Goal: Task Accomplishment & Management: Use online tool/utility

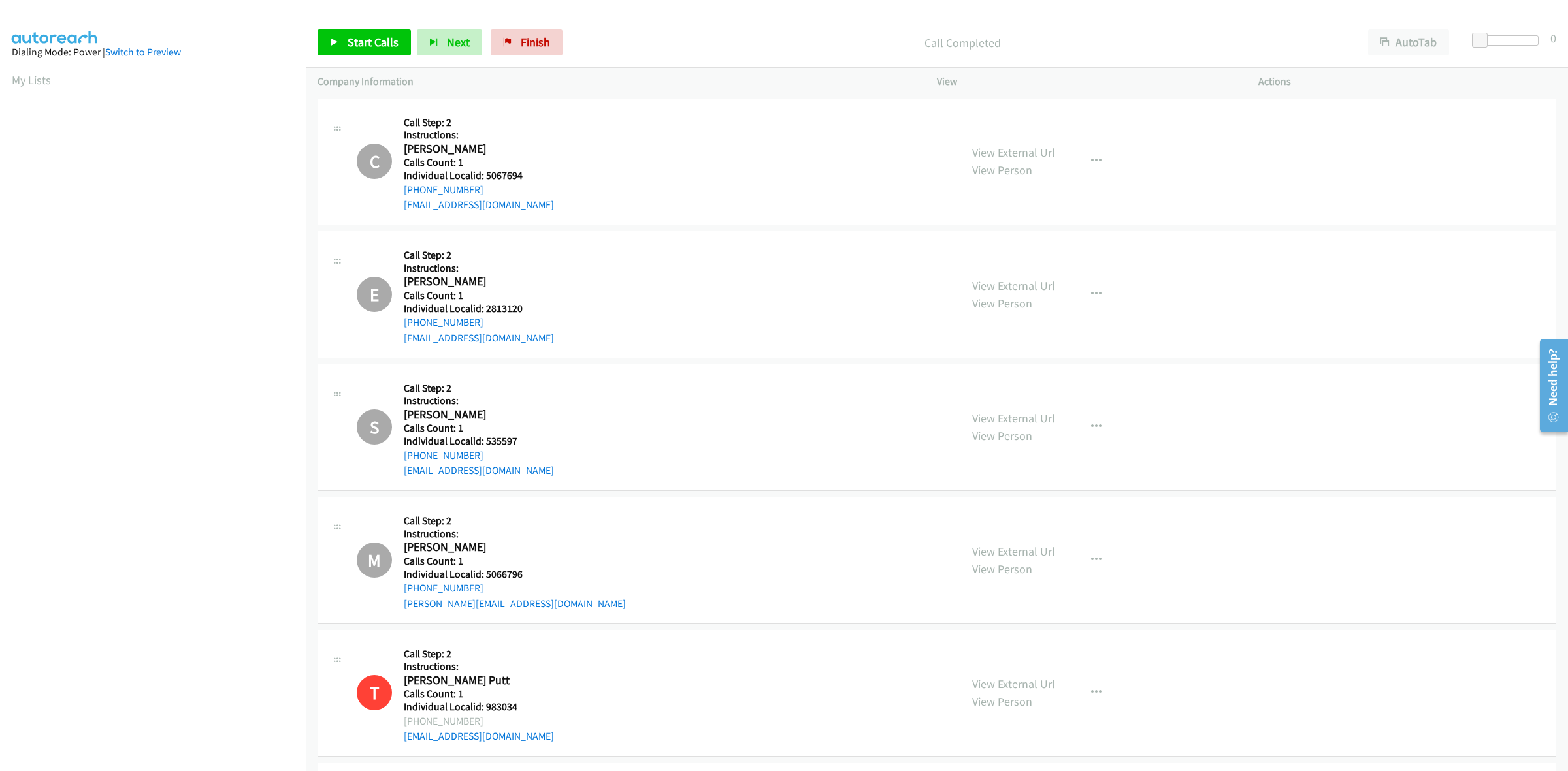
scroll to position [0, 2]
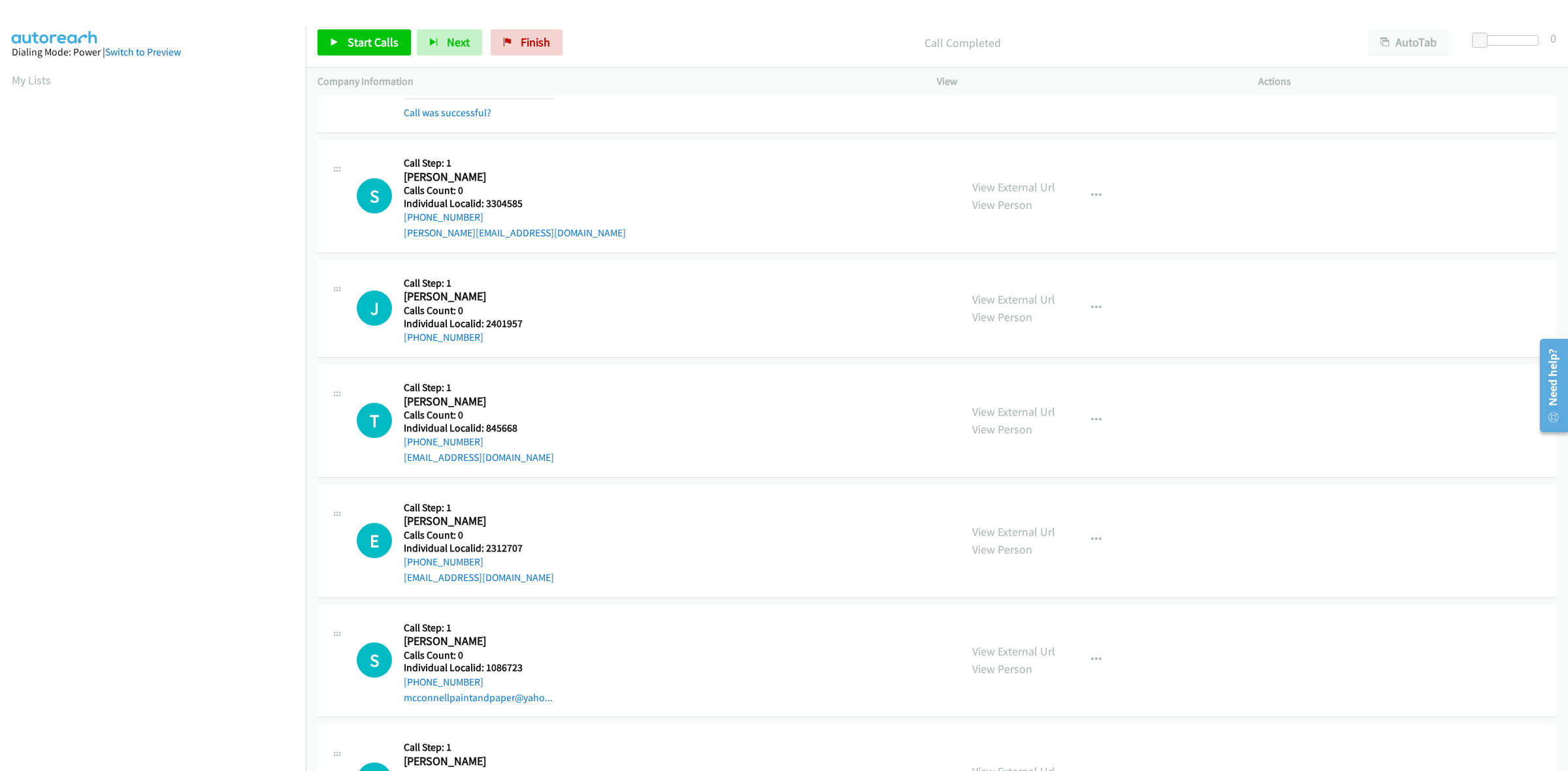
drag, startPoint x: 0, startPoint y: 0, endPoint x: 670, endPoint y: 246, distance: 713.7
click at [670, 246] on div "S Callback Scheduled Call Step: 1 Stanislav Vodetskyi America/New_York Calls Co…" at bounding box center [937, 195] width 1239 height 114
click at [28, 79] on link "My Lists" at bounding box center [31, 80] width 39 height 15
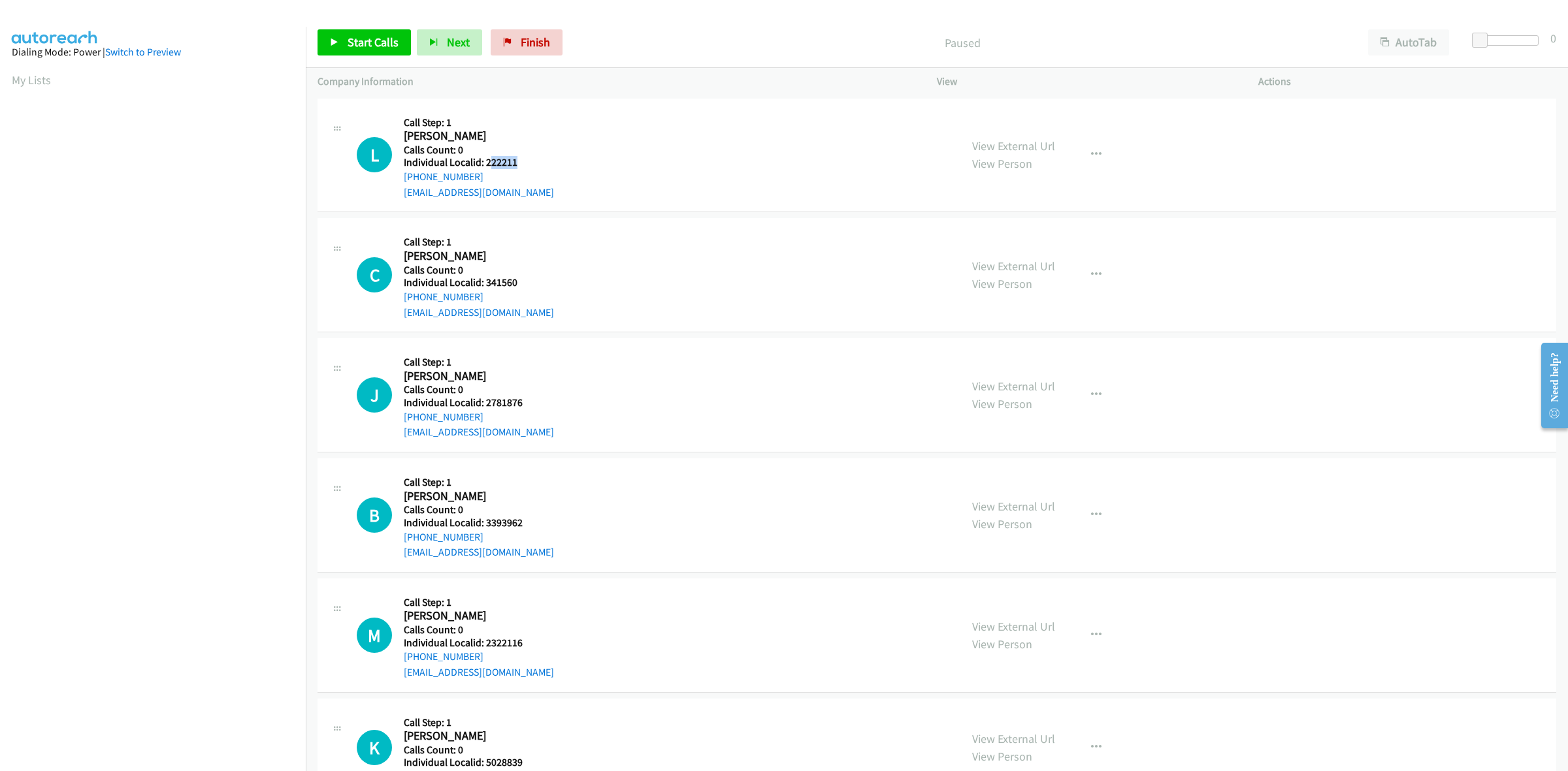
drag, startPoint x: 520, startPoint y: 157, endPoint x: 487, endPoint y: 163, distance: 33.5
click at [487, 163] on h5 "Individual Localid: 222211" at bounding box center [479, 163] width 150 height 13
click at [512, 149] on h5 "Calls Count: 0" at bounding box center [479, 150] width 150 height 13
drag, startPoint x: 522, startPoint y: 161, endPoint x: 486, endPoint y: 166, distance: 36.3
click at [486, 166] on h5 "Individual Localid: 222211" at bounding box center [479, 163] width 150 height 13
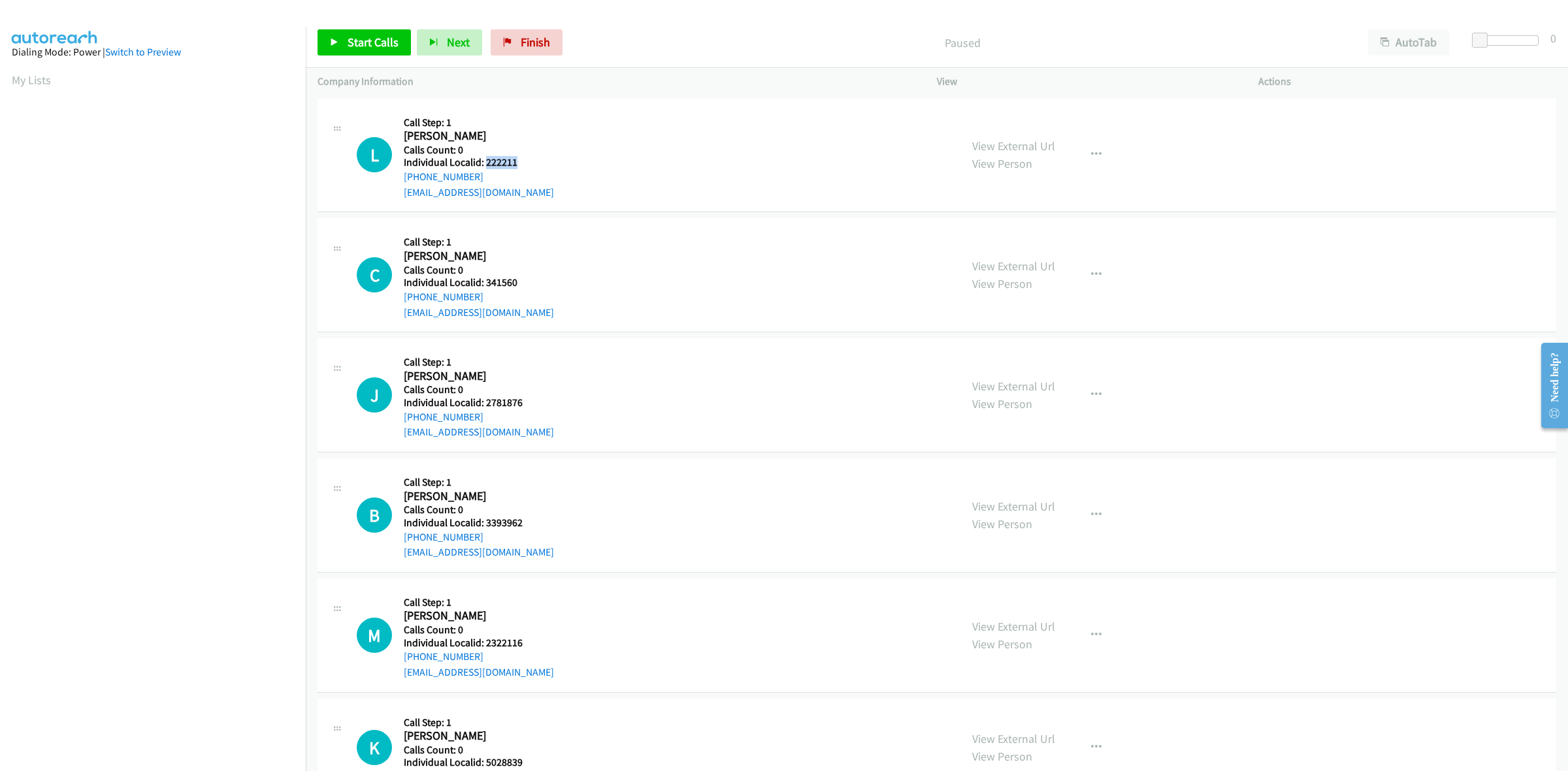
copy h5 "222211"
click at [1097, 163] on button "button" at bounding box center [1096, 155] width 35 height 26
click at [1033, 243] on link "Skip Call" at bounding box center [1026, 240] width 174 height 26
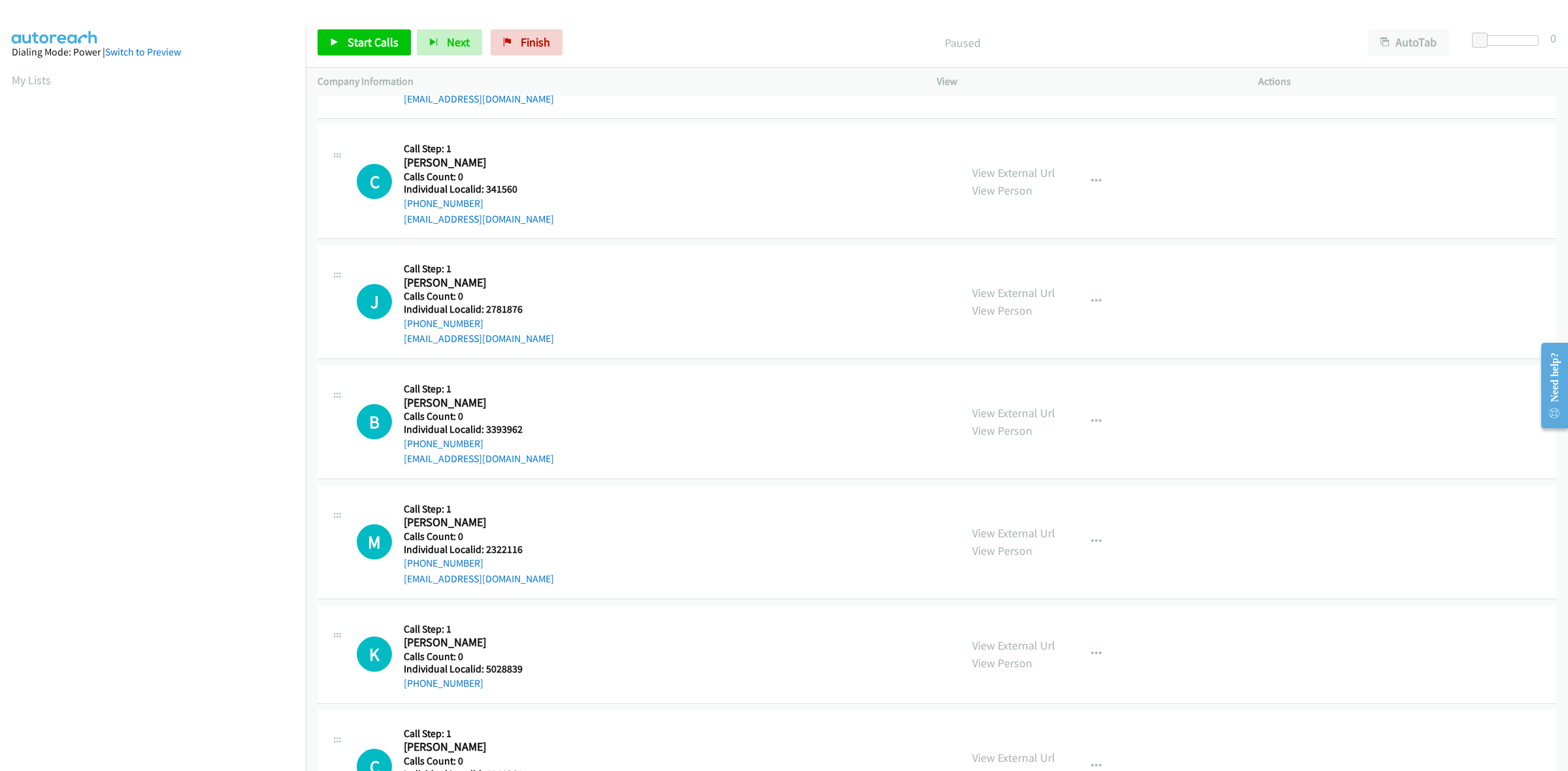
scroll to position [102, 0]
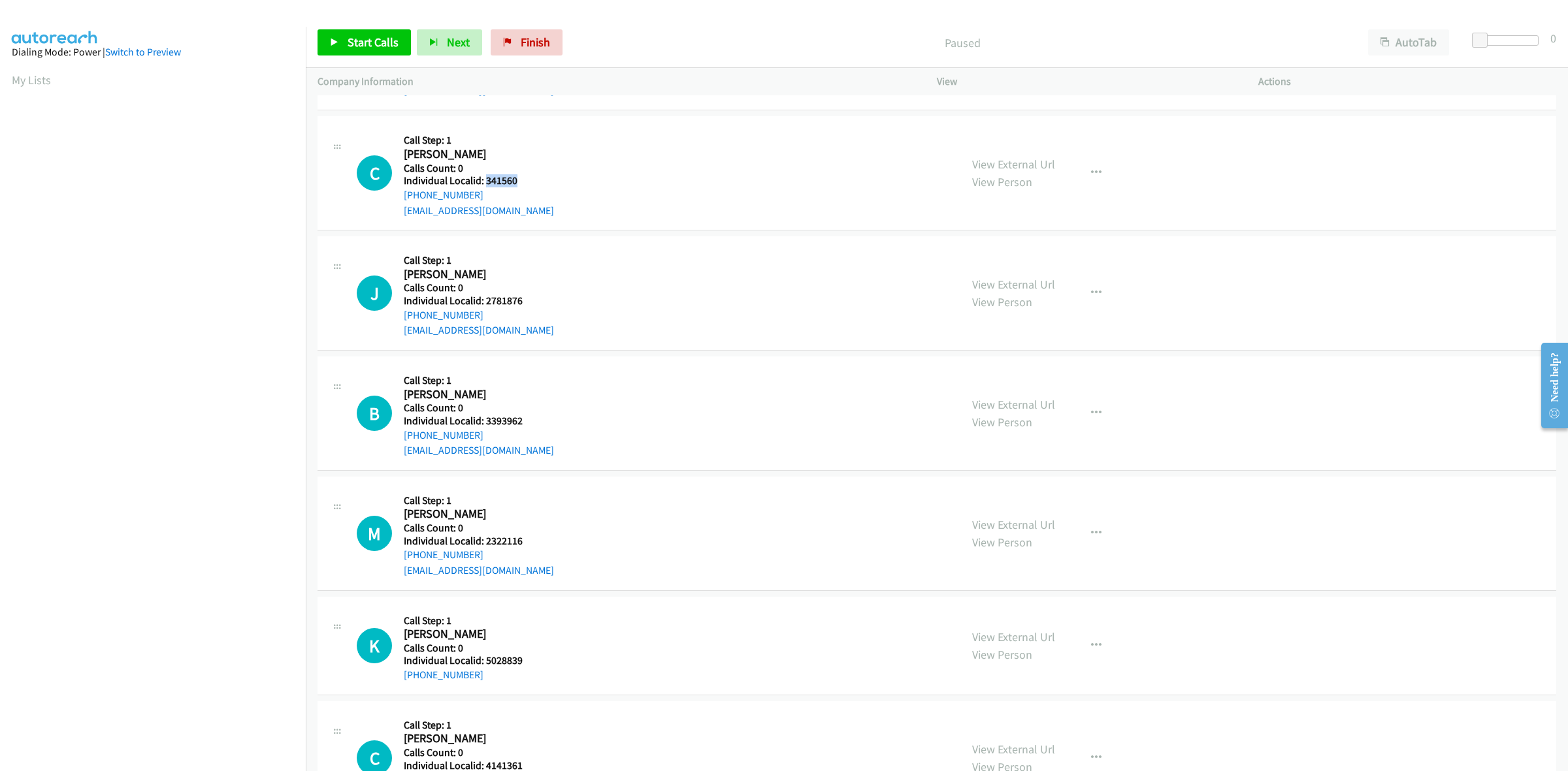
drag, startPoint x: 521, startPoint y: 181, endPoint x: 485, endPoint y: 184, distance: 36.1
click at [485, 184] on h5 "Individual Localid: 341560" at bounding box center [479, 181] width 150 height 13
copy h5 "341560"
drag, startPoint x: 1094, startPoint y: 174, endPoint x: 1076, endPoint y: 184, distance: 20.6
click at [1094, 174] on icon "button" at bounding box center [1096, 173] width 11 height 11
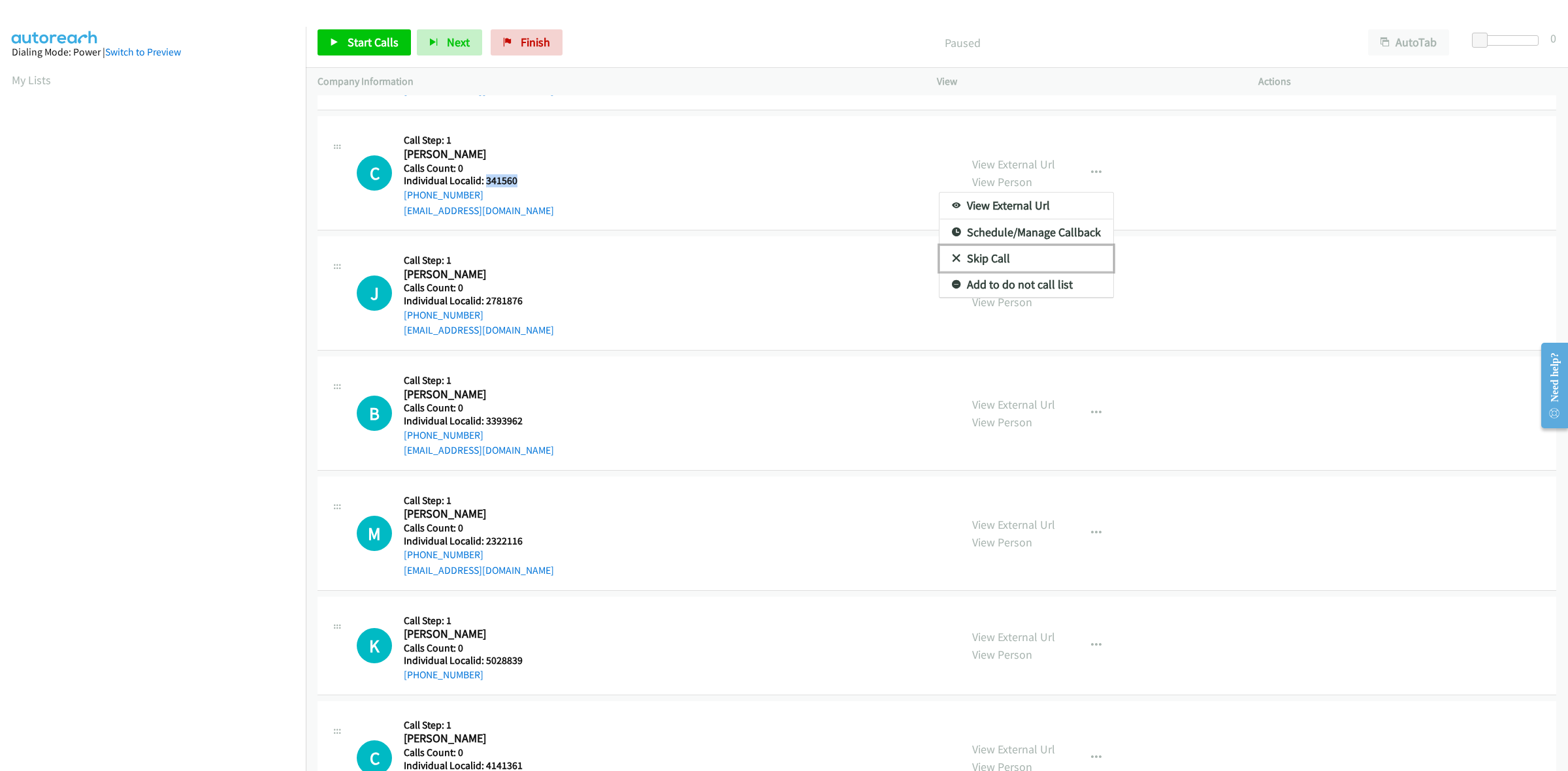
click at [1017, 265] on link "Skip Call" at bounding box center [1026, 258] width 174 height 26
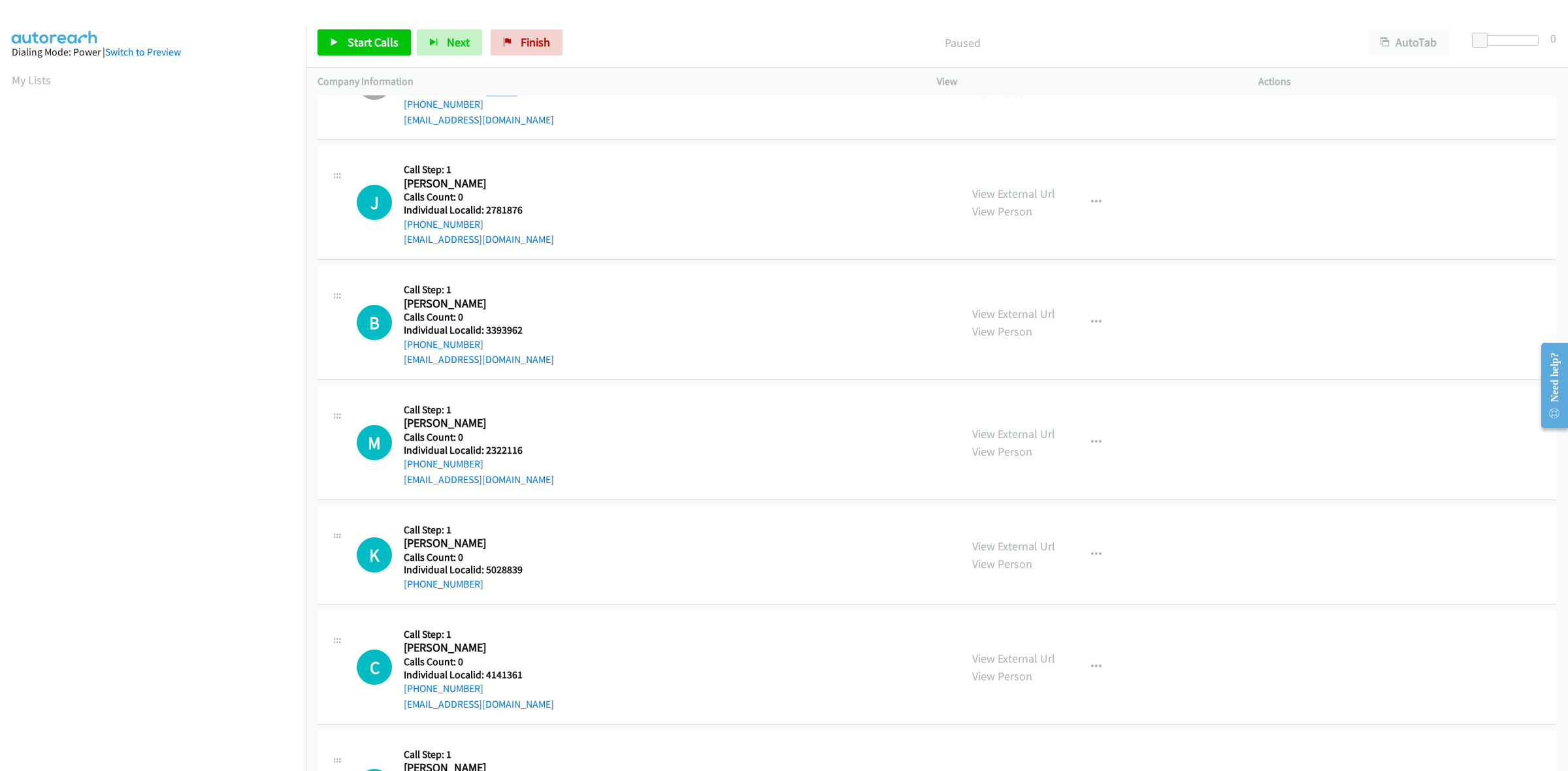
scroll to position [204, 0]
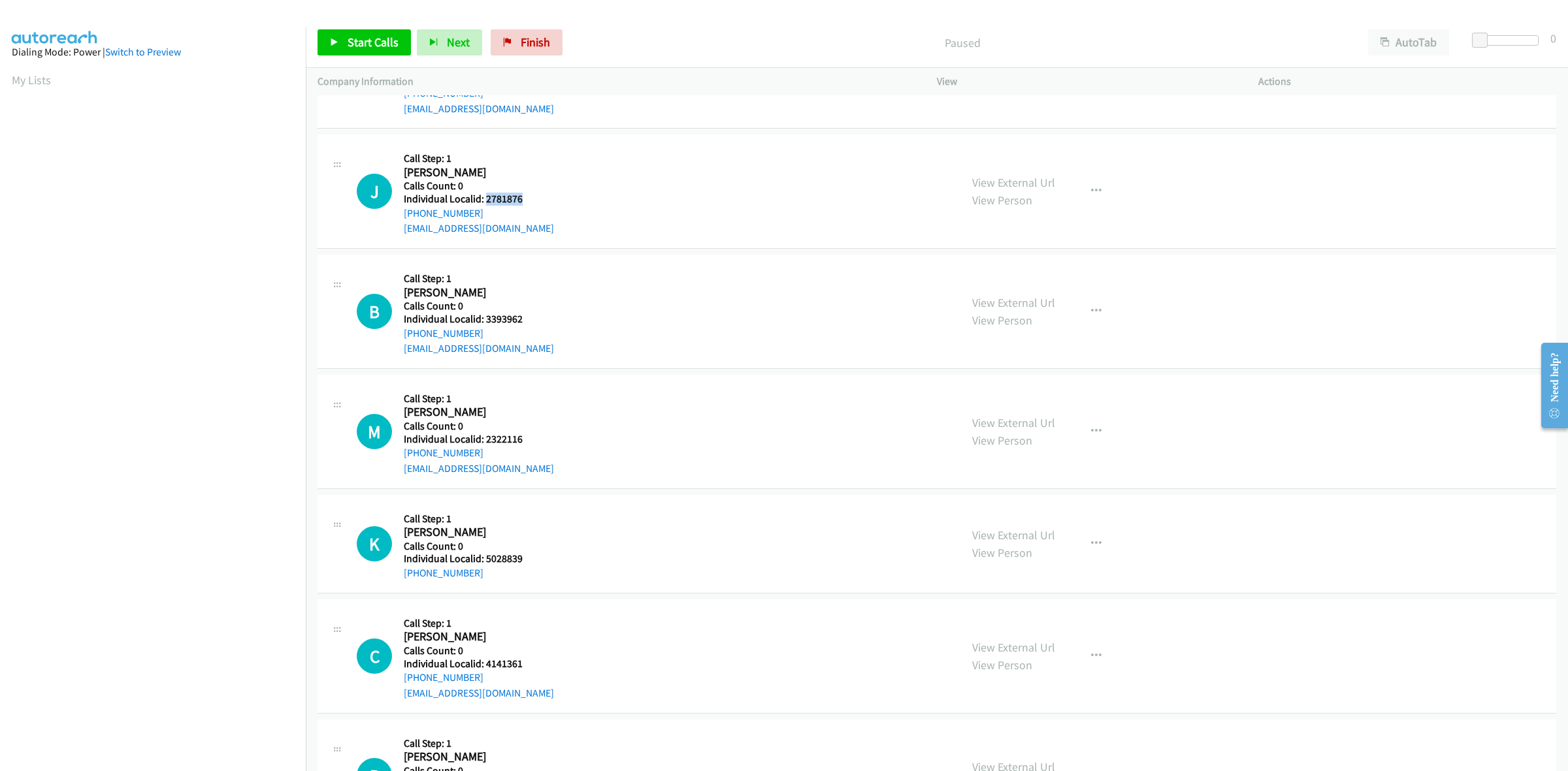
drag, startPoint x: 522, startPoint y: 194, endPoint x: 485, endPoint y: 199, distance: 37.3
click at [485, 199] on h5 "Individual Localid: 2781876" at bounding box center [479, 200] width 150 height 13
copy h5 "2781876"
drag, startPoint x: 611, startPoint y: 357, endPoint x: 570, endPoint y: 333, distance: 47.5
click at [611, 357] on div "B Callback Scheduled Call Step: 1 Bear Parsons America/Phoenix Calls Count: 0 I…" at bounding box center [937, 312] width 1239 height 114
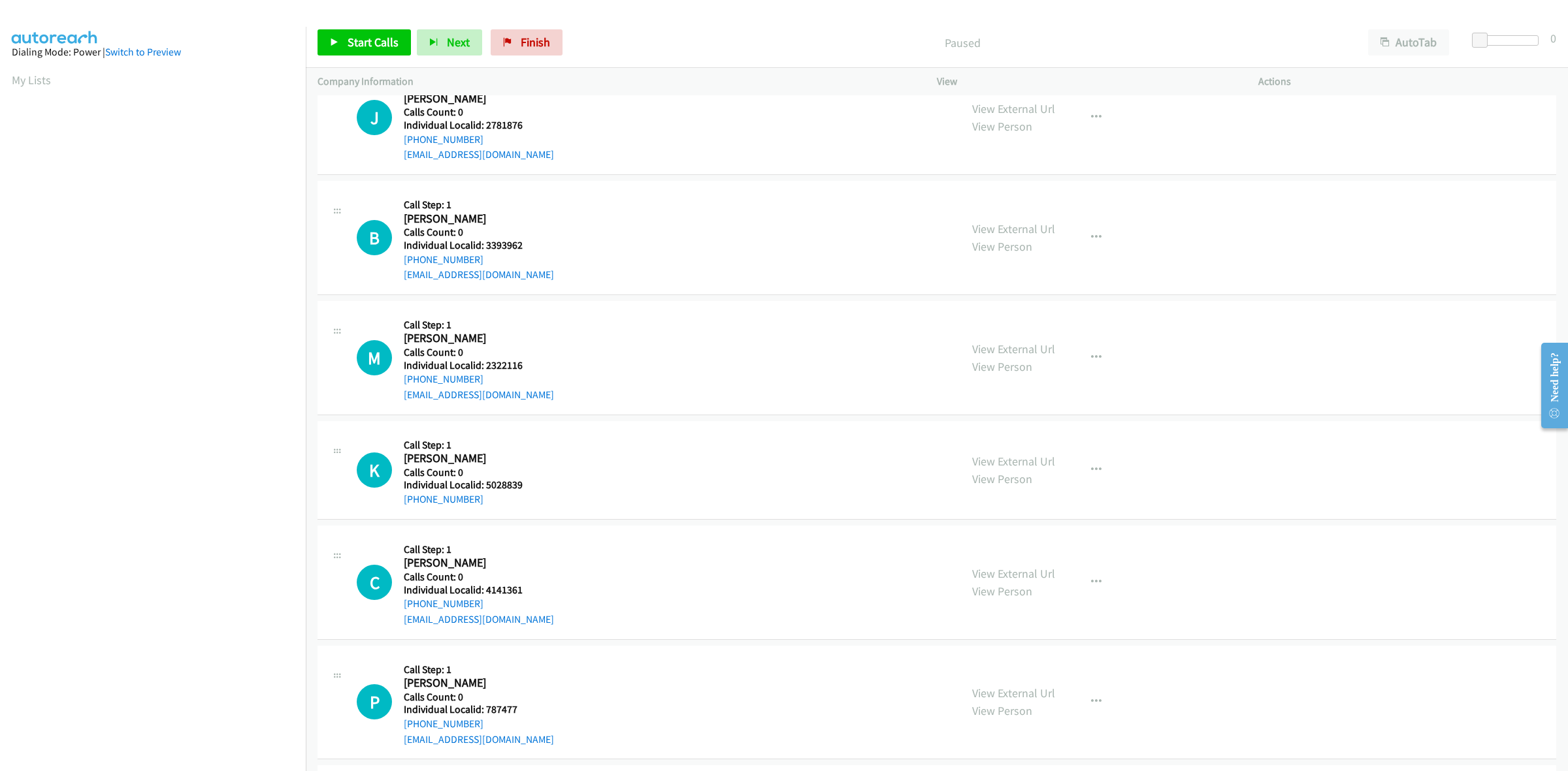
scroll to position [286, 0]
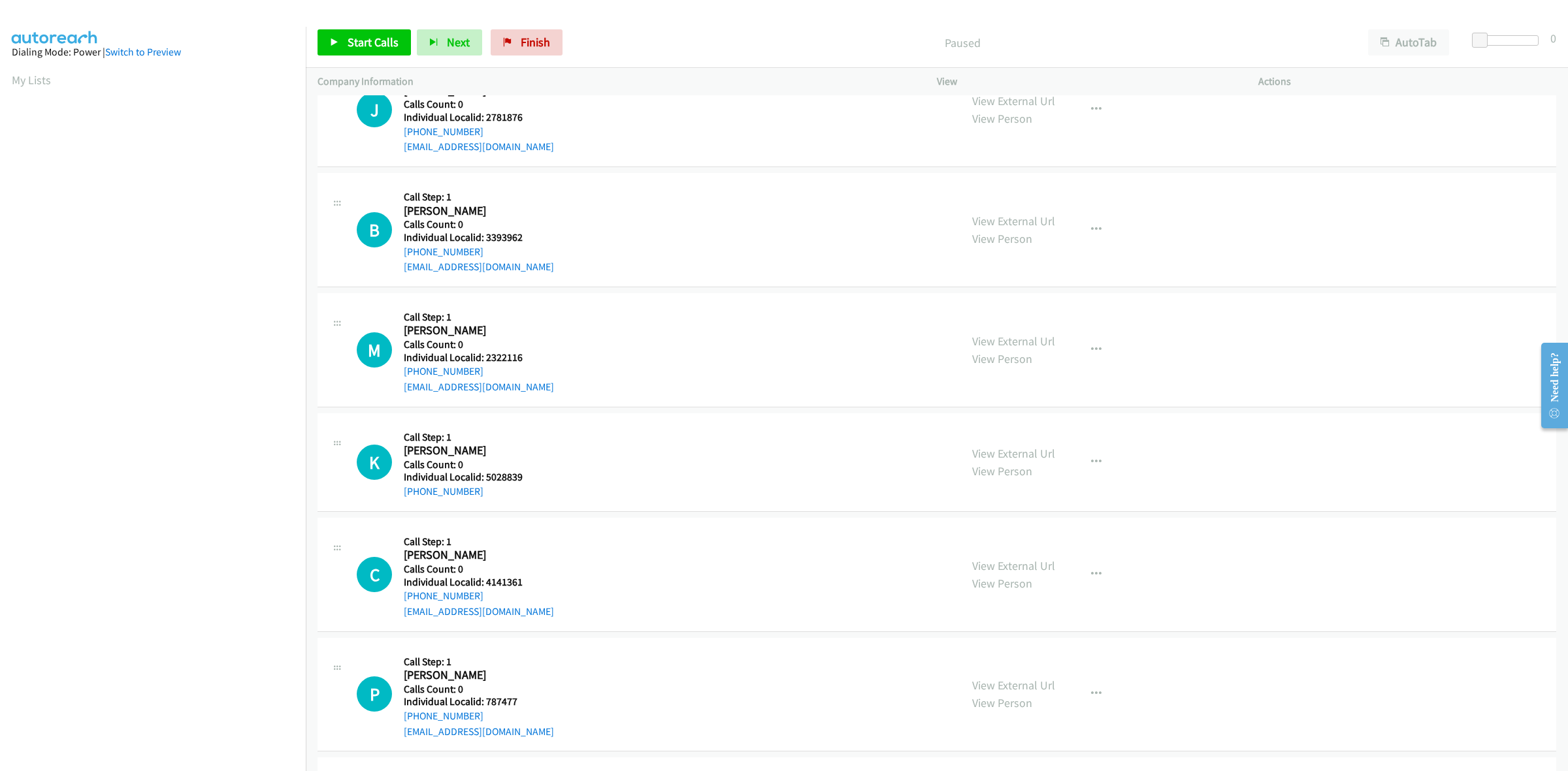
drag, startPoint x: 521, startPoint y: 243, endPoint x: 498, endPoint y: 241, distance: 23.1
click at [498, 242] on div "Callback Scheduled Call Step: 1 Bear Parsons America/Phoenix Calls Count: 0 Ind…" at bounding box center [479, 230] width 150 height 90
click at [547, 234] on div "B Callback Scheduled Call Step: 1 Bear Parsons America/Phoenix Calls Count: 0 I…" at bounding box center [653, 230] width 592 height 90
drag, startPoint x: 527, startPoint y: 237, endPoint x: 485, endPoint y: 236, distance: 42.0
click at [485, 236] on h5 "Individual Localid: 3393962" at bounding box center [479, 238] width 150 height 13
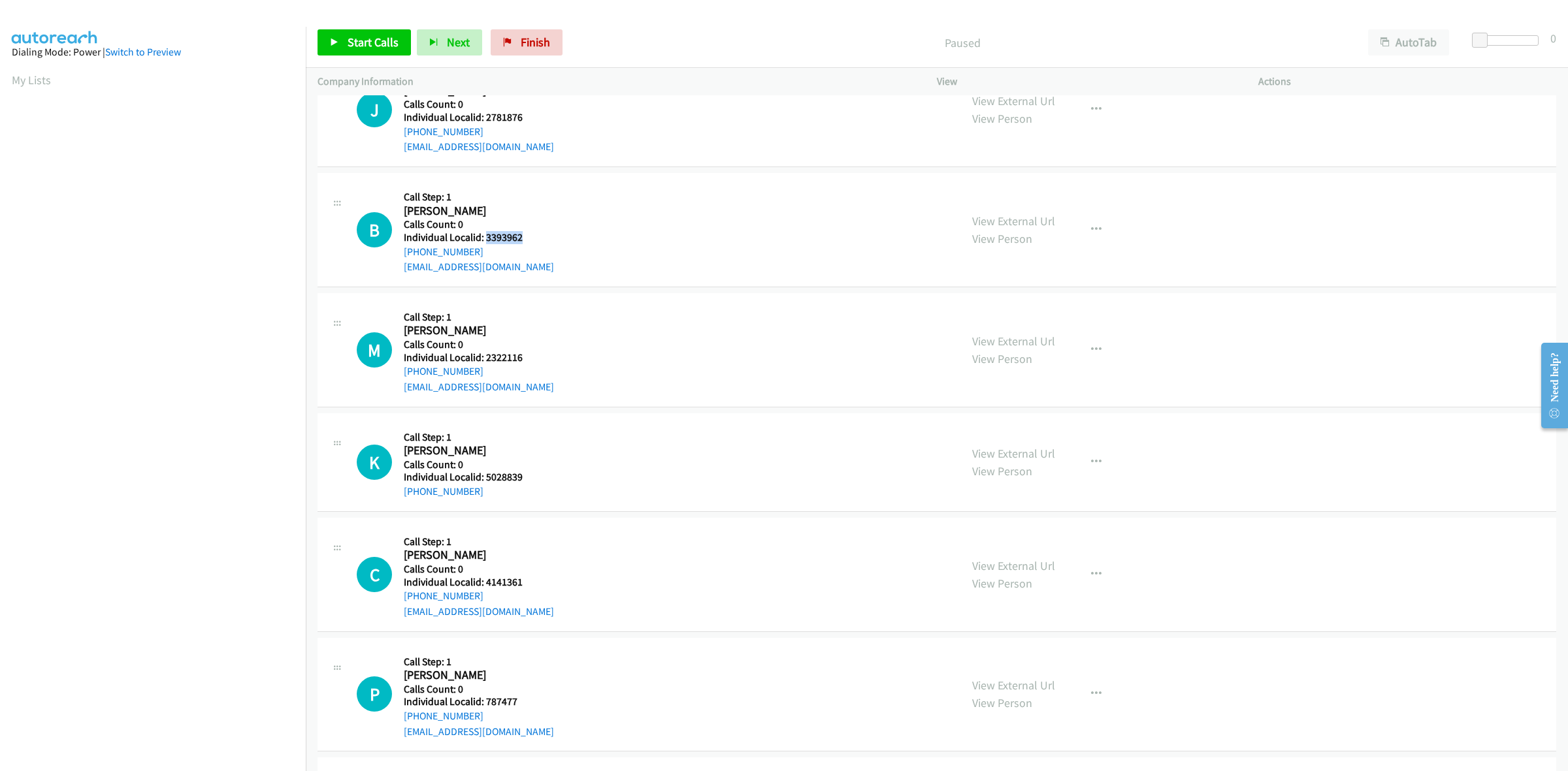
copy h5 "3393962"
click at [495, 207] on h2 "Bear Parsons" at bounding box center [476, 211] width 145 height 15
drag, startPoint x: 484, startPoint y: 256, endPoint x: 400, endPoint y: 256, distance: 84.0
click at [400, 256] on div "B Callback Scheduled Call Step: 1 Bear Parsons America/Phoenix Calls Count: 0 I…" at bounding box center [653, 230] width 592 height 90
copy link "+1 602-884-4159"
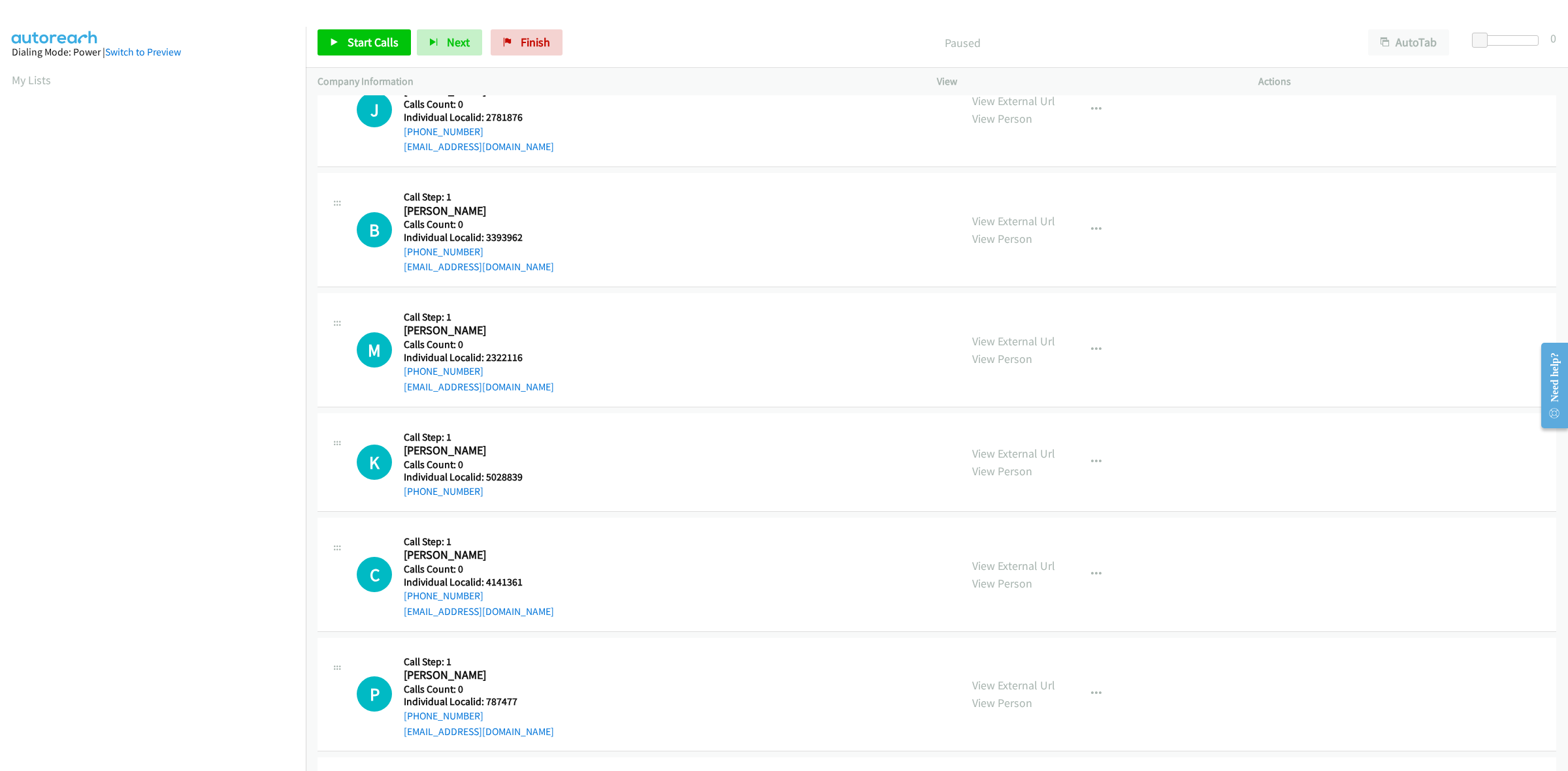
scroll to position [0, 2]
drag, startPoint x: 522, startPoint y: 234, endPoint x: 484, endPoint y: 236, distance: 38.1
click at [484, 236] on h5 "Individual Localid: 3393962" at bounding box center [479, 238] width 150 height 13
copy h5 "3393962"
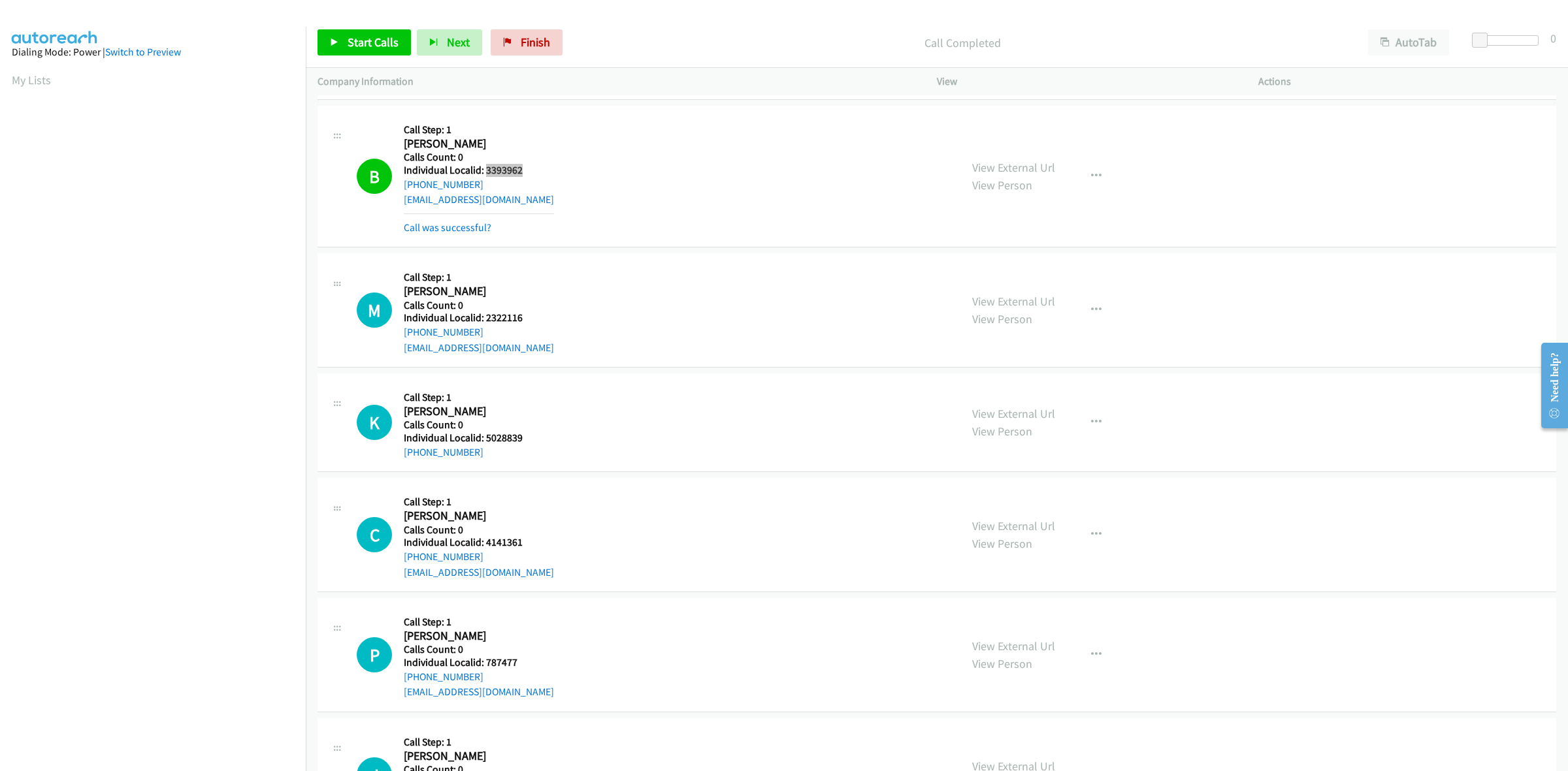
scroll to position [367, 0]
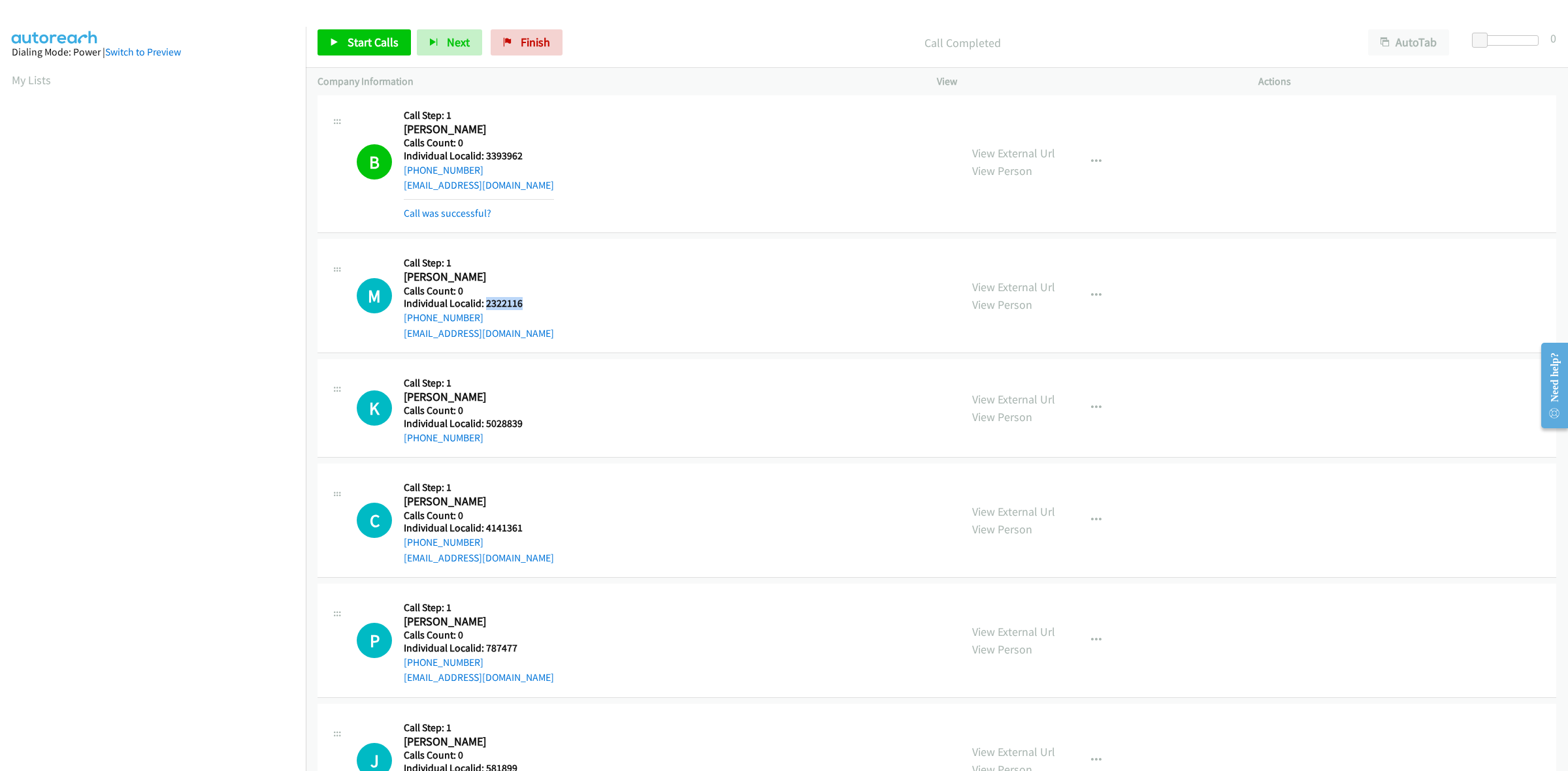
drag, startPoint x: 527, startPoint y: 302, endPoint x: 486, endPoint y: 304, distance: 41.0
click at [486, 304] on h5 "Individual Localid: 2322116" at bounding box center [479, 304] width 150 height 13
copy h5 "2322116"
click at [1091, 299] on icon "button" at bounding box center [1096, 296] width 11 height 11
click at [1042, 379] on link "Skip Call" at bounding box center [1026, 381] width 174 height 26
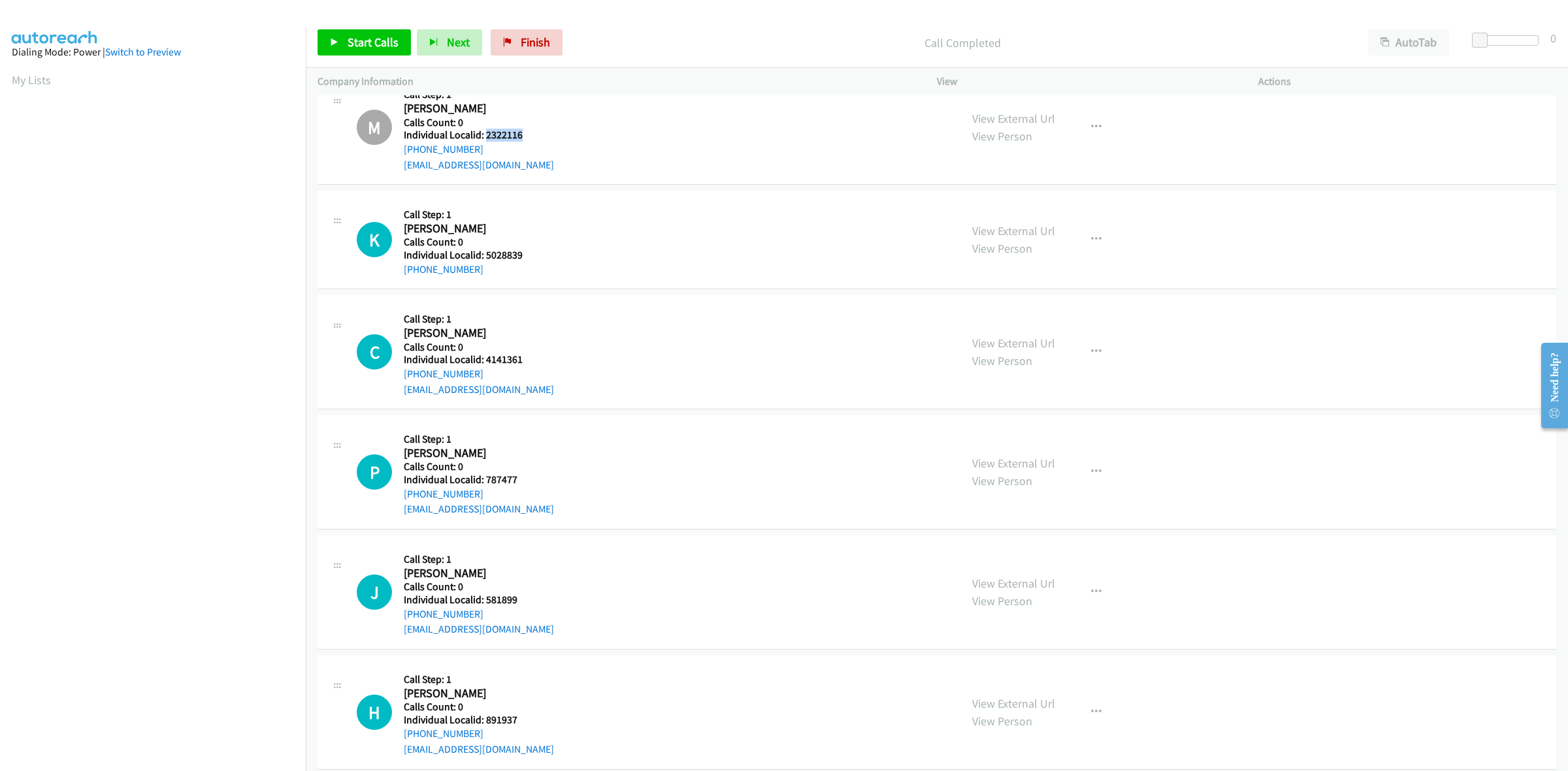
scroll to position [550, 0]
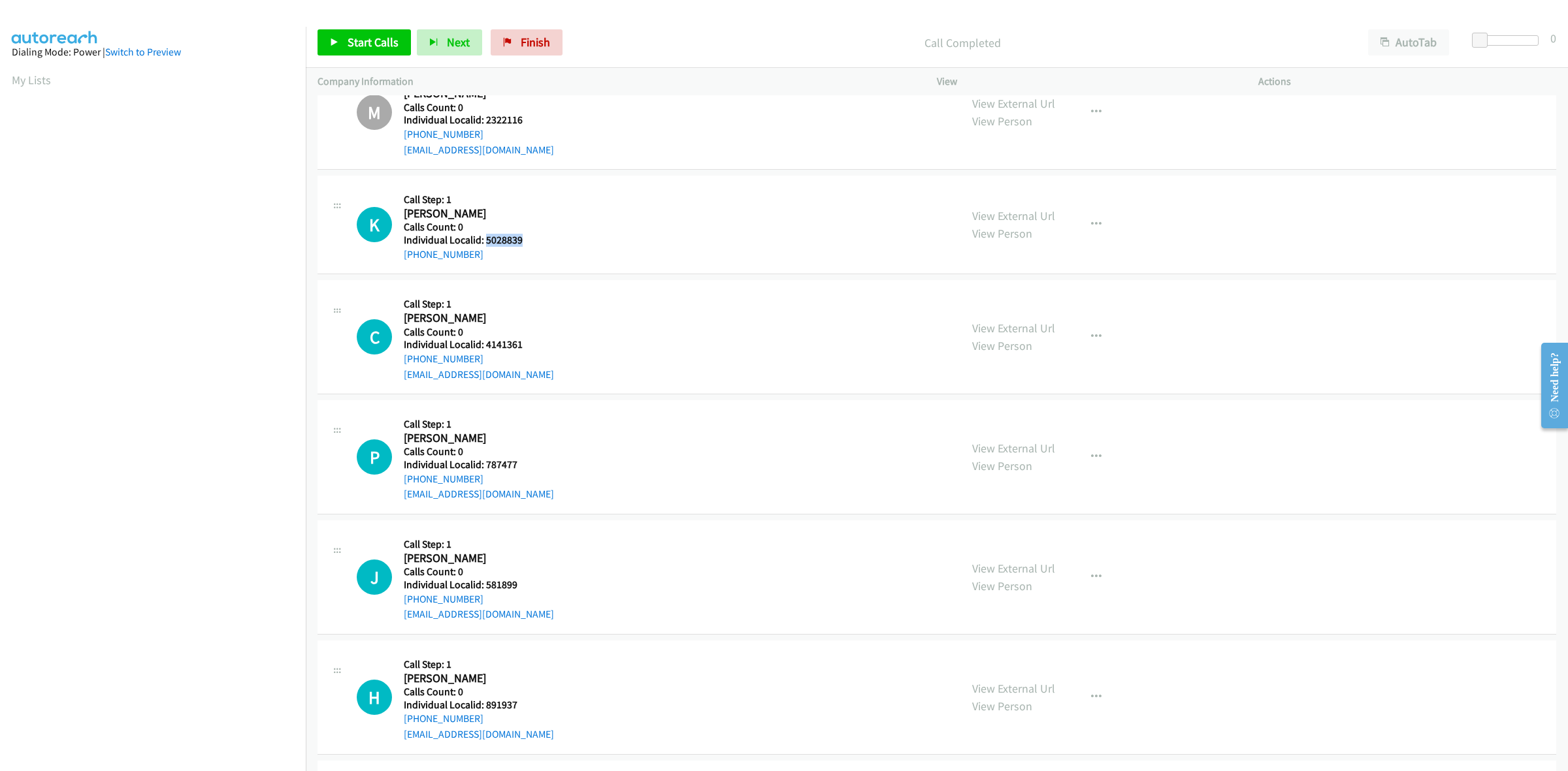
drag, startPoint x: 527, startPoint y: 239, endPoint x: 484, endPoint y: 242, distance: 43.1
click at [484, 242] on h5 "Individual Localid: 5028839" at bounding box center [476, 241] width 145 height 13
copy h5 "5028839"
click at [1098, 223] on button "button" at bounding box center [1096, 224] width 35 height 26
click at [1030, 304] on link "Skip Call" at bounding box center [1026, 310] width 174 height 26
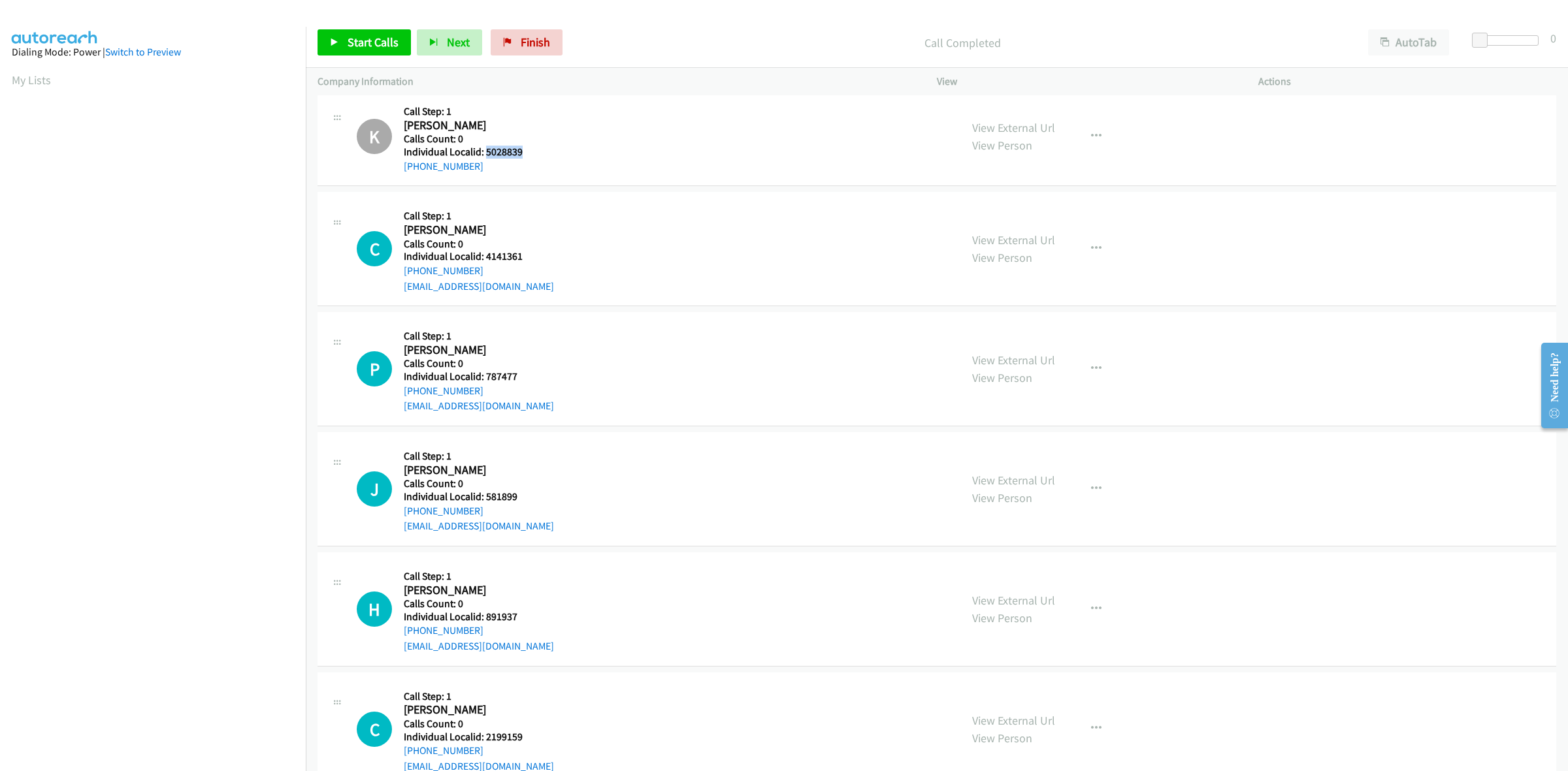
scroll to position [652, 0]
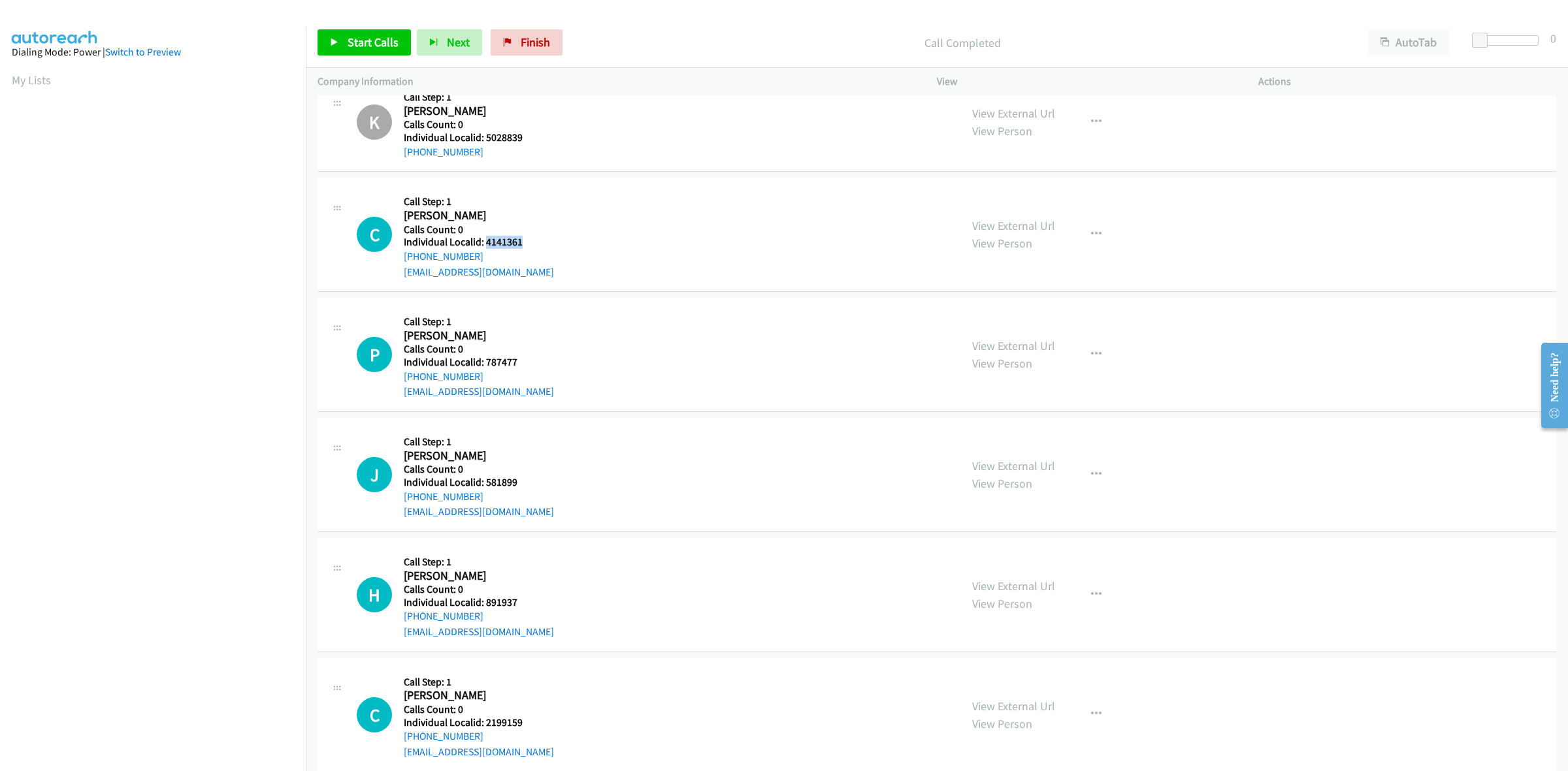
drag, startPoint x: 522, startPoint y: 237, endPoint x: 485, endPoint y: 239, distance: 37.1
click at [485, 239] on h5 "Individual Localid: 4141361" at bounding box center [479, 242] width 150 height 13
copy h5 "4141361"
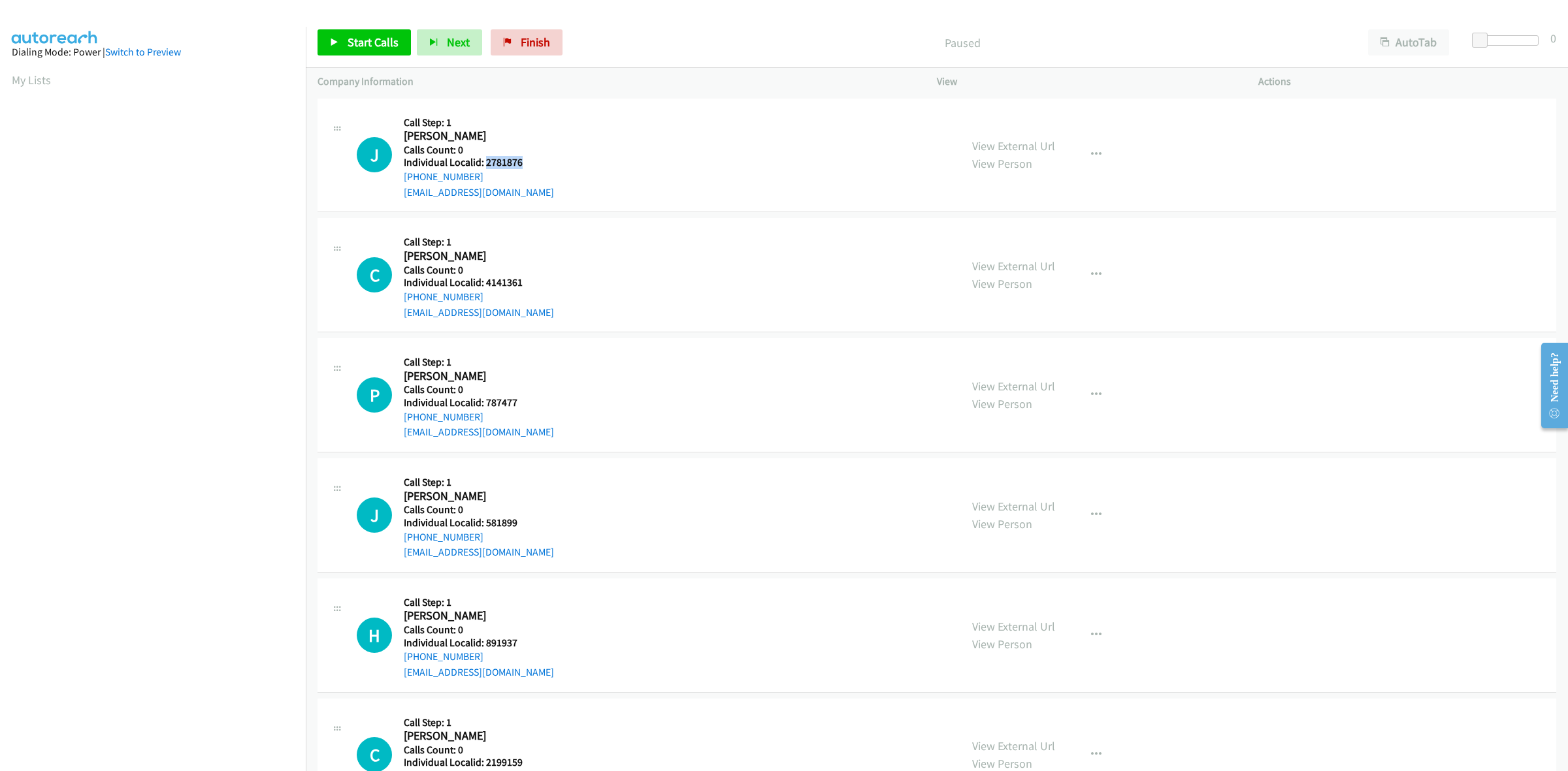
drag, startPoint x: 531, startPoint y: 165, endPoint x: 486, endPoint y: 159, distance: 45.4
click at [486, 159] on h5 "Individual Localid: 2781876" at bounding box center [479, 163] width 150 height 13
copy h5 "2781876"
drag, startPoint x: 542, startPoint y: 162, endPoint x: 486, endPoint y: 162, distance: 56.0
click at [486, 162] on h5 "Individual Localid: 3393960" at bounding box center [479, 163] width 150 height 13
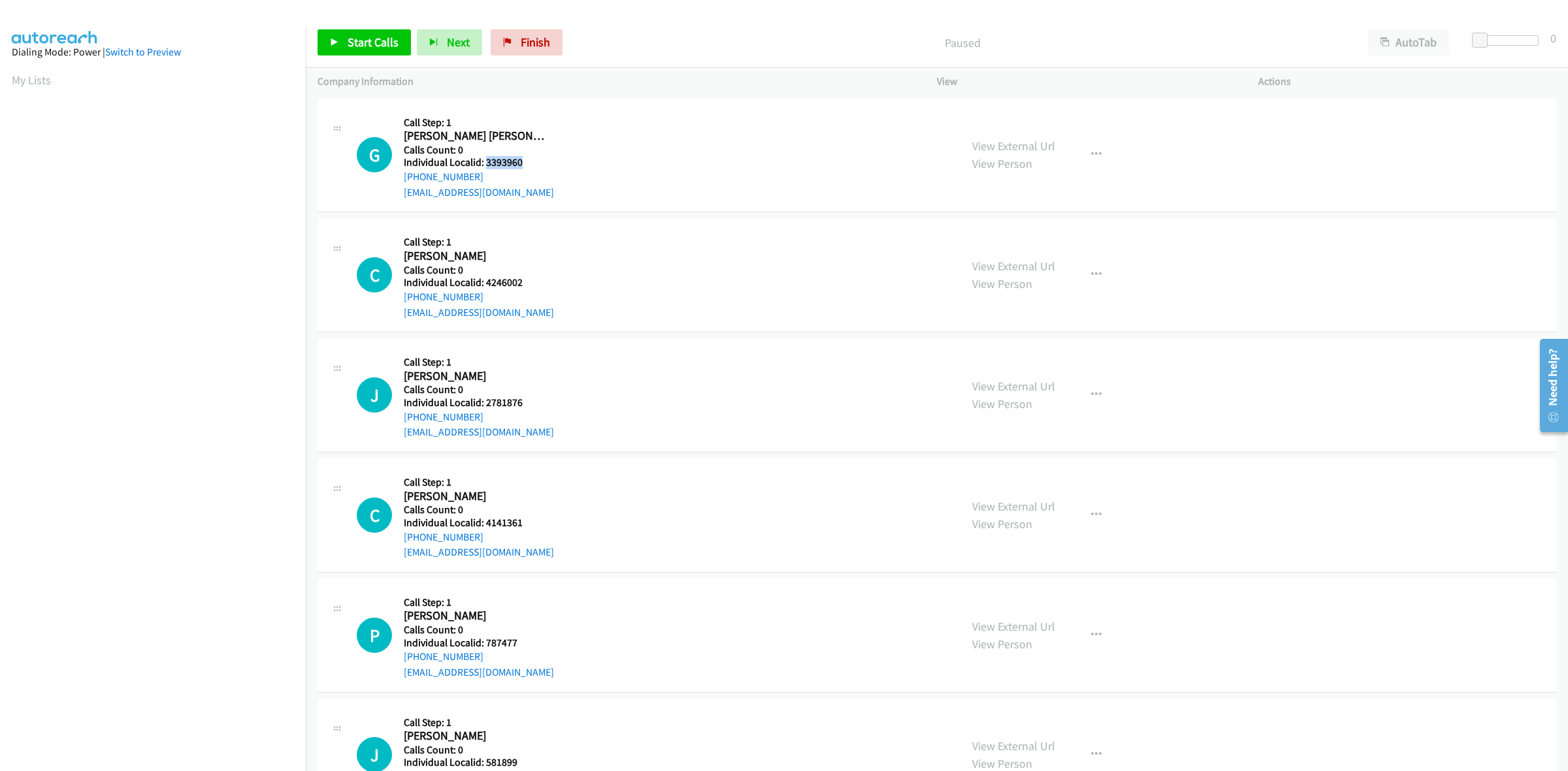
copy h5 "3393960"
click at [1078, 142] on button "button" at bounding box center [1096, 155] width 35 height 26
click at [1023, 245] on link "Skip Call" at bounding box center [1026, 240] width 174 height 26
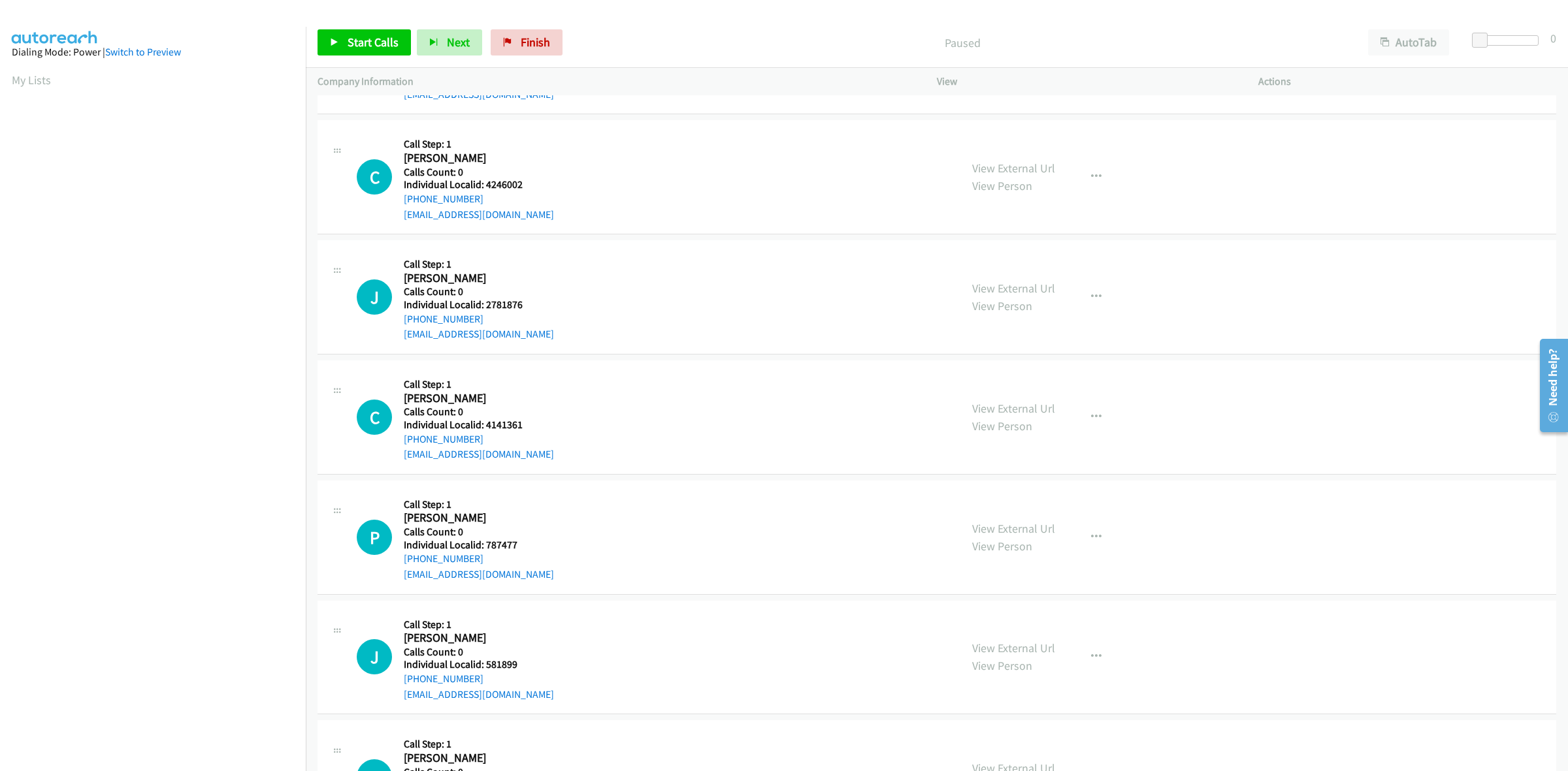
scroll to position [122, 0]
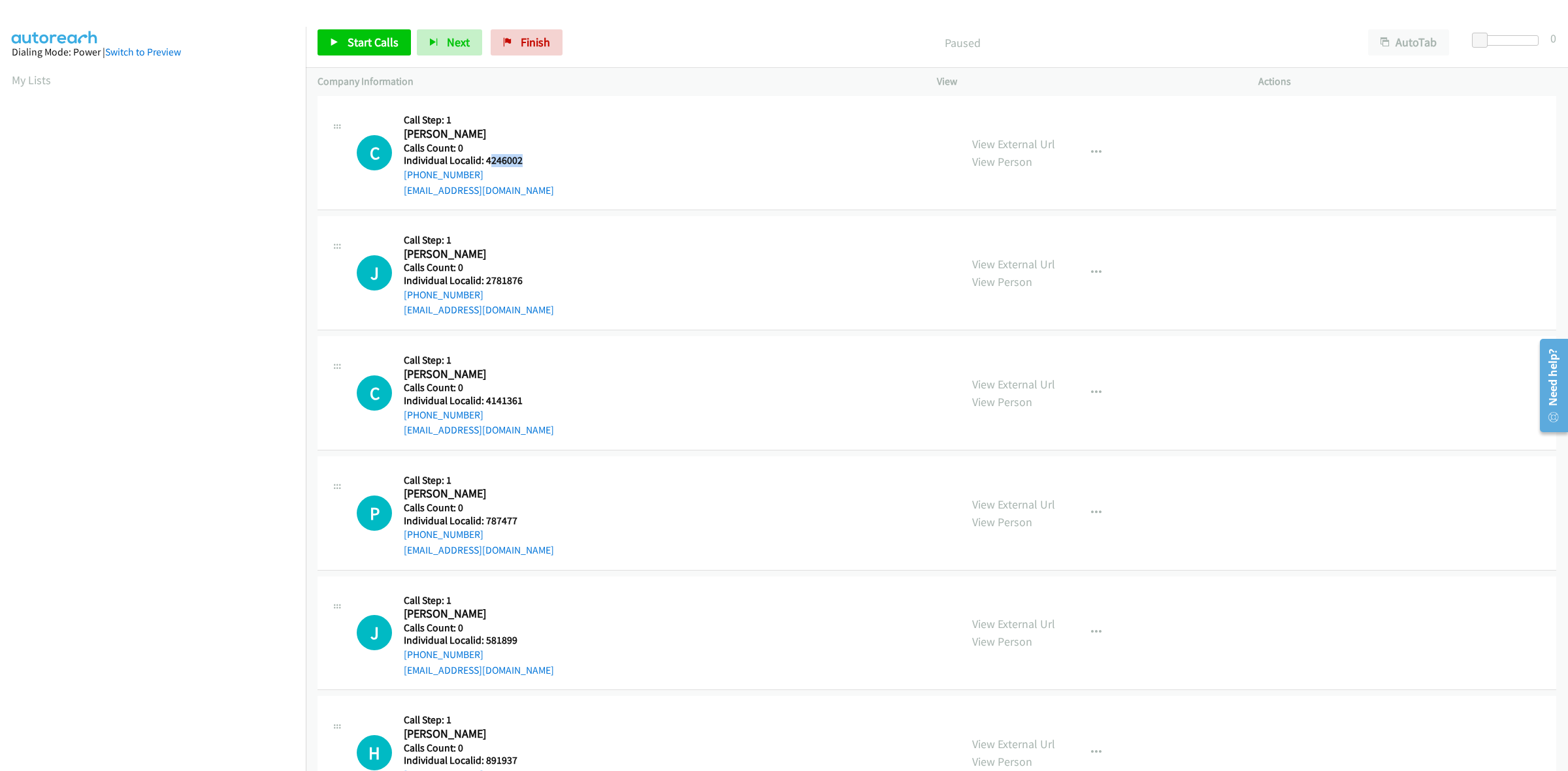
drag, startPoint x: 527, startPoint y: 155, endPoint x: 488, endPoint y: 162, distance: 39.6
click at [488, 162] on h5 "Individual Localid: 4246002" at bounding box center [479, 160] width 150 height 13
drag, startPoint x: 525, startPoint y: 157, endPoint x: 485, endPoint y: 160, distance: 40.1
click at [485, 160] on h5 "Individual Localid: 4246002" at bounding box center [479, 160] width 150 height 13
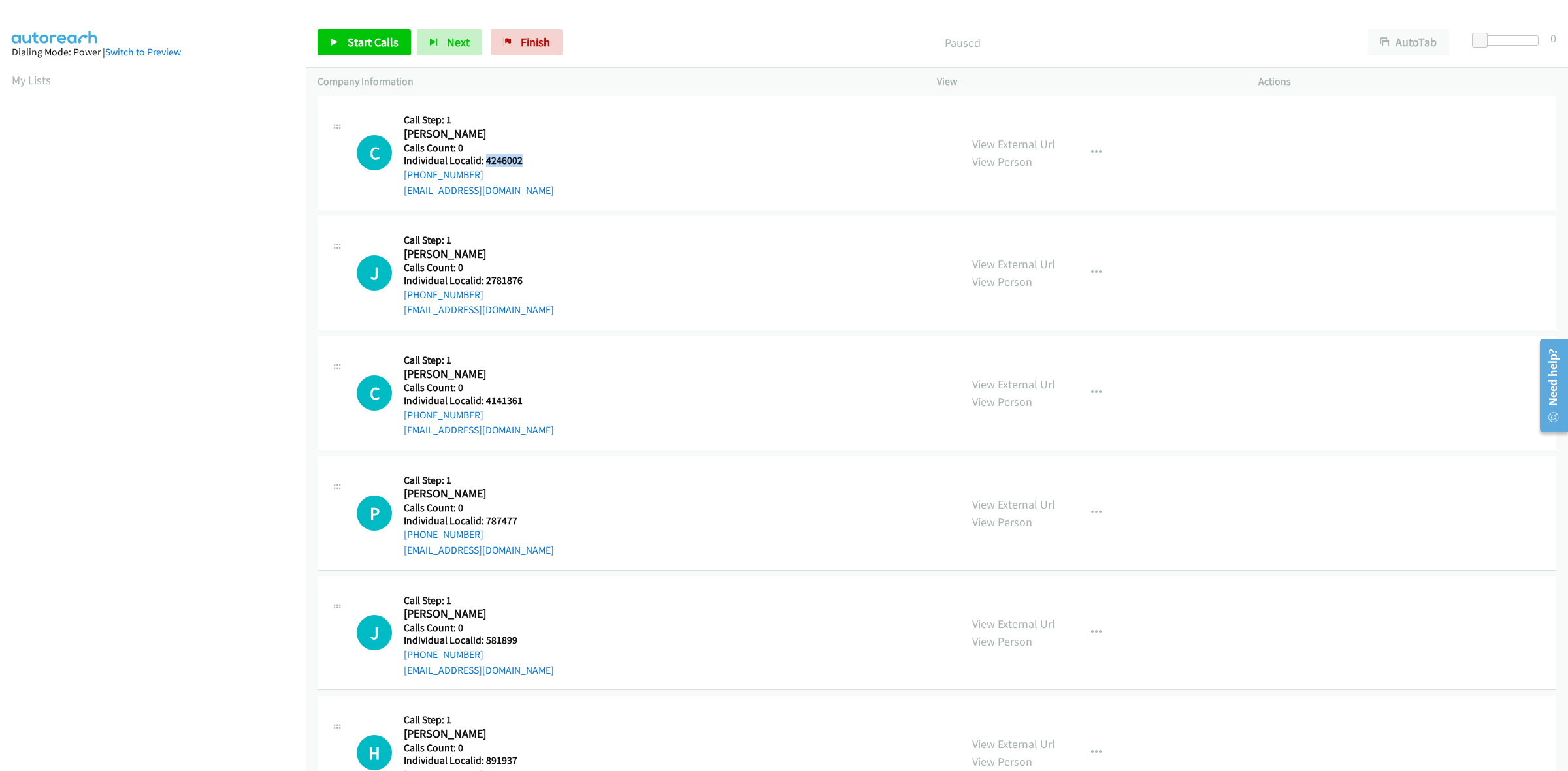
copy h5 "4246002"
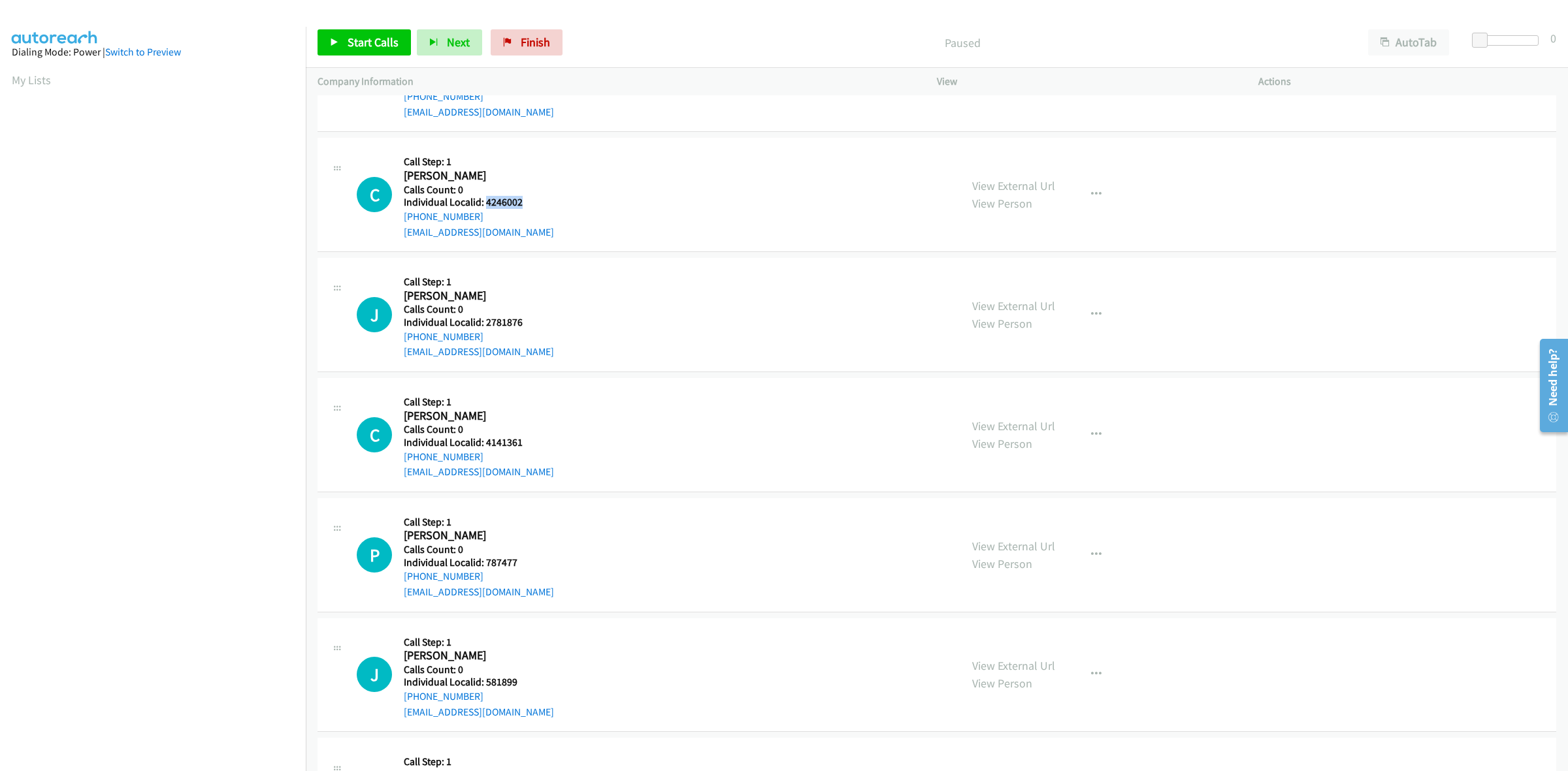
scroll to position [0, 0]
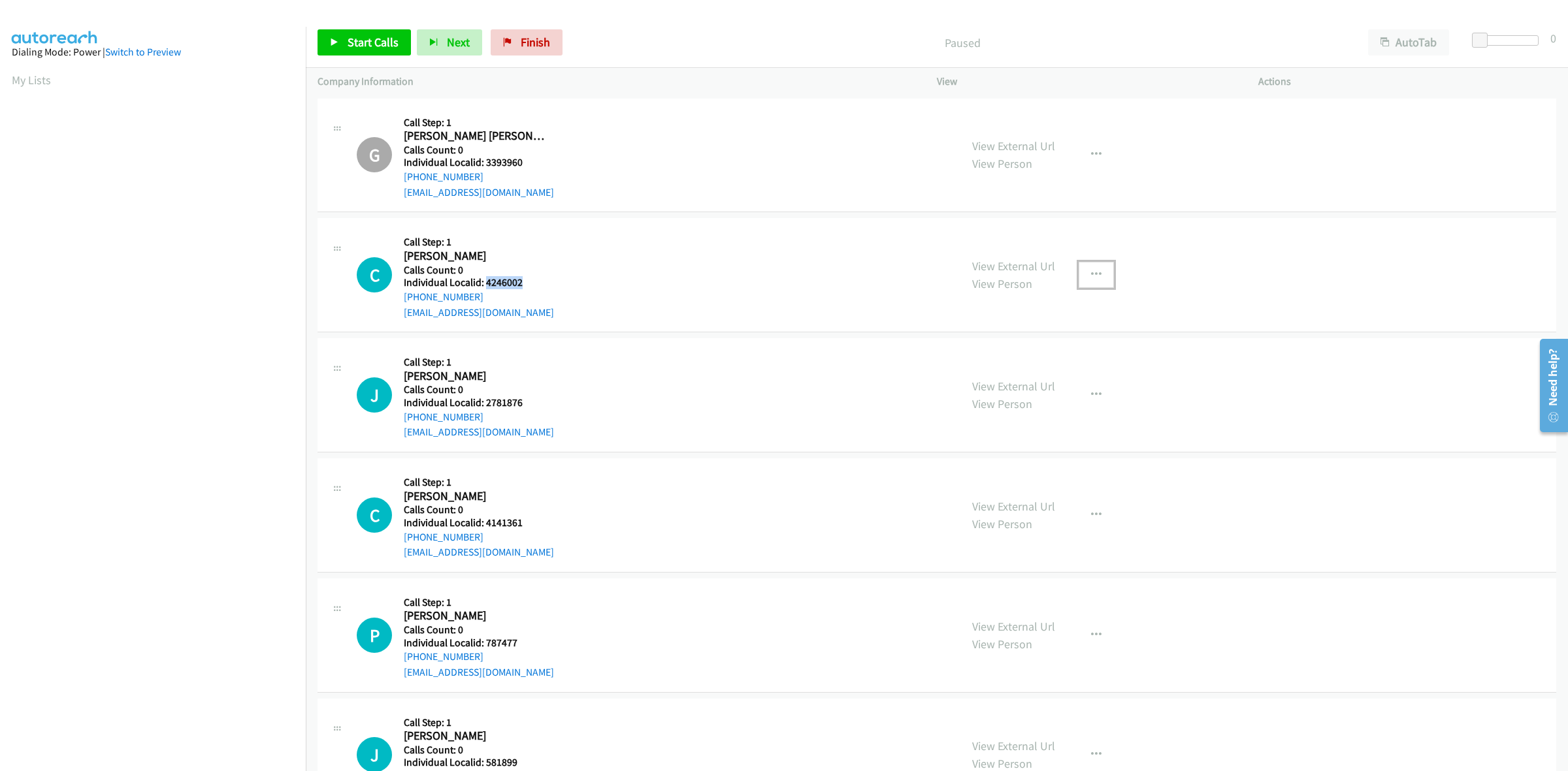
click at [1091, 275] on icon "button" at bounding box center [1096, 275] width 11 height 11
click at [1004, 363] on link "Skip Call" at bounding box center [1026, 360] width 174 height 26
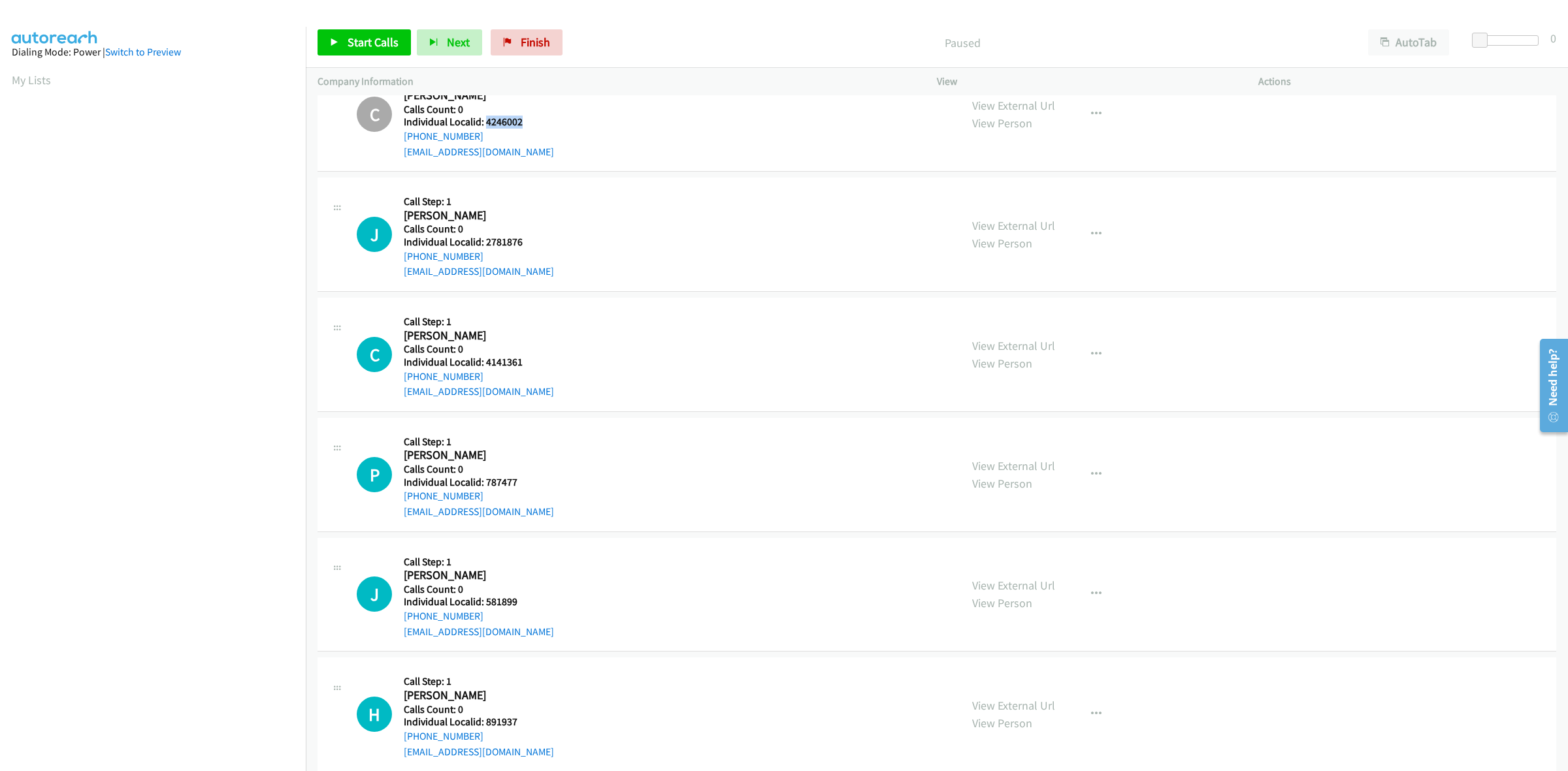
scroll to position [163, 0]
drag, startPoint x: 527, startPoint y: 238, endPoint x: 485, endPoint y: 241, distance: 42.1
click at [485, 241] on h5 "Individual Localid: 2781876" at bounding box center [479, 240] width 150 height 13
copy h5 "2781876"
click at [787, 193] on div "J Callback Scheduled Call Step: 1 Joseph Steiner America/Los_Angeles Calls Coun…" at bounding box center [653, 232] width 592 height 90
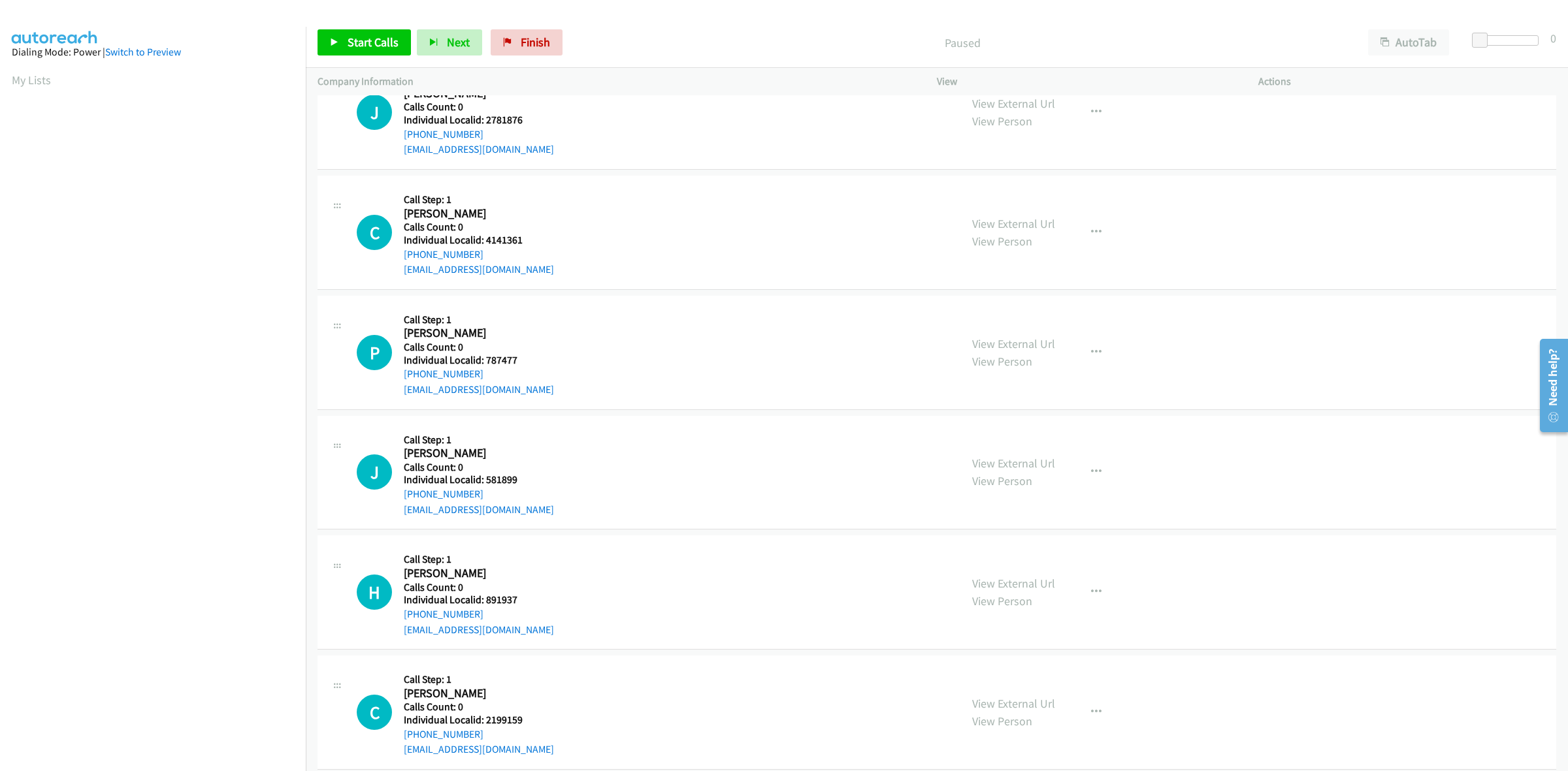
scroll to position [286, 0]
drag, startPoint x: 537, startPoint y: 232, endPoint x: 481, endPoint y: 231, distance: 56.0
click at [481, 231] on h5 "Individual Localid: 4141361" at bounding box center [479, 238] width 150 height 13
copy h5 "4141361"
click at [525, 168] on td "J Callback Scheduled Call Step: 1 Joseph Steiner America/Los_Angeles Calls Coun…" at bounding box center [937, 110] width 1262 height 120
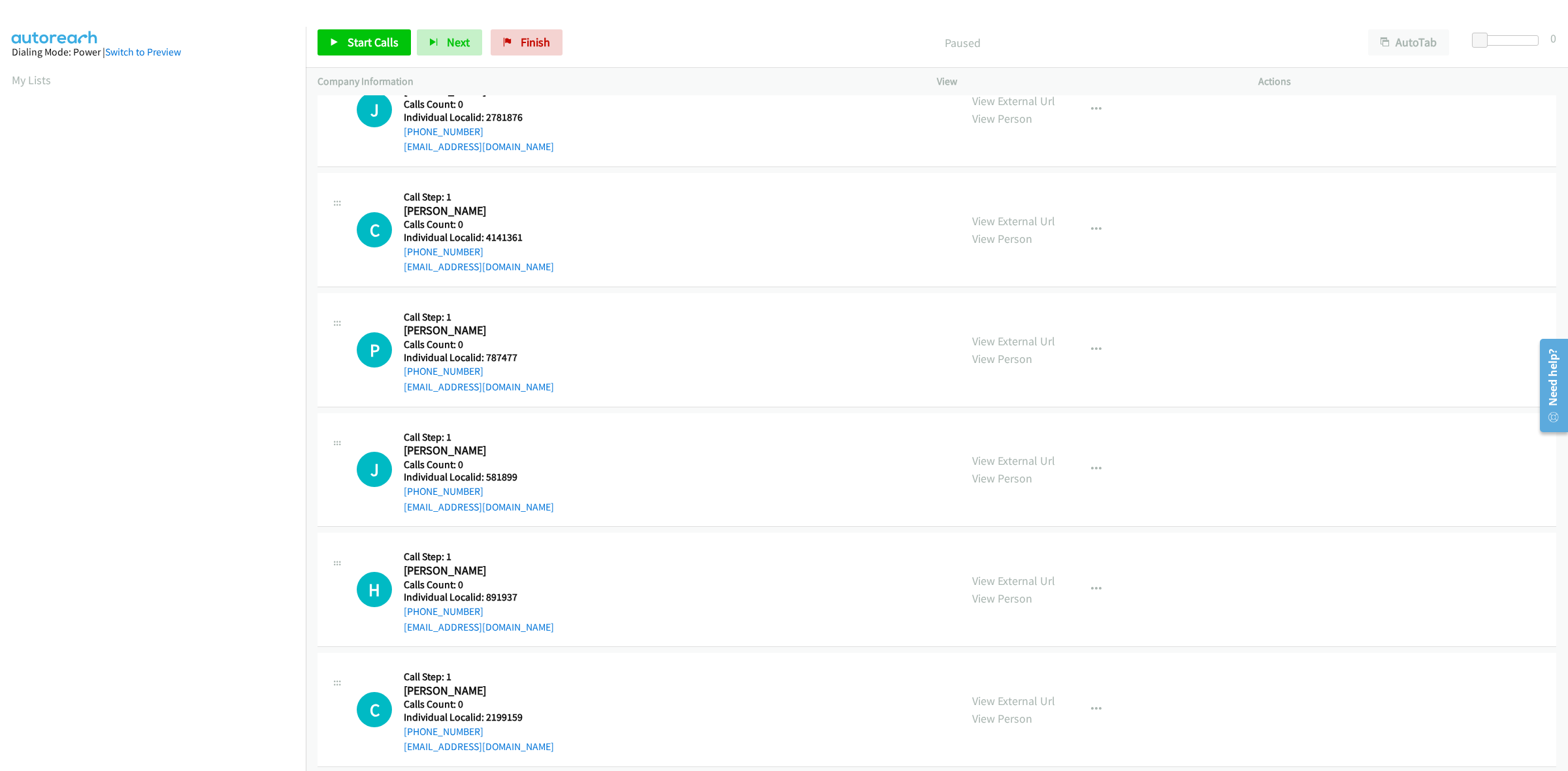
drag, startPoint x: 486, startPoint y: 252, endPoint x: 402, endPoint y: 253, distance: 84.0
click at [402, 253] on div "C Callback Scheduled Call Step: 1 Charles Matteson America/Los_Angeles Calls Co…" at bounding box center [653, 230] width 592 height 90
copy link "[PHONE_NUMBER]"
drag, startPoint x: 527, startPoint y: 239, endPoint x: 486, endPoint y: 234, distance: 41.3
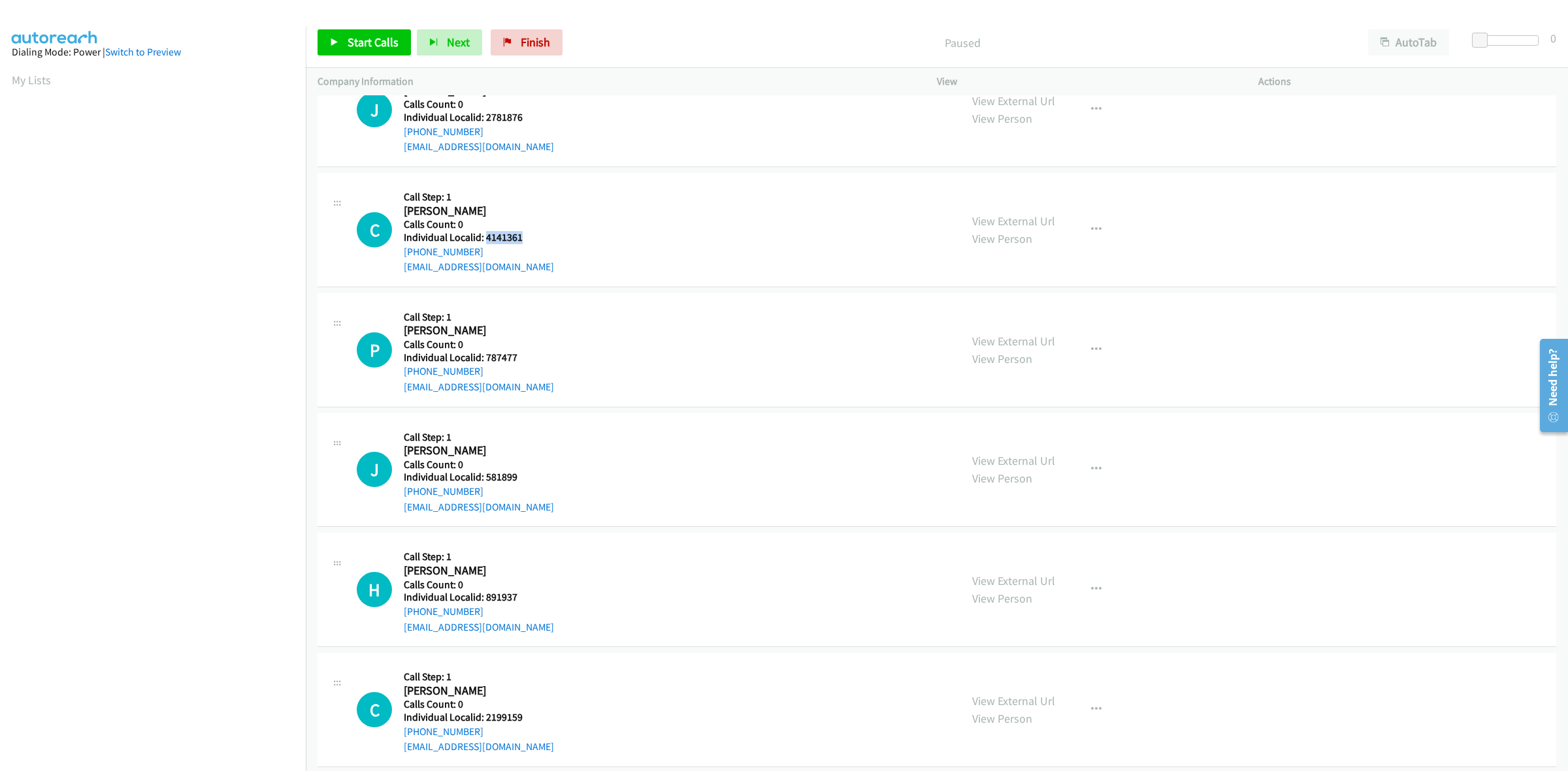
click at [486, 234] on h5 "Individual Localid: 4141361" at bounding box center [479, 238] width 150 height 13
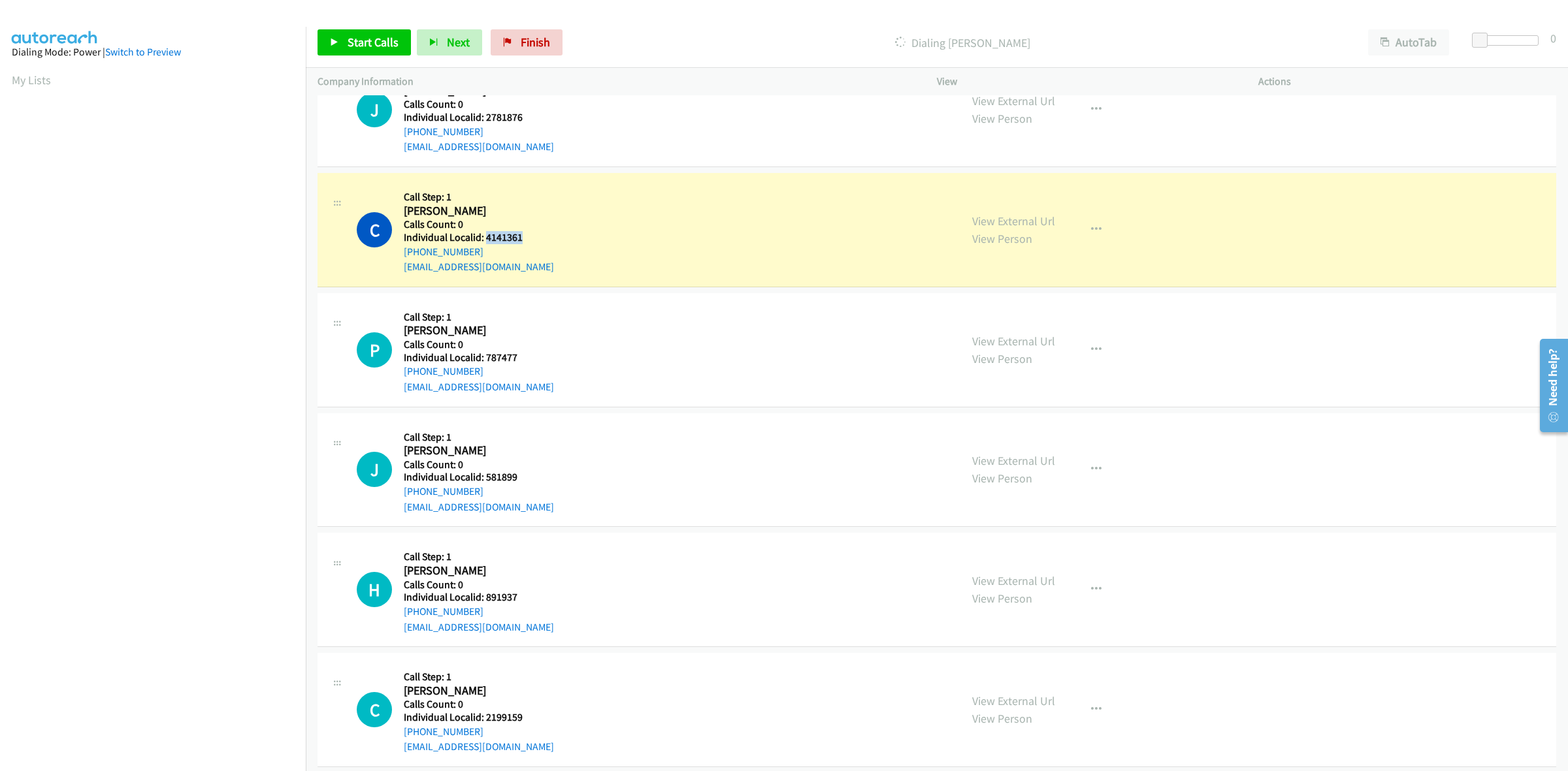
copy h5 "4141361"
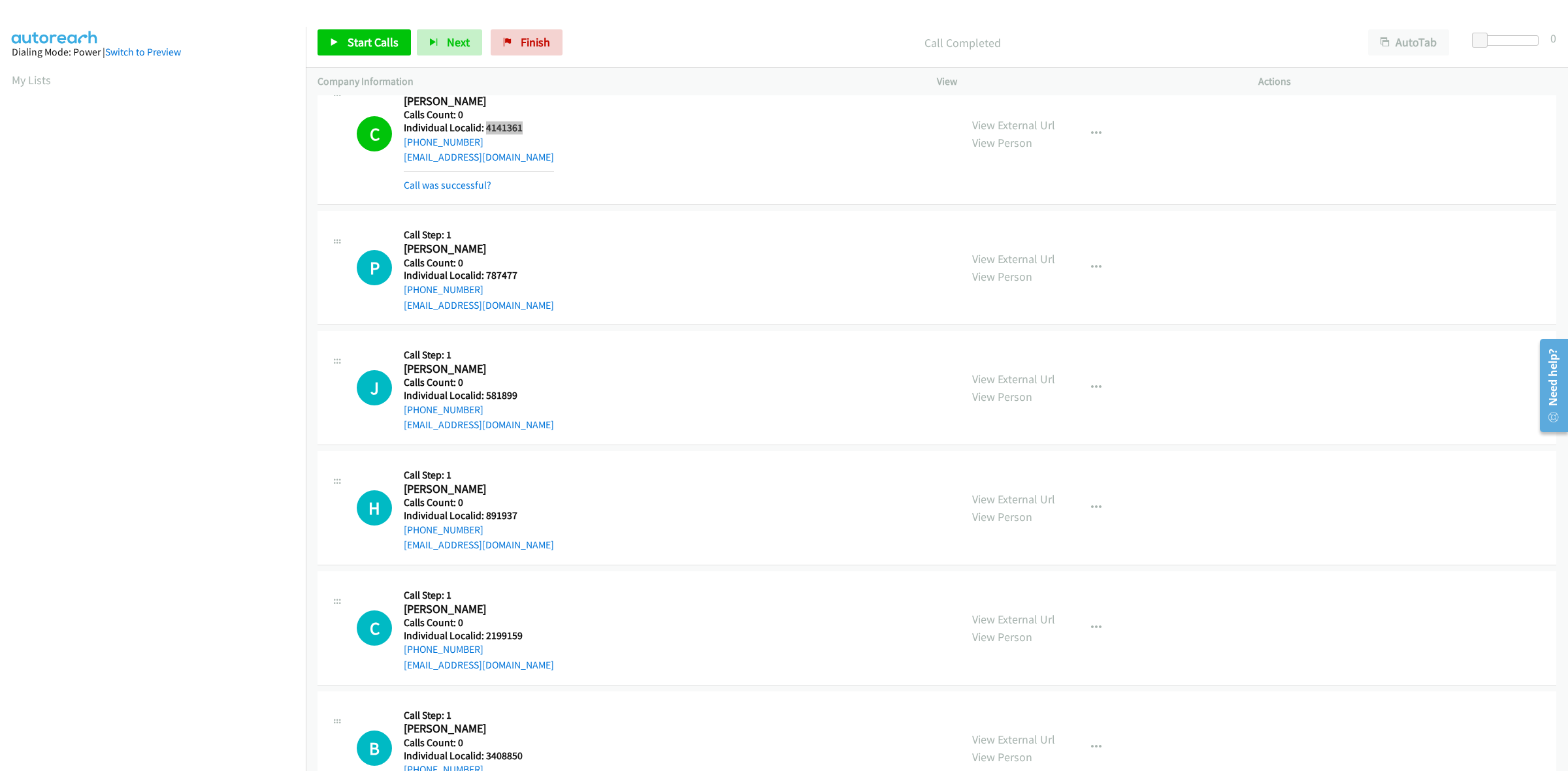
scroll to position [408, 0]
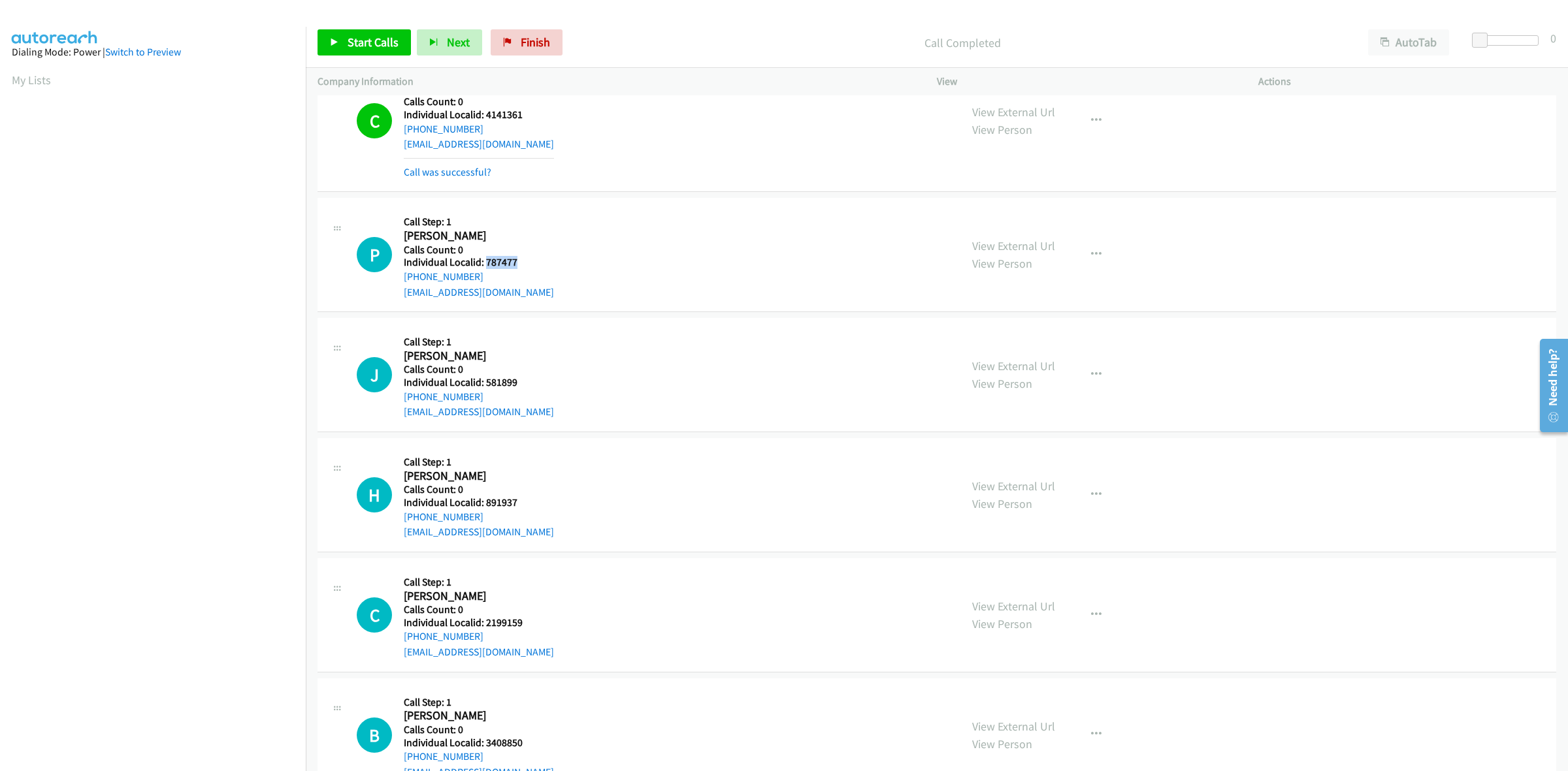
drag, startPoint x: 521, startPoint y: 259, endPoint x: 486, endPoint y: 265, distance: 35.5
click at [486, 265] on h5 "Individual Localid: 787477" at bounding box center [479, 262] width 150 height 13
copy h5 "787477"
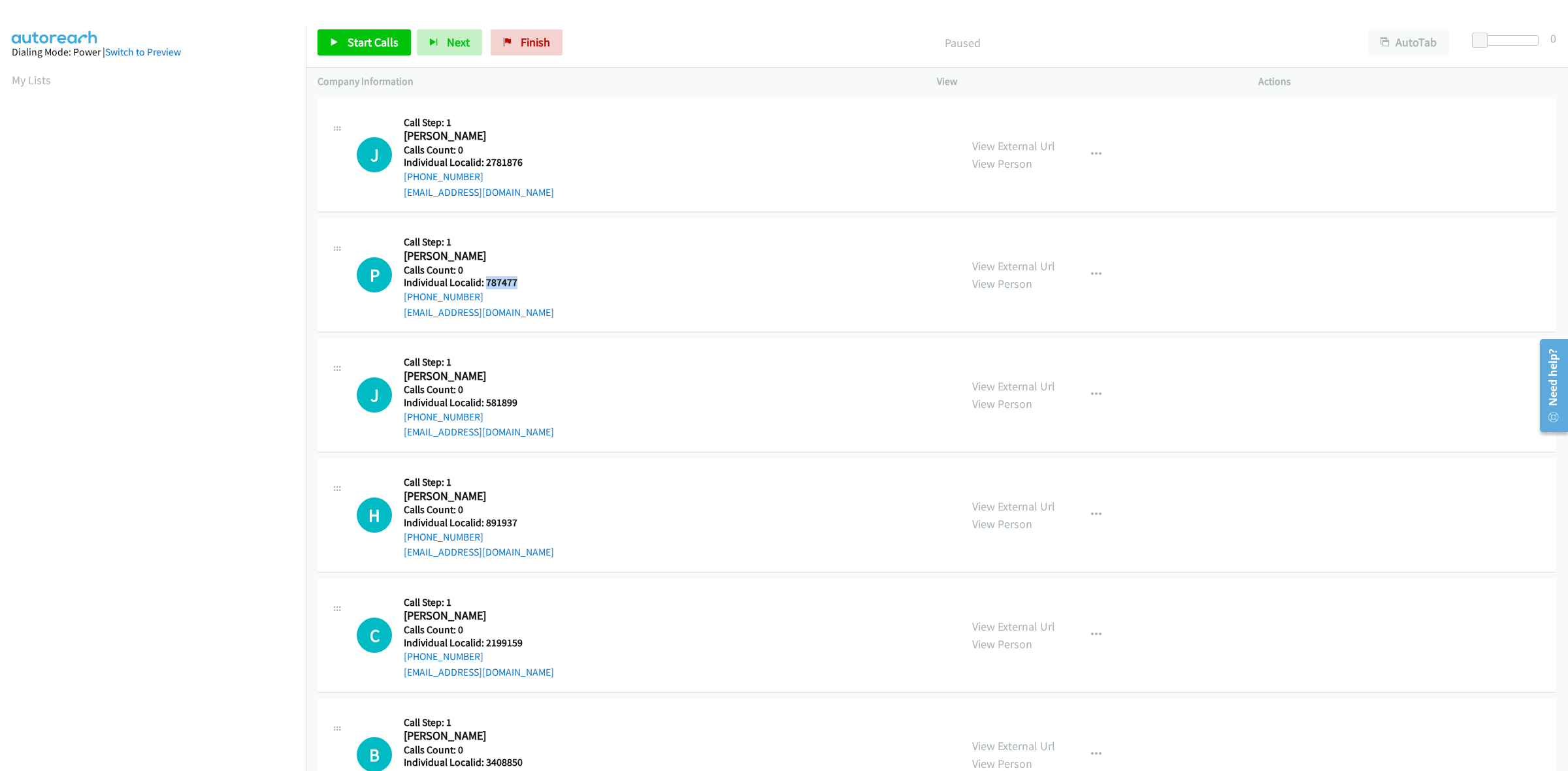
drag, startPoint x: 531, startPoint y: 281, endPoint x: 486, endPoint y: 282, distance: 45.0
click at [486, 282] on div "P Callback Scheduled Call Step: 1 [PERSON_NAME] America/[GEOGRAPHIC_DATA] Calls…" at bounding box center [653, 275] width 592 height 90
copy h5 "787477"
click at [632, 163] on div "J Callback Scheduled Call Step: 1 [PERSON_NAME] America/Los_Angeles Calls Count…" at bounding box center [653, 155] width 592 height 90
drag, startPoint x: 474, startPoint y: 294, endPoint x: 400, endPoint y: 299, distance: 74.2
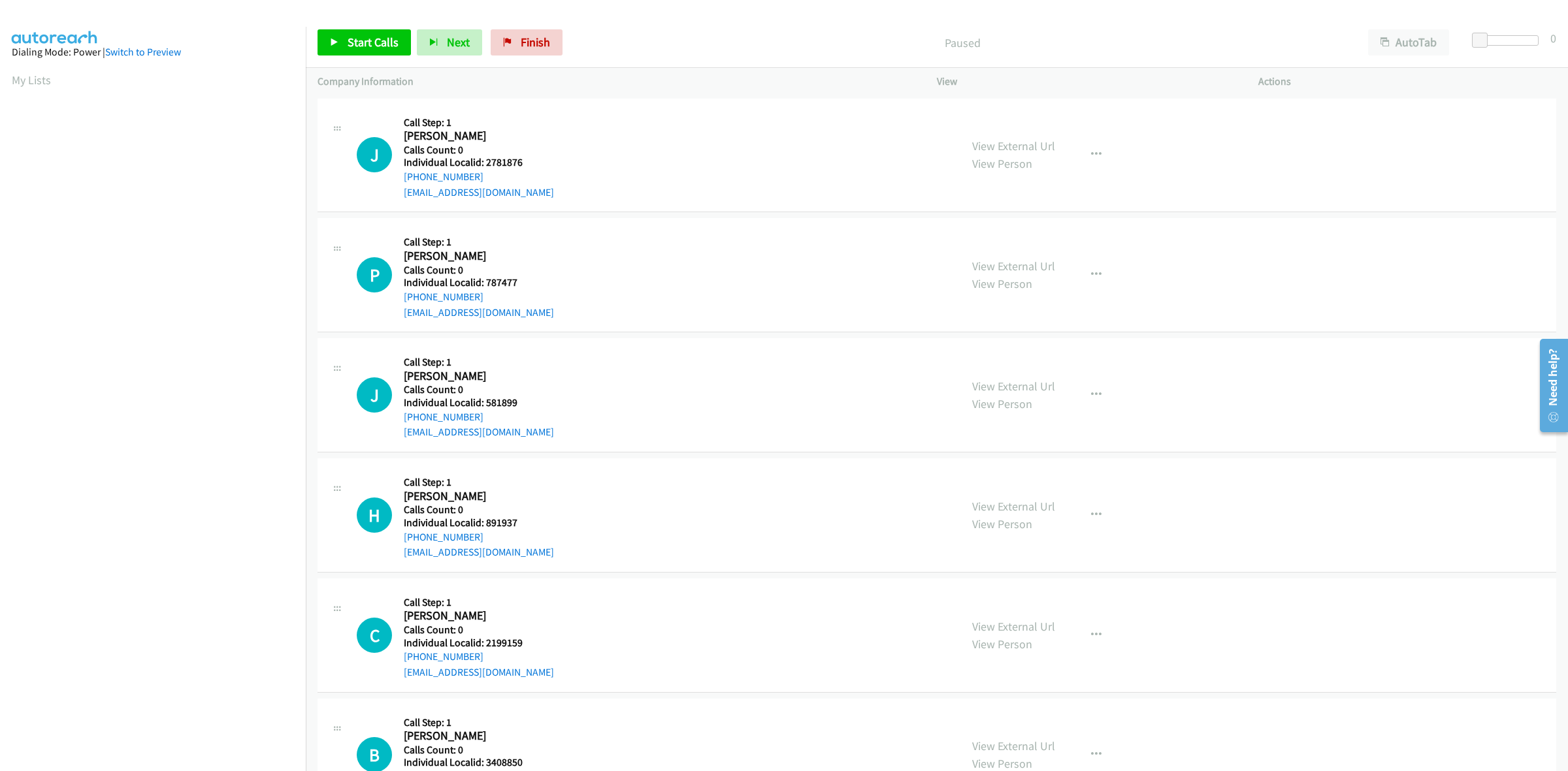
click at [400, 299] on div "P Callback Scheduled Call Step: 1 [PERSON_NAME] America/[GEOGRAPHIC_DATA] Calls…" at bounding box center [653, 275] width 592 height 90
copy link "[PHONE_NUMBER]"
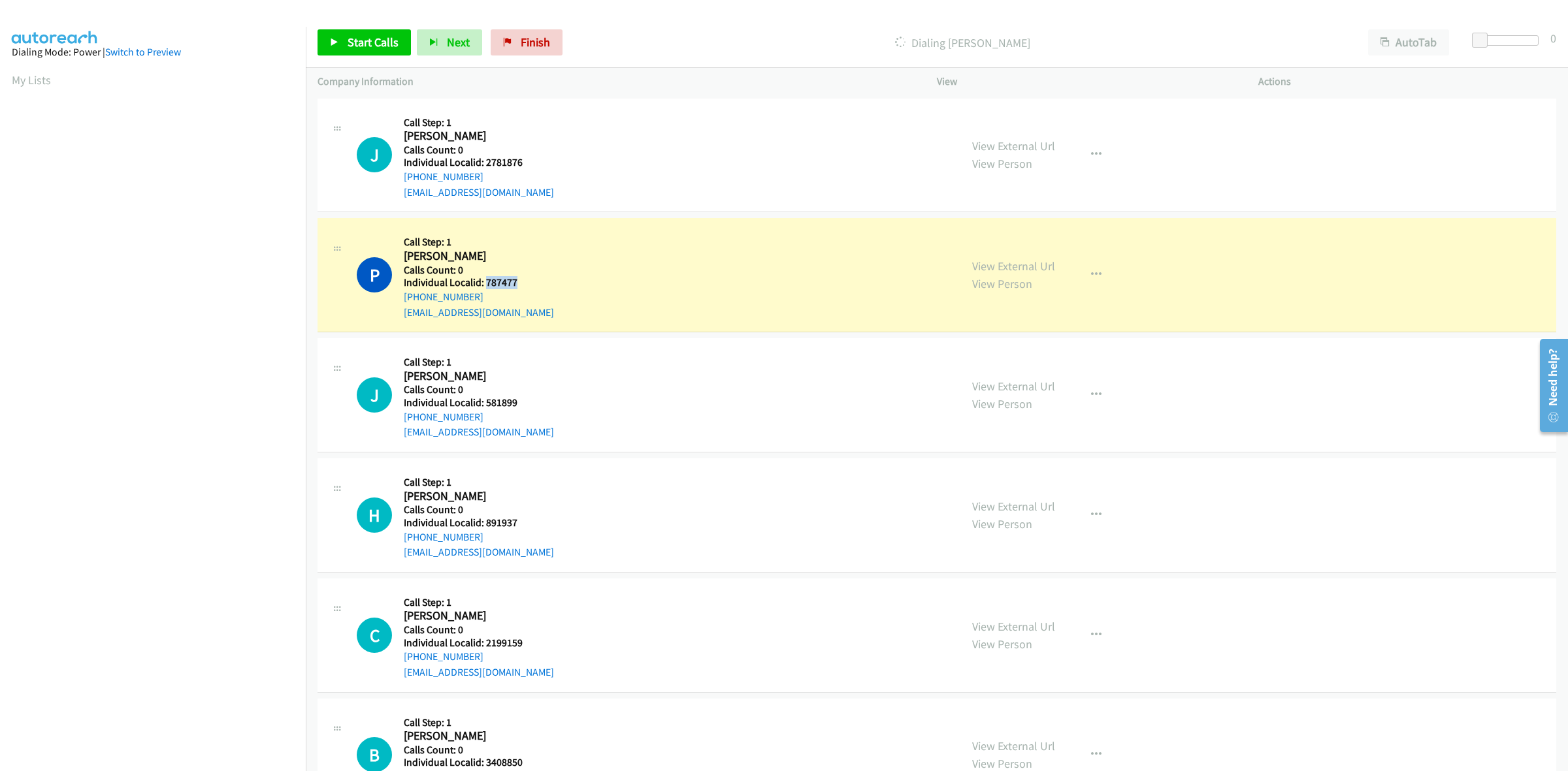
drag, startPoint x: 517, startPoint y: 284, endPoint x: 485, endPoint y: 285, distance: 32.0
click at [485, 285] on h5 "Individual Localid: 787477" at bounding box center [479, 283] width 150 height 13
copy h5 "787477"
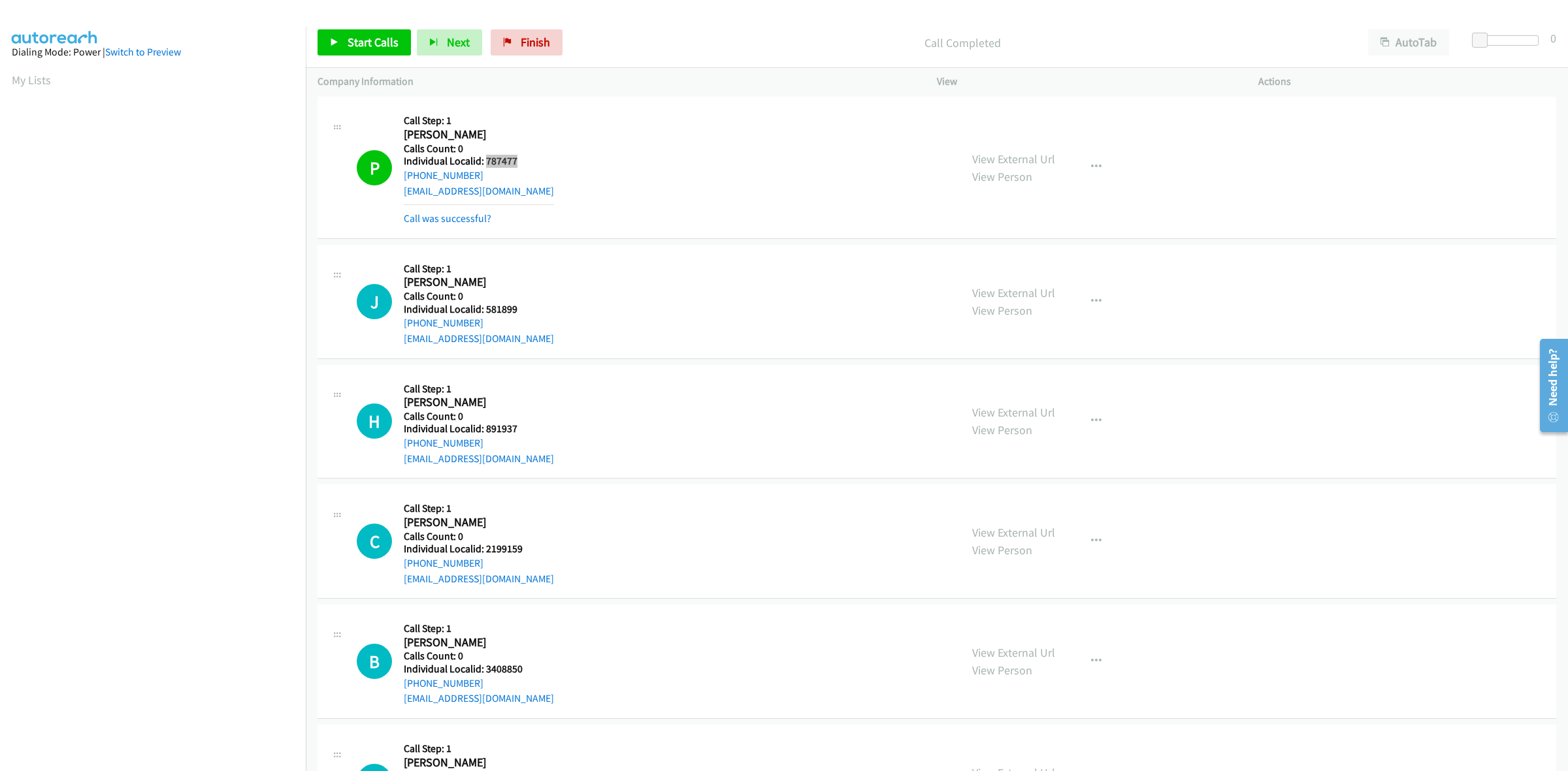
scroll to position [184, 0]
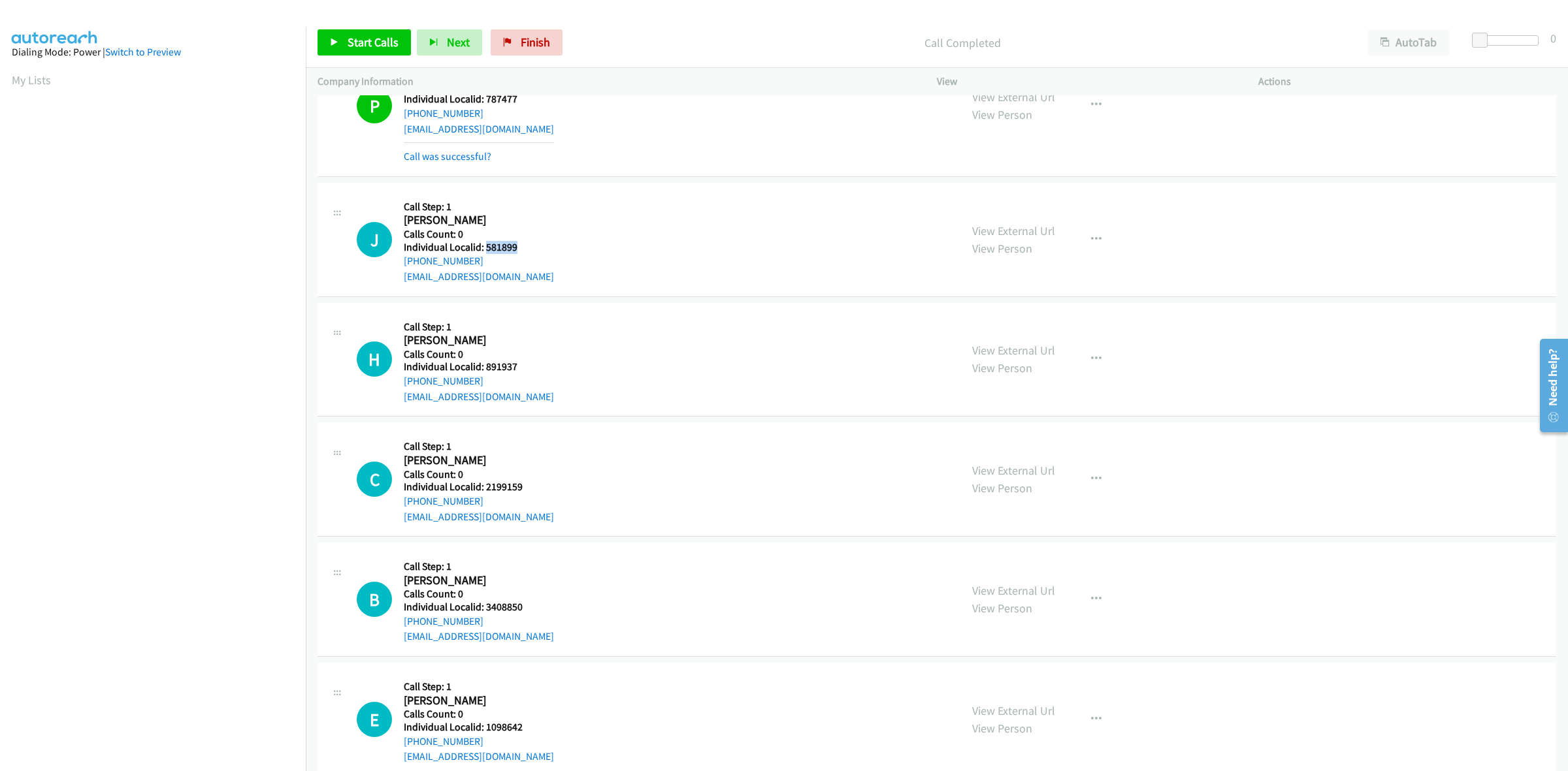
drag, startPoint x: 507, startPoint y: 245, endPoint x: 486, endPoint y: 246, distance: 21.0
click at [486, 246] on div "J Callback Scheduled Call Step: 1 [PERSON_NAME] America/Los_Angeles Calls Count…" at bounding box center [653, 240] width 592 height 90
copy h5 "581899"
click at [1092, 239] on icon "button" at bounding box center [1096, 240] width 11 height 11
click at [1018, 318] on link "Skip Call" at bounding box center [1026, 324] width 174 height 26
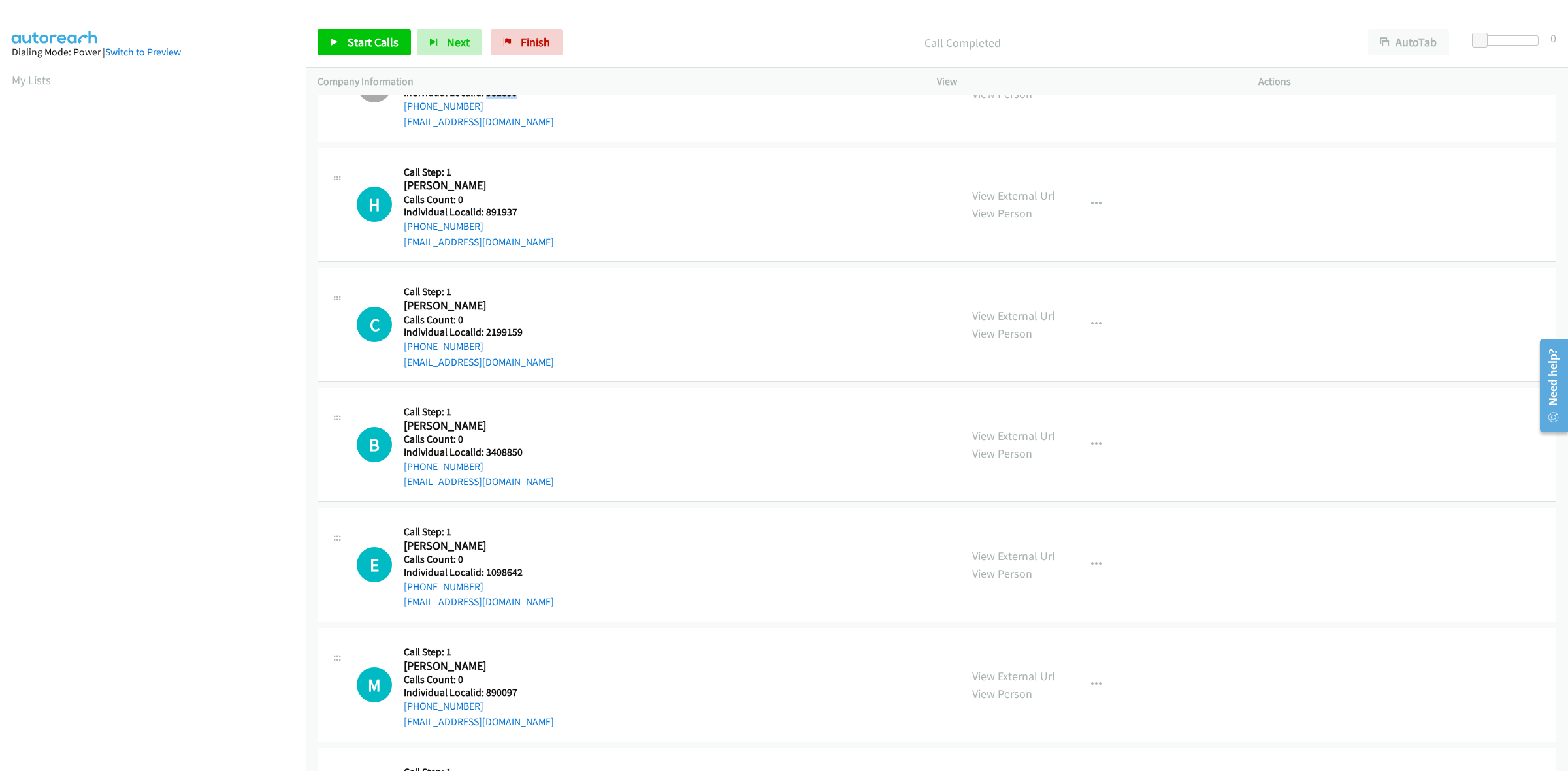
scroll to position [347, 0]
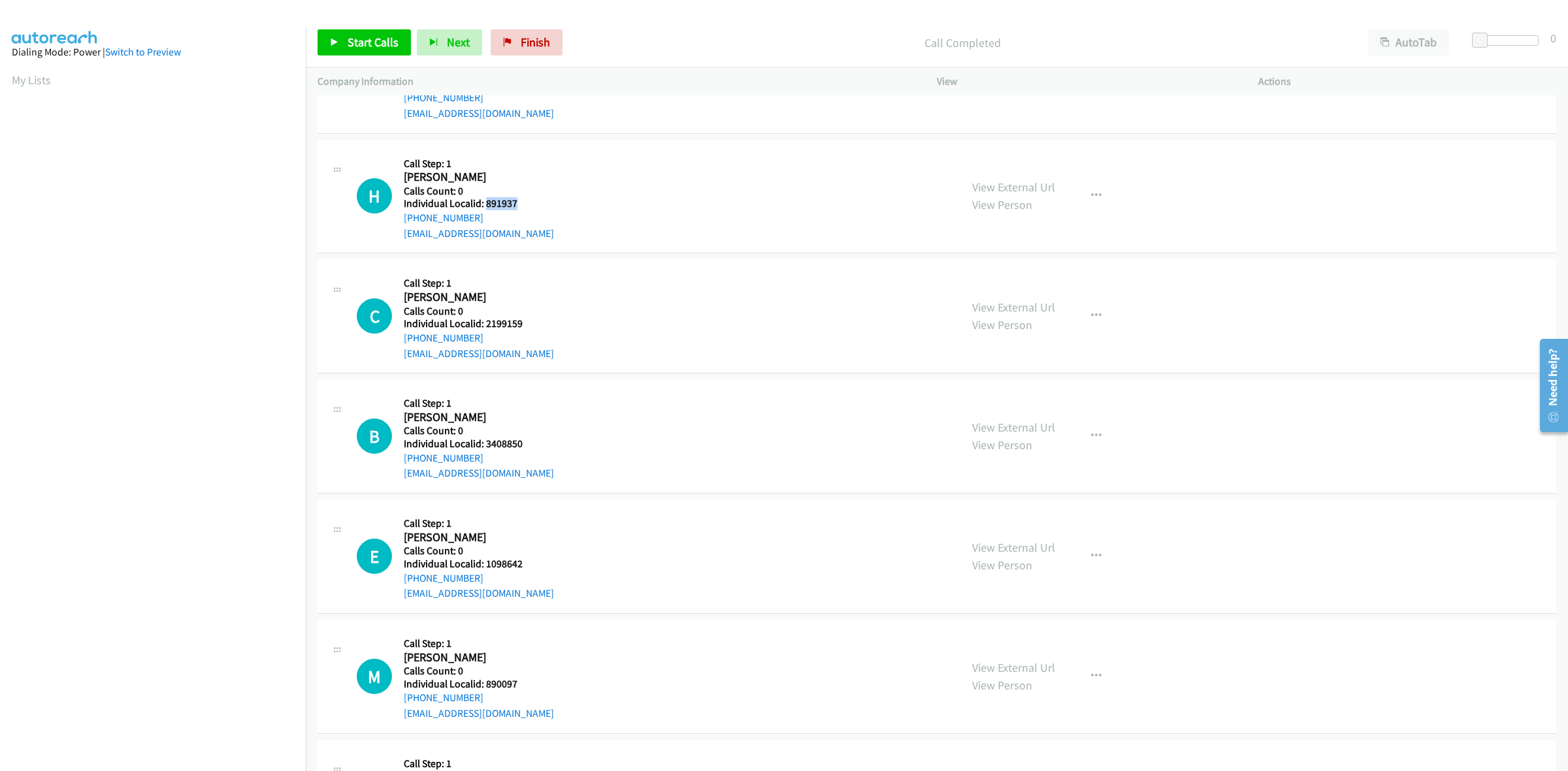
drag, startPoint x: 523, startPoint y: 199, endPoint x: 485, endPoint y: 204, distance: 38.3
click at [485, 204] on h5 "Individual Localid: 891937" at bounding box center [479, 204] width 150 height 13
copy h5 "891937"
click at [1091, 195] on icon "button" at bounding box center [1096, 195] width 11 height 11
click at [1030, 292] on link "Skip Call" at bounding box center [1026, 281] width 174 height 26
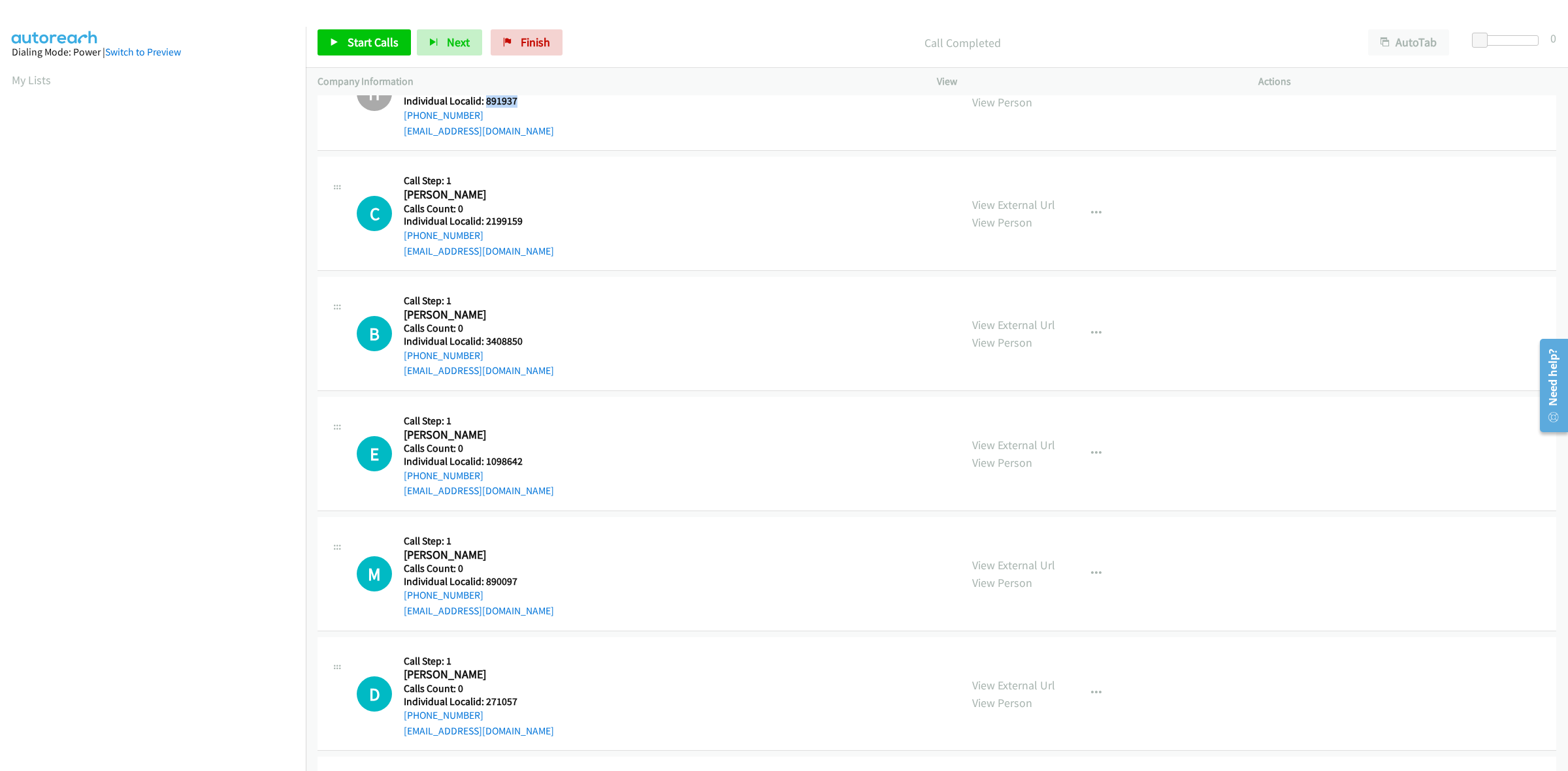
scroll to position [489, 0]
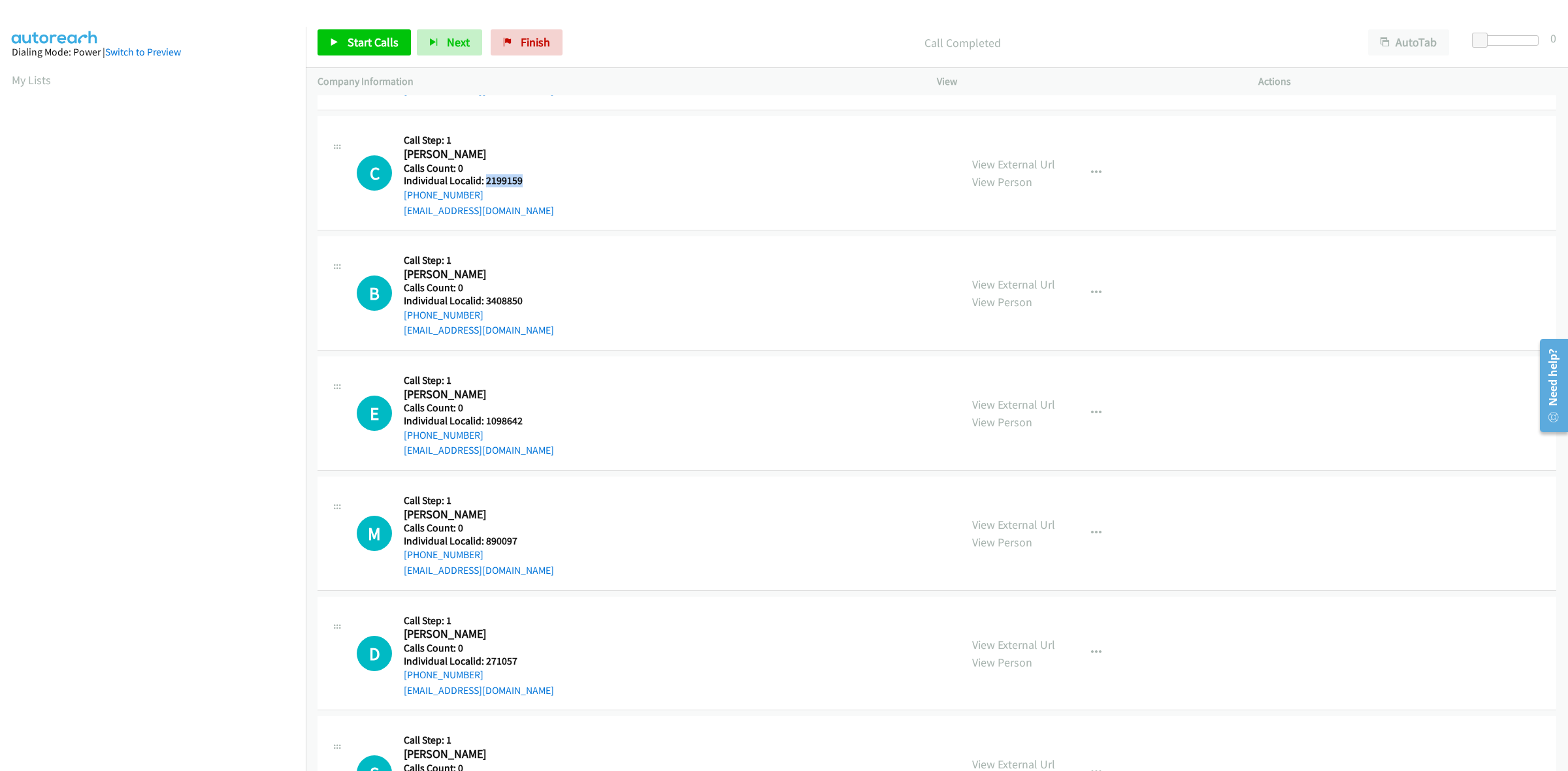
drag, startPoint x: 520, startPoint y: 178, endPoint x: 486, endPoint y: 178, distance: 34.0
click at [486, 178] on div "C Callback Scheduled Call Step: 1 Casey Gunzl America/Los_Angeles Calls Count: …" at bounding box center [653, 173] width 592 height 90
copy h5 "2199159"
click at [567, 160] on div "C Callback Scheduled Call Step: 1 Casey Gunzl America/Los_Angeles Calls Count: …" at bounding box center [653, 173] width 592 height 90
drag, startPoint x: 486, startPoint y: 193, endPoint x: 397, endPoint y: 200, distance: 89.3
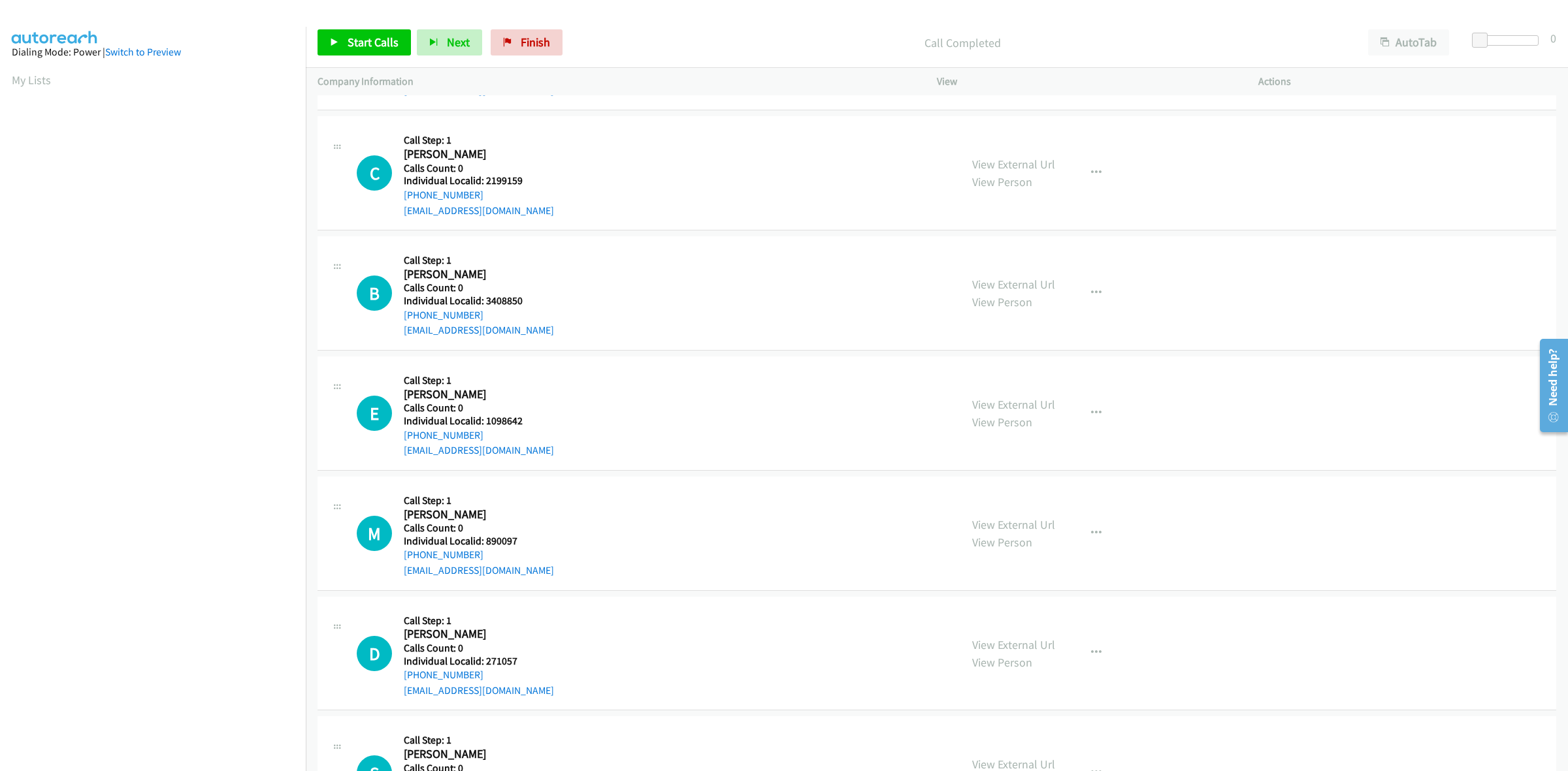
click at [397, 200] on div "C Callback Scheduled Call Step: 1 Casey Gunzl America/Los_Angeles Calls Count: …" at bounding box center [653, 173] width 592 height 90
copy link "+1 619-212-2283"
drag, startPoint x: 526, startPoint y: 183, endPoint x: 485, endPoint y: 181, distance: 41.0
click at [485, 181] on div "C Callback Scheduled Call Step: 1 Casey Gunzl America/Los_Angeles Calls Count: …" at bounding box center [653, 173] width 592 height 90
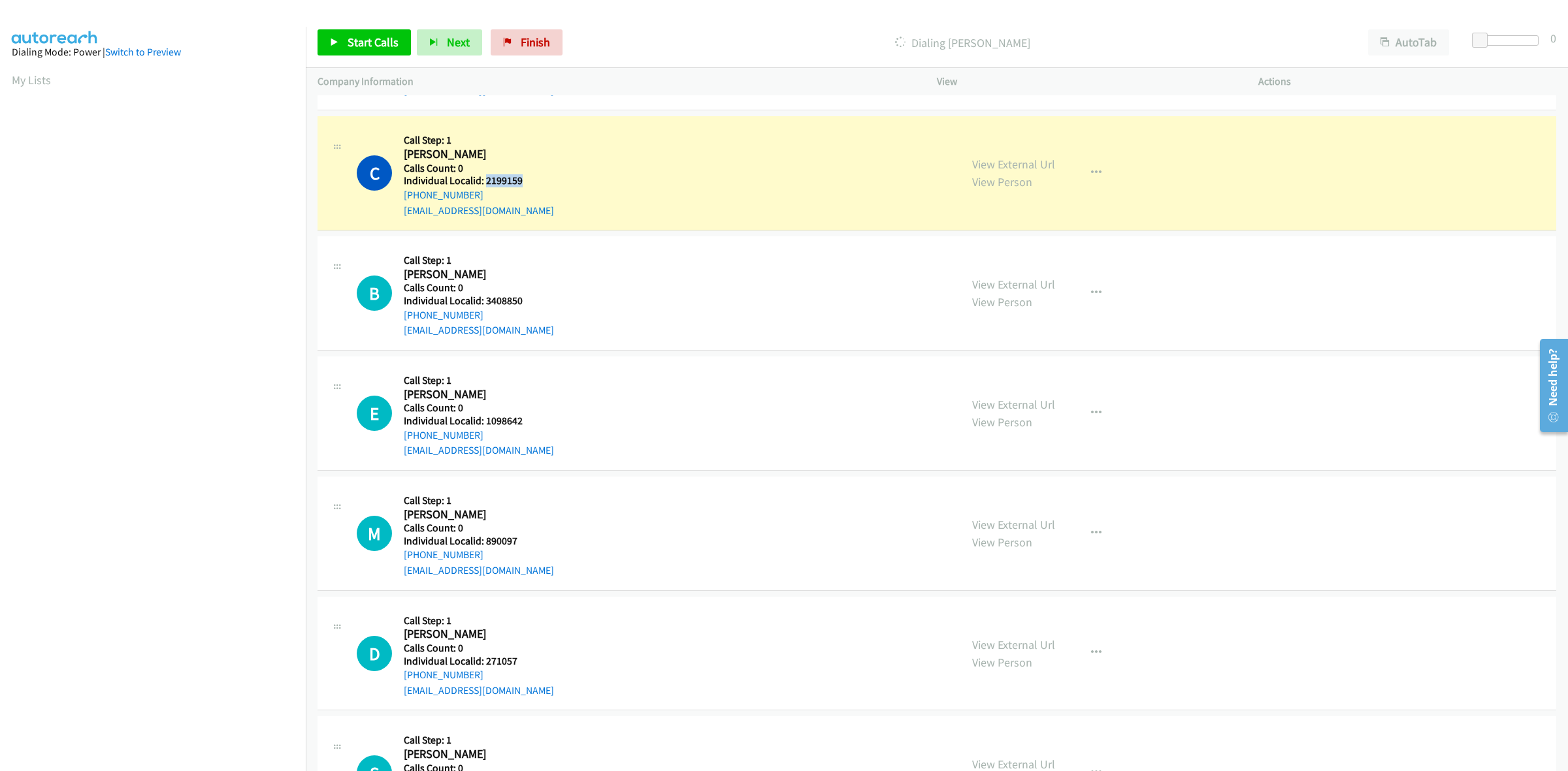
copy h5 "2199159"
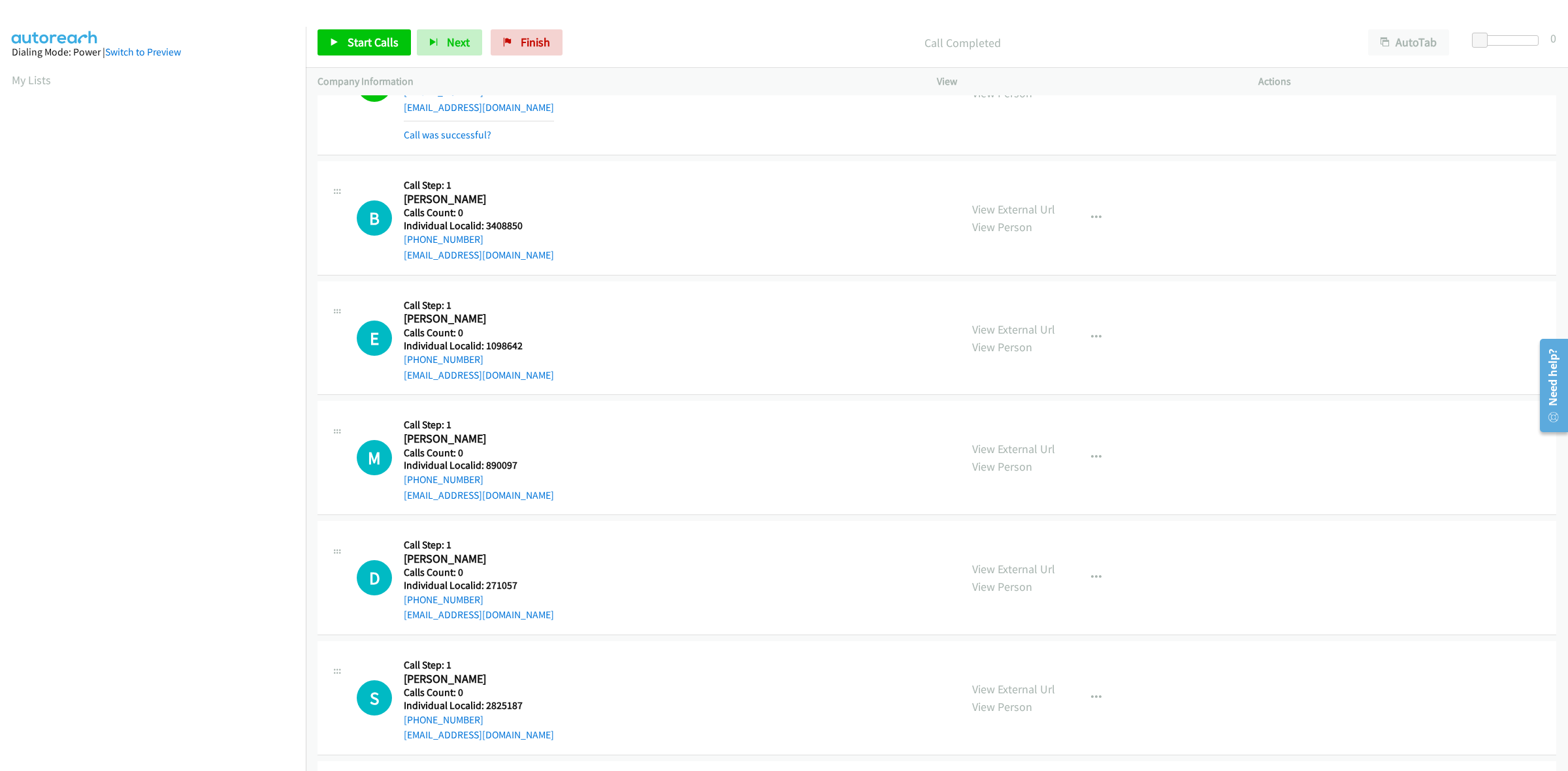
scroll to position [632, 0]
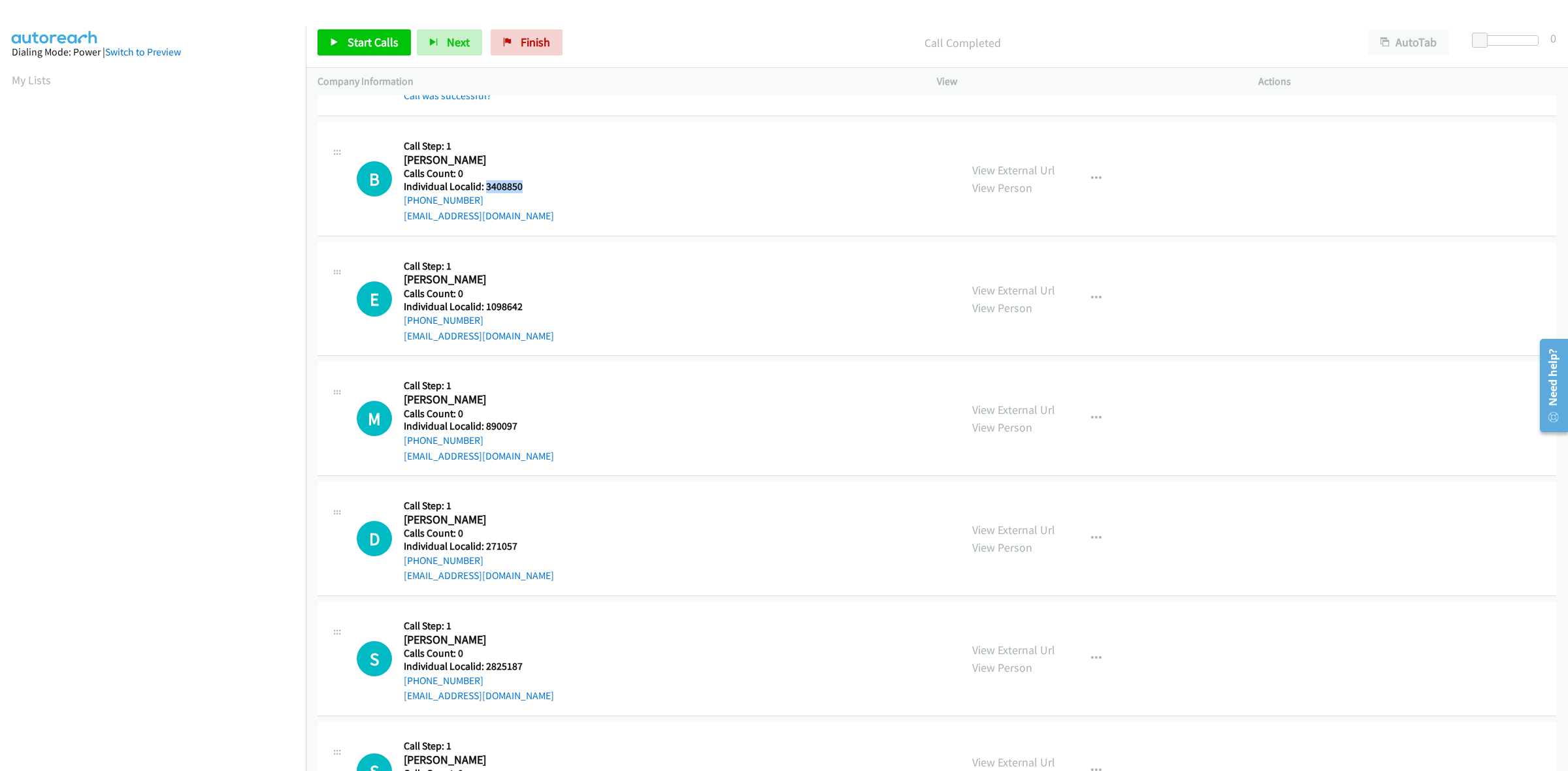
drag, startPoint x: 533, startPoint y: 185, endPoint x: 486, endPoint y: 187, distance: 47.0
click at [486, 187] on div "B Callback Scheduled Call Step: 1 Brayden Favia America/Los_Angeles Calls Count…" at bounding box center [653, 179] width 592 height 90
copy h5 "3408850"
drag, startPoint x: 560, startPoint y: 159, endPoint x: 526, endPoint y: 180, distance: 40.0
click at [560, 159] on div "B Callback Scheduled Call Step: 1 Brayden Favia America/Los_Angeles Calls Count…" at bounding box center [653, 179] width 592 height 90
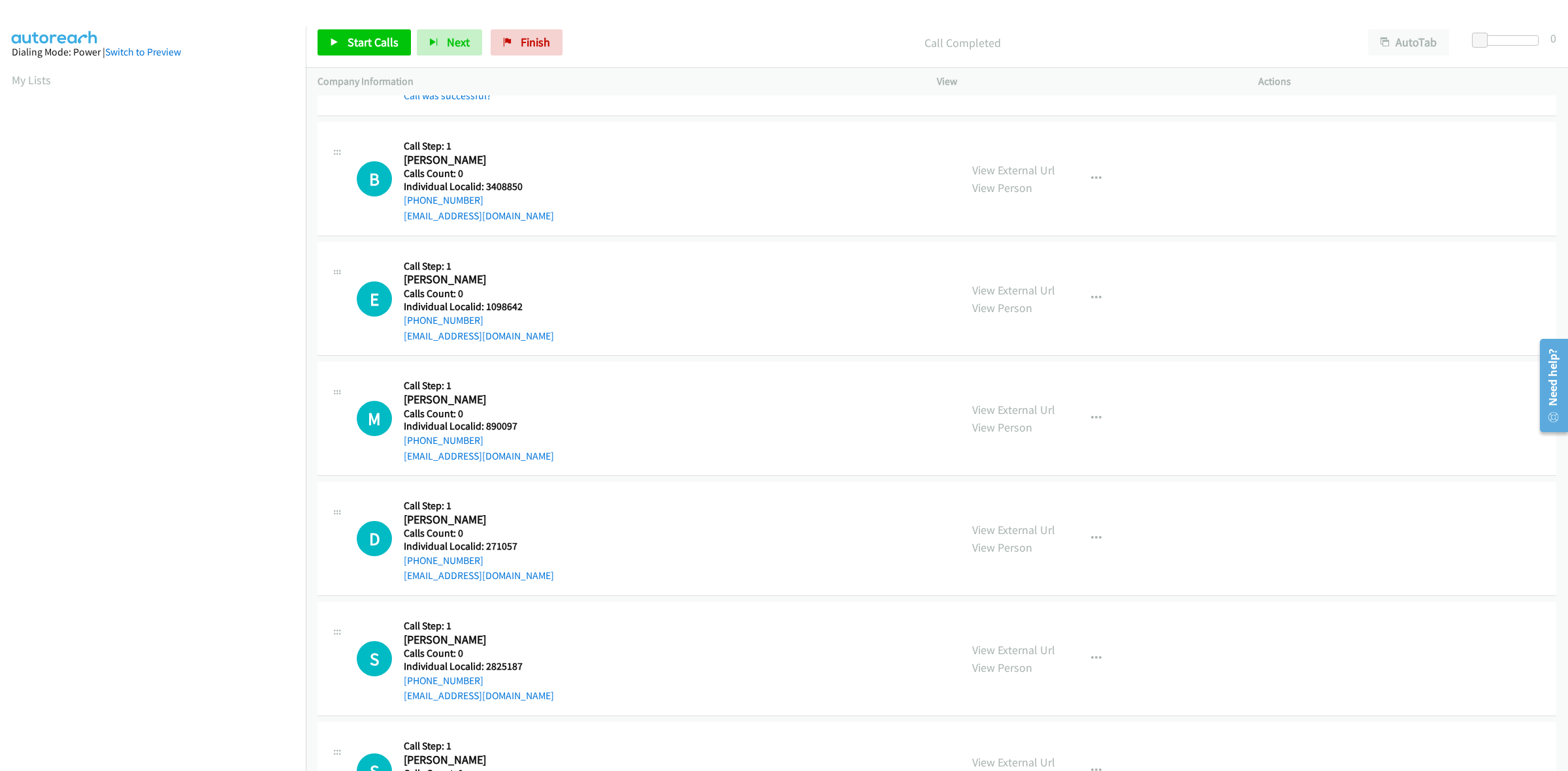
drag, startPoint x: 484, startPoint y: 198, endPoint x: 396, endPoint y: 201, distance: 88.1
click at [396, 201] on div "B Callback Scheduled Call Step: 1 Brayden Favia America/Los_Angeles Calls Count…" at bounding box center [653, 179] width 592 height 90
click at [559, 152] on div "B Callback Scheduled Call Step: 1 Brayden Favia America/Los_Angeles Calls Count…" at bounding box center [653, 179] width 592 height 90
drag, startPoint x: 484, startPoint y: 199, endPoint x: 410, endPoint y: 203, distance: 74.1
click at [396, 205] on div "B Callback Scheduled Call Step: 1 Brayden Favia America/Los_Angeles Calls Count…" at bounding box center [653, 179] width 592 height 90
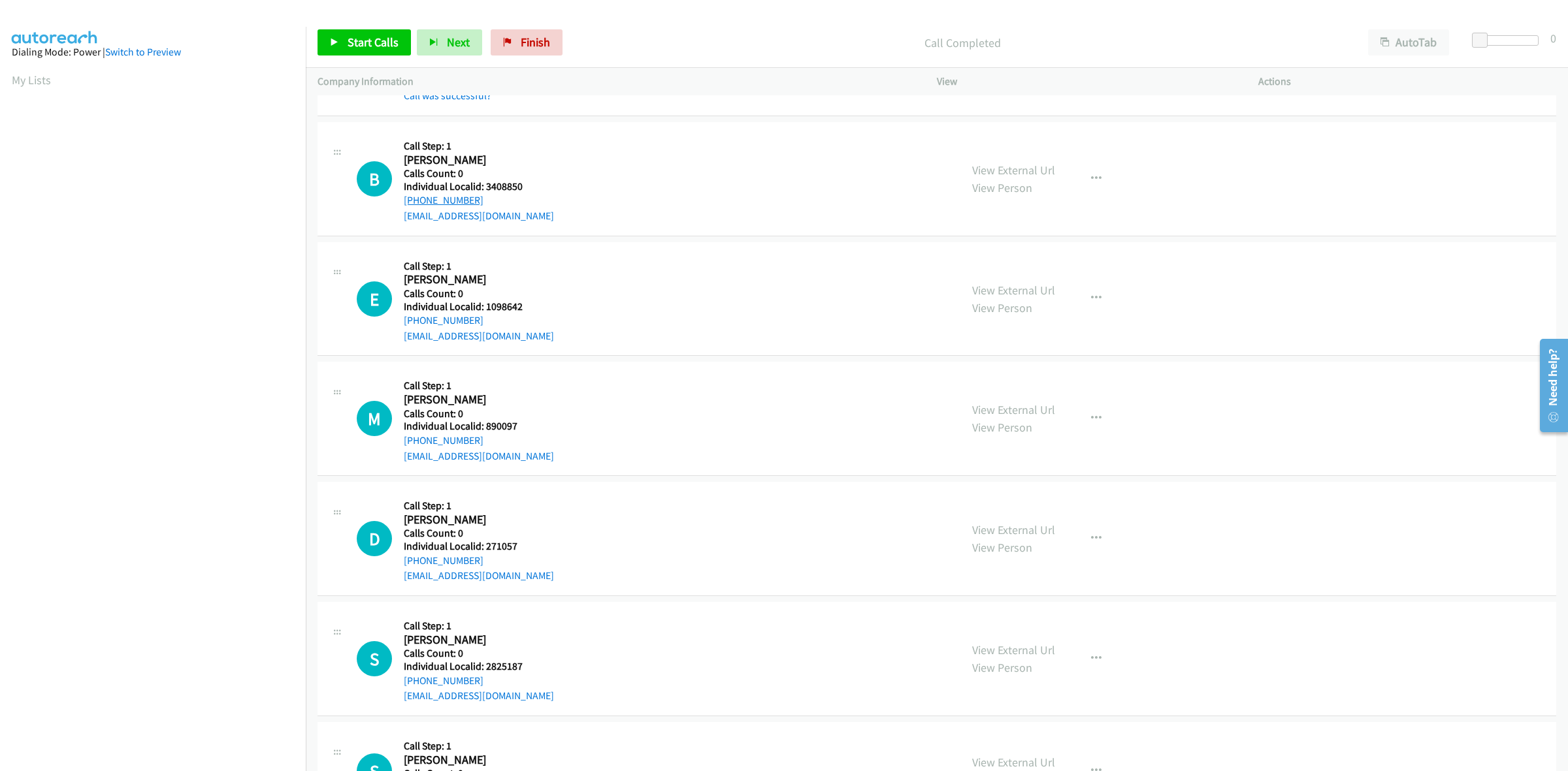
copy link "+1 707-508-9726"
drag, startPoint x: 522, startPoint y: 186, endPoint x: 486, endPoint y: 185, distance: 36.0
click at [486, 185] on h5 "Individual Localid: 3408850" at bounding box center [479, 187] width 150 height 13
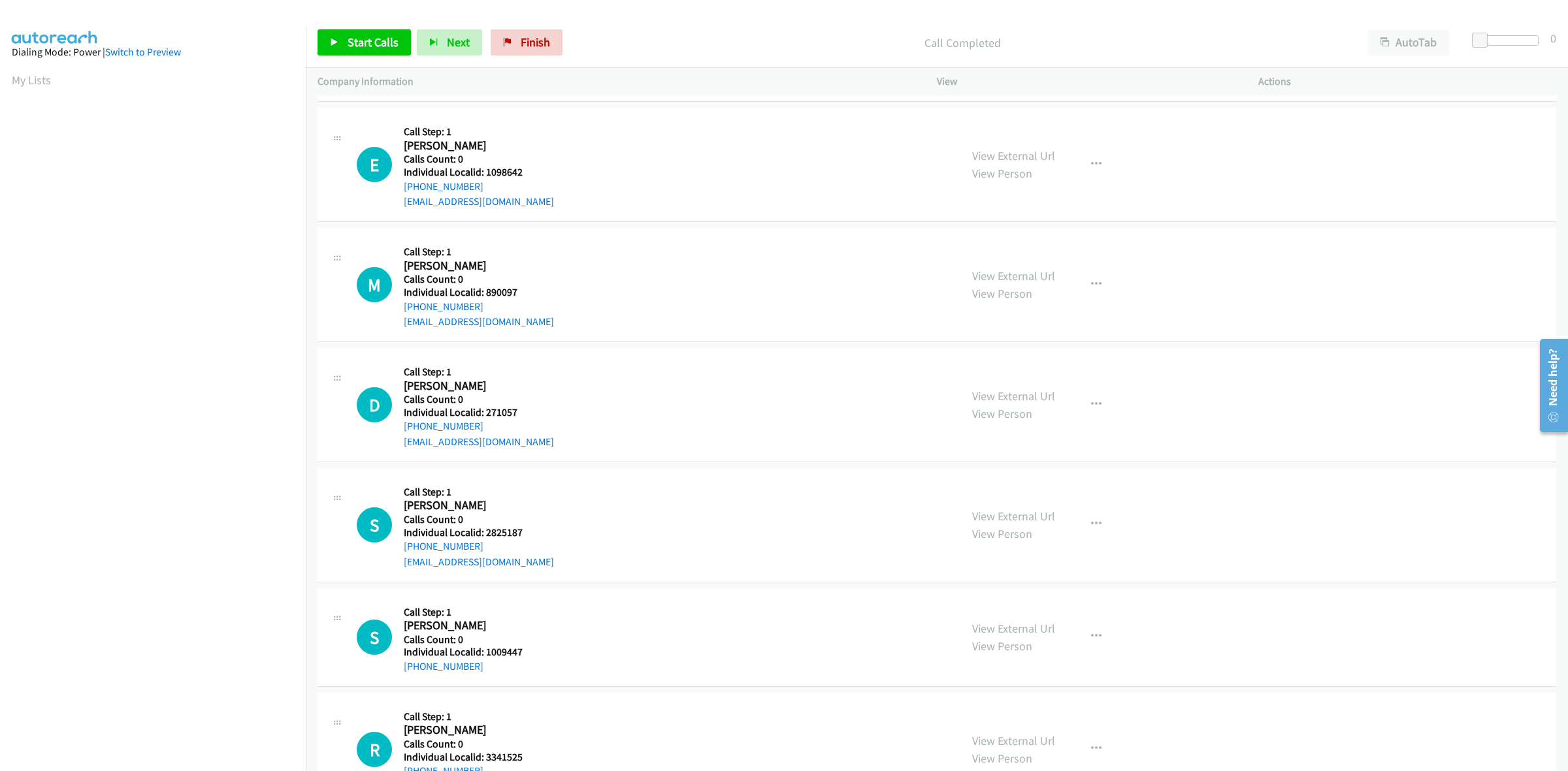
scroll to position [795, 0]
drag, startPoint x: 524, startPoint y: 165, endPoint x: 500, endPoint y: 166, distance: 24.0
click at [500, 166] on div "E Callback Scheduled Call Step: 1 Evan Donn America/Los_Angeles Calls Count: 0 …" at bounding box center [653, 163] width 592 height 90
click at [554, 166] on div "E Callback Scheduled Call Step: 1 Evan Donn America/Los_Angeles Calls Count: 0 …" at bounding box center [653, 163] width 592 height 90
drag, startPoint x: 536, startPoint y: 169, endPoint x: 485, endPoint y: 175, distance: 51.4
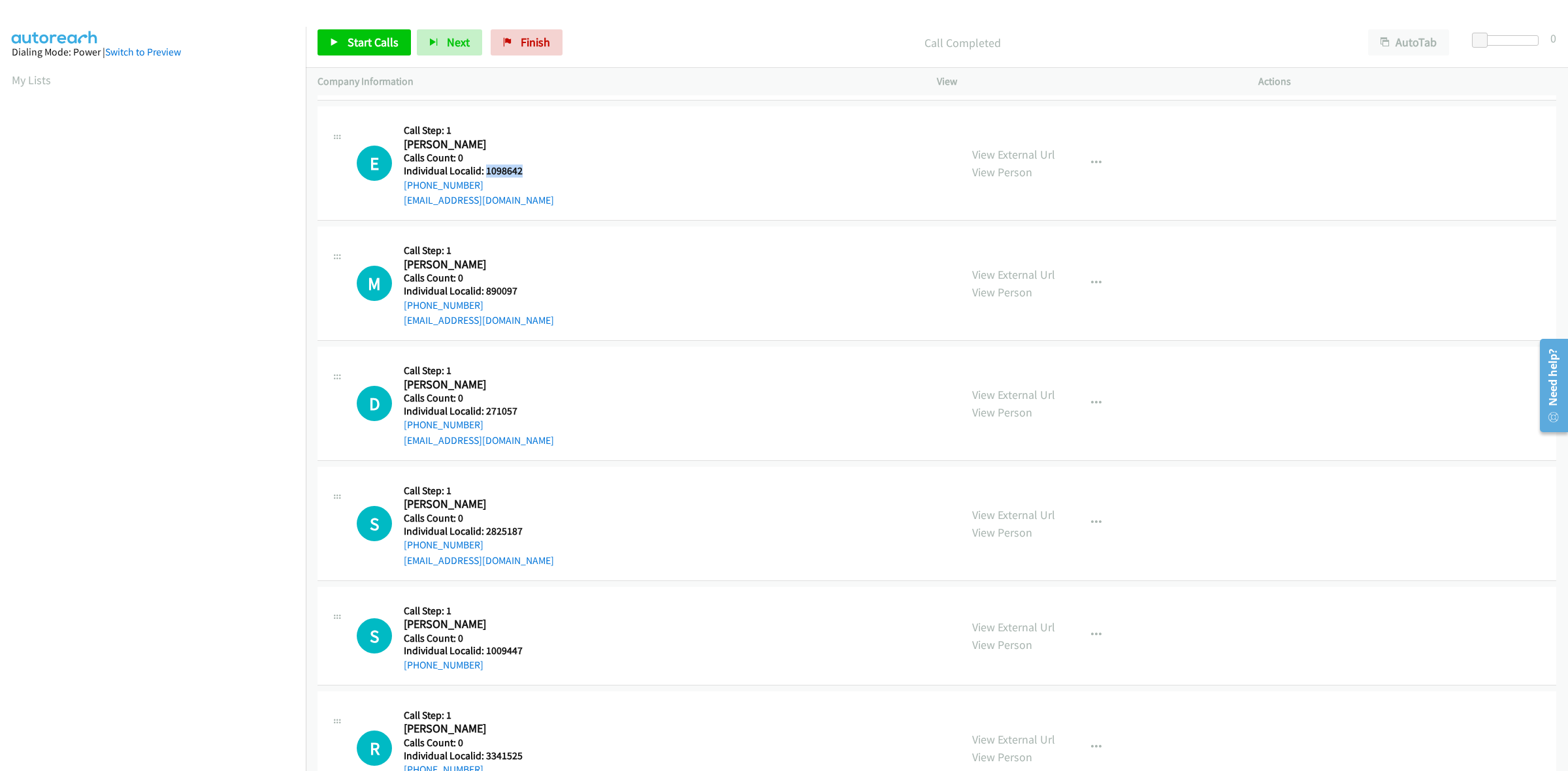
click at [485, 175] on div "E Callback Scheduled Call Step: 1 Evan Donn America/Los_Angeles Calls Count: 0 …" at bounding box center [653, 163] width 592 height 90
click at [1082, 155] on button "button" at bounding box center [1096, 163] width 35 height 26
click at [1021, 248] on link "Skip Call" at bounding box center [1026, 248] width 174 height 26
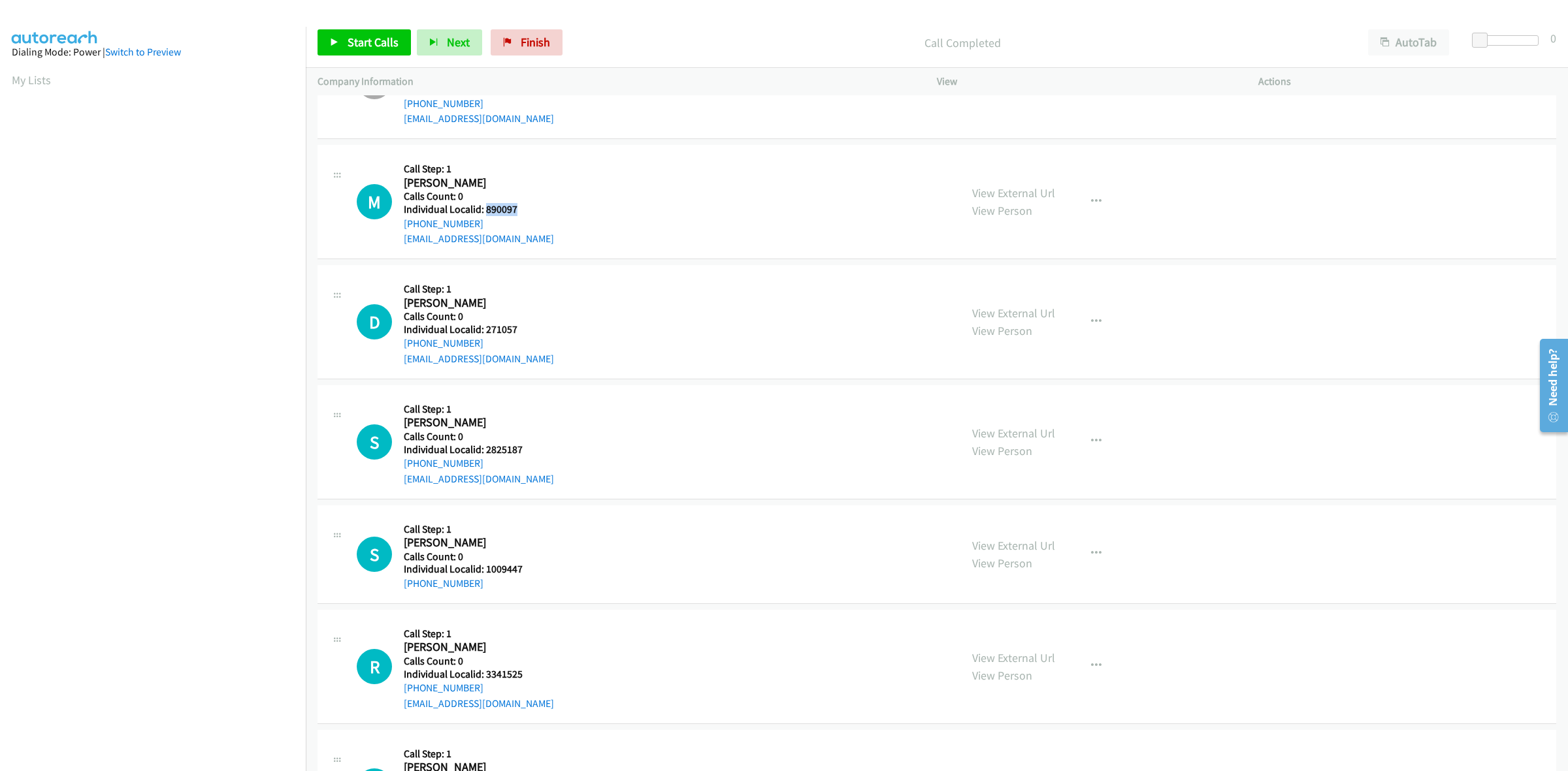
drag, startPoint x: 517, startPoint y: 205, endPoint x: 483, endPoint y: 205, distance: 34.0
click at [483, 205] on h5 "Individual Localid: 890097" at bounding box center [479, 210] width 150 height 13
drag, startPoint x: 519, startPoint y: 168, endPoint x: 512, endPoint y: 171, distance: 7.6
click at [519, 168] on h5 "Call Step: 1" at bounding box center [479, 170] width 150 height 13
drag, startPoint x: 477, startPoint y: 221, endPoint x: 395, endPoint y: 229, distance: 82.4
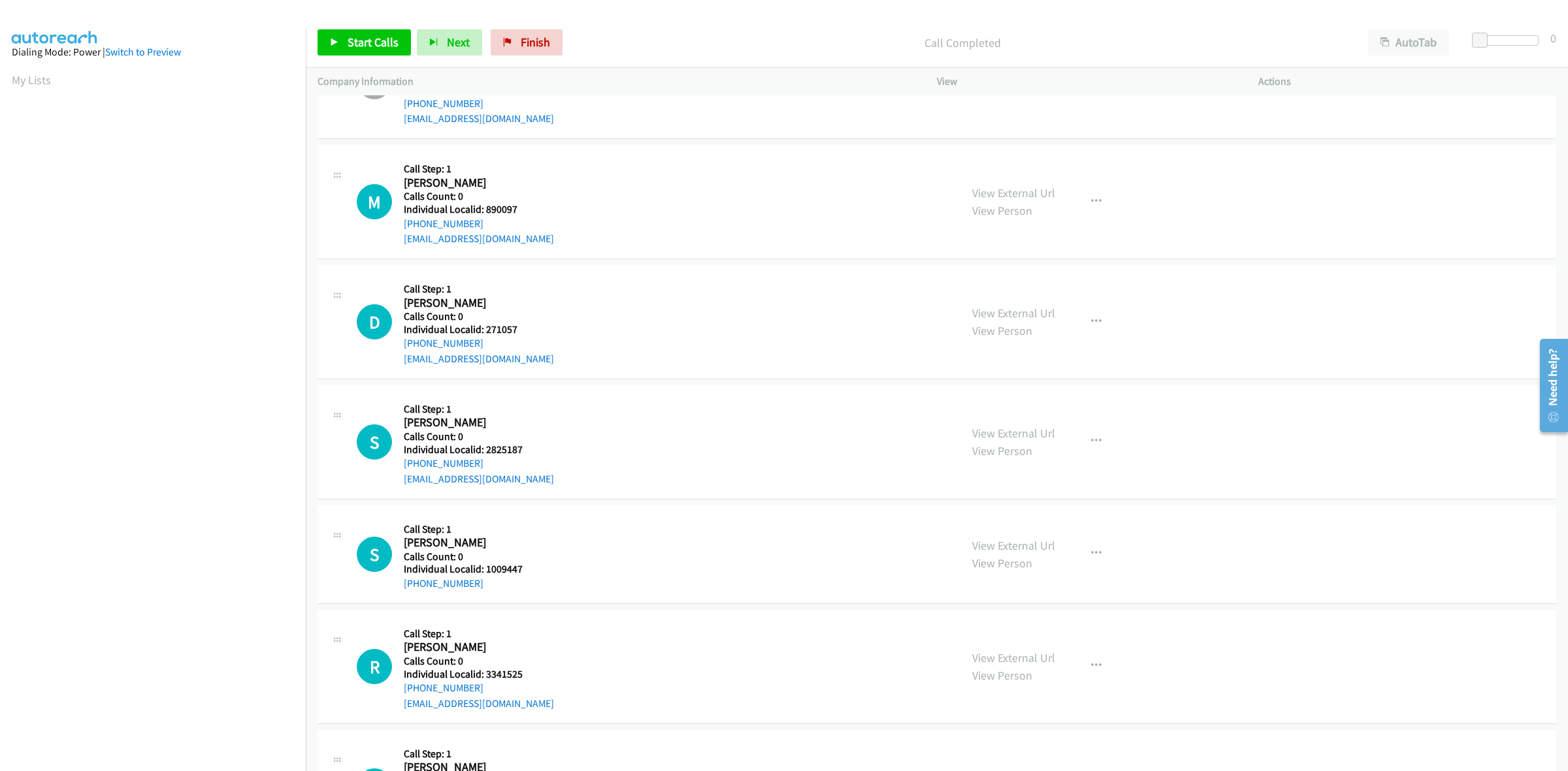
click at [395, 229] on div "M Callback Scheduled Call Step: 1 Mark May America/Los_Angeles Calls Count: 0 I…" at bounding box center [653, 202] width 592 height 90
drag, startPoint x: 516, startPoint y: 208, endPoint x: 482, endPoint y: 204, distance: 34.2
click at [482, 204] on h5 "Individual Localid: 890097" at bounding box center [479, 210] width 150 height 13
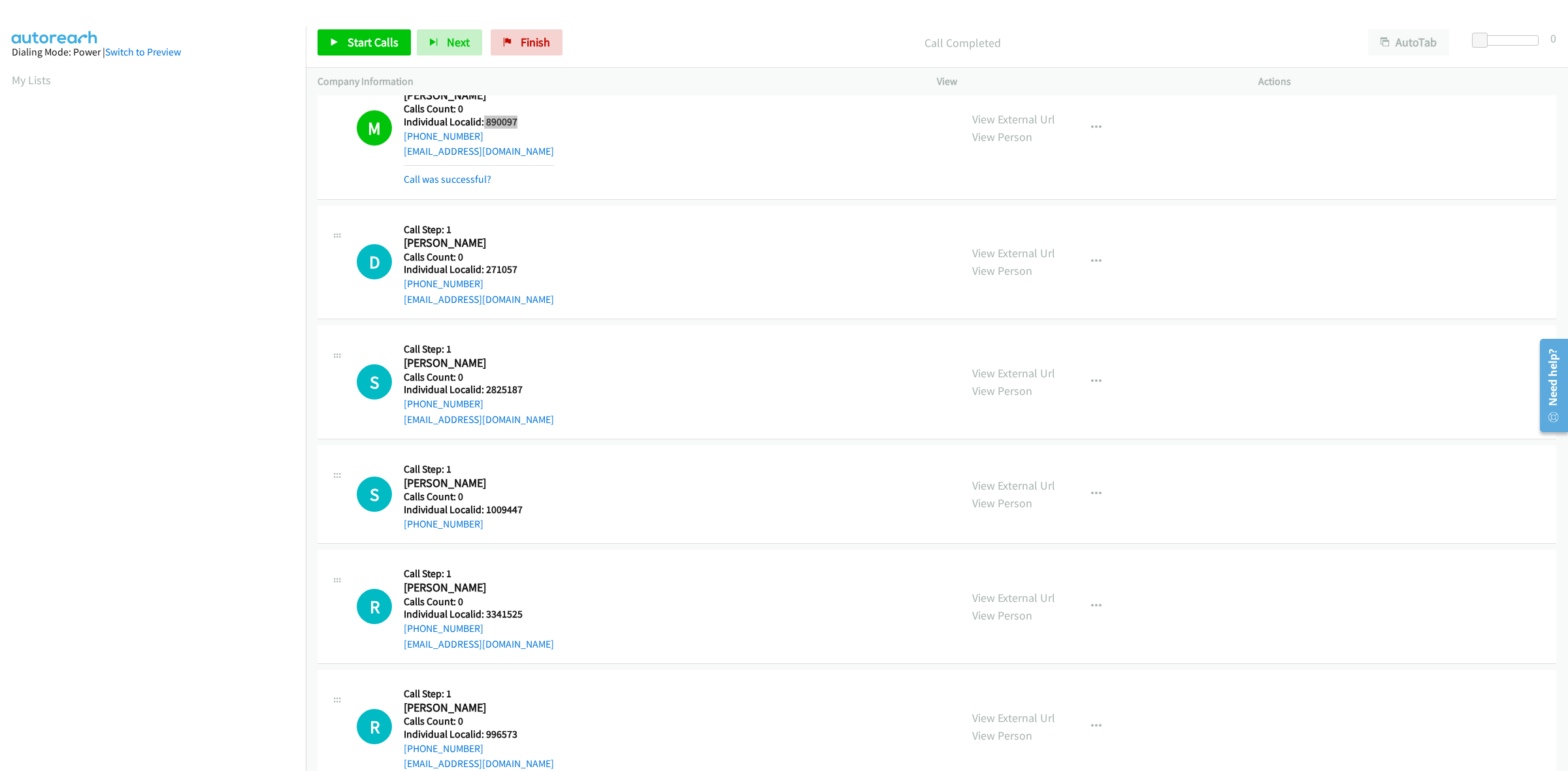
scroll to position [1040, 0]
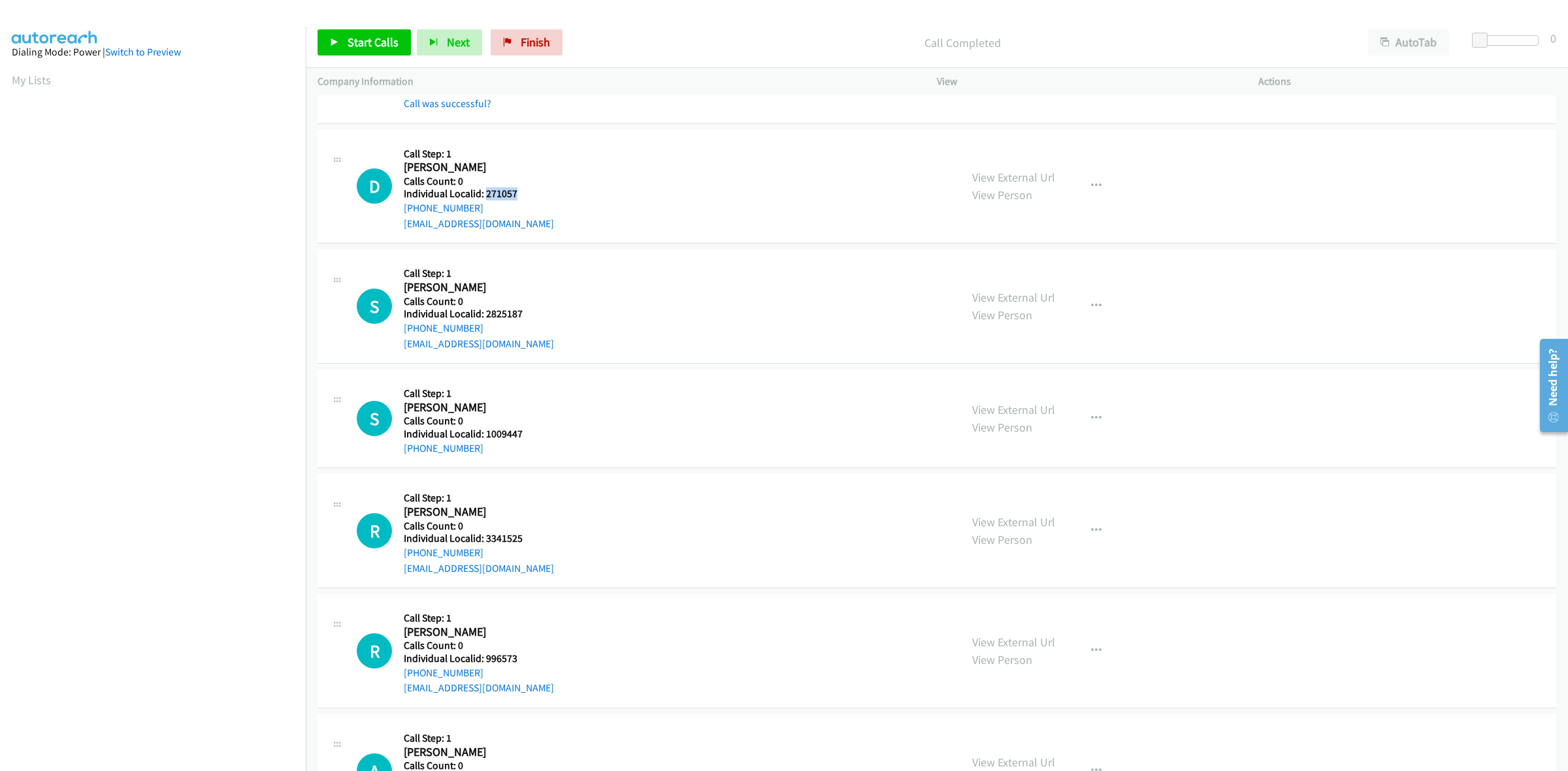
drag, startPoint x: 525, startPoint y: 193, endPoint x: 486, endPoint y: 195, distance: 39.1
click at [486, 195] on div "D Callback Scheduled Call Step: 1 Douglas Hughes America/Los_Angeles Calls Coun…" at bounding box center [653, 187] width 592 height 90
click at [1097, 185] on button "button" at bounding box center [1096, 185] width 35 height 26
click at [1030, 302] on link "Add to do not call list" at bounding box center [1026, 297] width 174 height 26
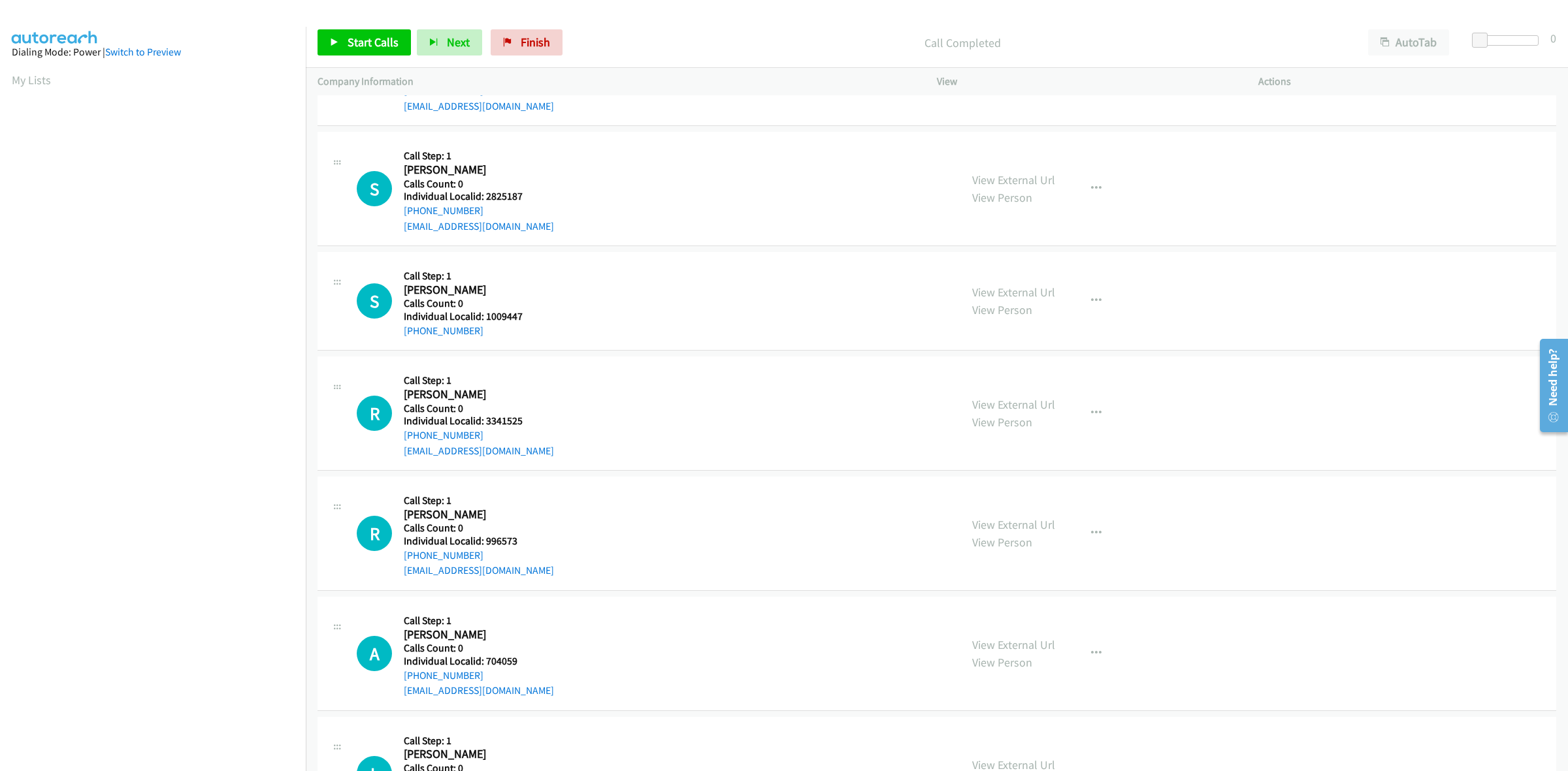
scroll to position [1183, 0]
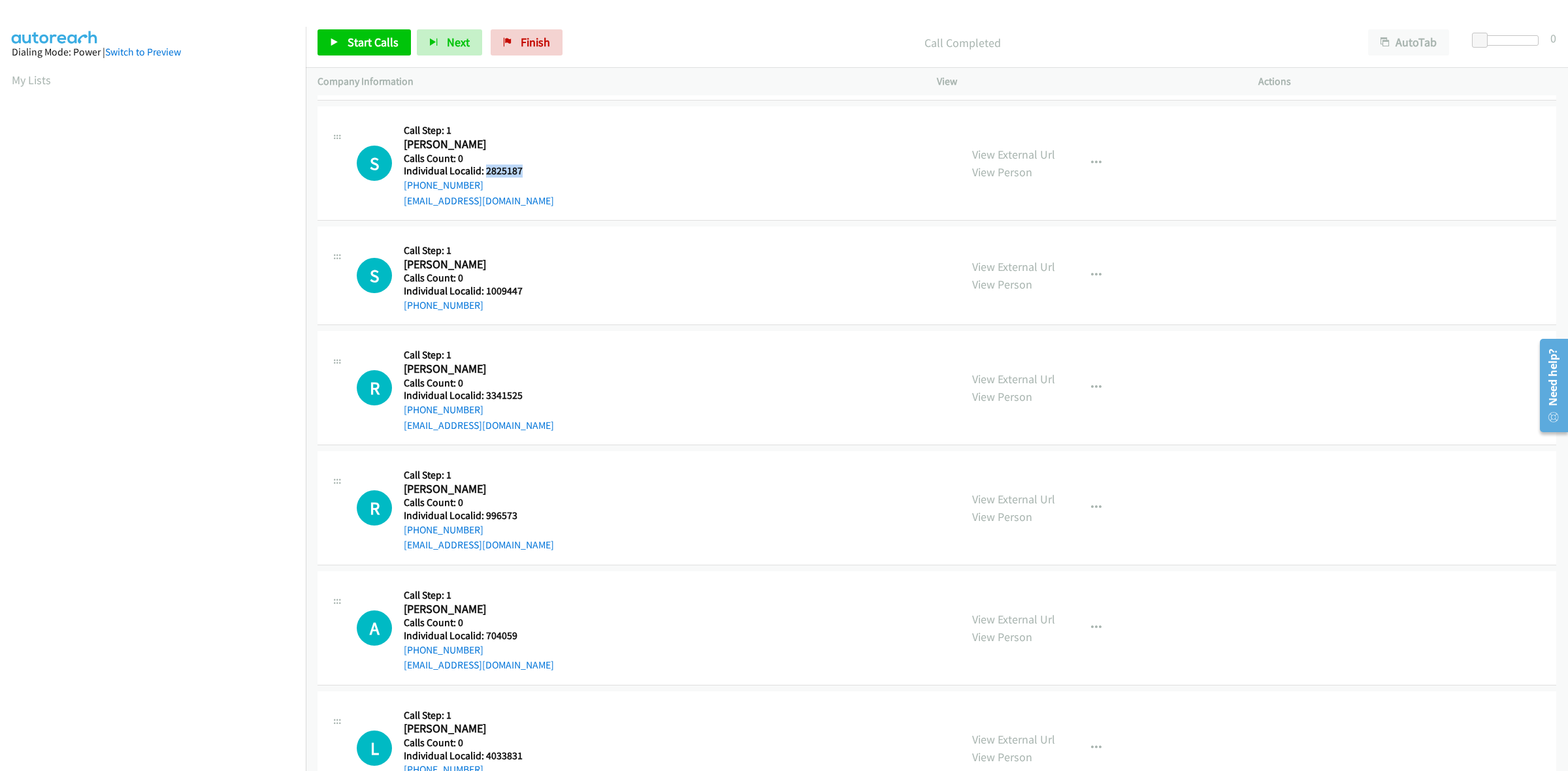
drag, startPoint x: 523, startPoint y: 170, endPoint x: 484, endPoint y: 173, distance: 39.1
click at [484, 173] on h5 "Individual Localid: 2825187" at bounding box center [479, 171] width 150 height 13
click at [664, 151] on div "S Callback Scheduled Call Step: 1 Surjit Gish America/Los_Angeles Calls Count: …" at bounding box center [653, 163] width 592 height 90
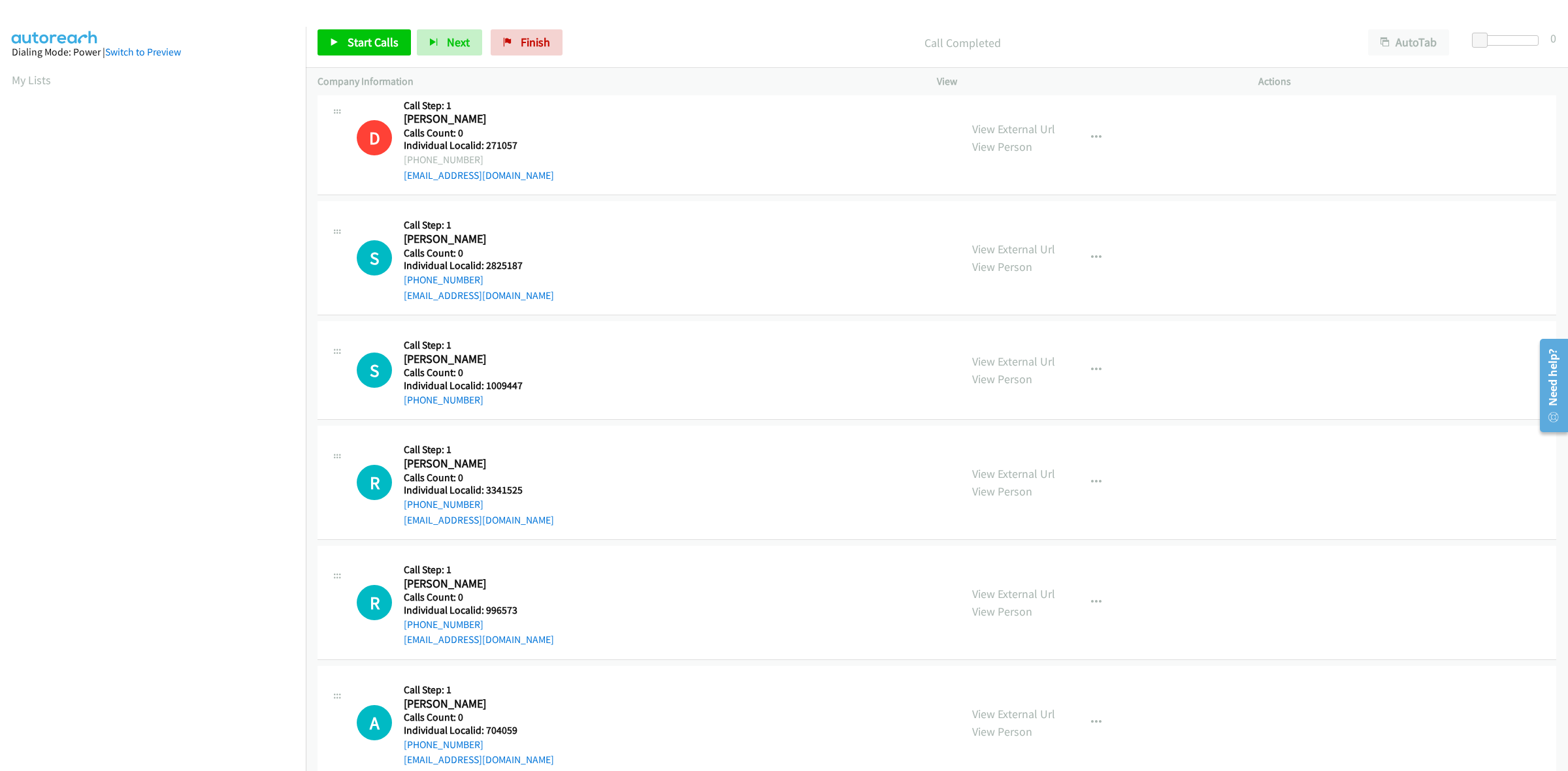
scroll to position [1081, 0]
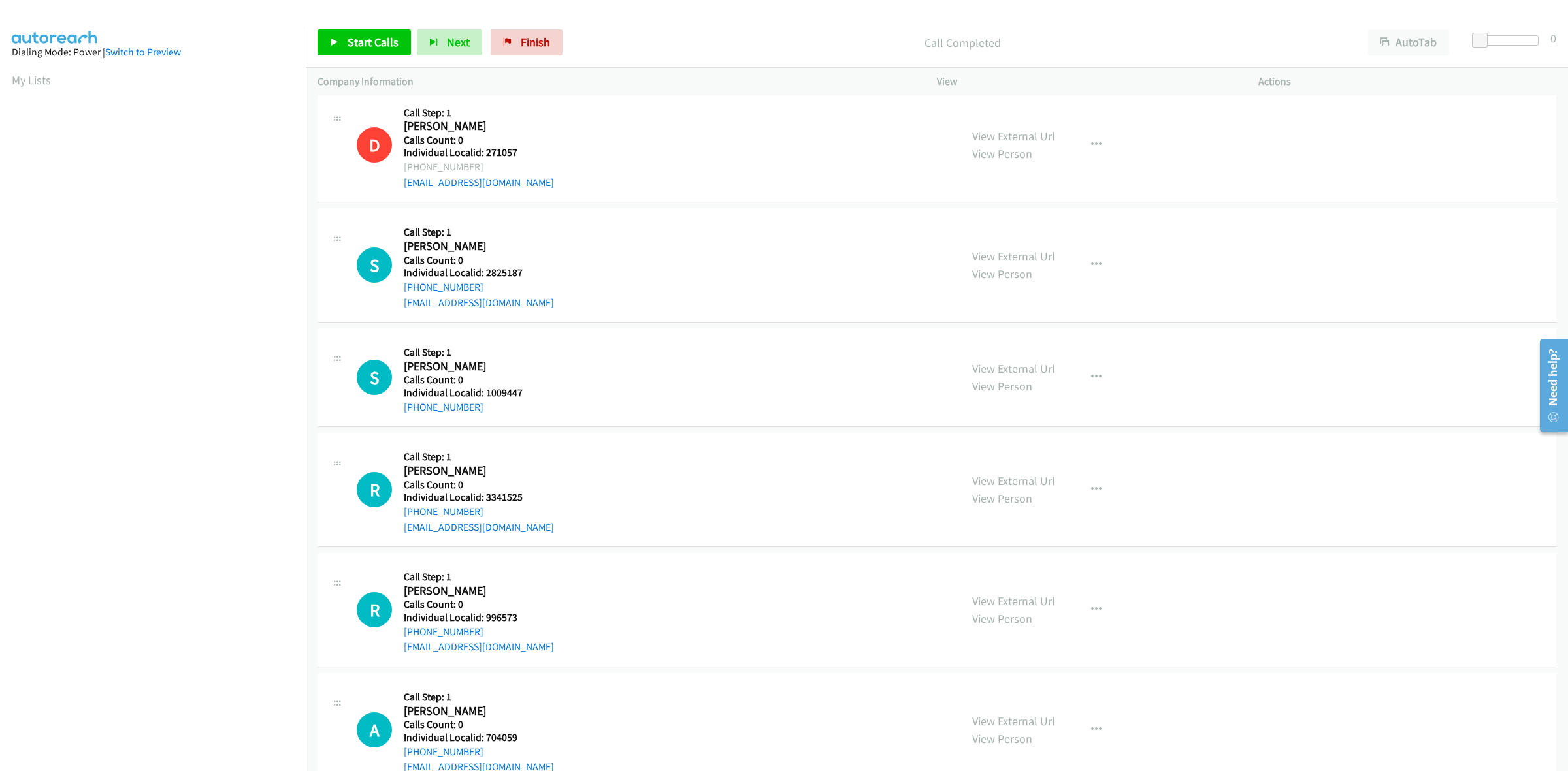
click at [527, 250] on div "S Callback Scheduled Call Step: 1 Surjit Gish America/Los_Angeles Calls Count: …" at bounding box center [653, 265] width 592 height 90
drag, startPoint x: 483, startPoint y: 285, endPoint x: 397, endPoint y: 294, distance: 86.5
click at [397, 294] on div "S Callback Scheduled Call Step: 1 Surjit Gish America/Los_Angeles Calls Count: …" at bounding box center [653, 265] width 592 height 90
drag, startPoint x: 527, startPoint y: 276, endPoint x: 486, endPoint y: 267, distance: 42.0
click at [486, 267] on div "S Callback Scheduled Call Step: 1 Surjit Gish America/Los_Angeles Calls Count: …" at bounding box center [653, 265] width 592 height 90
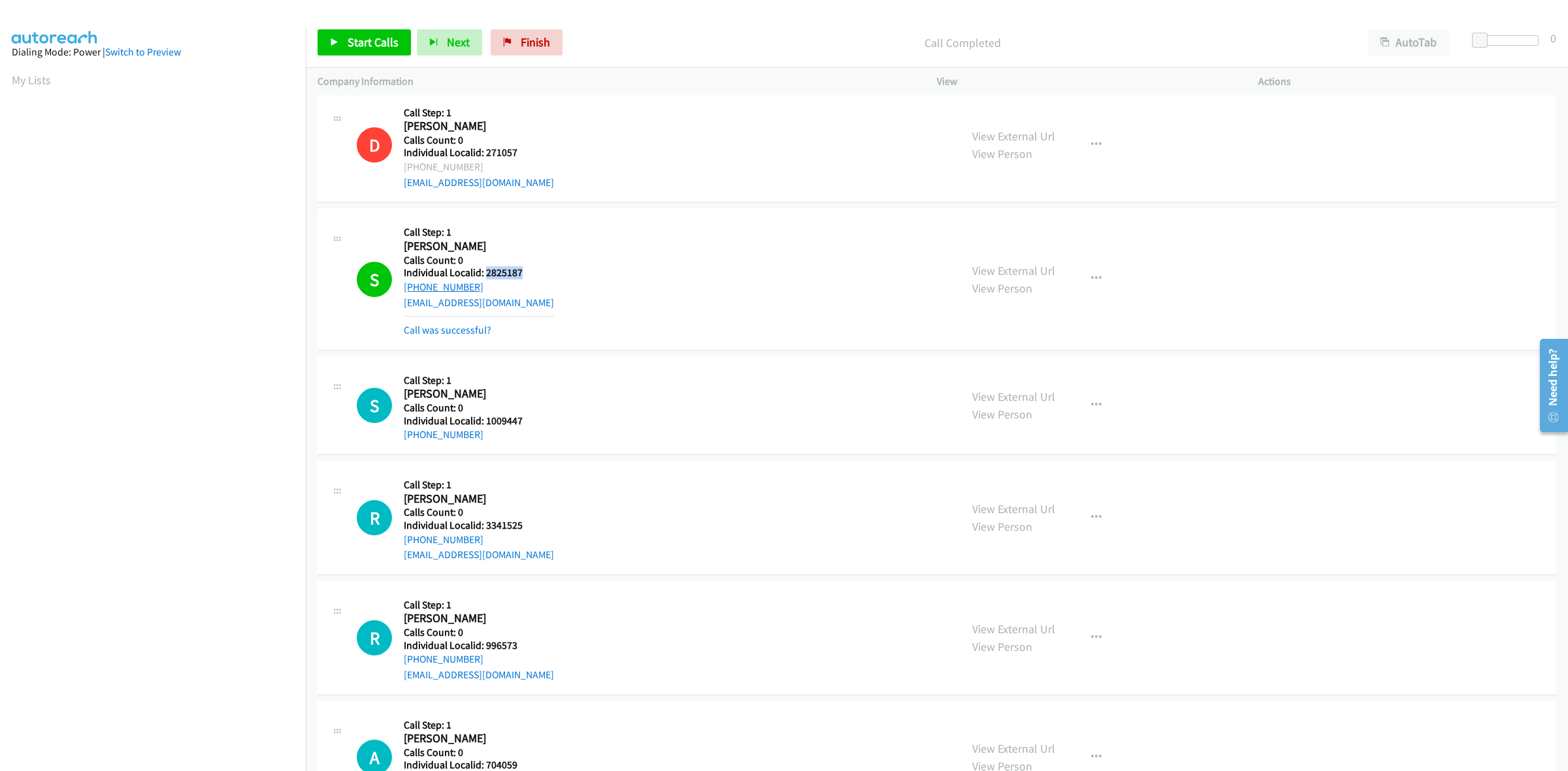
drag, startPoint x: 481, startPoint y: 287, endPoint x: 403, endPoint y: 289, distance: 78.0
click at [404, 289] on div "+1 415-935-3242" at bounding box center [479, 287] width 150 height 16
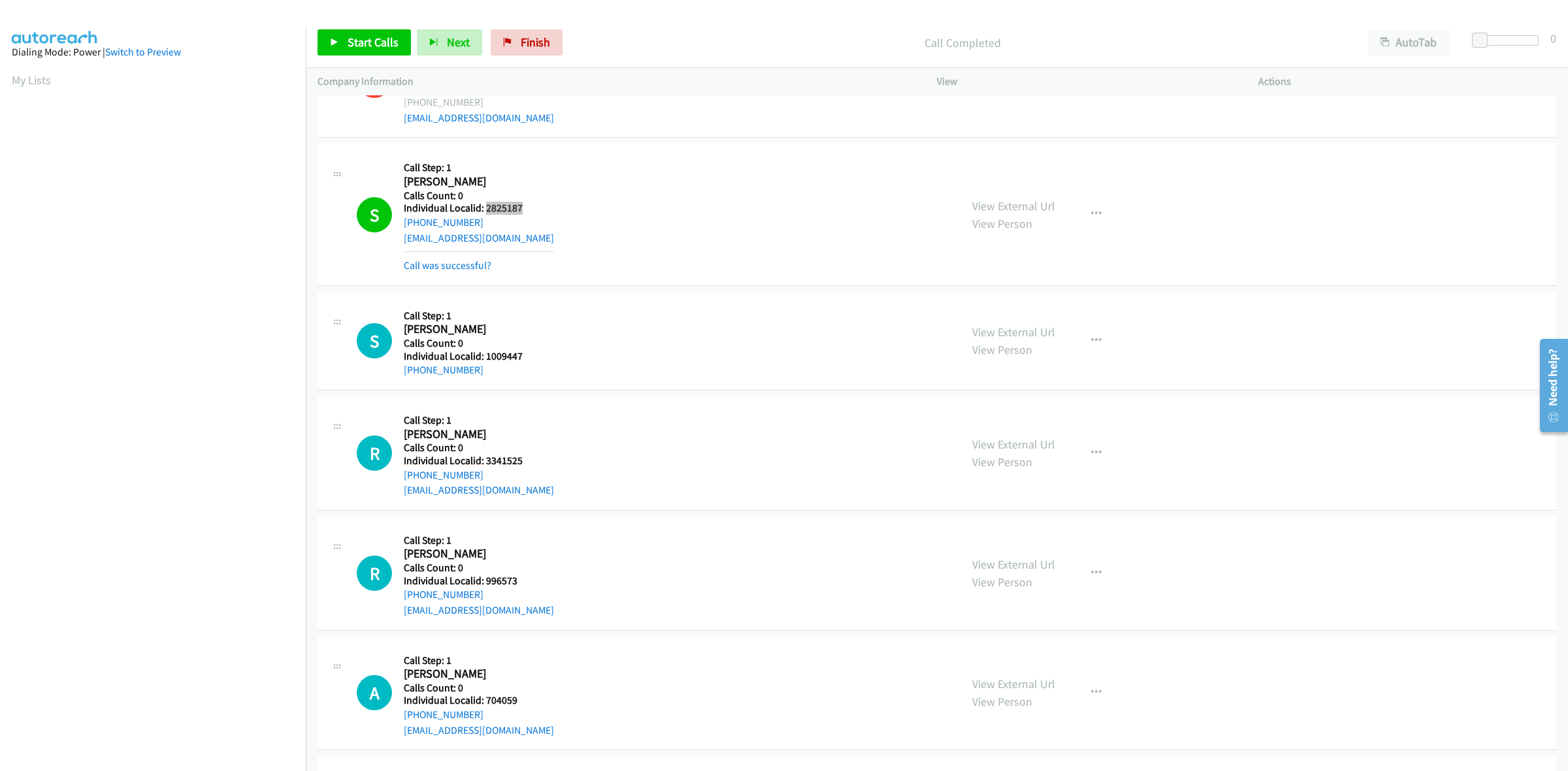
scroll to position [1163, 0]
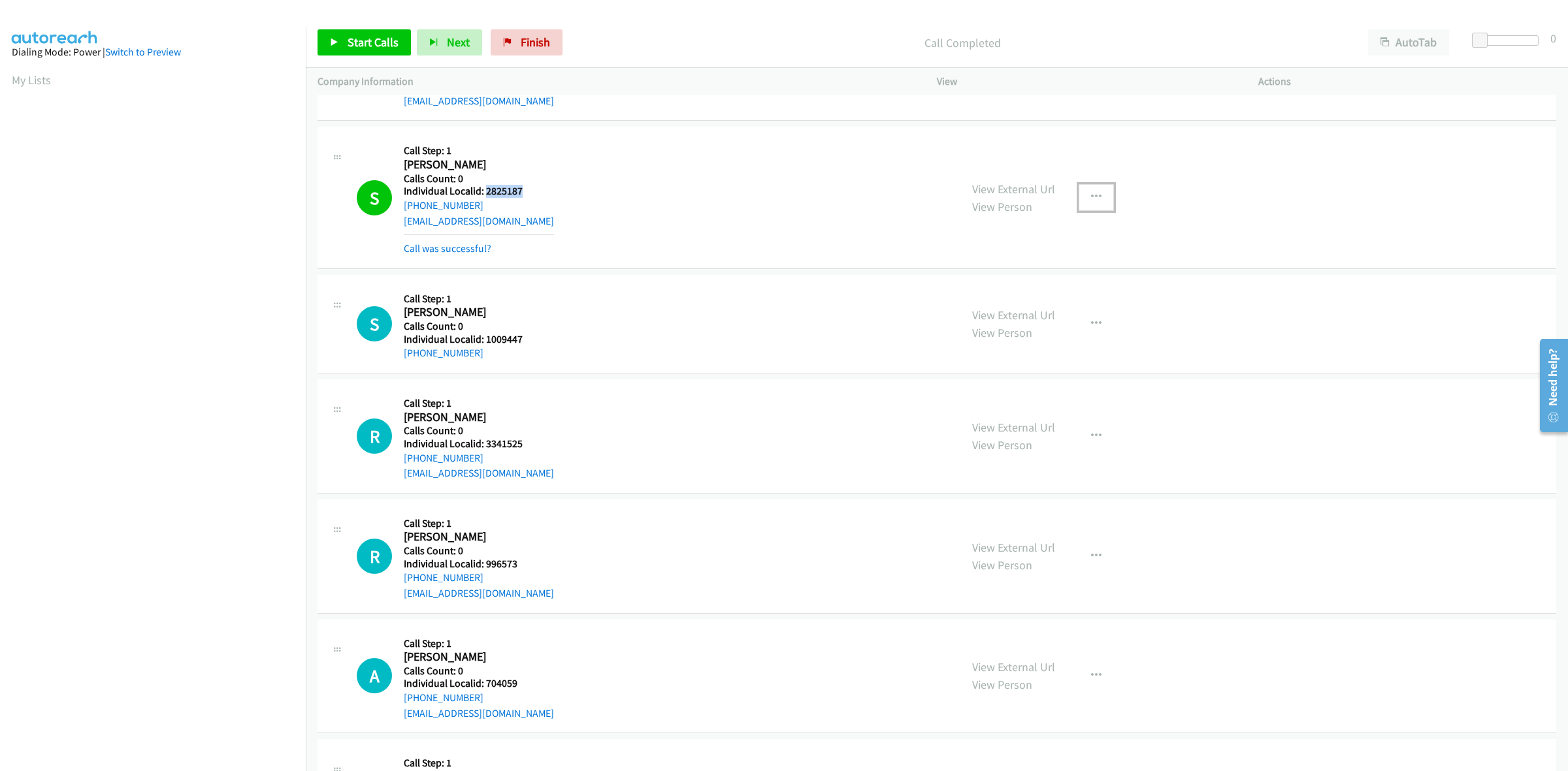
click at [1092, 193] on icon "button" at bounding box center [1096, 197] width 11 height 11
click at [997, 309] on link "Add to do not call list" at bounding box center [1026, 308] width 174 height 26
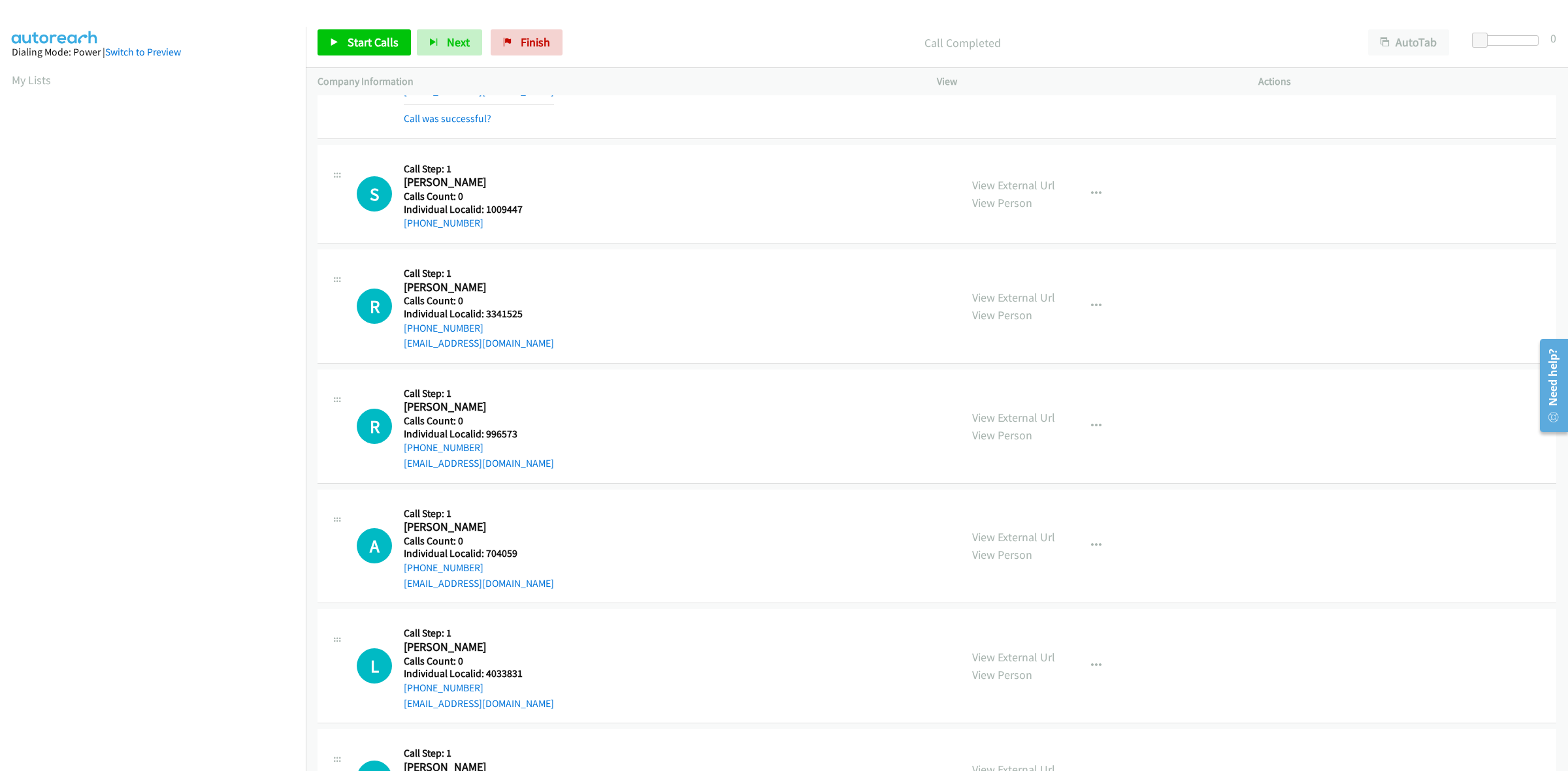
scroll to position [1306, 0]
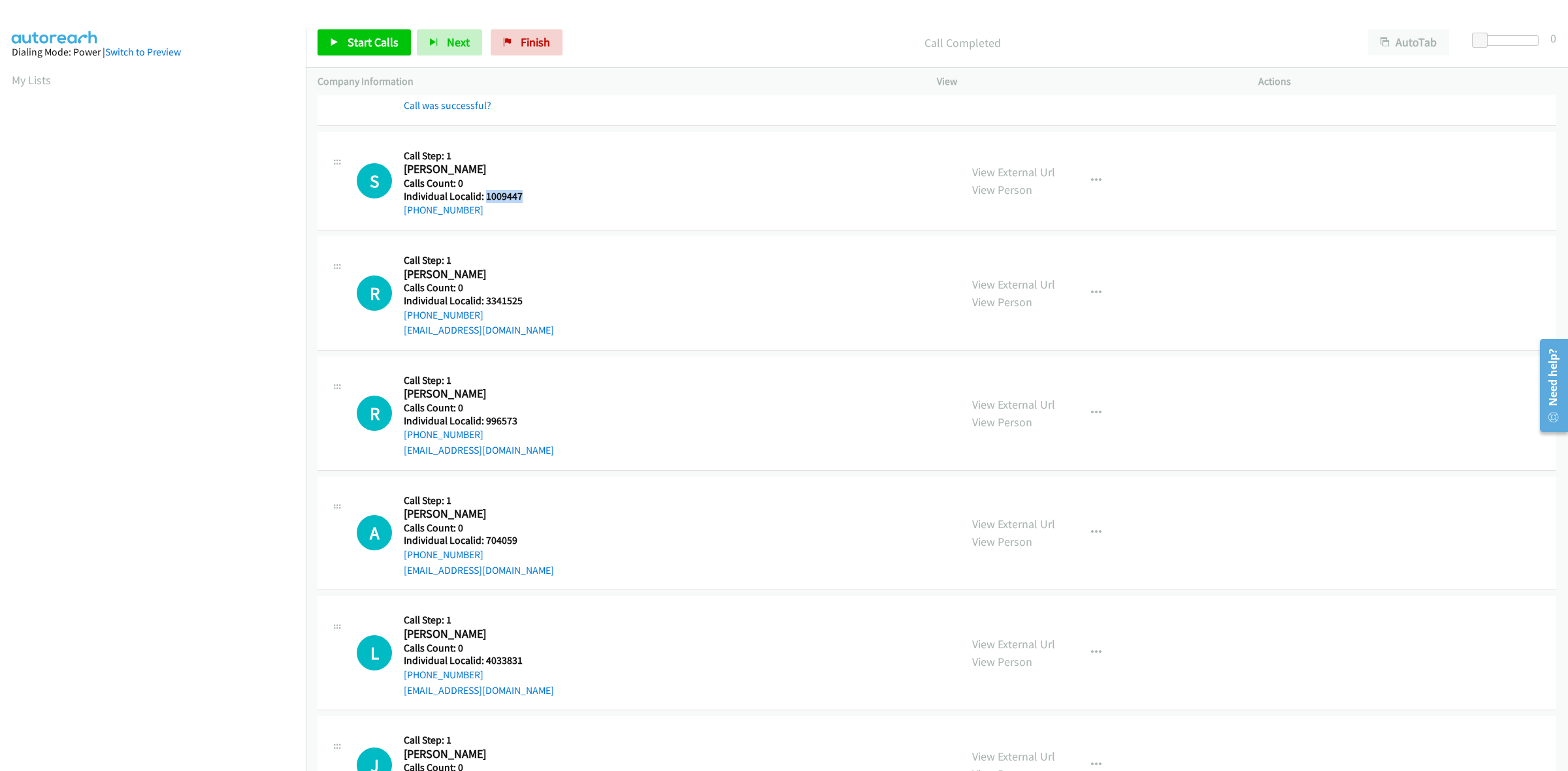
drag, startPoint x: 519, startPoint y: 195, endPoint x: 483, endPoint y: 201, distance: 36.5
click at [483, 201] on h5 "Individual Localid: 1009447" at bounding box center [464, 196] width 120 height 13
click at [494, 147] on div "Callback Scheduled Call Step: 1 Steve Simmons America/Chicago Calls Count: 0 In…" at bounding box center [464, 180] width 120 height 74
drag, startPoint x: 489, startPoint y: 211, endPoint x: 393, endPoint y: 214, distance: 96.0
click at [393, 214] on div "S Callback Scheduled Call Step: 1 Steve Simmons America/Chicago Calls Count: 0 …" at bounding box center [653, 180] width 592 height 74
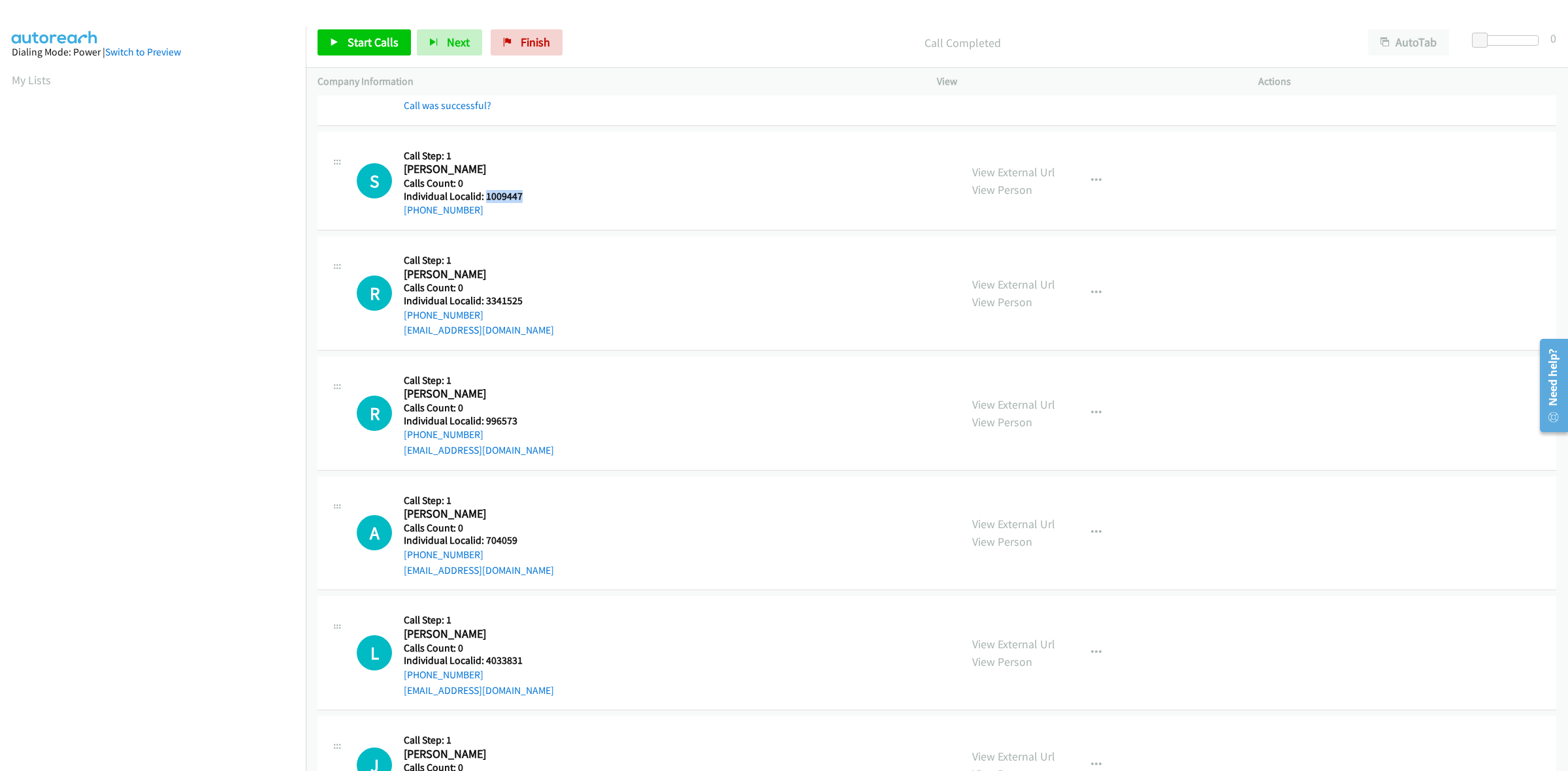
drag, startPoint x: 525, startPoint y: 197, endPoint x: 485, endPoint y: 198, distance: 40.0
click at [485, 198] on div "S Callback Scheduled Call Step: 1 Steve Simmons America/Chicago Calls Count: 0 …" at bounding box center [653, 180] width 592 height 74
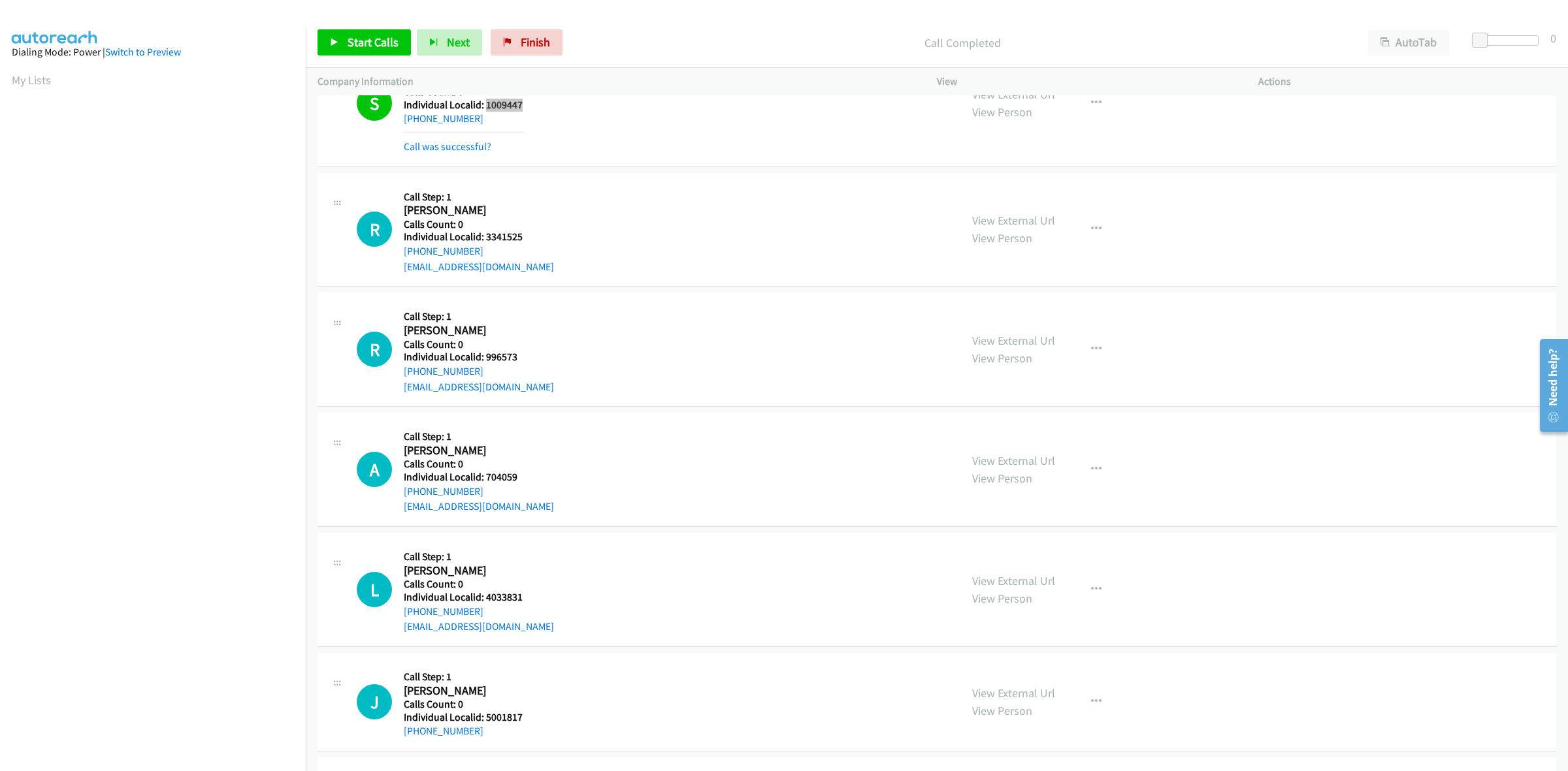
scroll to position [1489, 0]
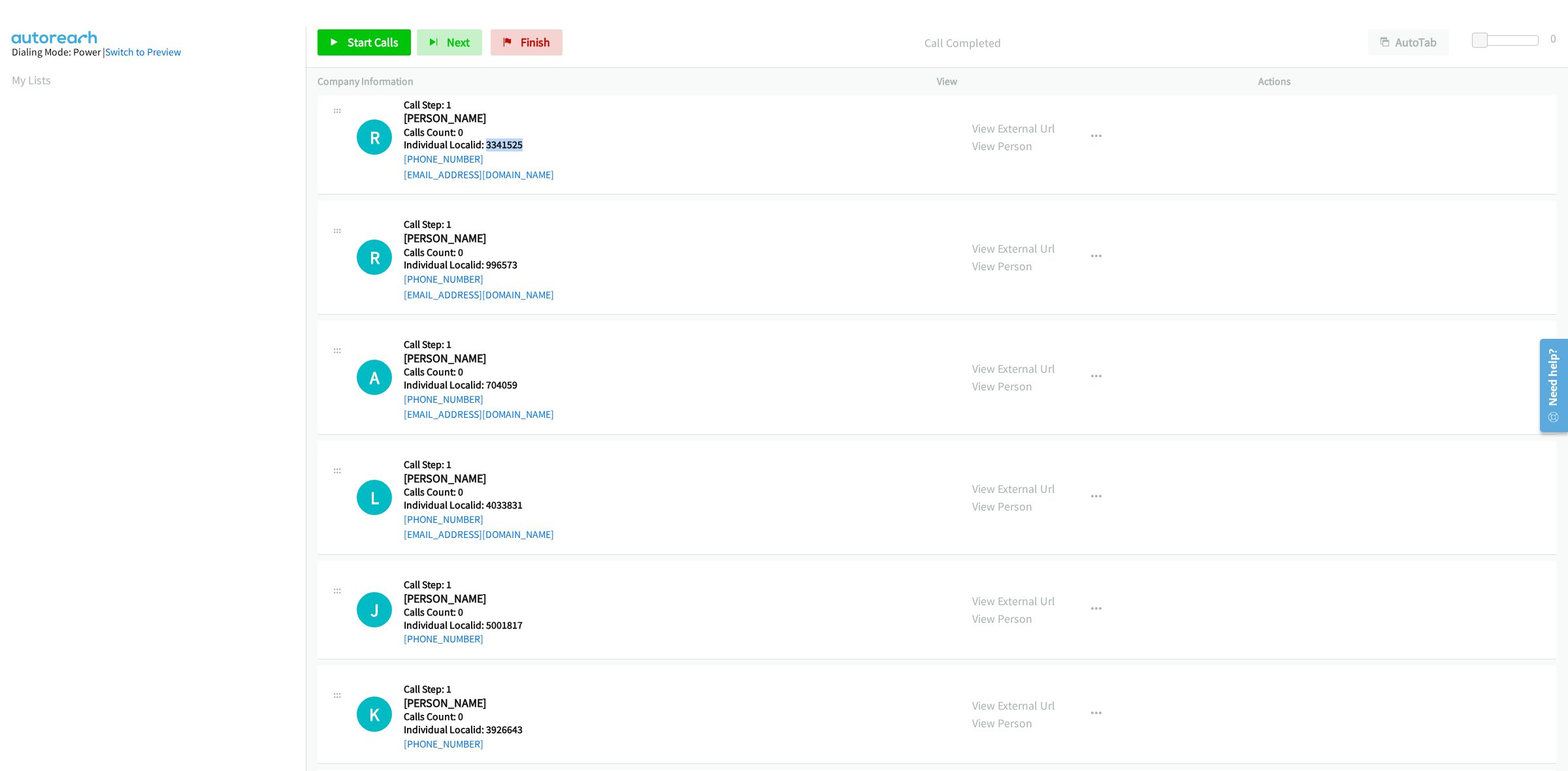
drag, startPoint x: 522, startPoint y: 148, endPoint x: 486, endPoint y: 145, distance: 36.1
click at [486, 145] on div "R Callback Scheduled Call Step: 1 Rick Crawford America/New_York Calls Count: 0…" at bounding box center [653, 138] width 592 height 90
drag, startPoint x: 41, startPoint y: 75, endPoint x: 132, endPoint y: 13, distance: 110.1
click at [41, 75] on link "My Lists" at bounding box center [31, 80] width 39 height 15
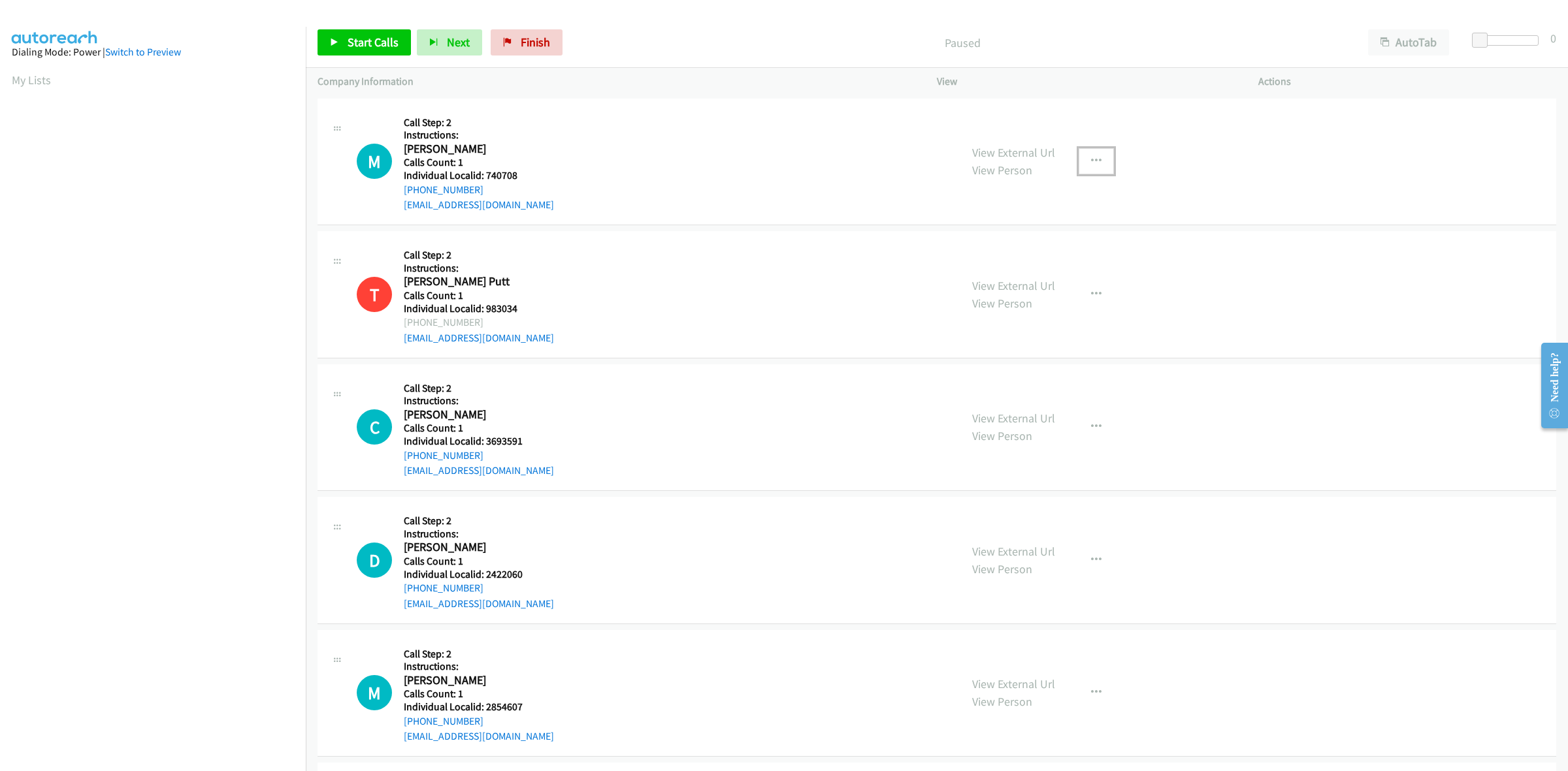
click at [1097, 166] on button "button" at bounding box center [1096, 160] width 35 height 26
click at [1048, 249] on link "Skip Call" at bounding box center [1026, 246] width 174 height 26
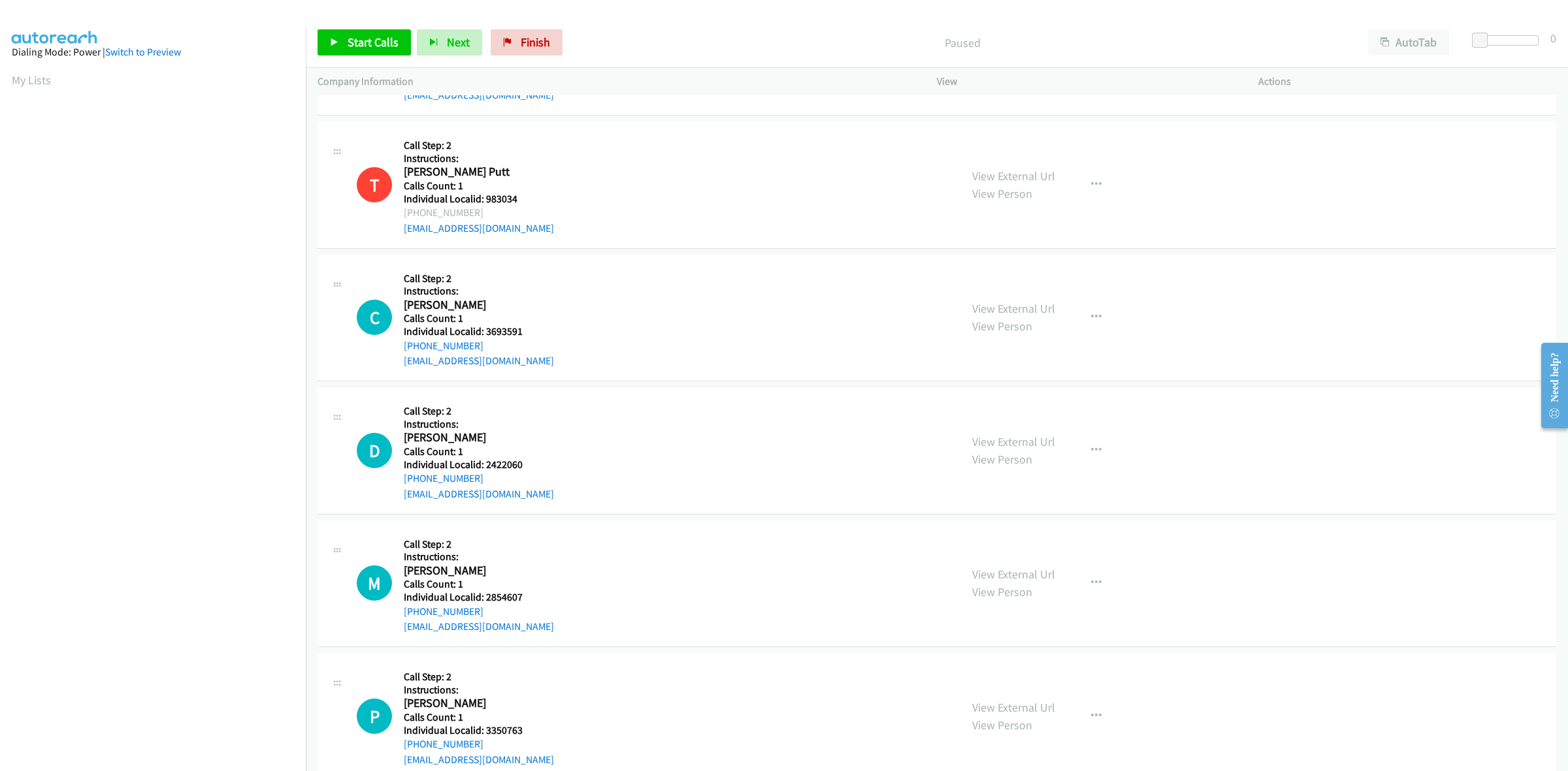
scroll to position [163, 0]
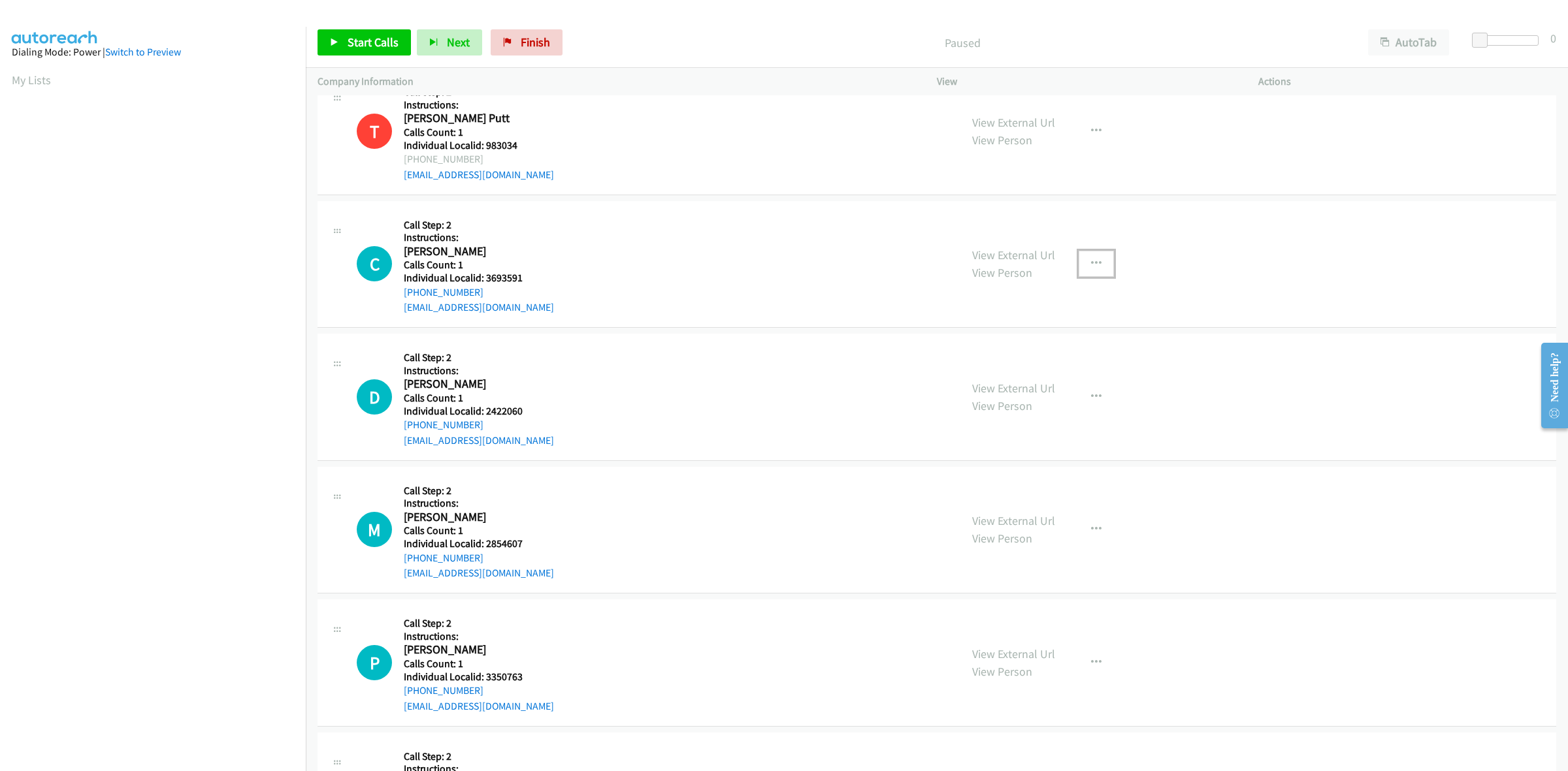
click at [1098, 270] on button "button" at bounding box center [1096, 263] width 35 height 26
click at [1030, 342] on link "Skip Call" at bounding box center [1026, 348] width 174 height 26
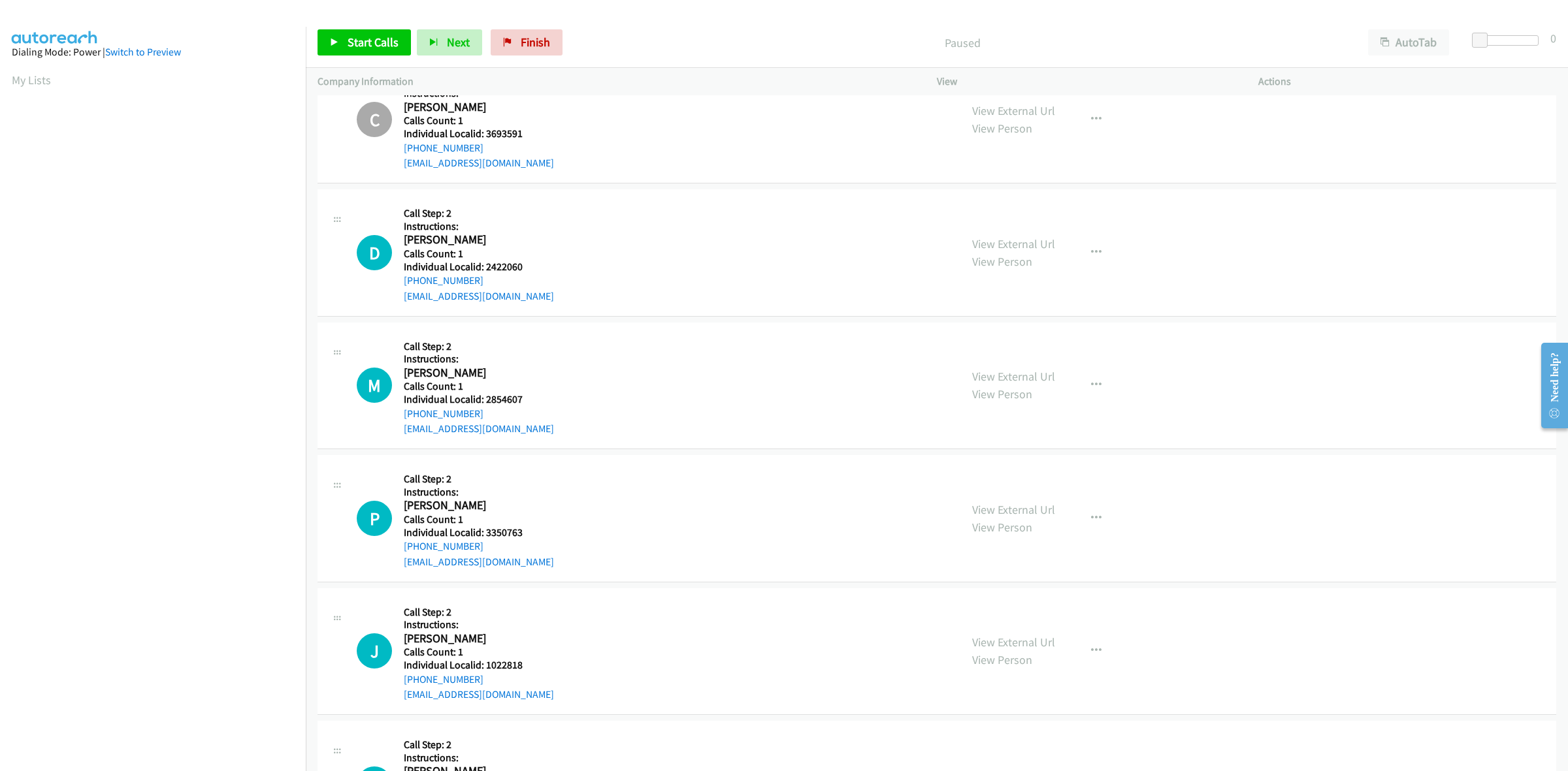
scroll to position [367, 0]
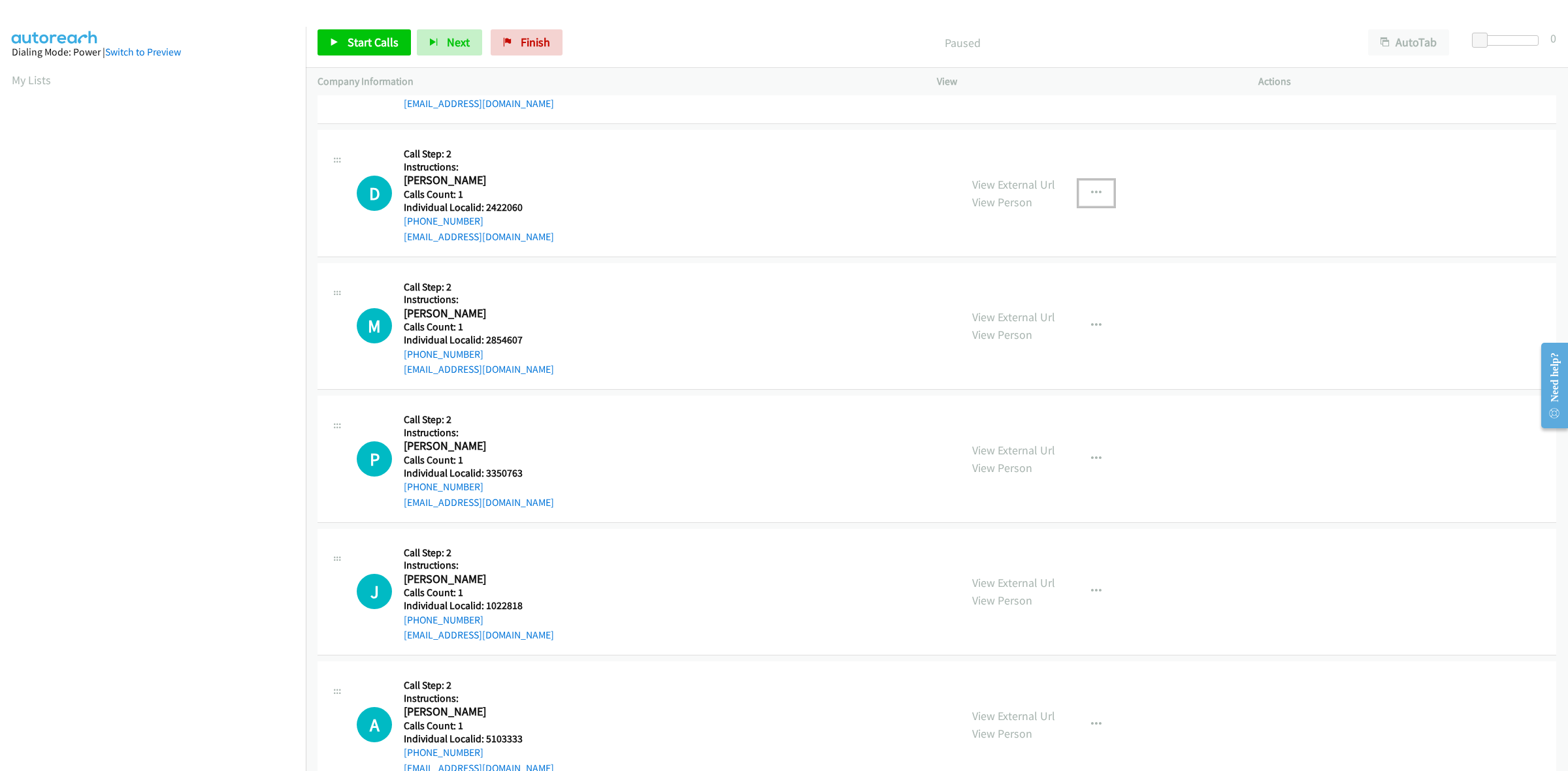
click at [1092, 190] on icon "button" at bounding box center [1096, 193] width 11 height 11
click at [997, 279] on link "Skip Call" at bounding box center [1026, 277] width 174 height 26
click at [1091, 321] on icon "button" at bounding box center [1096, 326] width 11 height 11
click at [1040, 408] on link "Skip Call" at bounding box center [1026, 411] width 174 height 26
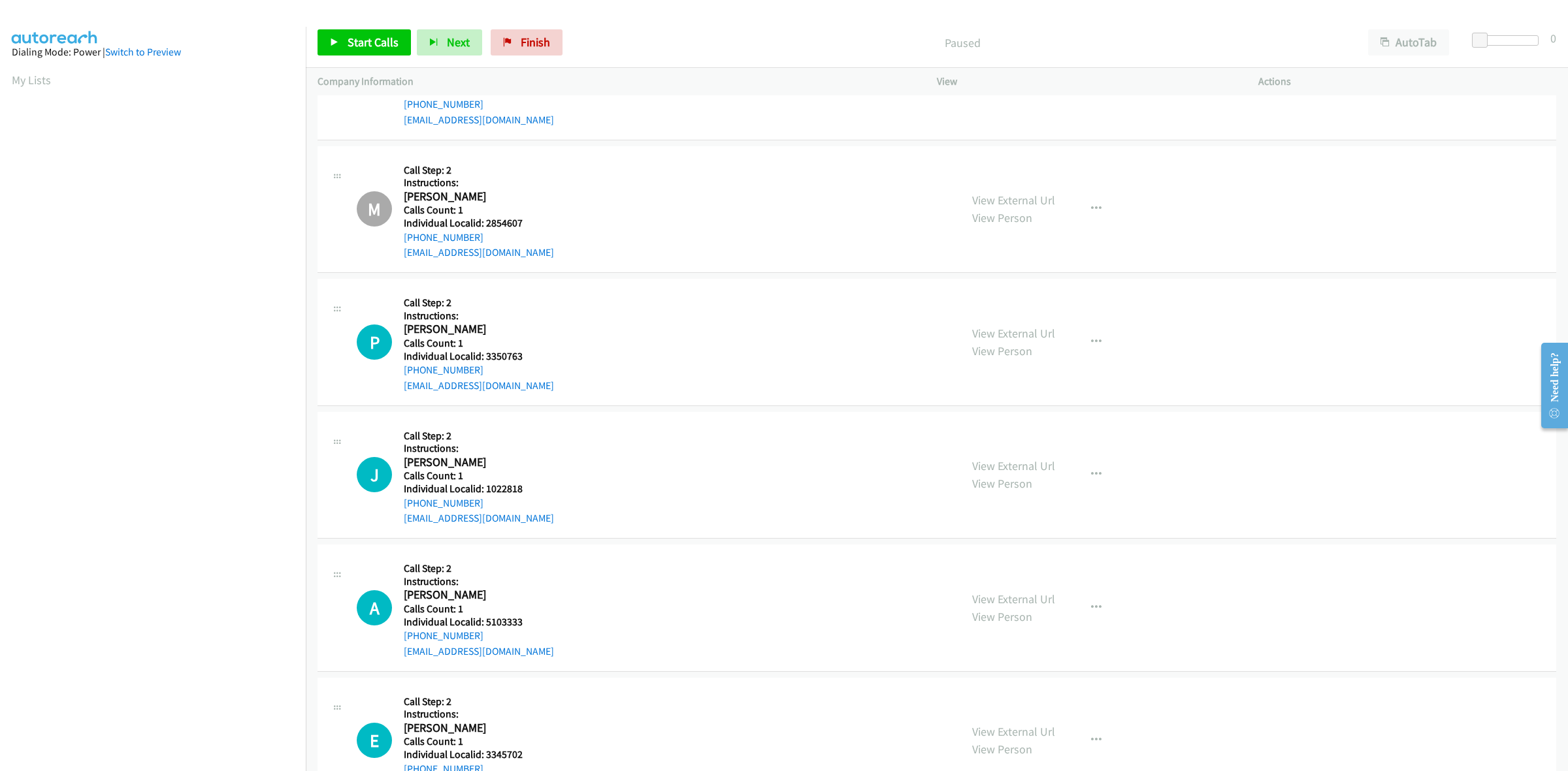
scroll to position [571, 0]
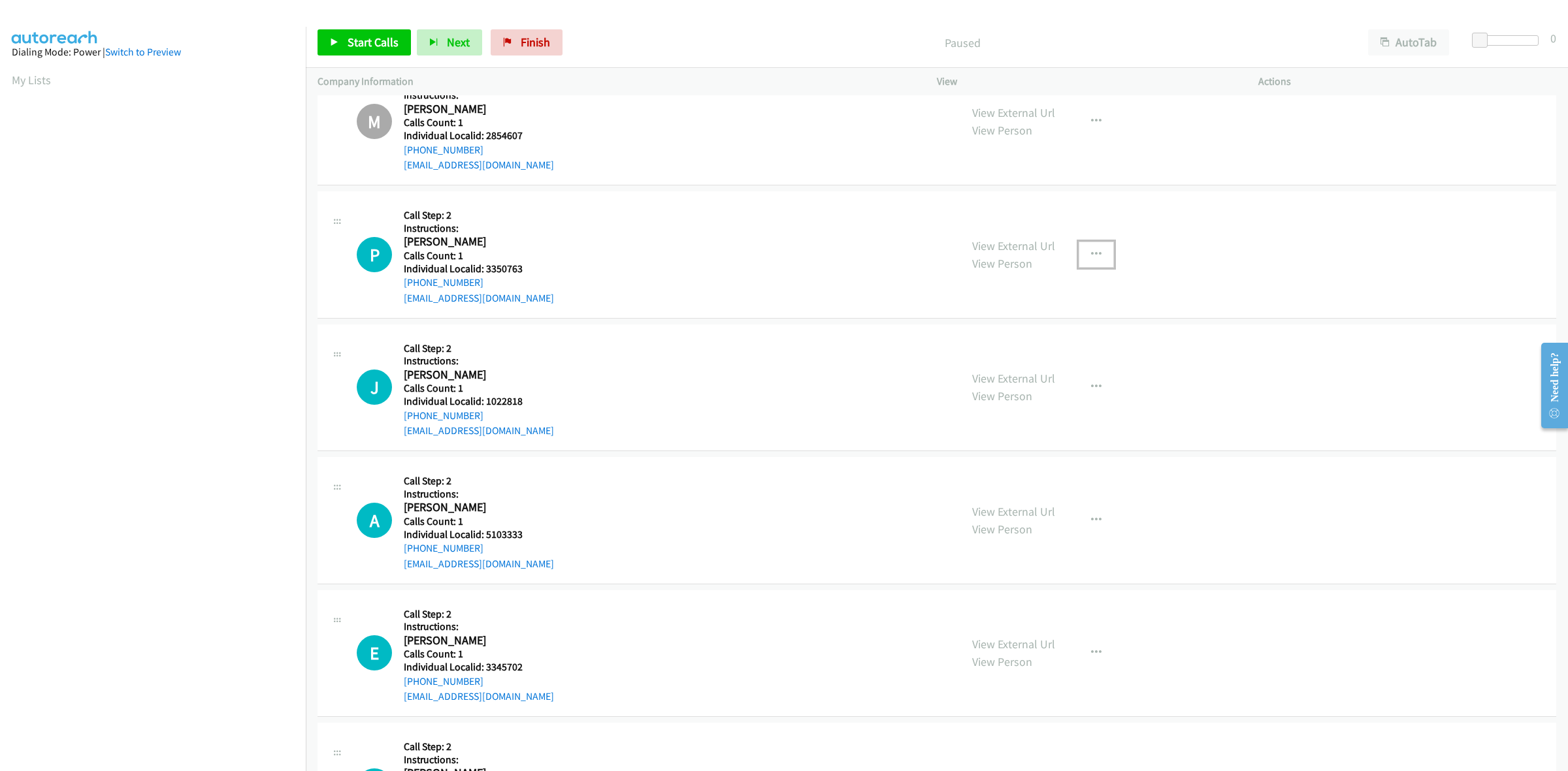
click at [1091, 252] on icon "button" at bounding box center [1096, 255] width 11 height 11
click at [1007, 334] on link "Skip Call" at bounding box center [1026, 339] width 174 height 26
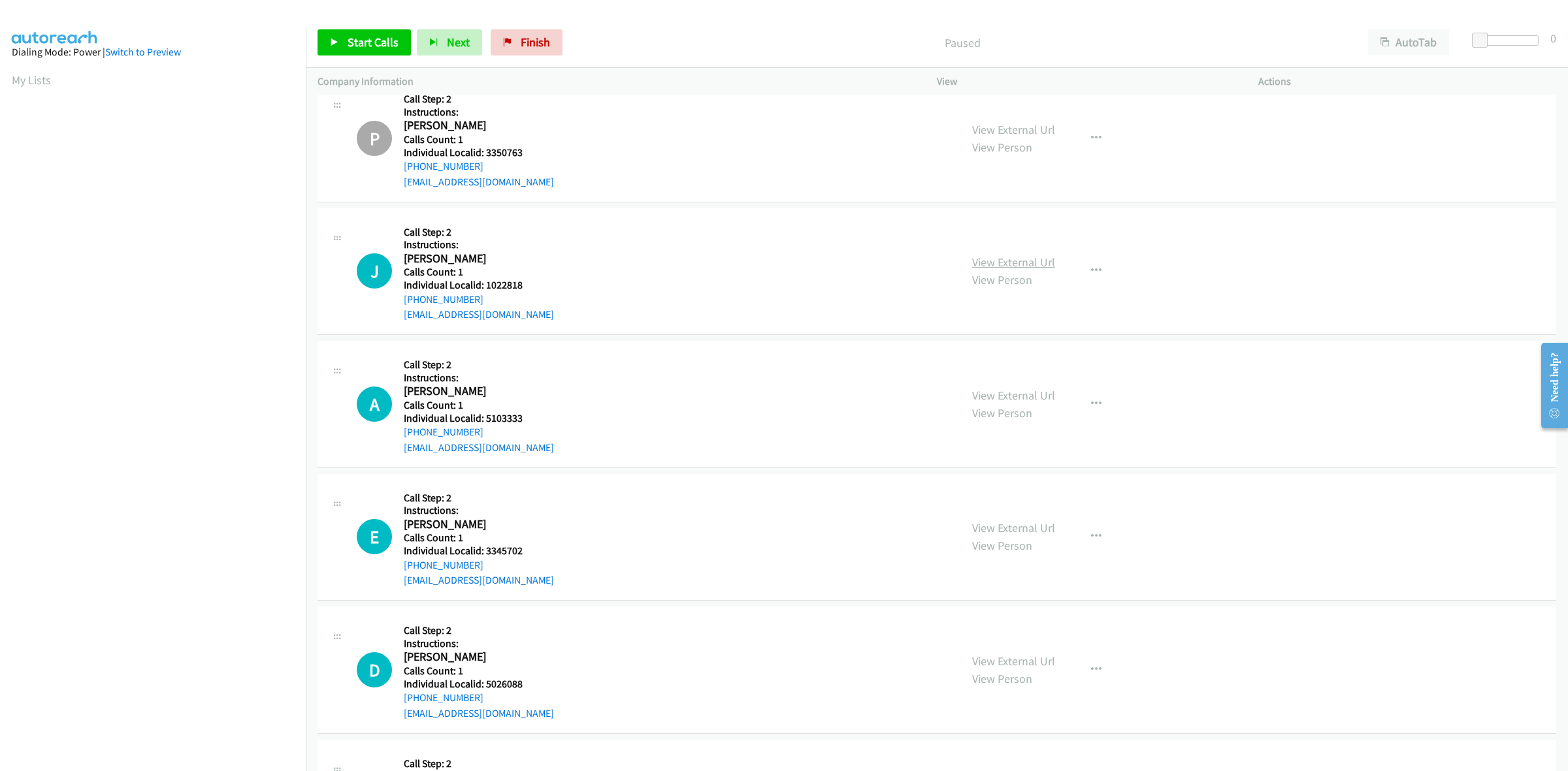
scroll to position [754, 0]
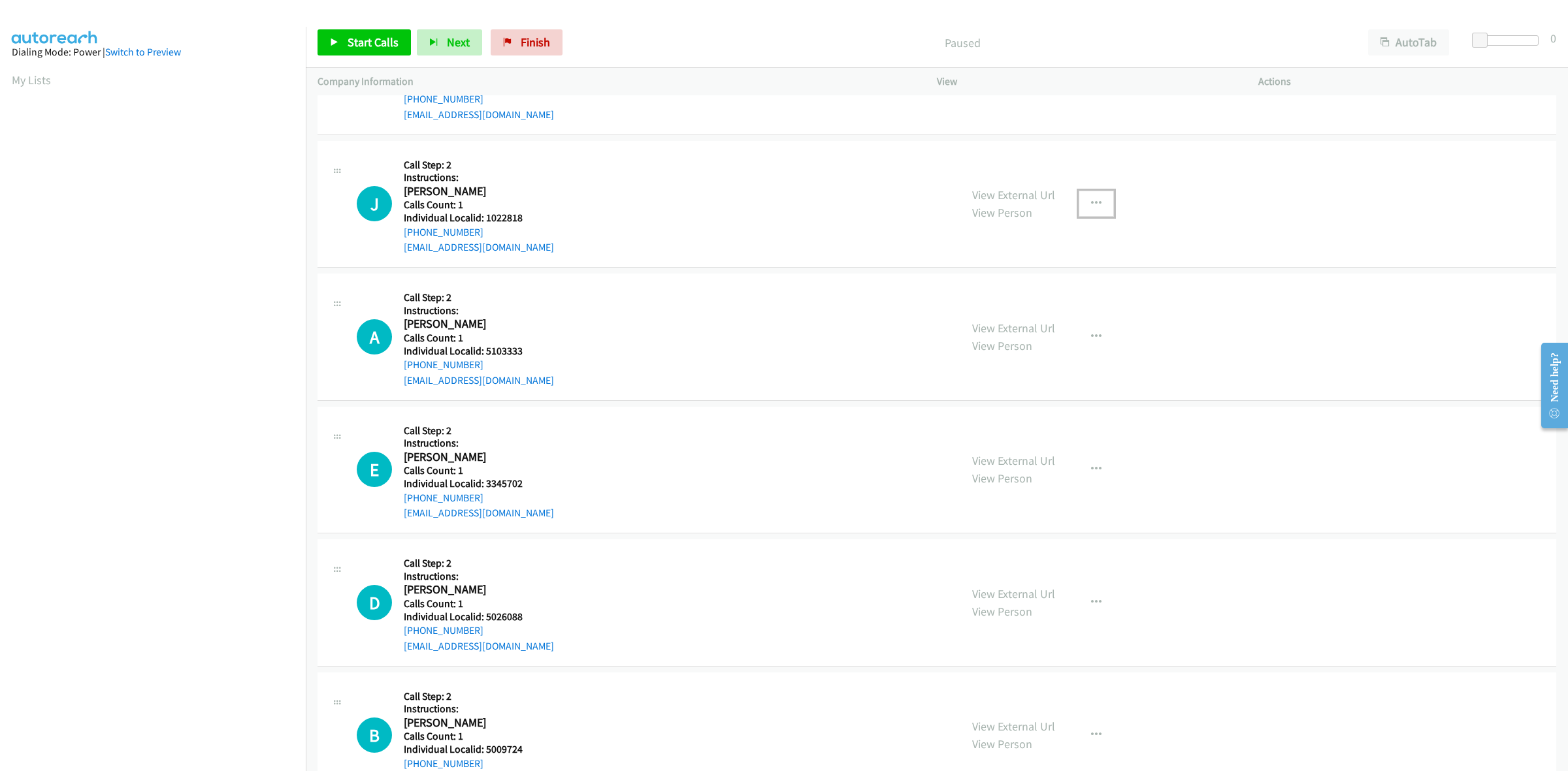
click at [1081, 195] on button "button" at bounding box center [1096, 203] width 35 height 26
click at [1021, 297] on link "Skip Call" at bounding box center [1026, 289] width 174 height 26
drag, startPoint x: 1104, startPoint y: 342, endPoint x: 1097, endPoint y: 348, distance: 9.2
click at [1102, 342] on button "button" at bounding box center [1096, 337] width 35 height 26
click at [1015, 422] on link "Skip Call" at bounding box center [1026, 421] width 174 height 26
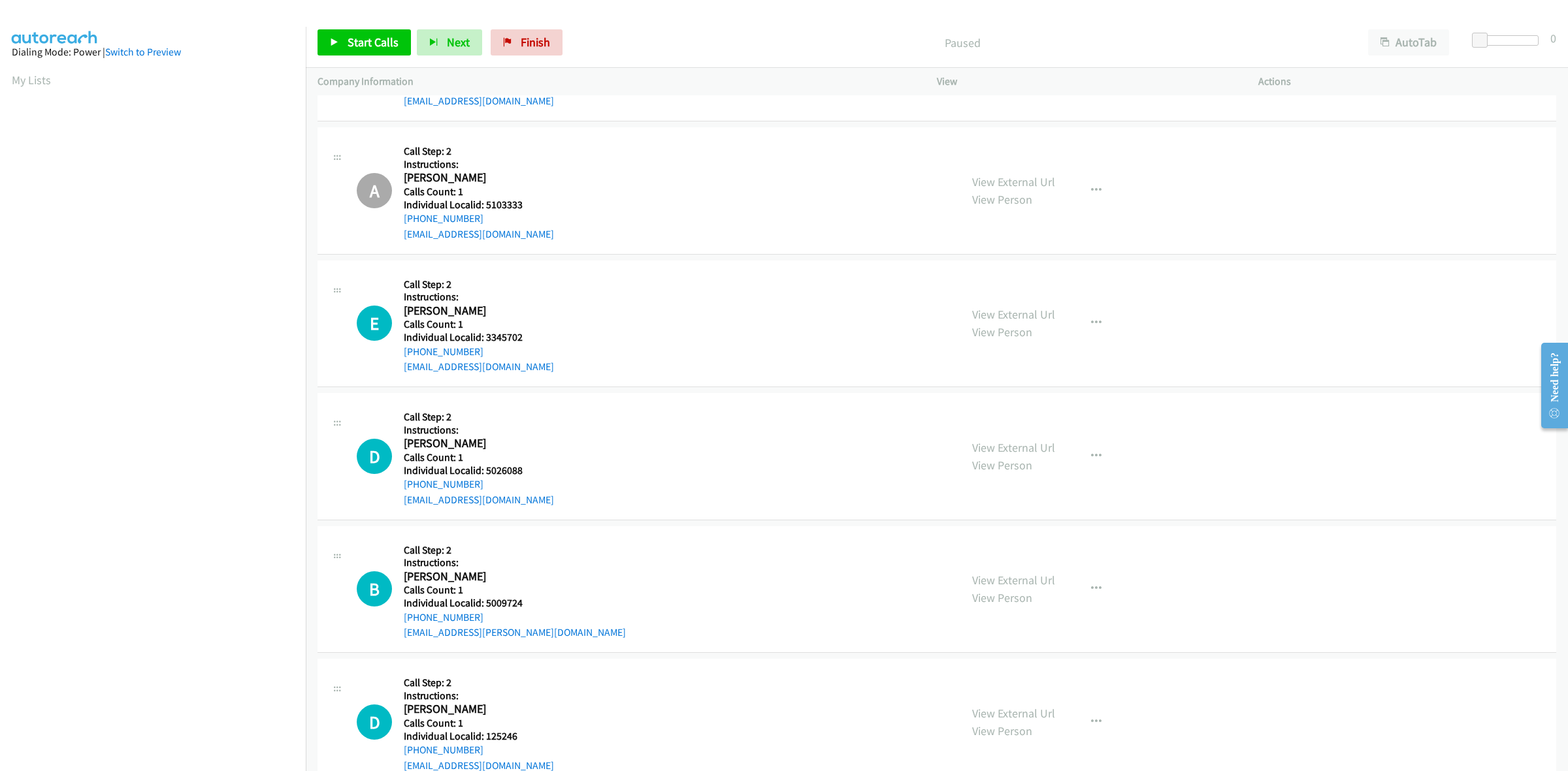
scroll to position [979, 0]
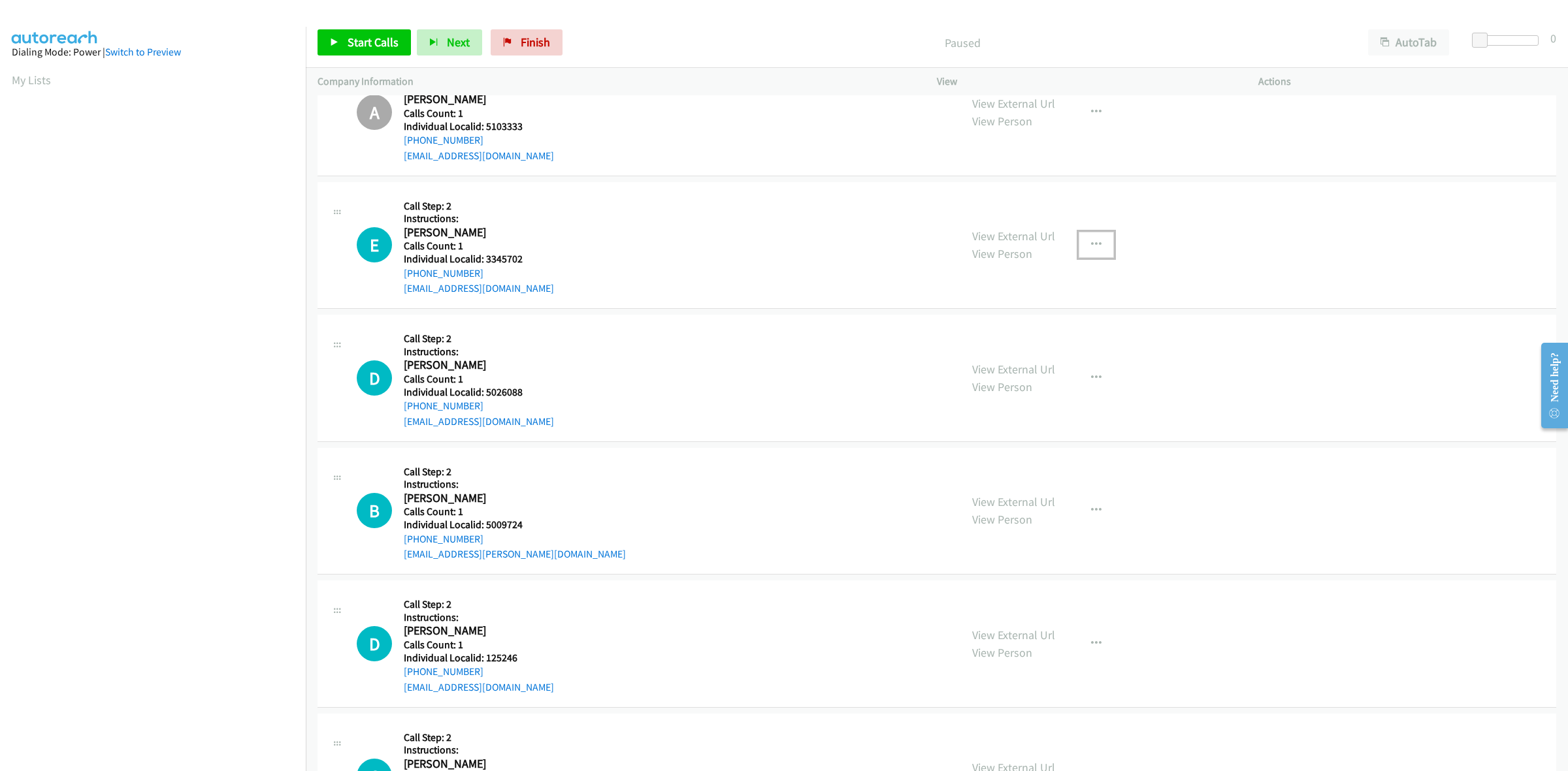
click at [1097, 239] on button "button" at bounding box center [1096, 244] width 35 height 26
click at [1012, 337] on link "Skip Call" at bounding box center [1026, 330] width 174 height 26
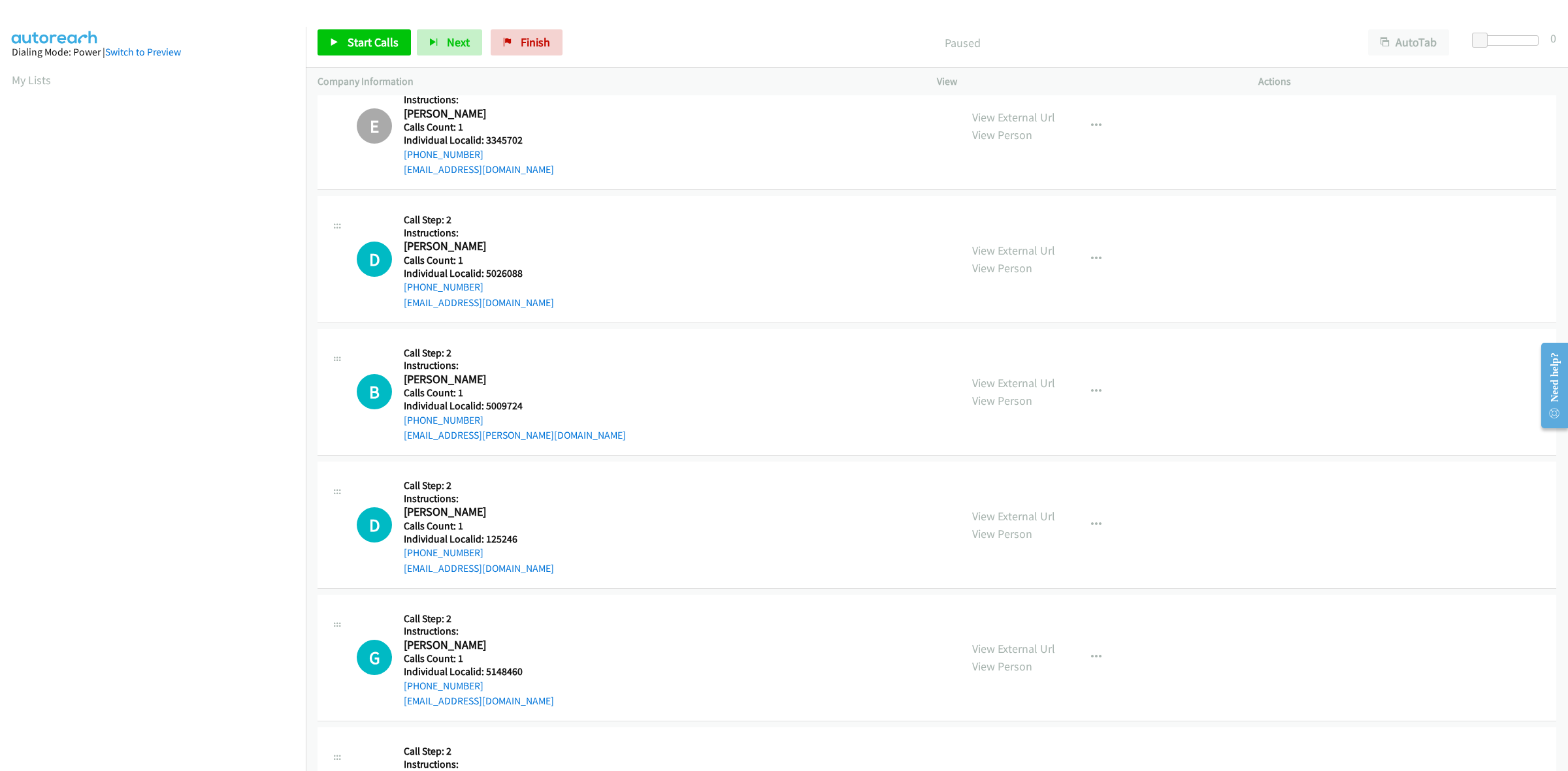
scroll to position [1143, 0]
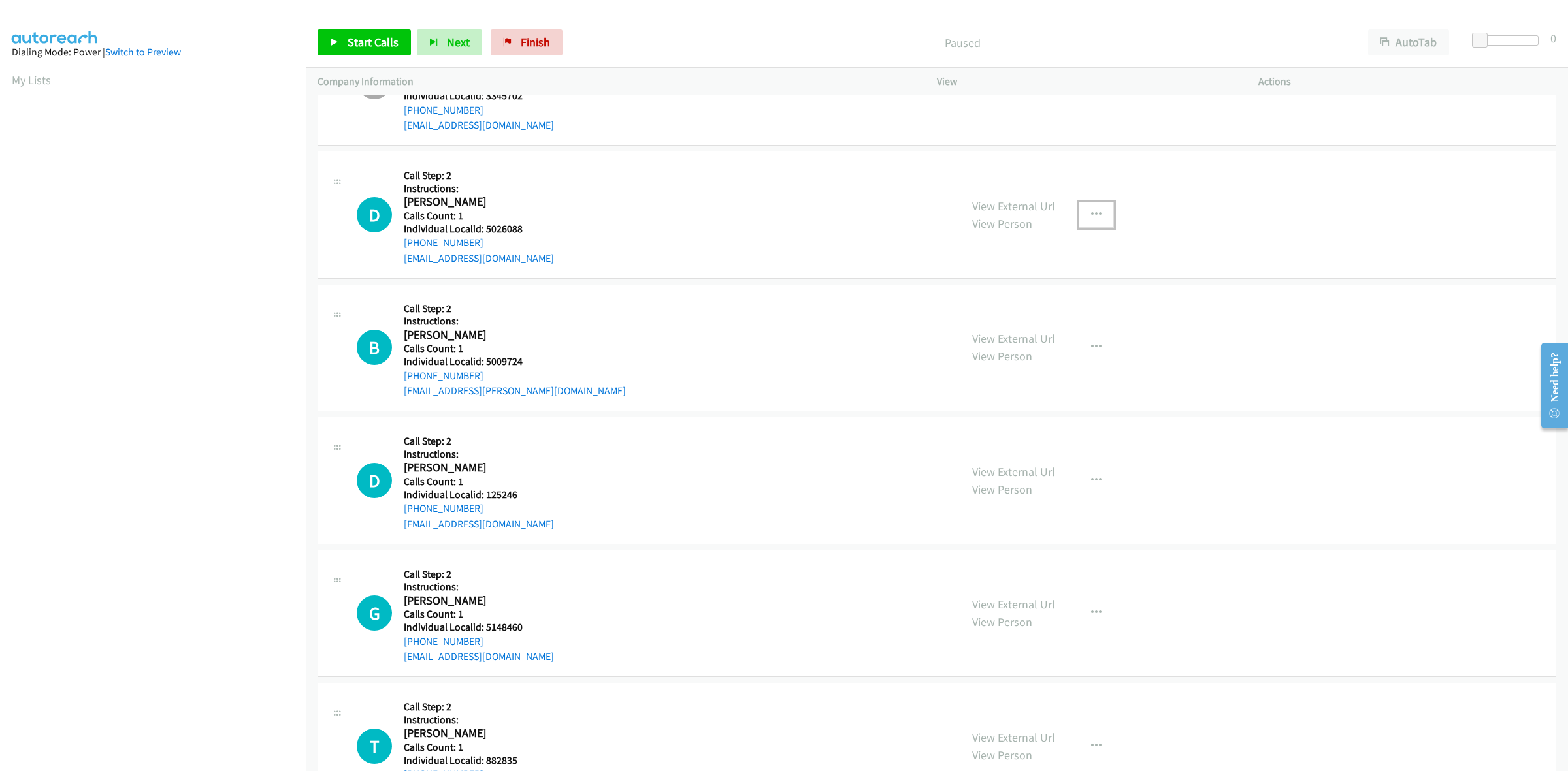
click at [1087, 203] on button "button" at bounding box center [1096, 214] width 35 height 26
click at [1033, 307] on link "Skip Call" at bounding box center [1026, 299] width 174 height 26
click at [1091, 347] on icon "button" at bounding box center [1096, 347] width 11 height 11
click at [998, 426] on link "Skip Call" at bounding box center [1026, 433] width 174 height 26
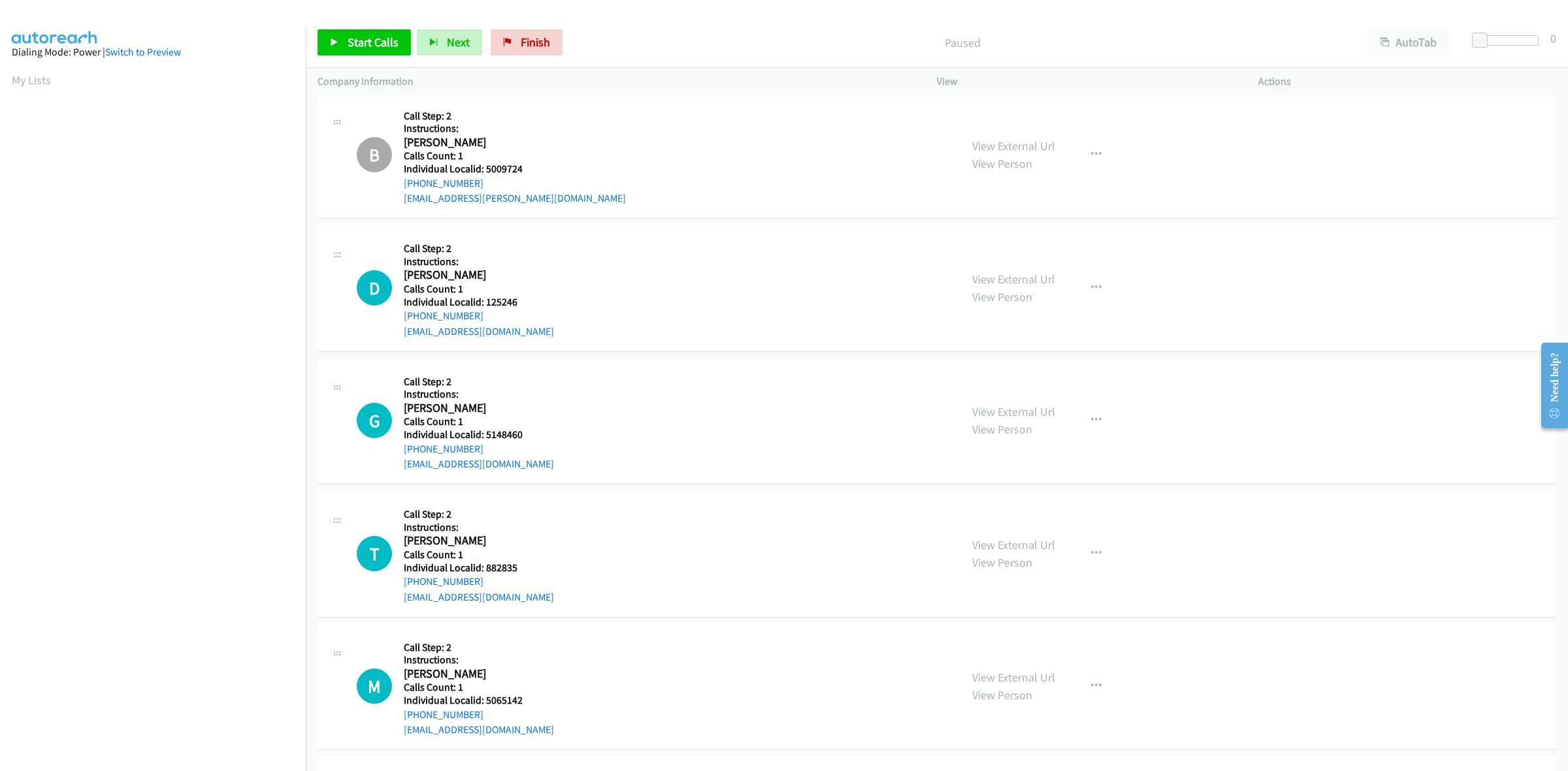
scroll to position [1387, 0]
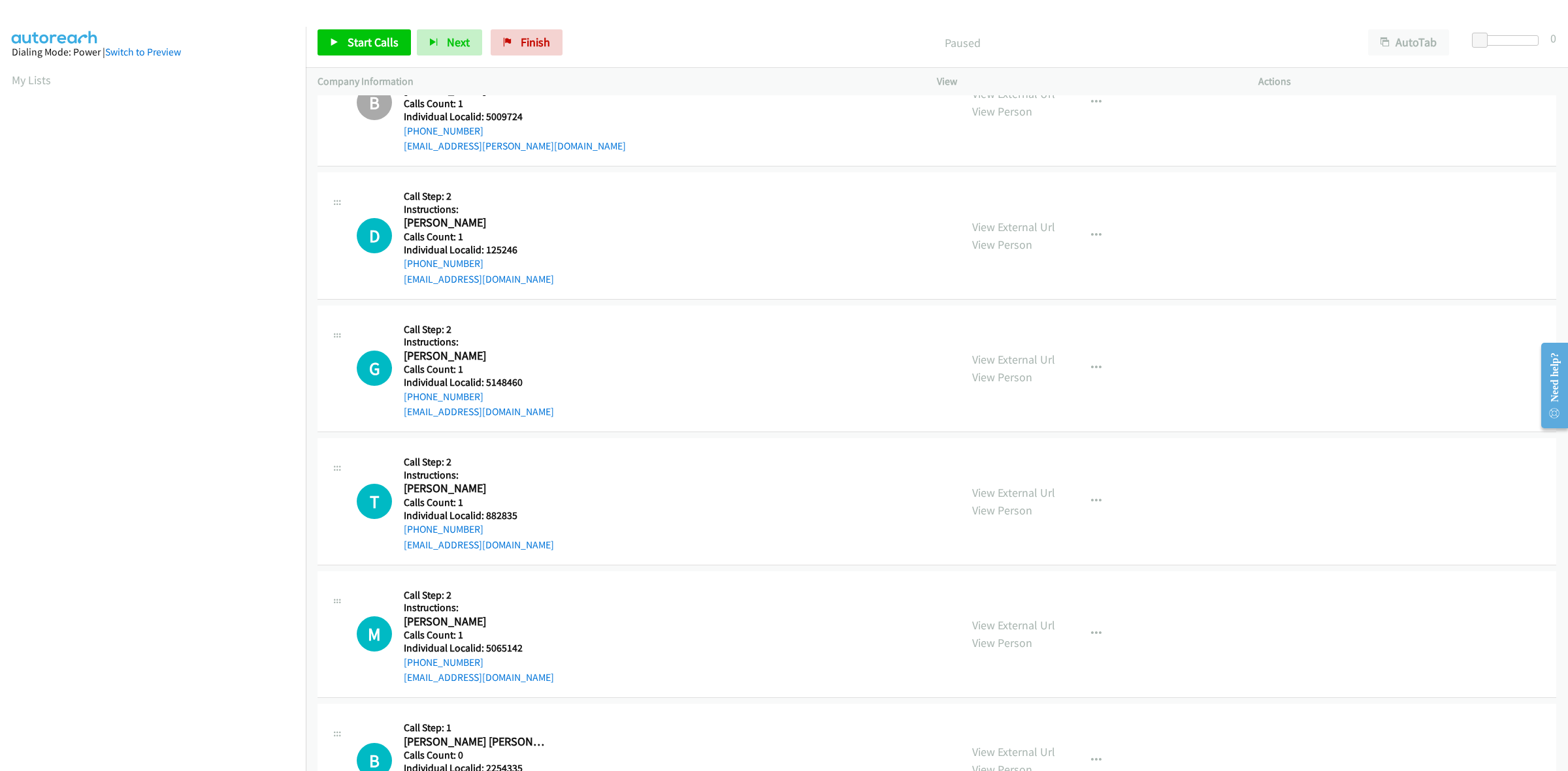
click at [1069, 241] on div "View External Url View Person View External Url Email Schedule/Manage Callback …" at bounding box center [1127, 235] width 333 height 103
click at [1080, 245] on button "button" at bounding box center [1096, 235] width 35 height 26
click at [1018, 330] on link "Skip Call" at bounding box center [1026, 320] width 174 height 26
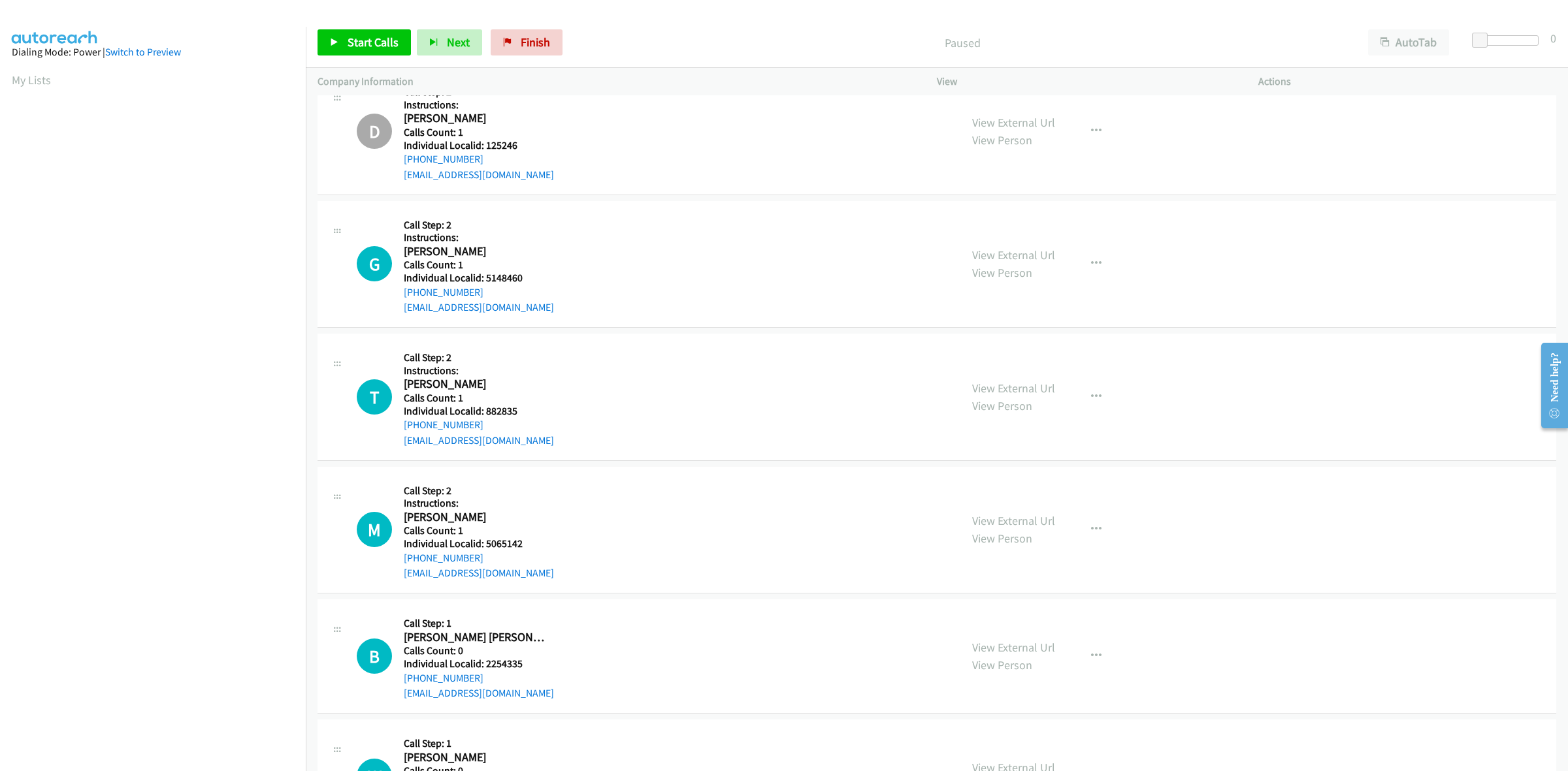
scroll to position [1529, 0]
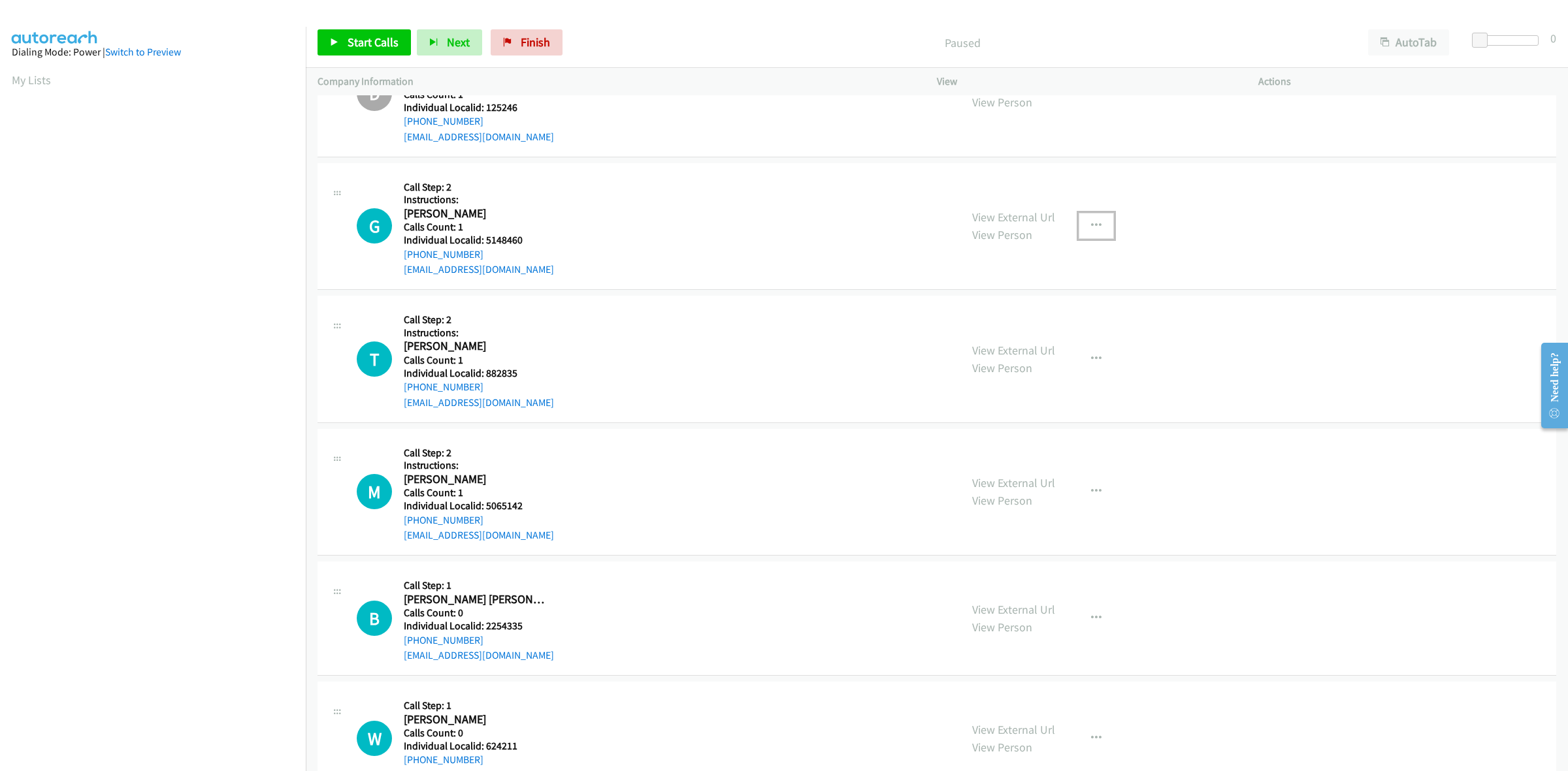
click at [1094, 226] on icon "button" at bounding box center [1096, 226] width 11 height 11
click at [1016, 303] on link "Skip Call" at bounding box center [1026, 311] width 174 height 26
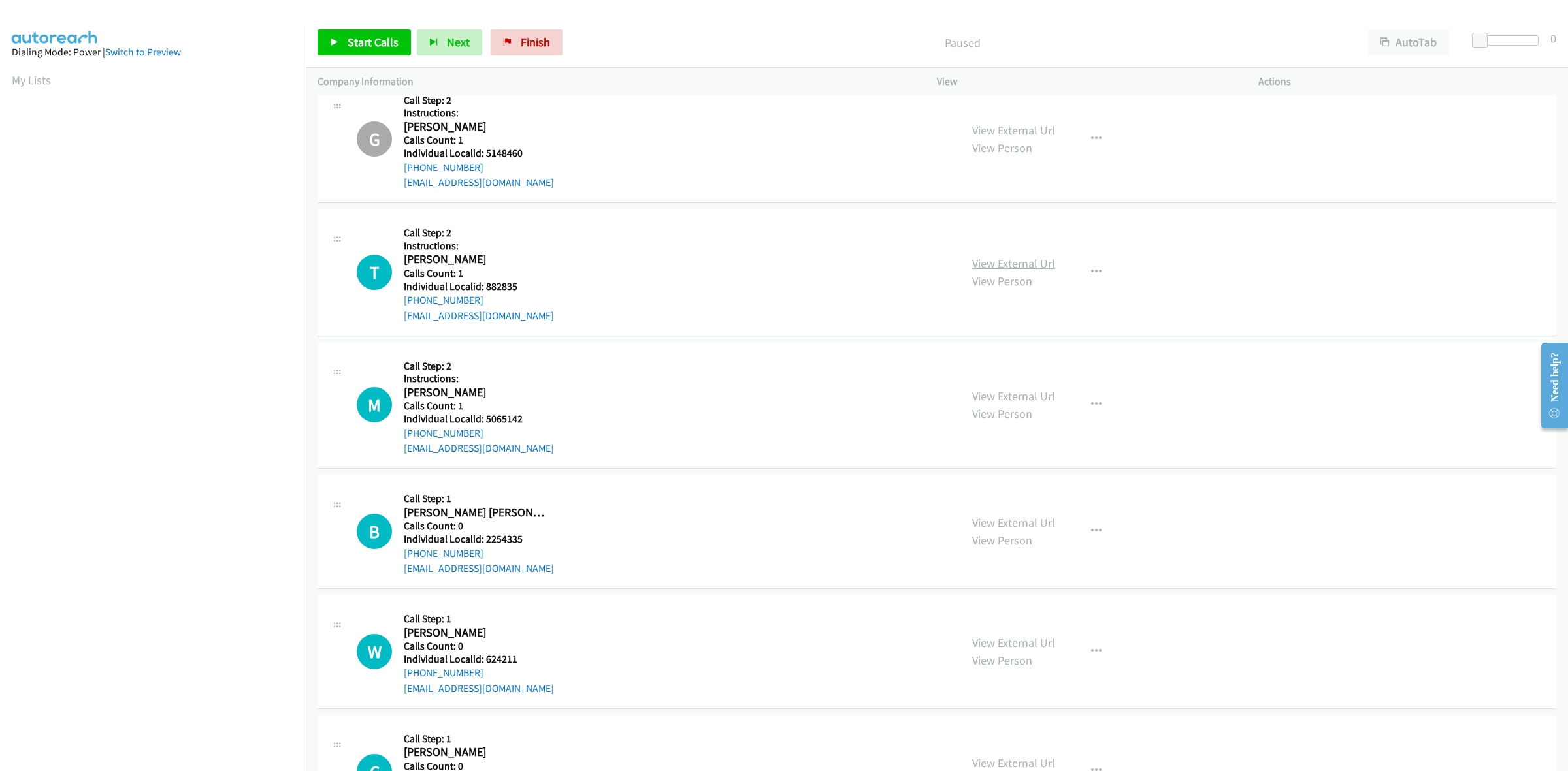
scroll to position [1632, 0]
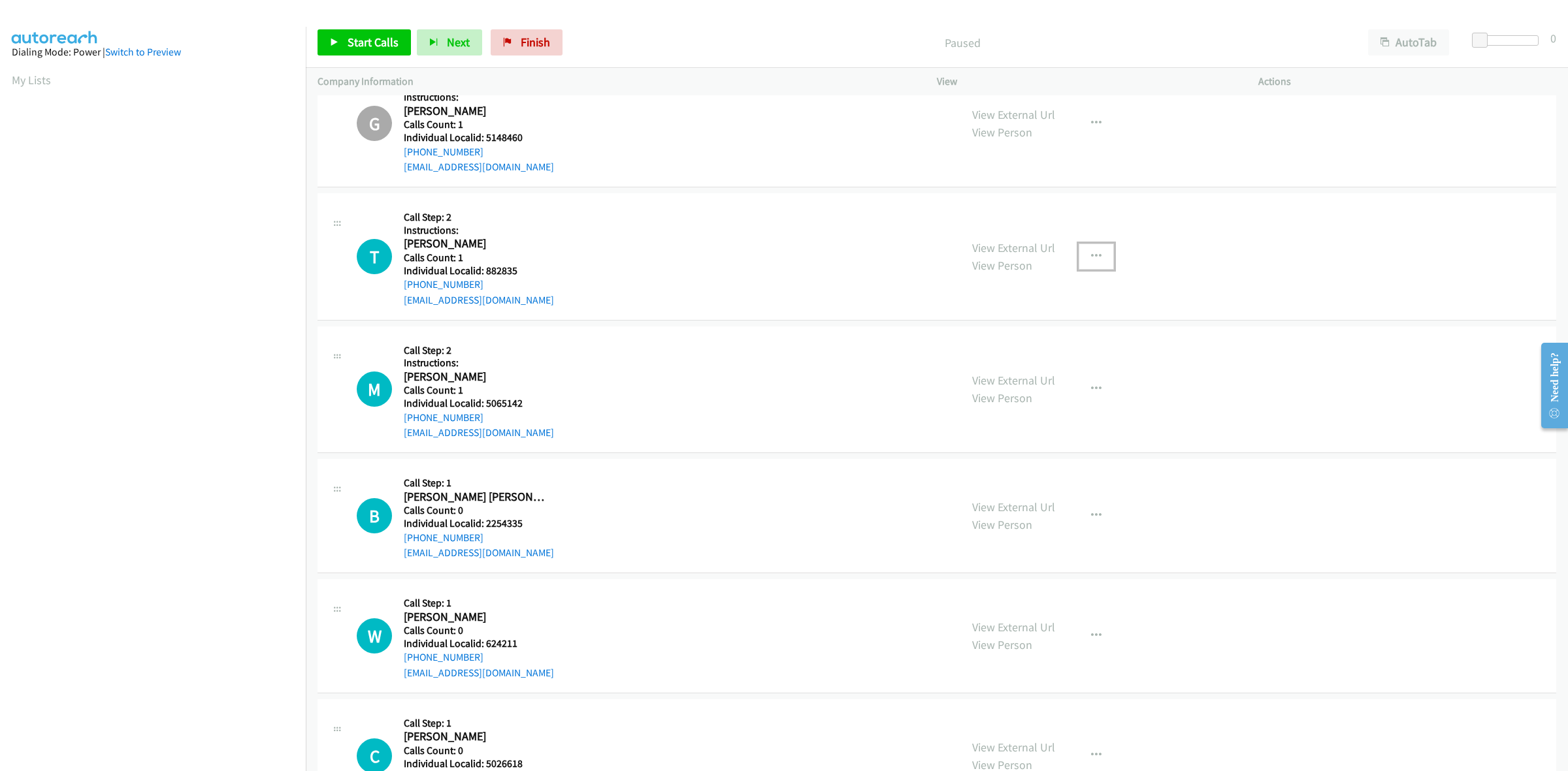
click at [1081, 255] on button "button" at bounding box center [1096, 256] width 35 height 26
click at [979, 338] on link "Skip Call" at bounding box center [1026, 341] width 174 height 26
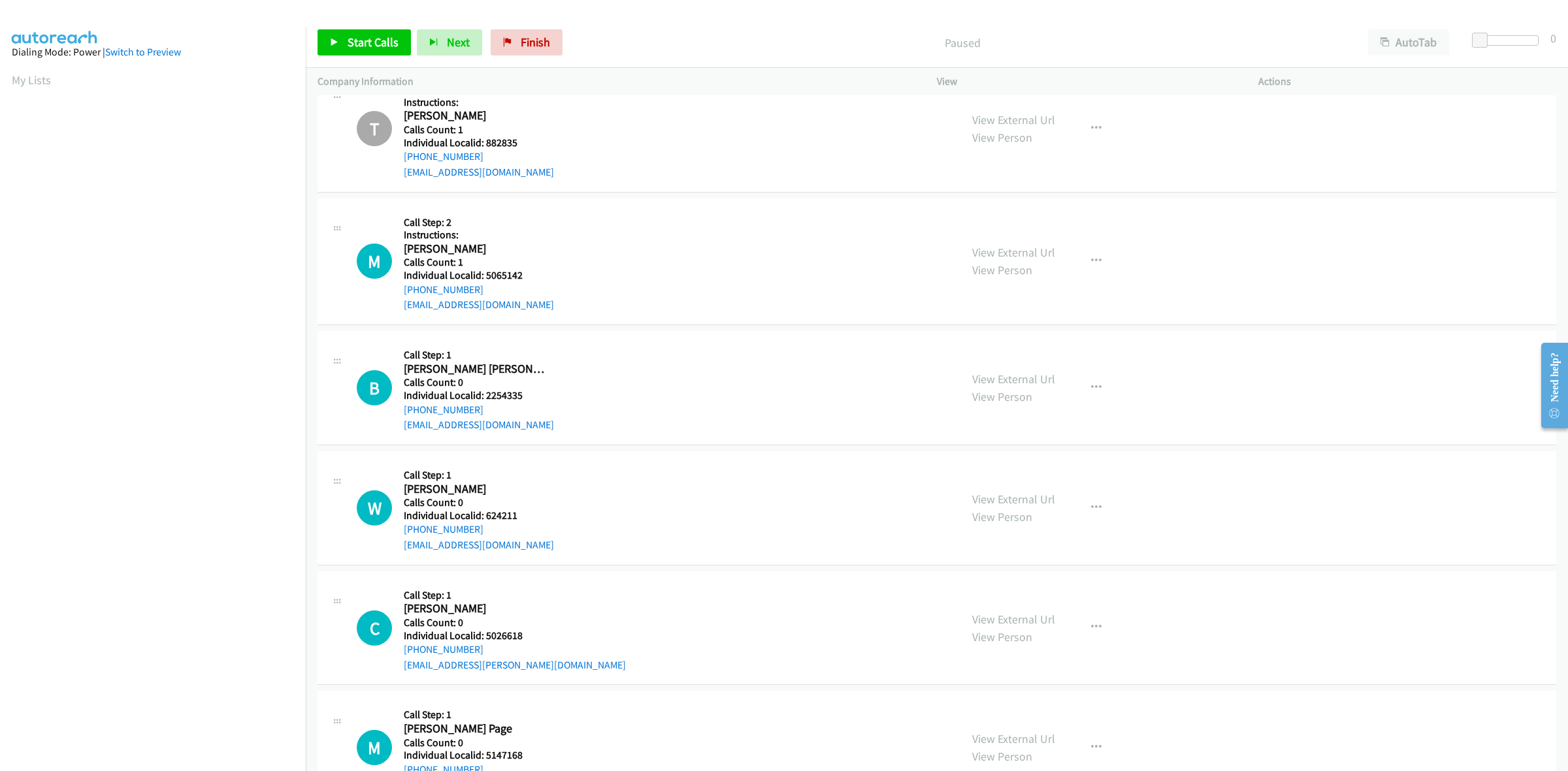
scroll to position [1774, 0]
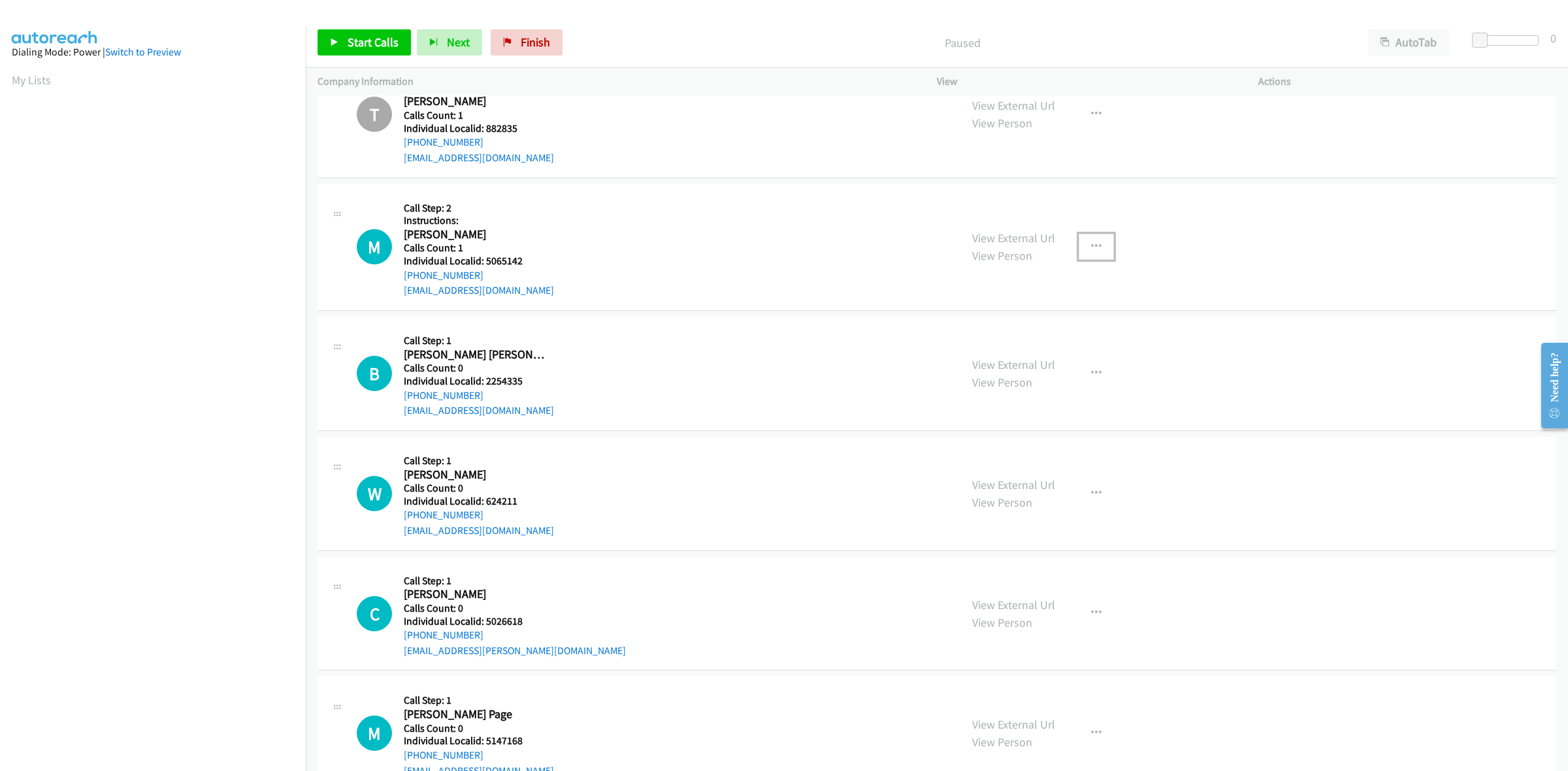
click at [1092, 243] on icon "button" at bounding box center [1096, 246] width 11 height 11
click at [1026, 325] on link "Skip Call" at bounding box center [1026, 332] width 174 height 26
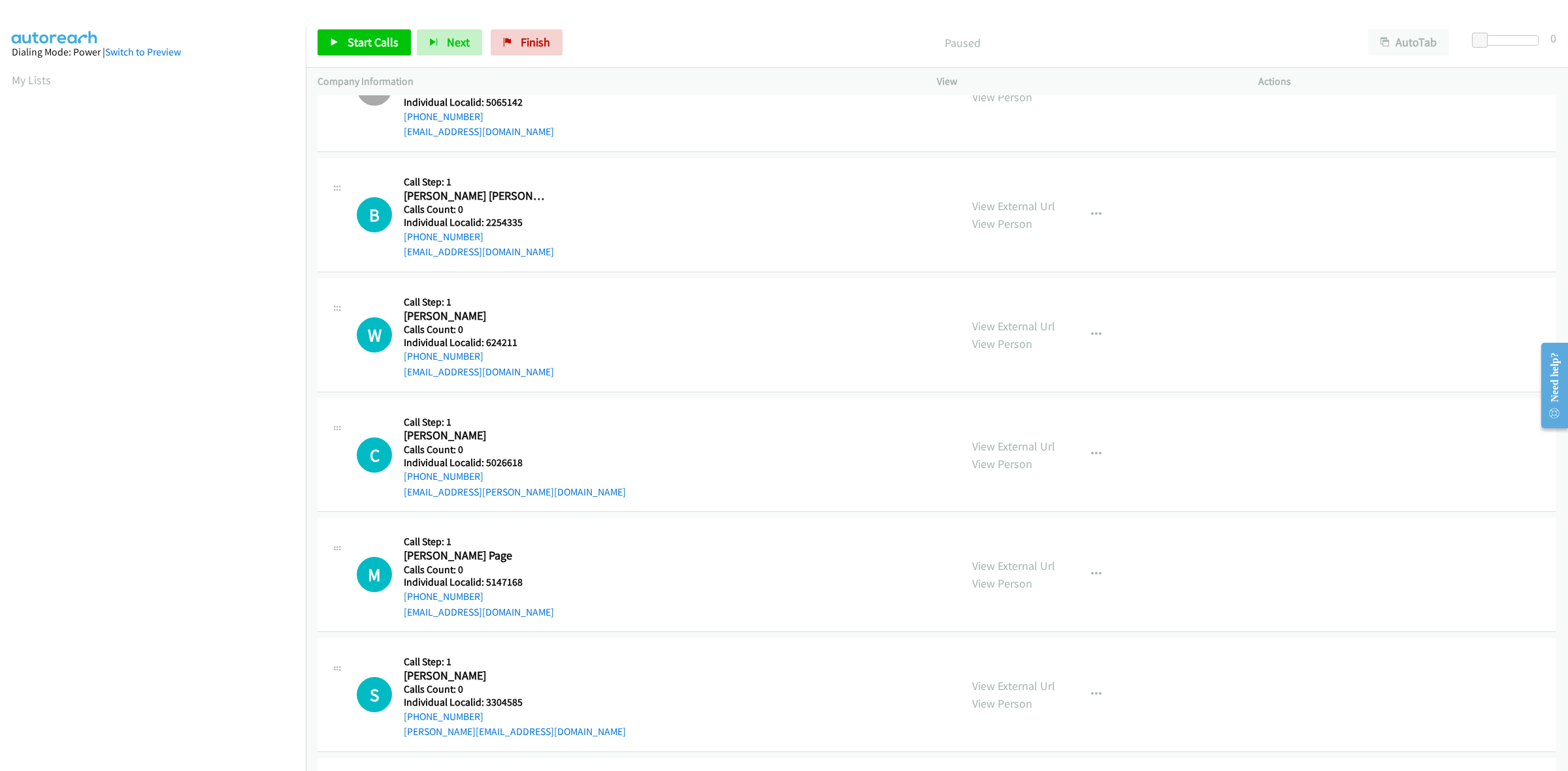
scroll to position [1937, 0]
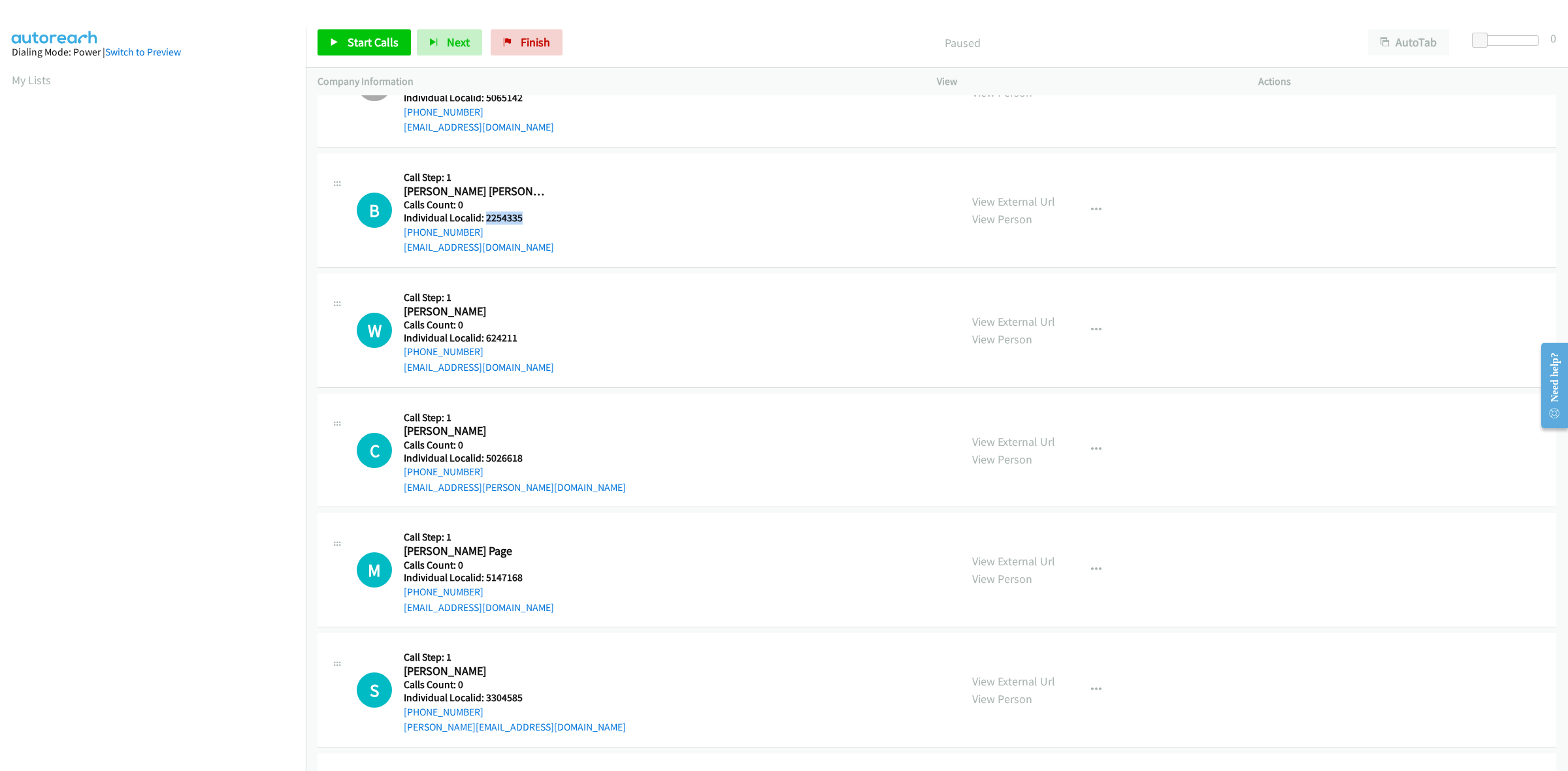
drag, startPoint x: 520, startPoint y: 212, endPoint x: 486, endPoint y: 220, distance: 34.9
click at [486, 220] on h5 "Individual Localid: 2254335" at bounding box center [479, 218] width 150 height 13
copy h5 "2254335"
click at [536, 186] on h2 "Brewer Mc Nulty" at bounding box center [476, 191] width 145 height 15
drag, startPoint x: 491, startPoint y: 232, endPoint x: 402, endPoint y: 232, distance: 89.0
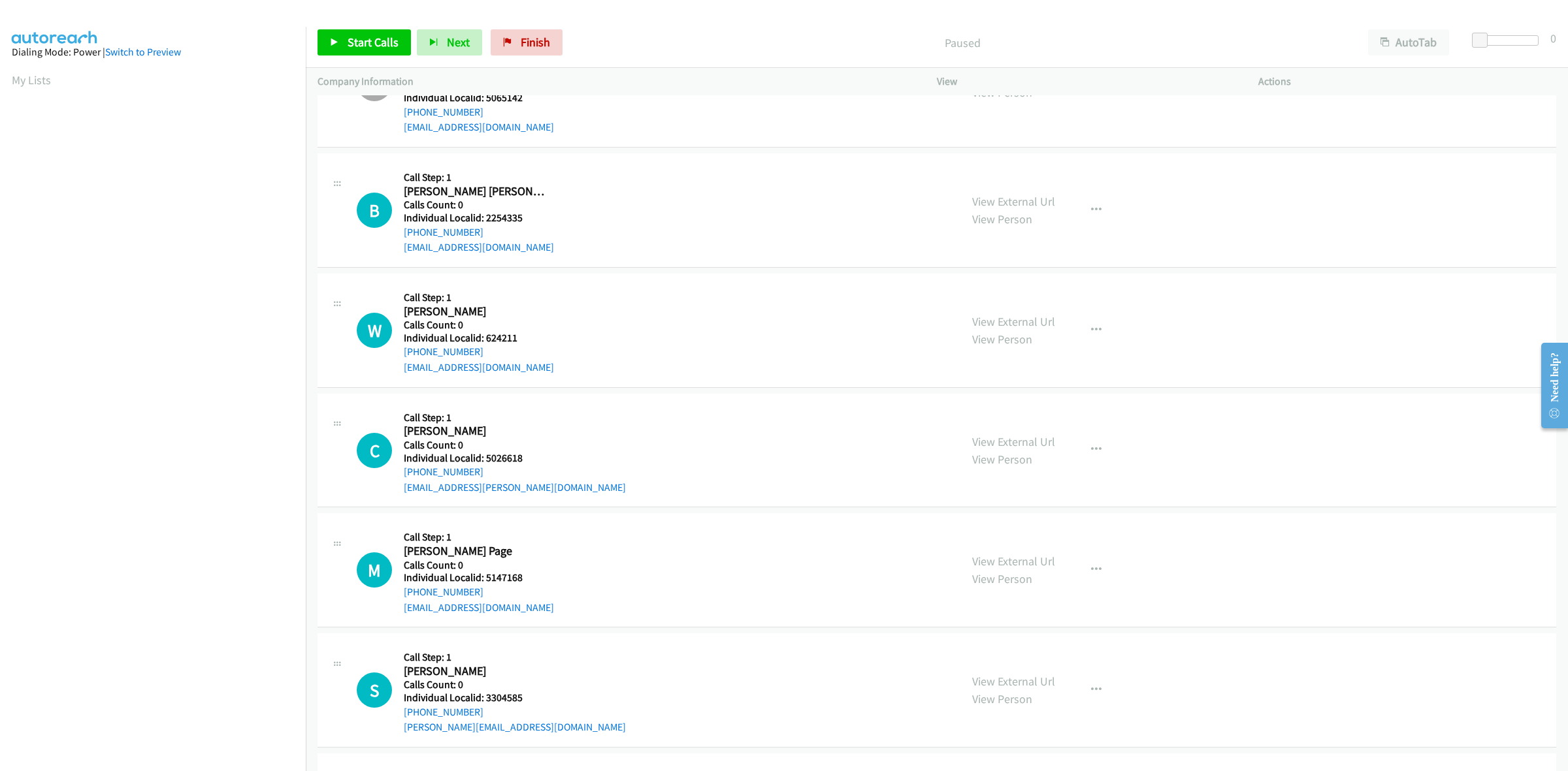
click at [402, 232] on div "B Callback Scheduled Call Step: 1 Brewer Mc Nulty America/Los_Angeles Calls Cou…" at bounding box center [653, 211] width 592 height 90
copy link "+1 707-478-1837"
drag, startPoint x: 533, startPoint y: 217, endPoint x: 486, endPoint y: 214, distance: 47.1
click at [486, 214] on h5 "Individual Localid: 2254335" at bounding box center [479, 218] width 150 height 13
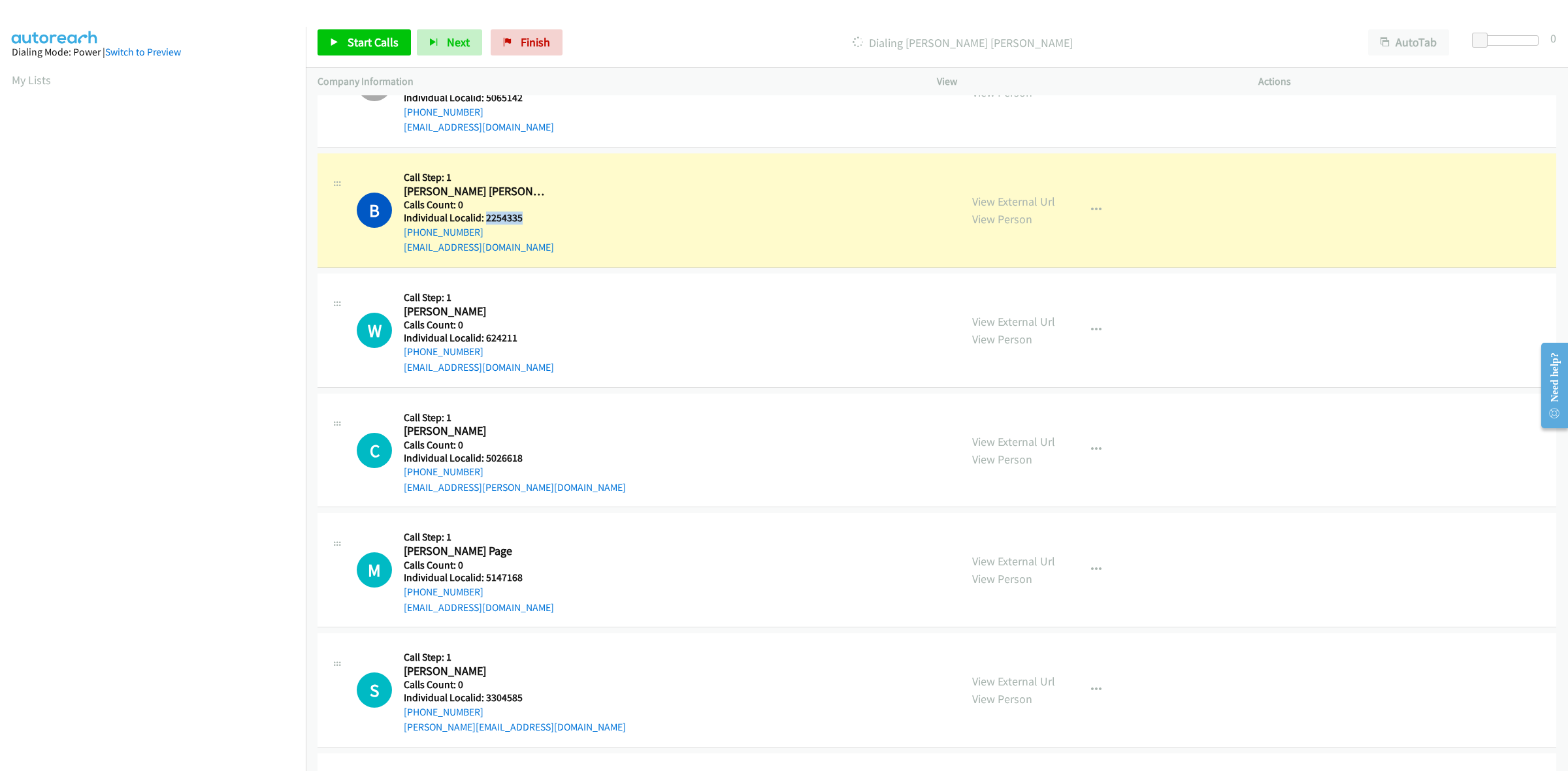
copy h5 "2254335"
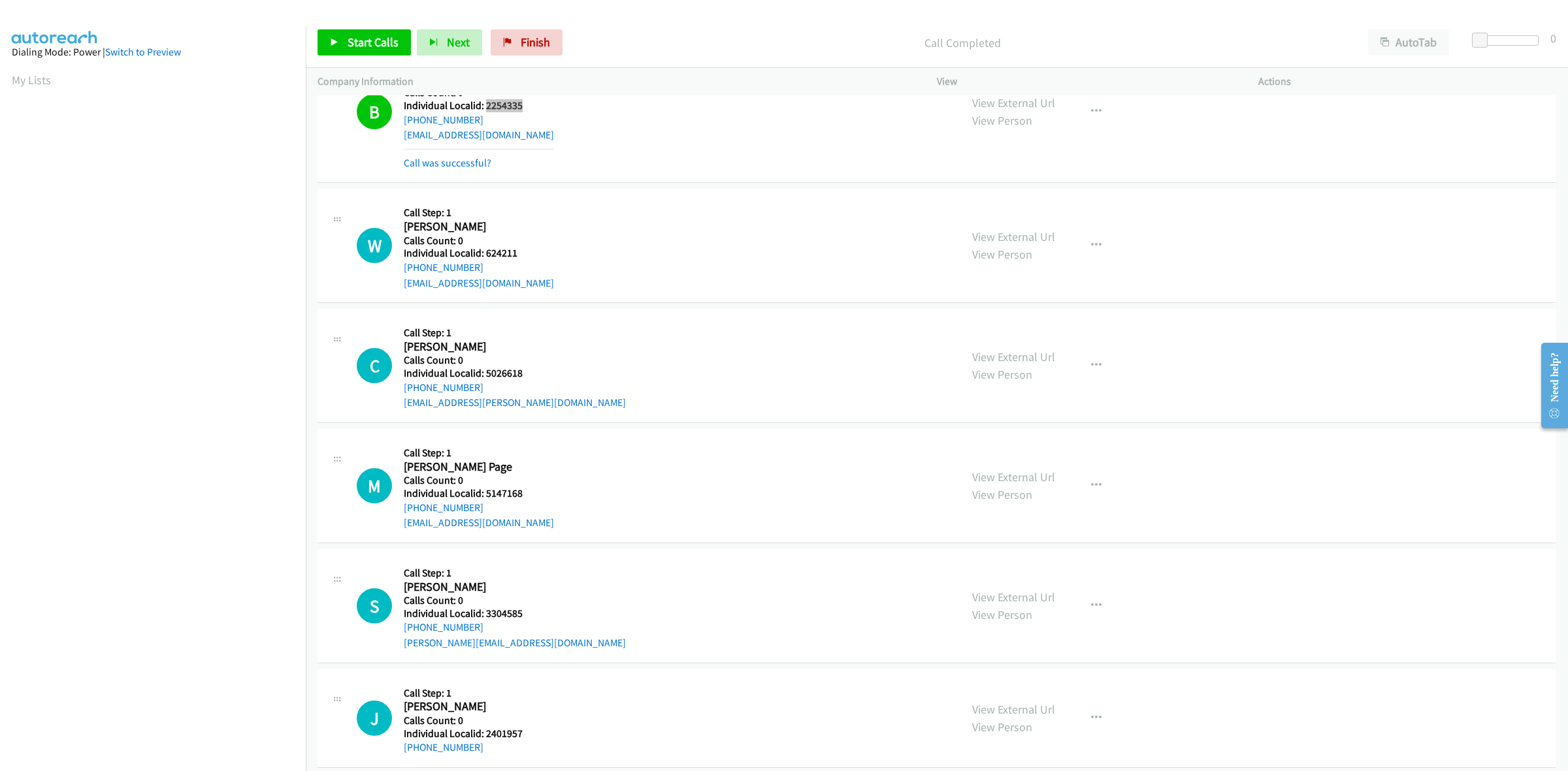
scroll to position [2081, 0]
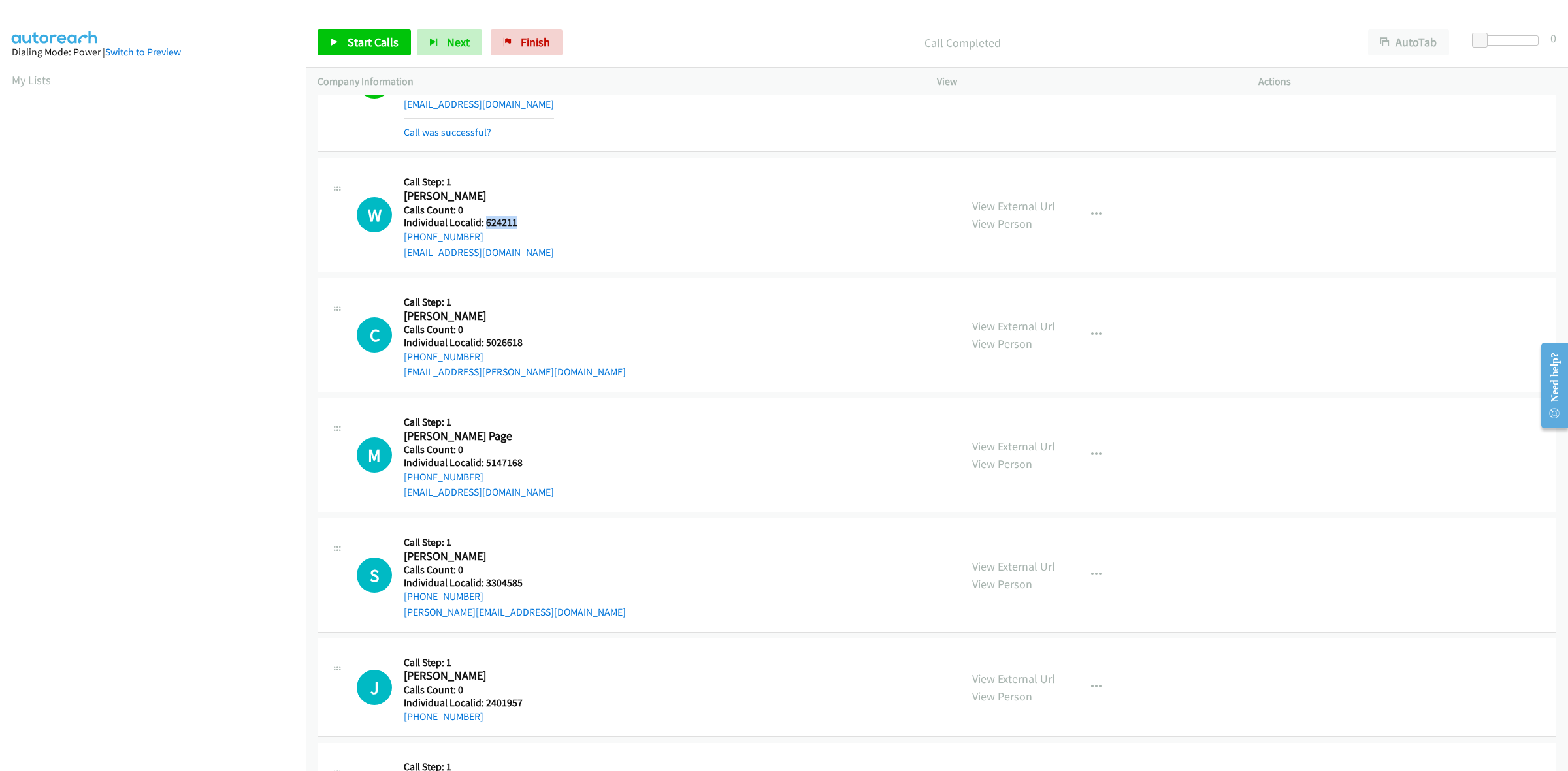
drag, startPoint x: 522, startPoint y: 222, endPoint x: 484, endPoint y: 222, distance: 38.0
click at [484, 222] on h5 "Individual Localid: 624211" at bounding box center [479, 223] width 150 height 13
copy h5 "624211"
click at [523, 176] on h5 "Call Step: 1" at bounding box center [479, 182] width 150 height 13
drag, startPoint x: 481, startPoint y: 240, endPoint x: 402, endPoint y: 239, distance: 79.0
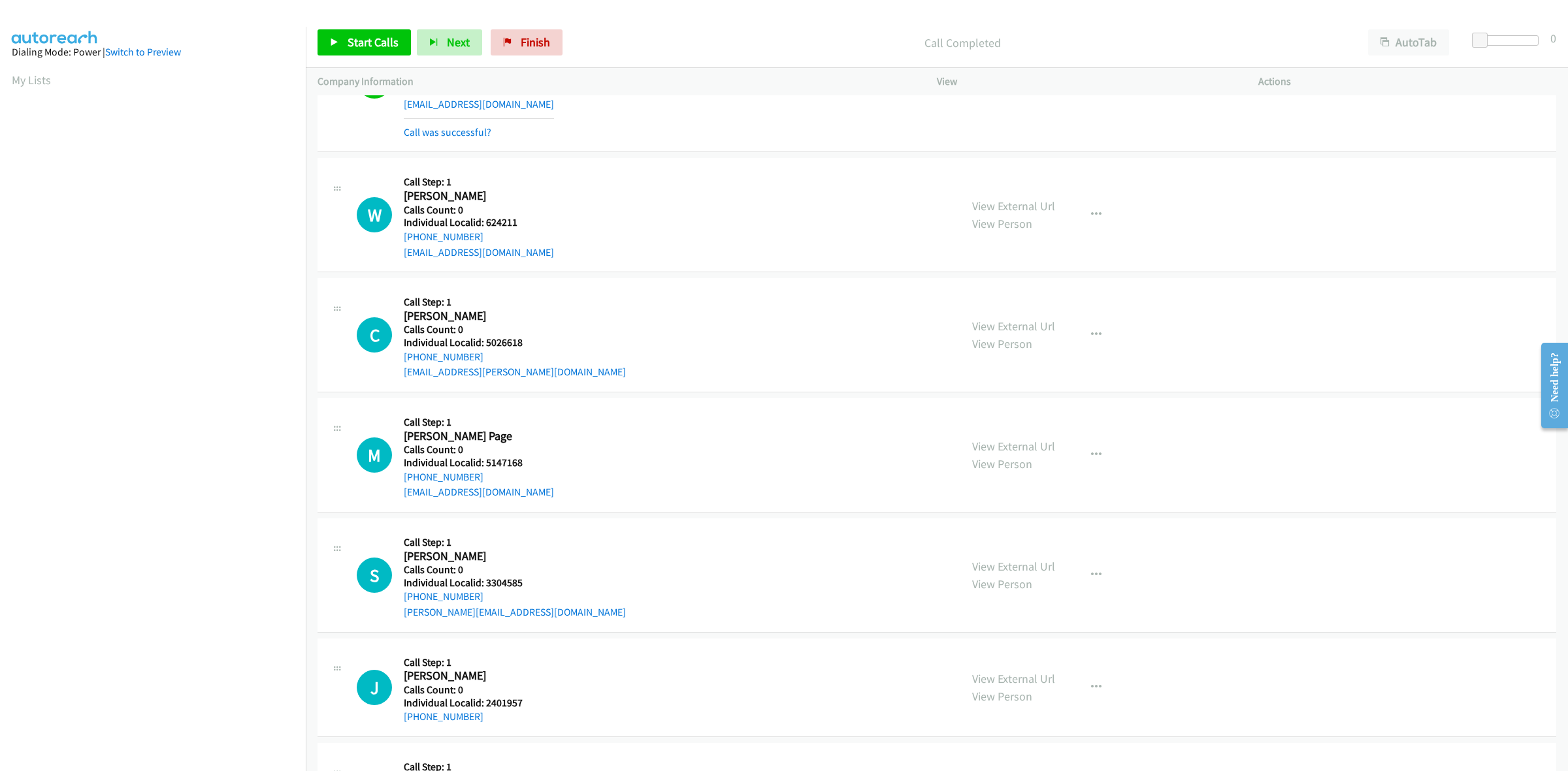
click at [402, 239] on div "W Callback Scheduled Call Step: 1 Werner Feldhaus America/Los_Angeles Calls Cou…" at bounding box center [653, 215] width 592 height 90
copy link "+1 209-450-1330"
drag, startPoint x: 521, startPoint y: 221, endPoint x: 486, endPoint y: 221, distance: 35.0
click at [486, 221] on h5 "Individual Localid: 624211" at bounding box center [479, 223] width 150 height 13
copy h5 "624211"
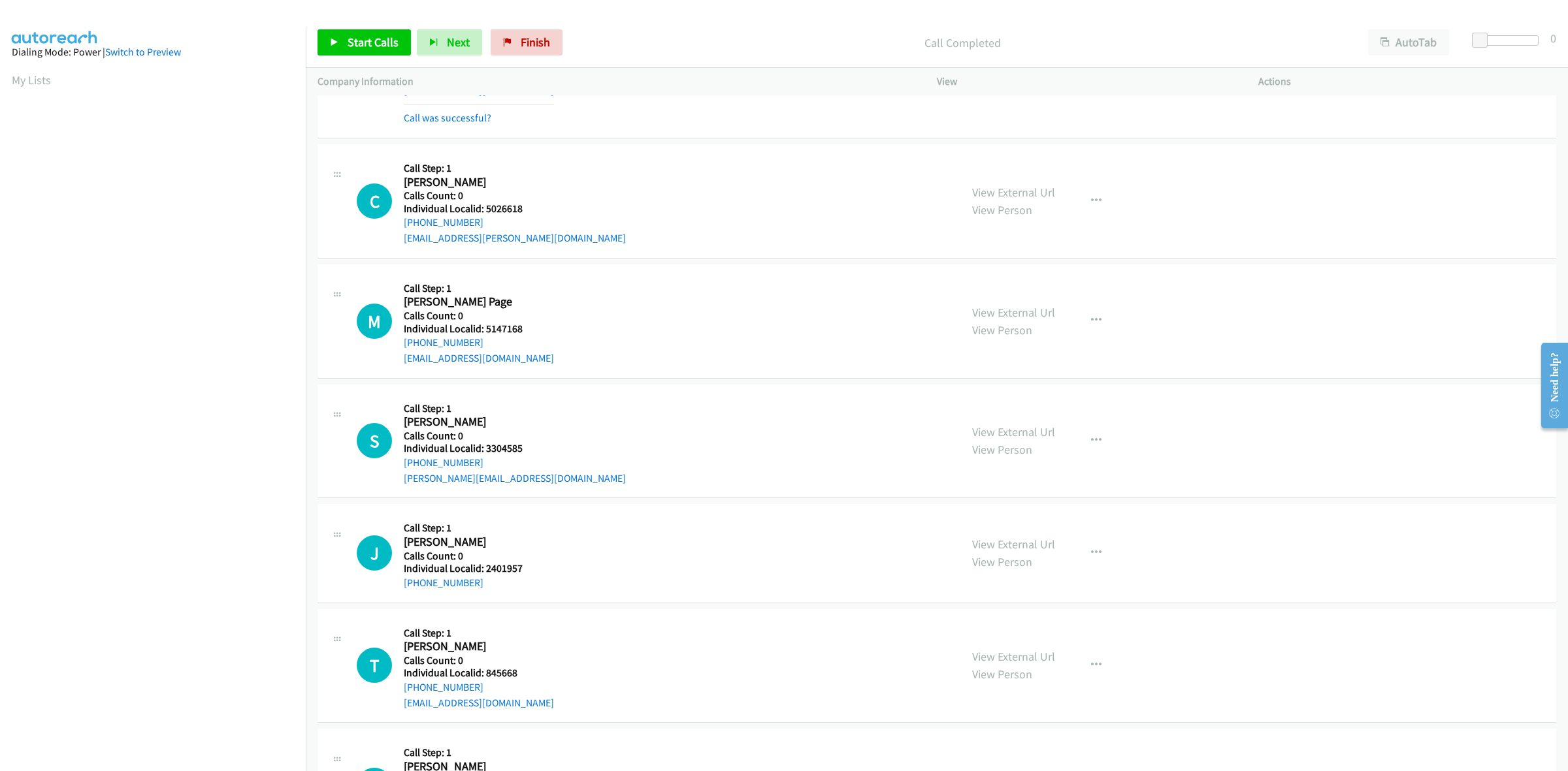
scroll to position [2244, 0]
drag, startPoint x: 531, startPoint y: 206, endPoint x: 486, endPoint y: 202, distance: 45.2
click at [486, 202] on h5 "Individual Localid: 5026618" at bounding box center [515, 208] width 222 height 13
copy h5 "5026618"
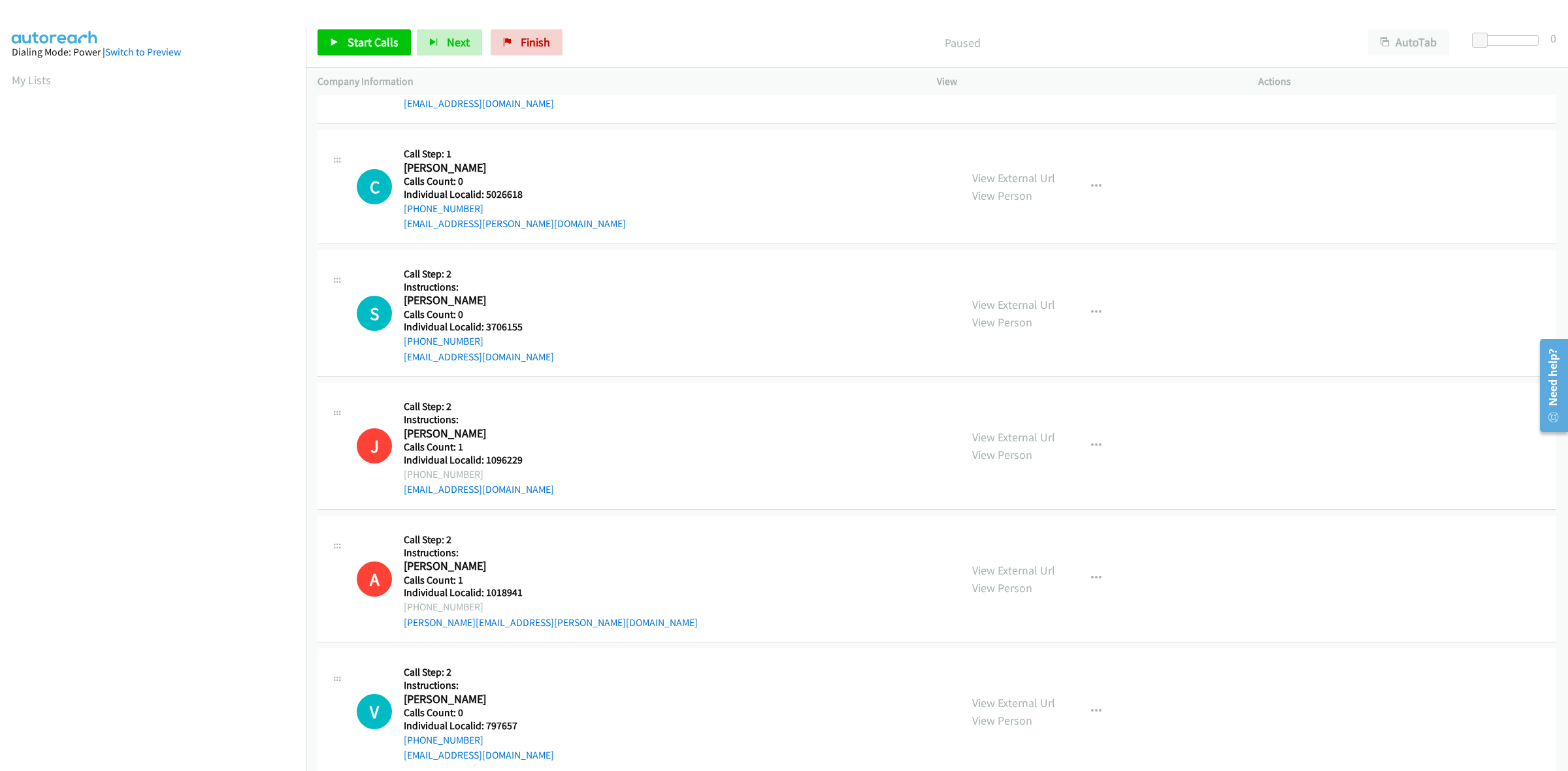
scroll to position [122, 0]
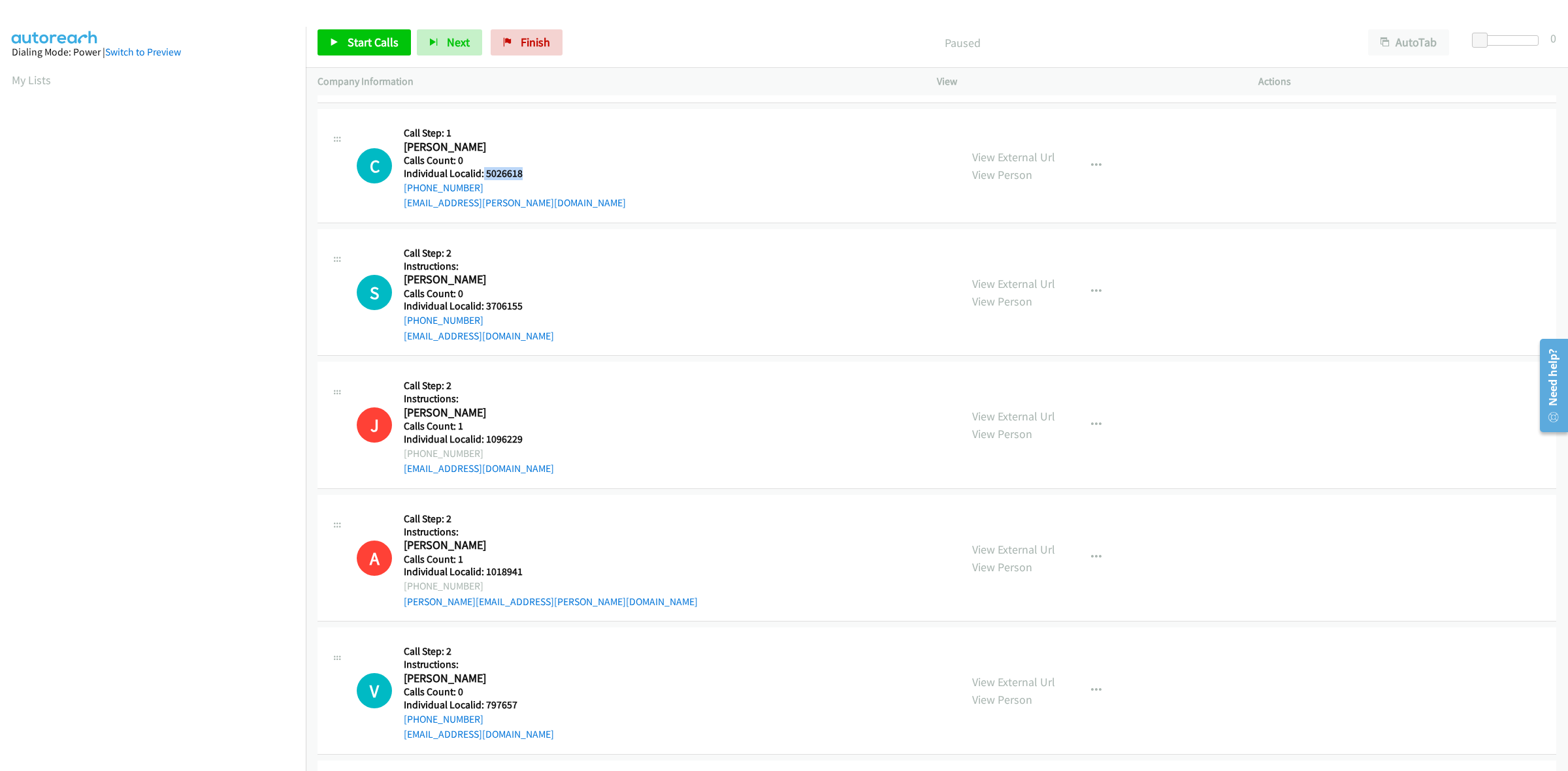
drag, startPoint x: 533, startPoint y: 169, endPoint x: 482, endPoint y: 175, distance: 51.4
click at [482, 175] on h5 "Individual Localid: 5026618" at bounding box center [515, 174] width 222 height 13
copy h5 "5026618"
click at [1095, 155] on button "button" at bounding box center [1096, 165] width 35 height 26
click at [980, 256] on link "Skip Call" at bounding box center [1026, 251] width 174 height 26
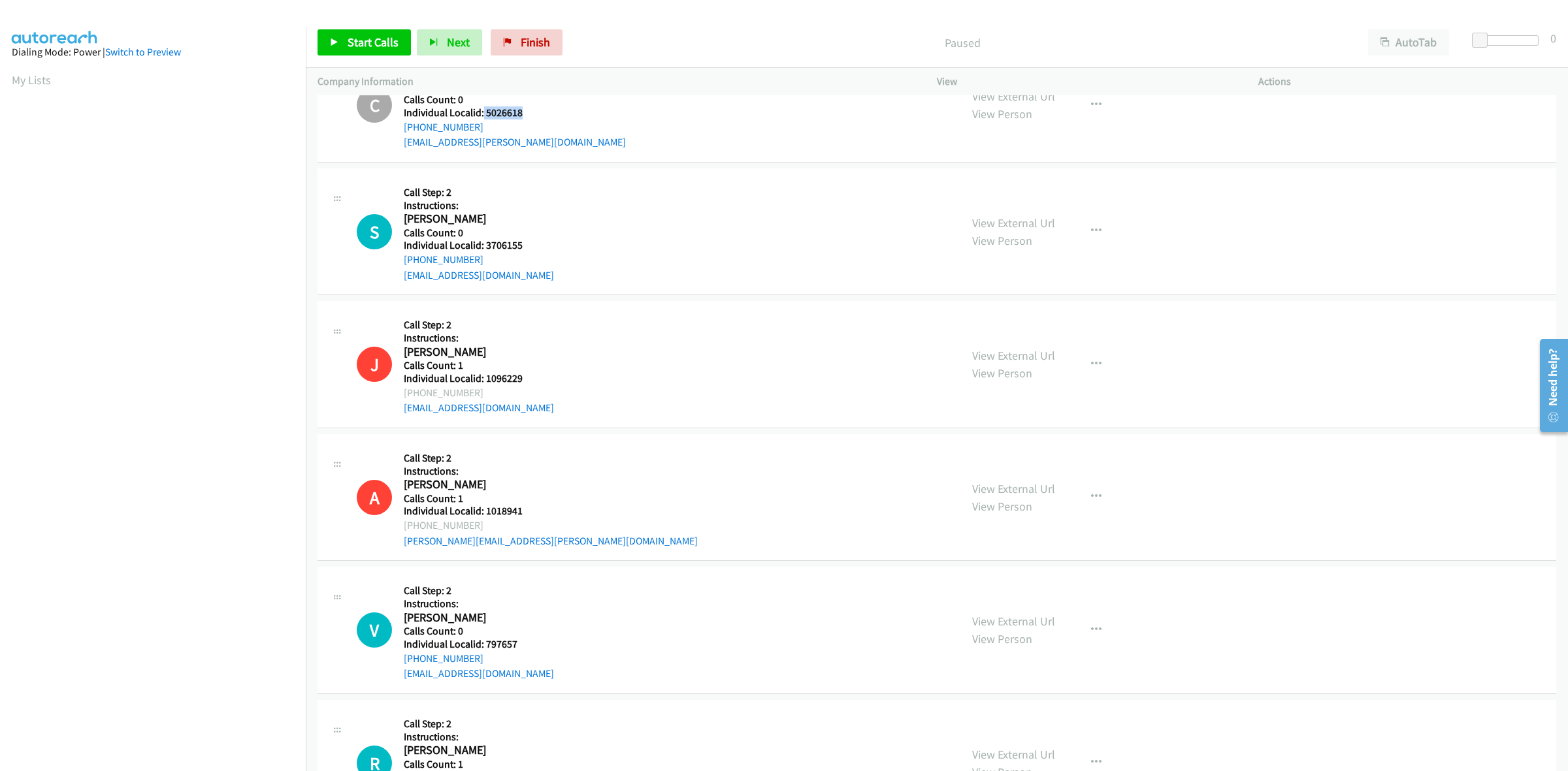
scroll to position [184, 0]
click at [1094, 231] on icon "button" at bounding box center [1096, 231] width 11 height 11
click at [1030, 320] on link "Skip Call" at bounding box center [1026, 316] width 174 height 26
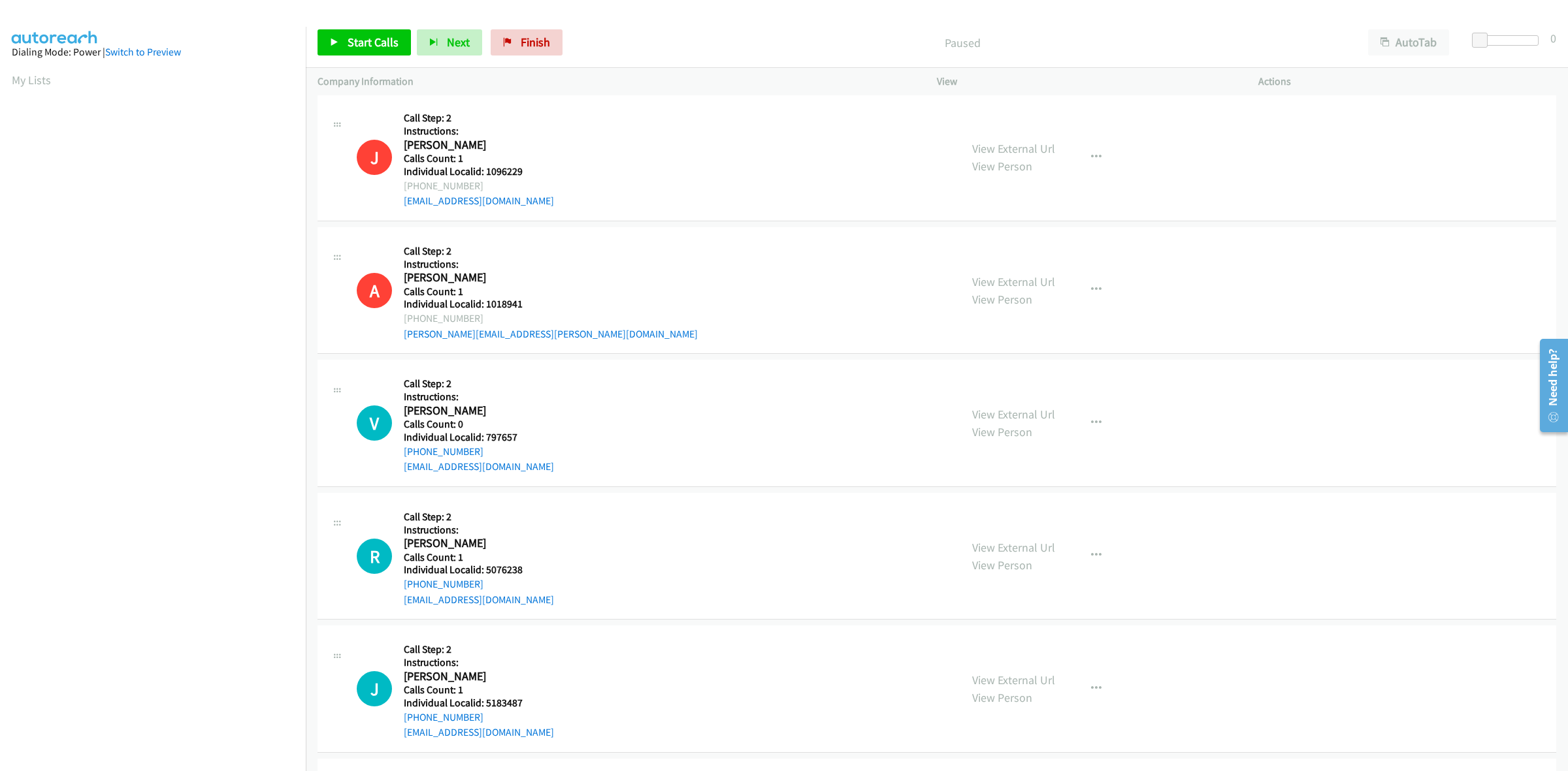
scroll to position [469, 0]
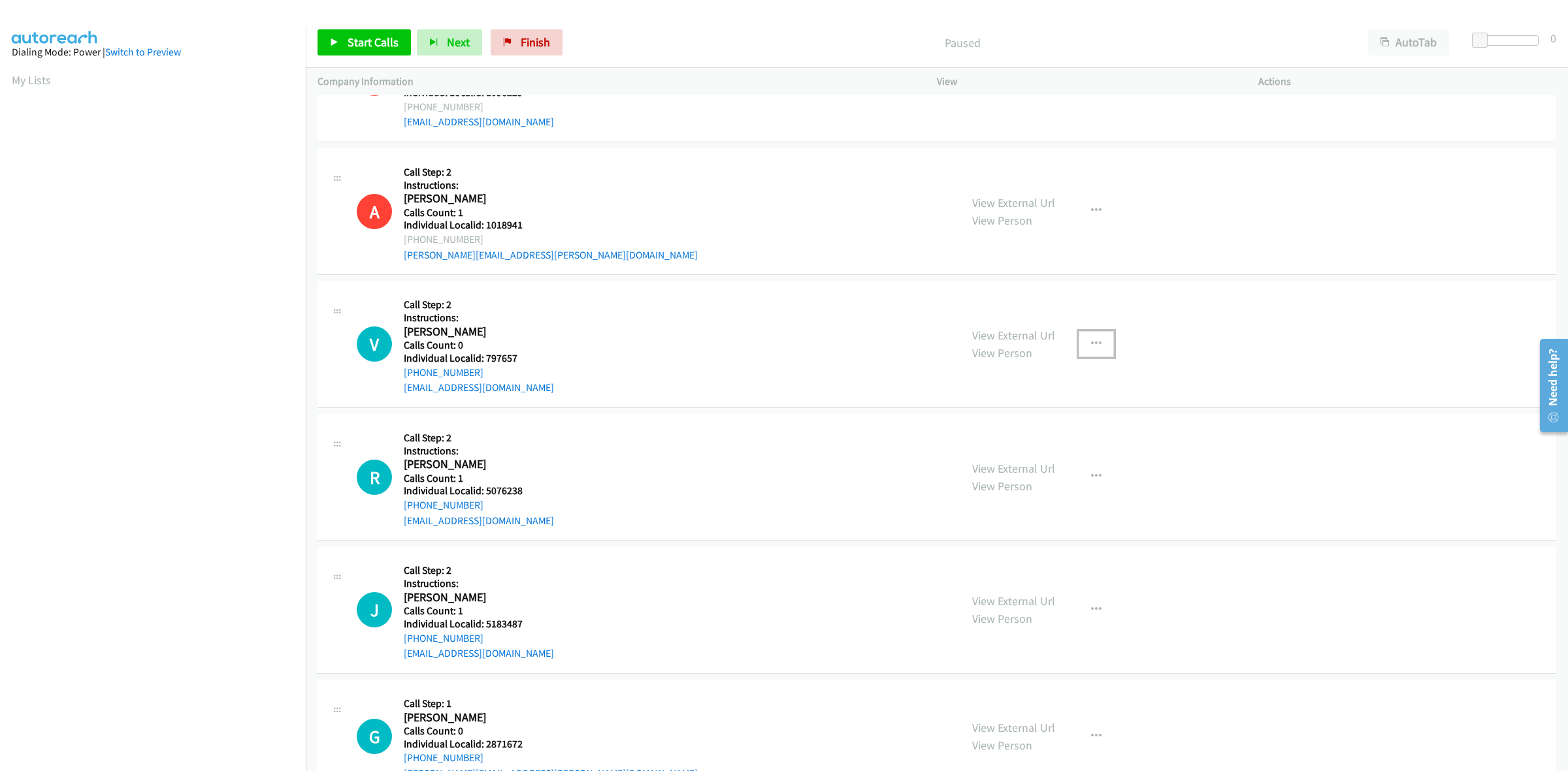
click at [1096, 338] on button "button" at bounding box center [1096, 343] width 35 height 26
click at [1019, 432] on link "Skip Call" at bounding box center [1026, 429] width 174 height 26
click at [1091, 478] on icon "button" at bounding box center [1096, 476] width 11 height 11
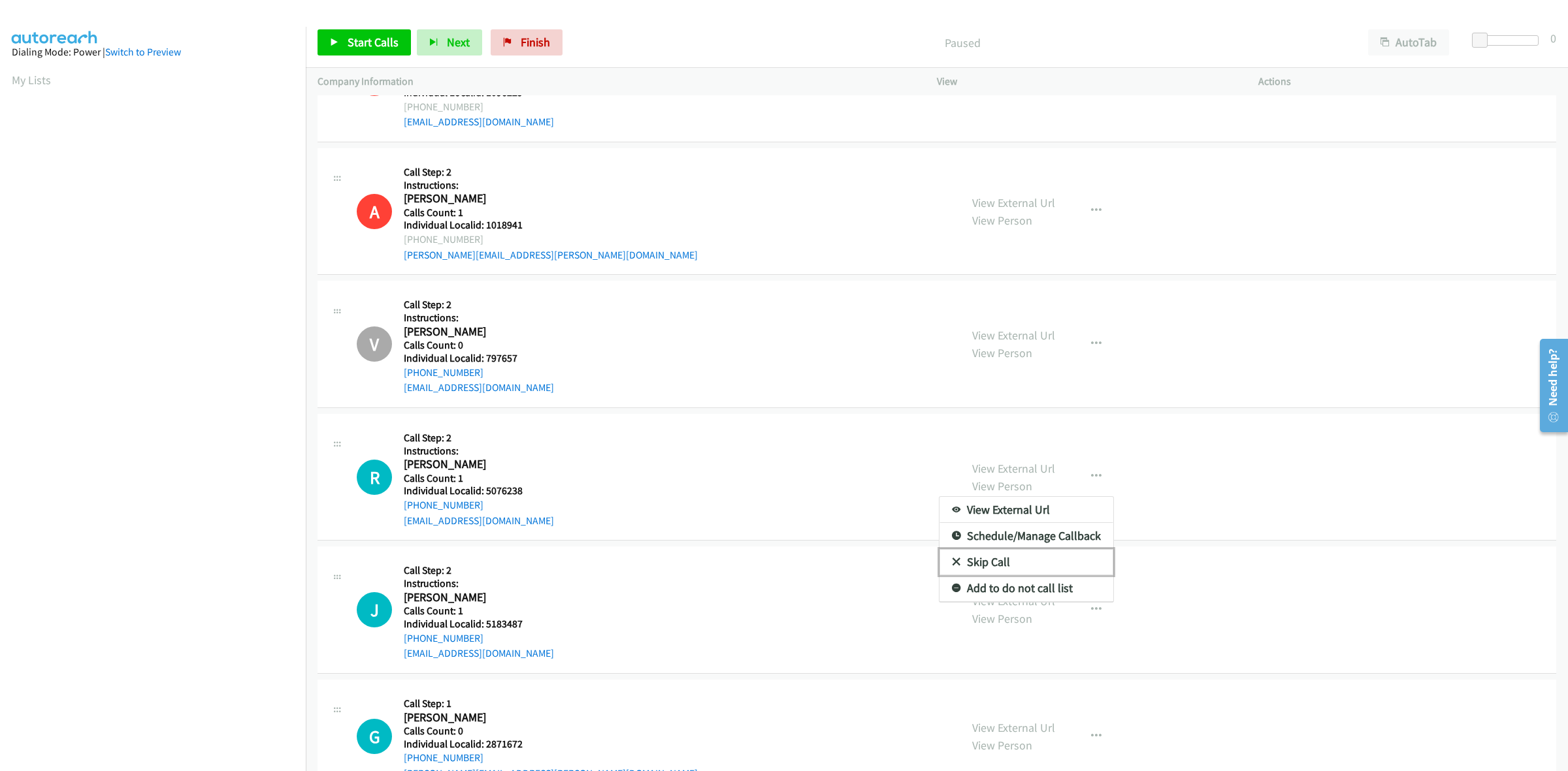
click at [1027, 563] on link "Skip Call" at bounding box center [1026, 561] width 174 height 26
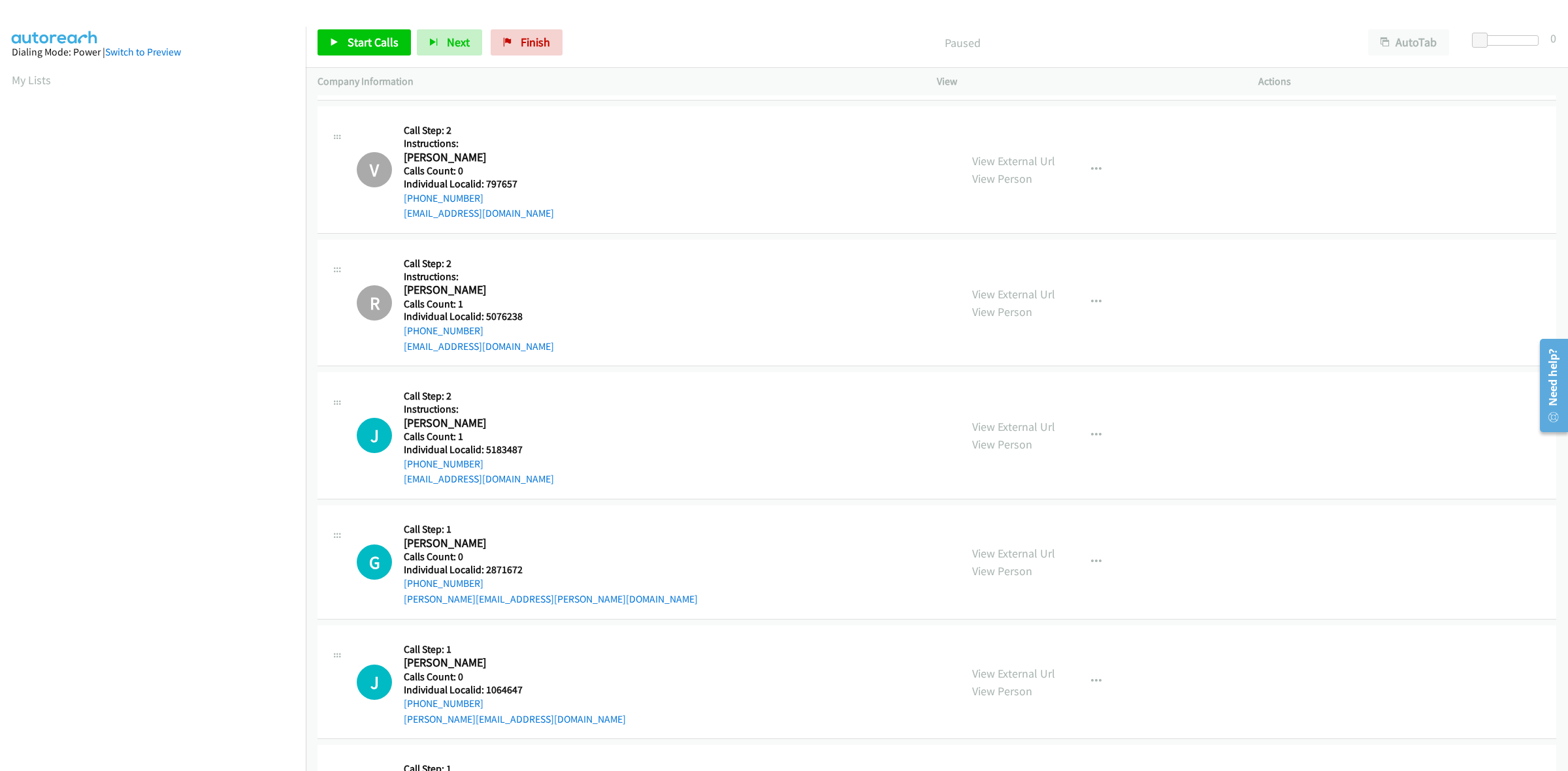
scroll to position [734, 0]
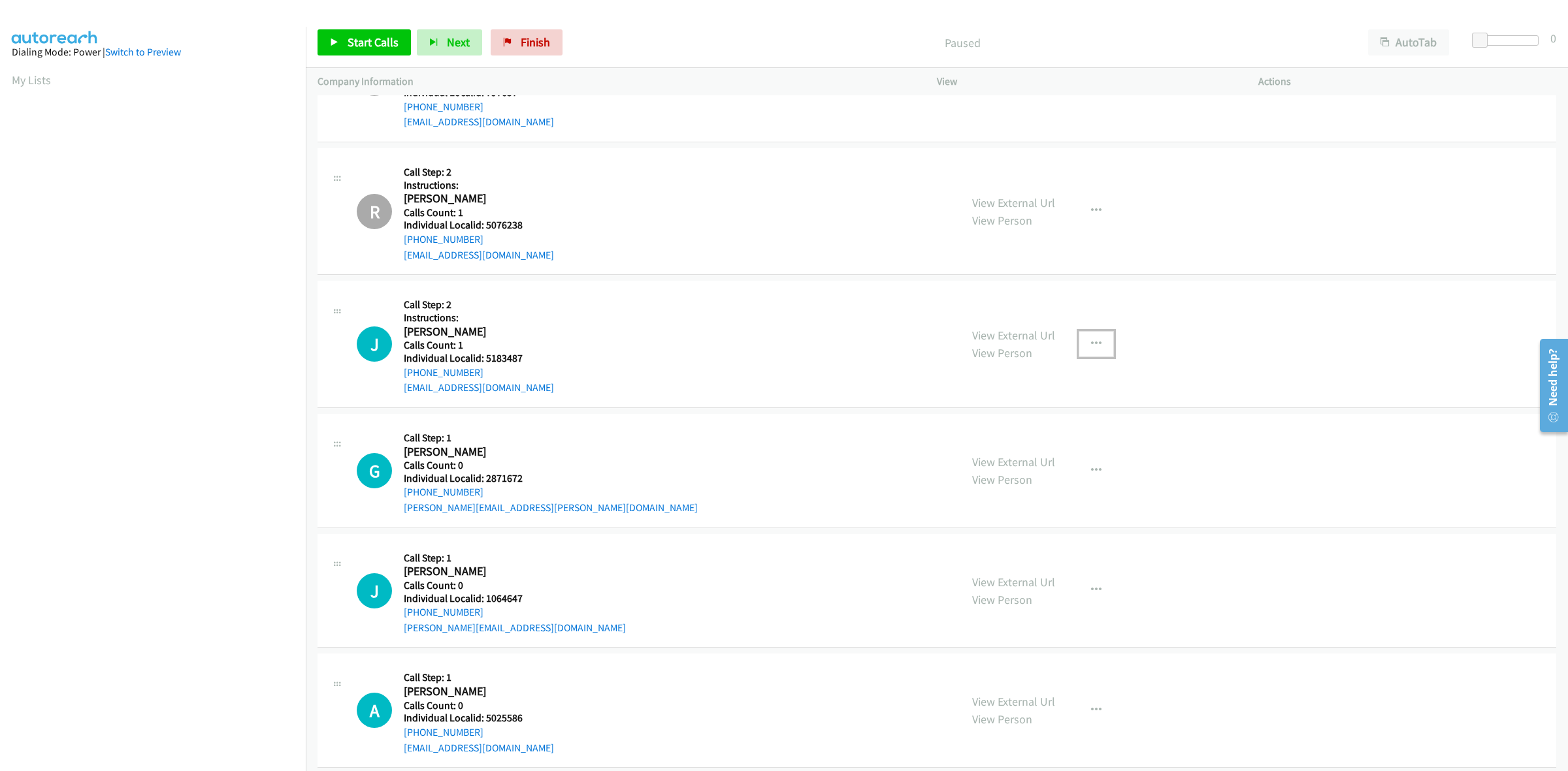
click at [1096, 351] on button "button" at bounding box center [1096, 343] width 35 height 26
click at [1027, 433] on link "Skip Call" at bounding box center [1026, 429] width 174 height 26
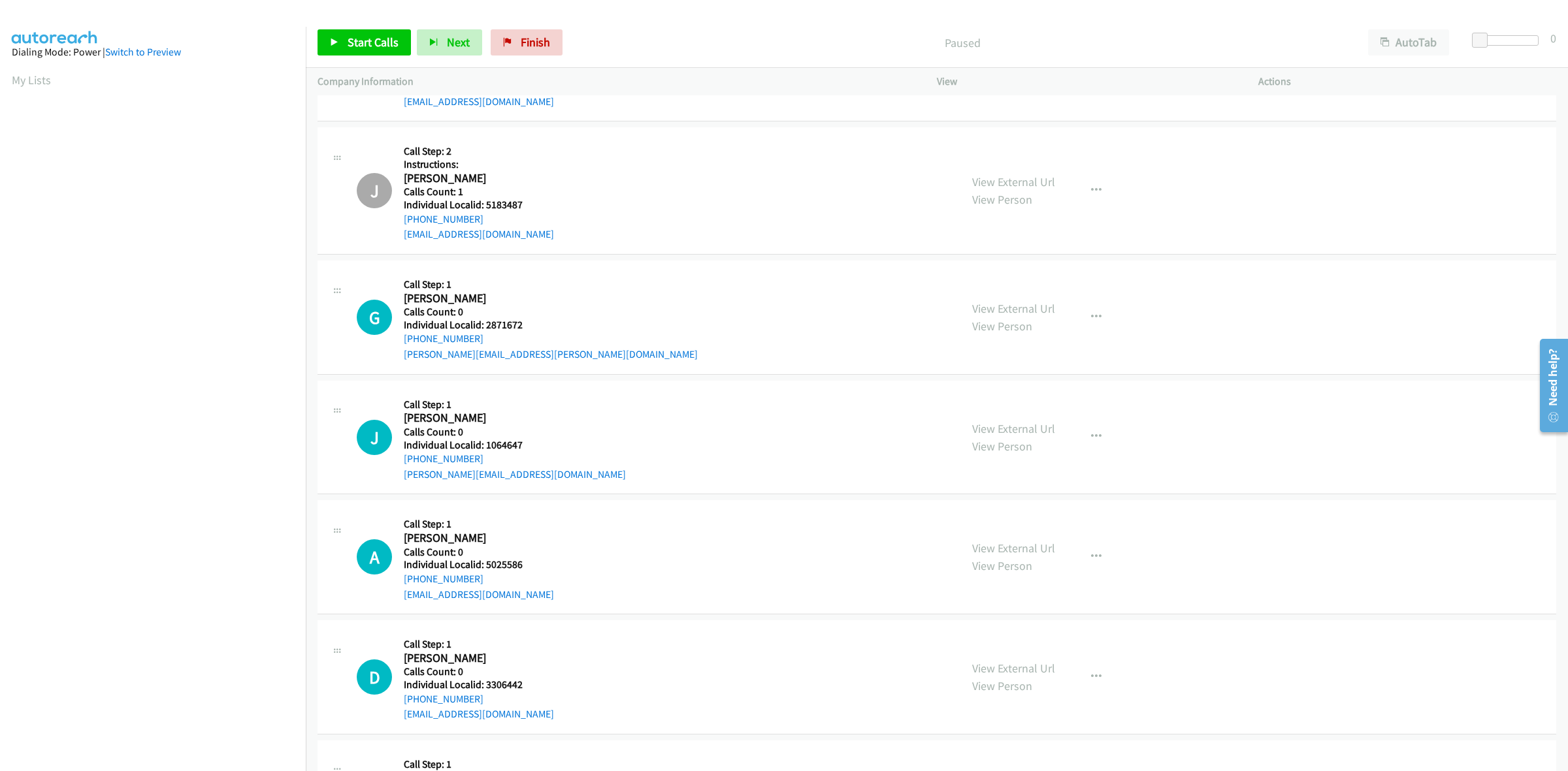
scroll to position [918, 0]
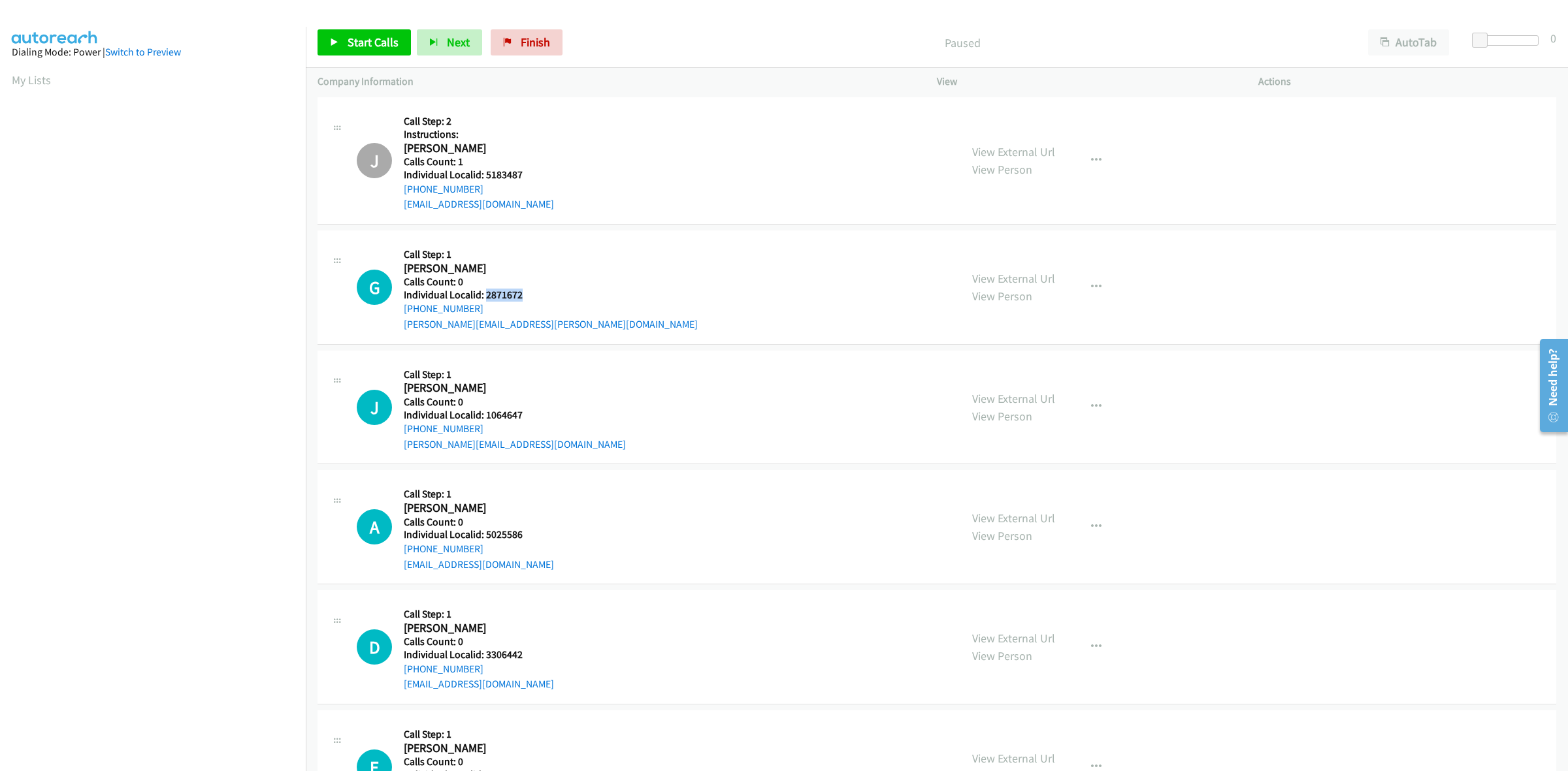
drag, startPoint x: 533, startPoint y: 297, endPoint x: 485, endPoint y: 294, distance: 48.1
click at [485, 294] on h5 "Individual Localid: 2871672" at bounding box center [551, 295] width 294 height 13
copy h5 "2871672"
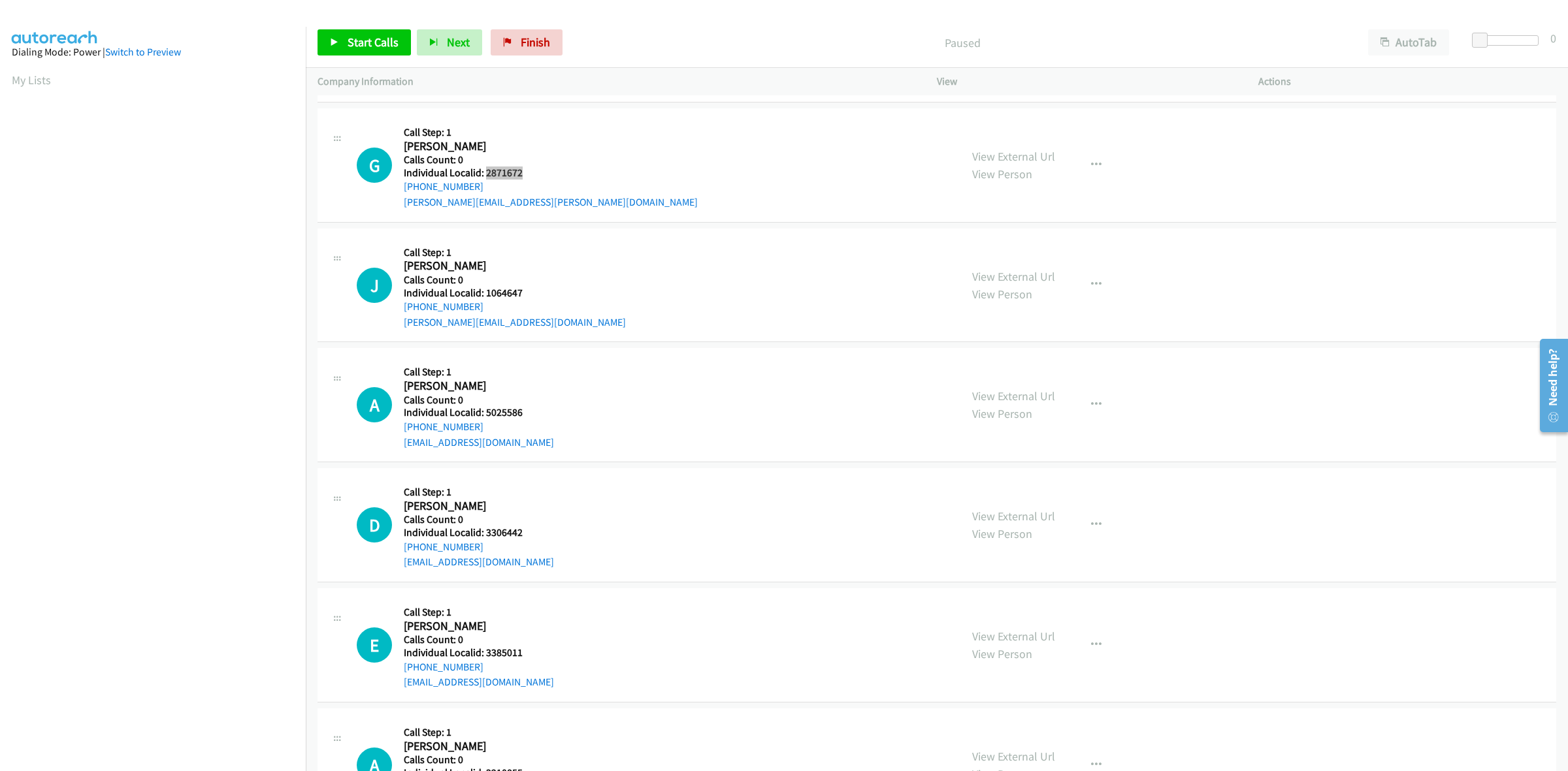
scroll to position [1061, 0]
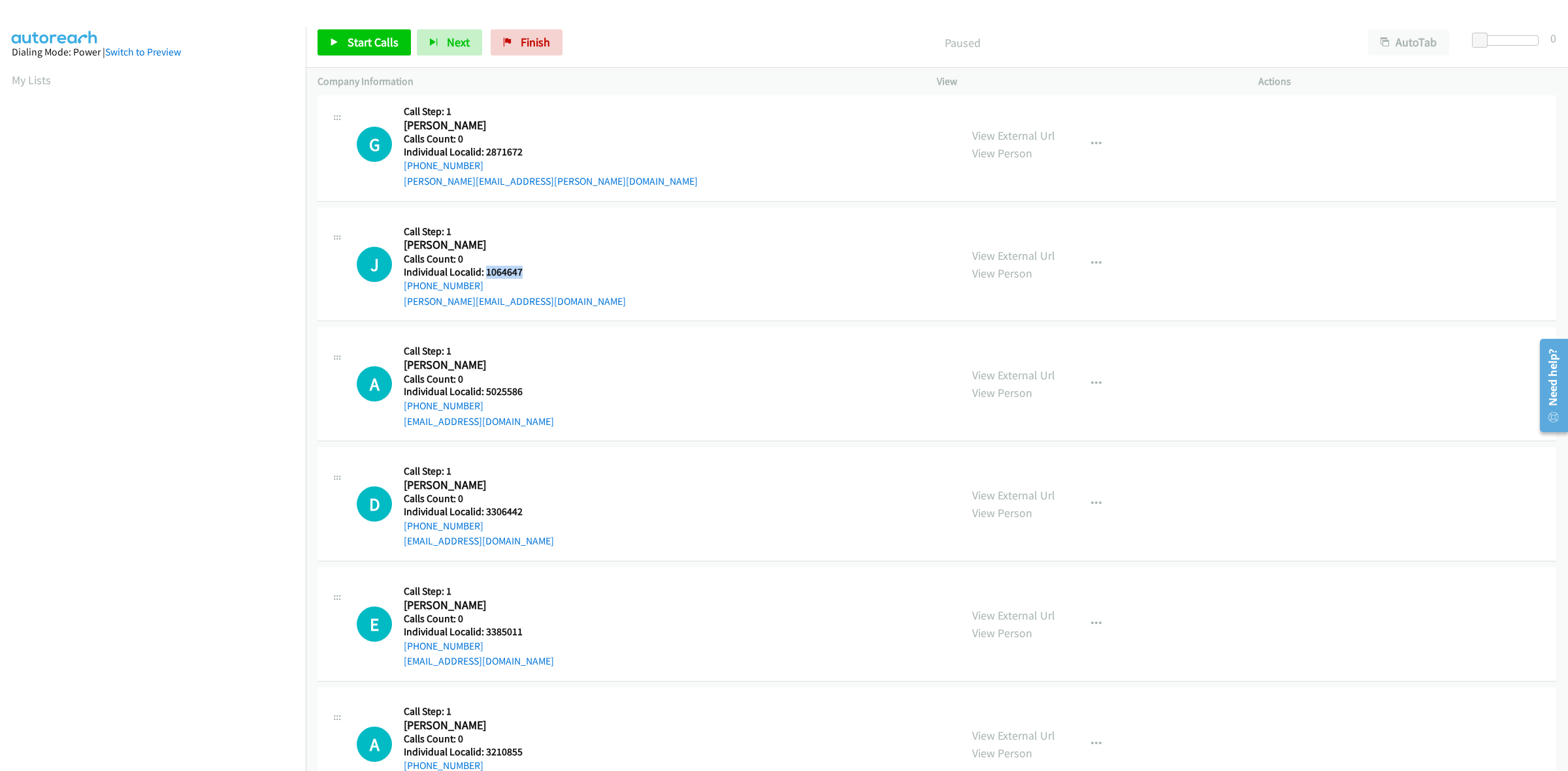
drag, startPoint x: 534, startPoint y: 269, endPoint x: 486, endPoint y: 274, distance: 48.3
click at [486, 274] on h5 "Individual Localid: 1064647" at bounding box center [515, 272] width 222 height 13
copy h5 "1064647"
click at [507, 232] on h5 "Call Step: 1" at bounding box center [515, 232] width 222 height 13
drag, startPoint x: 487, startPoint y: 288, endPoint x: 403, endPoint y: 291, distance: 84.1
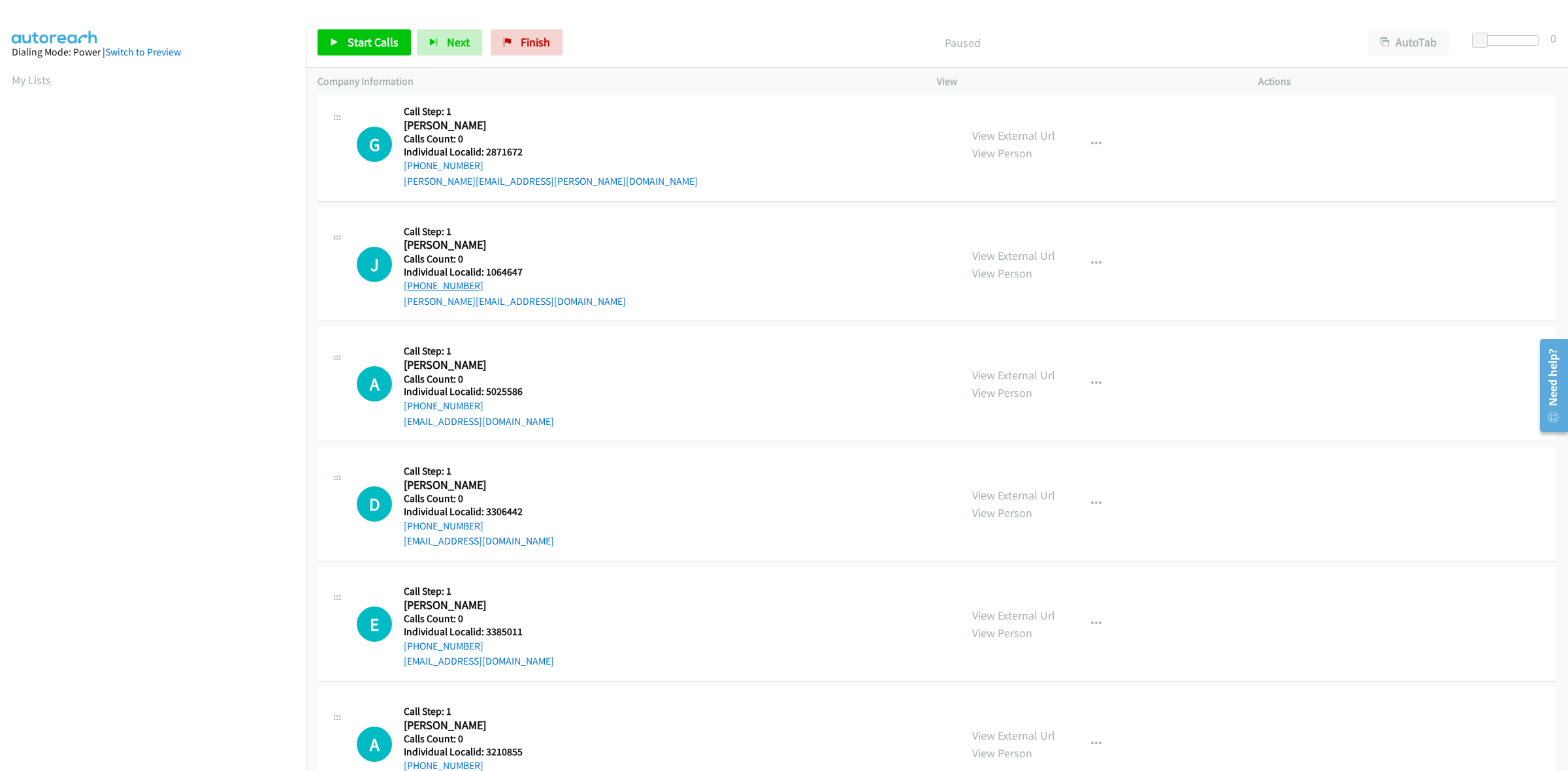
click at [404, 291] on div "+1 727-277-6141" at bounding box center [515, 286] width 222 height 16
copy link "+1 727-277-6141"
drag, startPoint x: 519, startPoint y: 271, endPoint x: 485, endPoint y: 276, distance: 34.4
click at [485, 276] on h5 "Individual Localid: 1064647" at bounding box center [515, 272] width 222 height 13
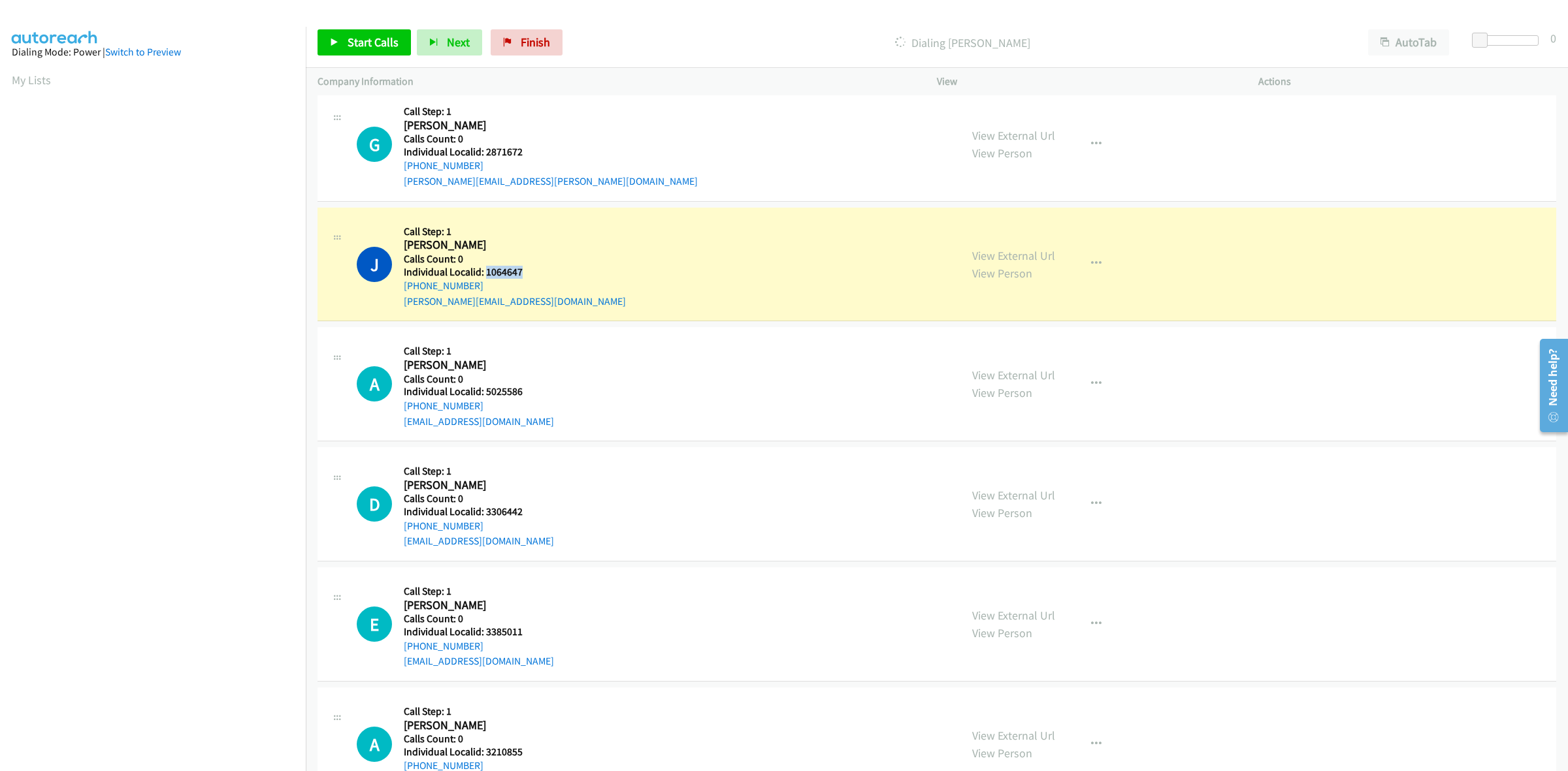
copy h5 "1064647"
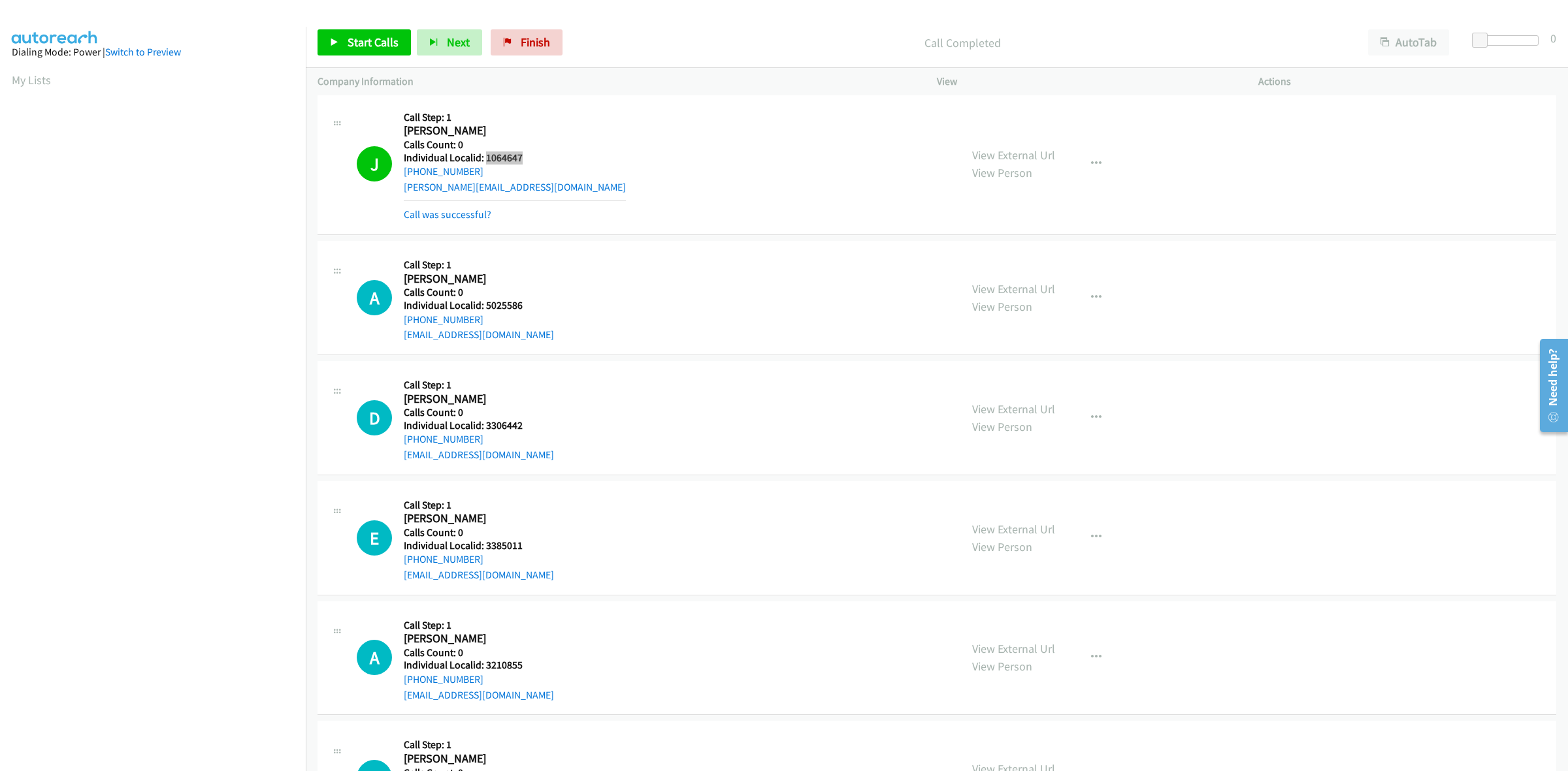
scroll to position [1224, 0]
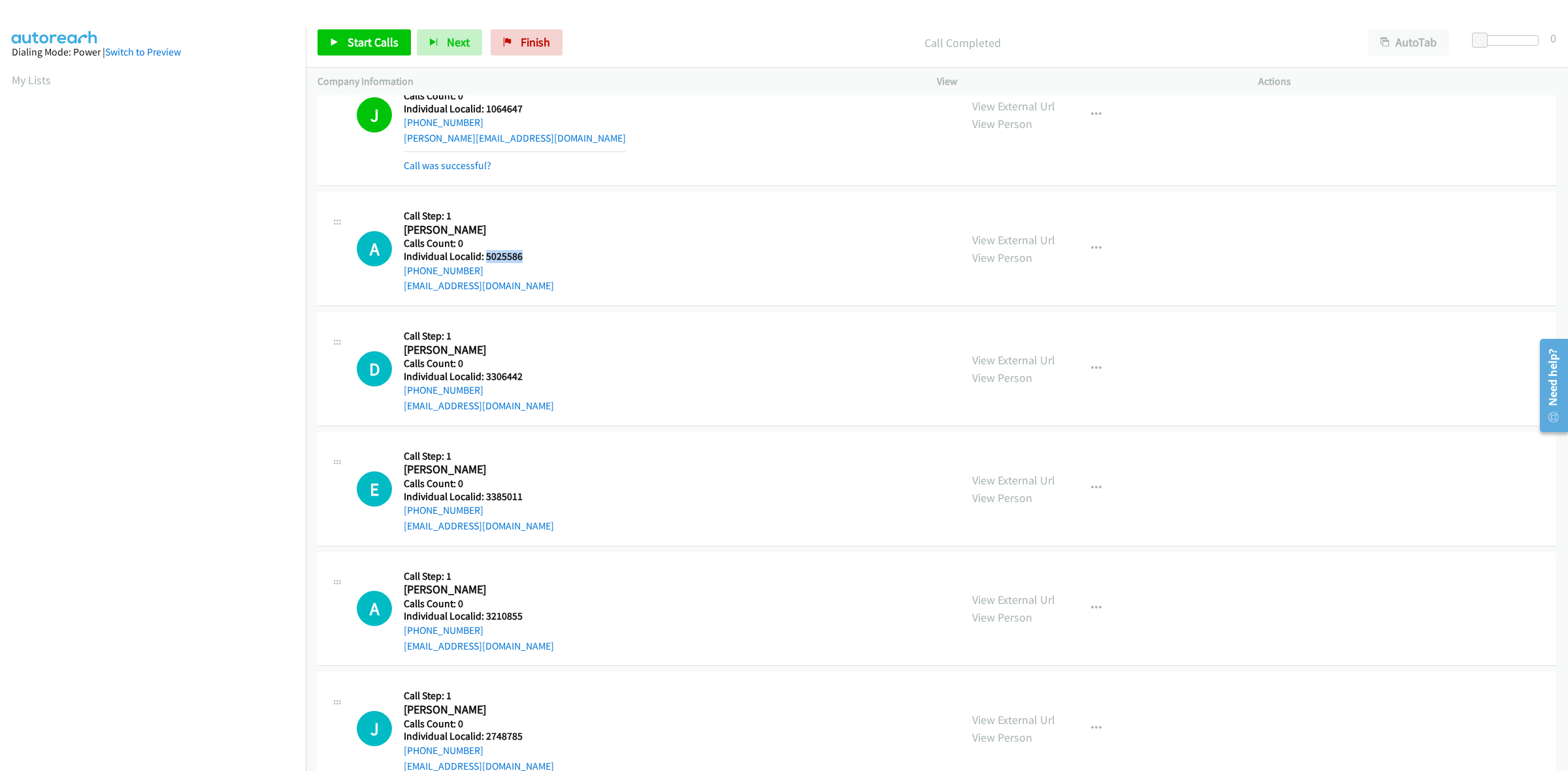
drag, startPoint x: 526, startPoint y: 256, endPoint x: 486, endPoint y: 256, distance: 40.0
click at [486, 256] on h5 "Individual Localid: 5025586" at bounding box center [479, 256] width 150 height 13
copy h5 "5025586"
drag, startPoint x: 479, startPoint y: 155, endPoint x: 495, endPoint y: 229, distance: 75.7
click at [479, 157] on mb0 "Call was successful?" at bounding box center [515, 162] width 222 height 23
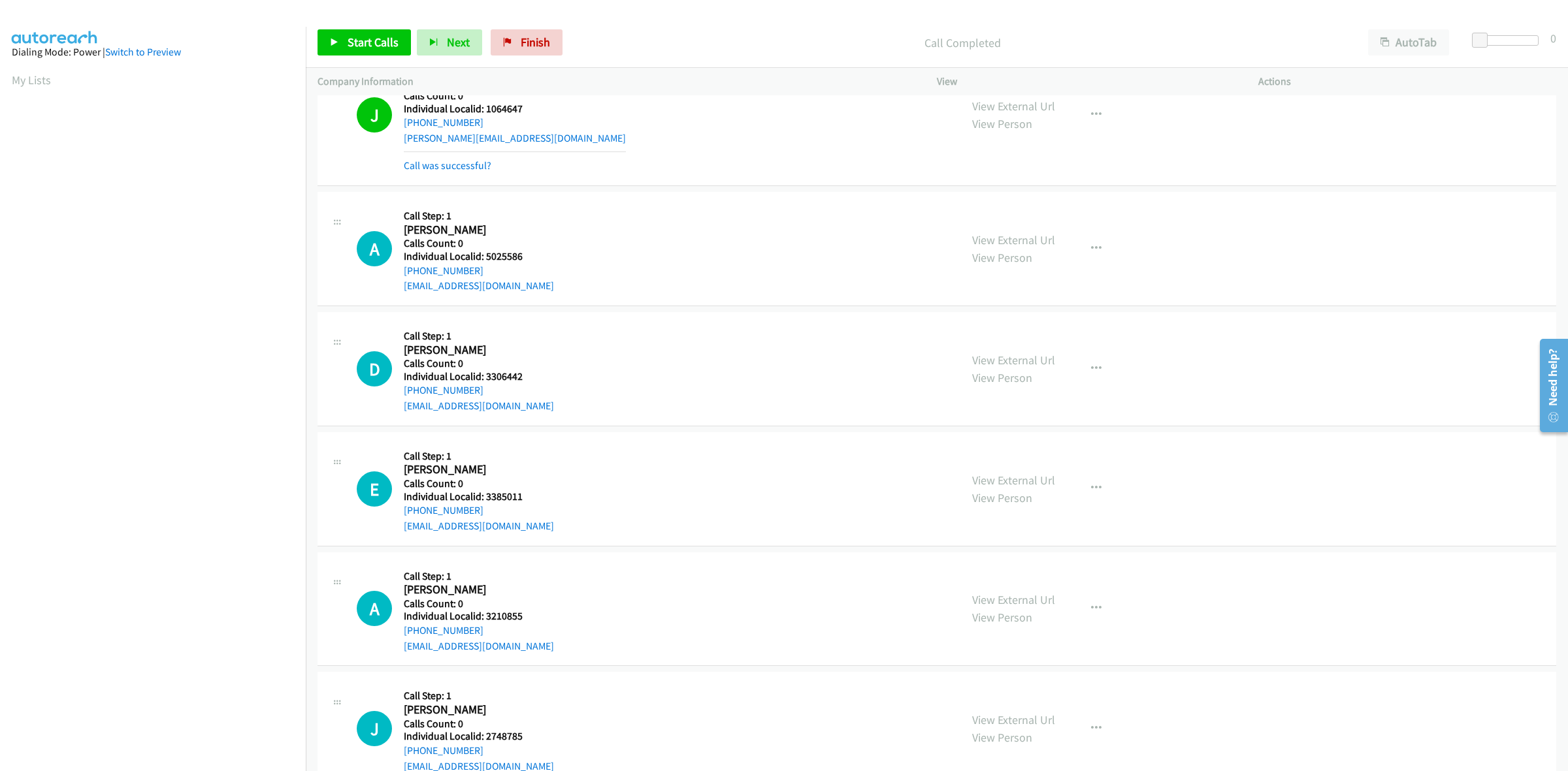
drag, startPoint x: 481, startPoint y: 271, endPoint x: 400, endPoint y: 271, distance: 81.0
click at [400, 271] on div "A Callback Scheduled Call Step: 1 Austin Johnson America/Phoenix Calls Count: 0…" at bounding box center [653, 249] width 592 height 90
copy link "+1 480-516-8834"
drag, startPoint x: 530, startPoint y: 260, endPoint x: 485, endPoint y: 259, distance: 45.0
click at [485, 259] on h5 "Individual Localid: 5025586" at bounding box center [479, 256] width 150 height 13
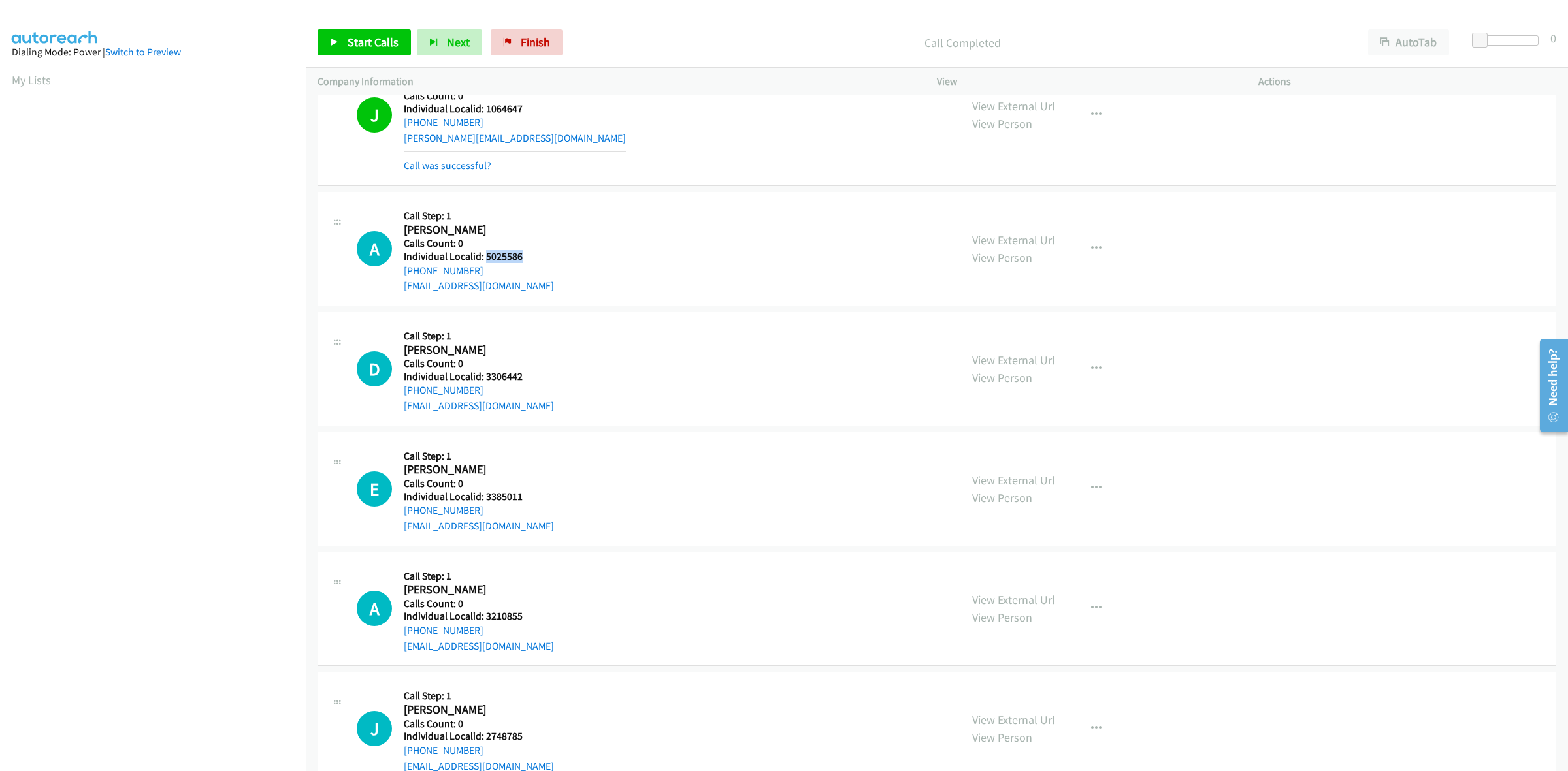
copy h5 "5025586"
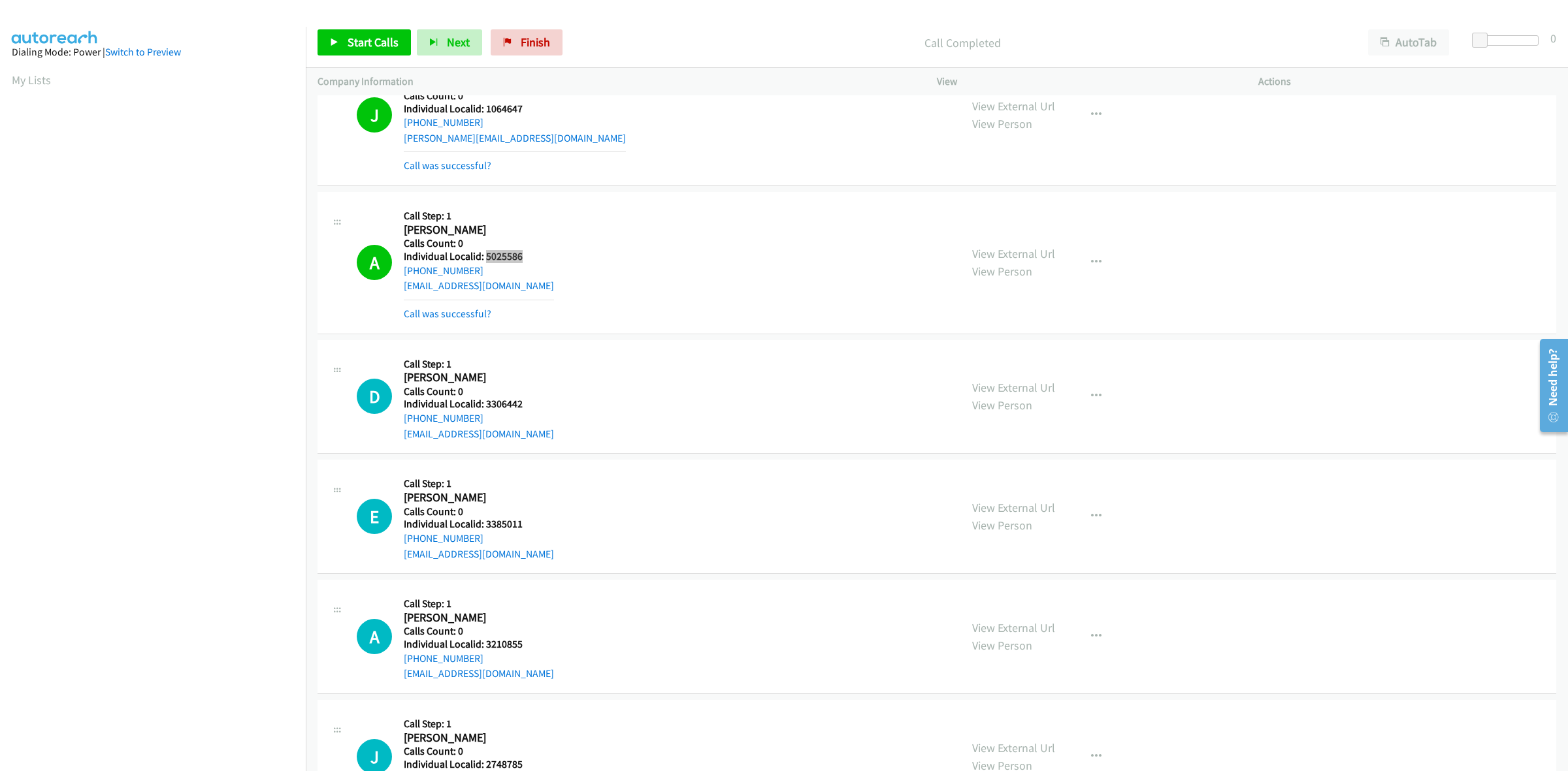
scroll to position [1285, 0]
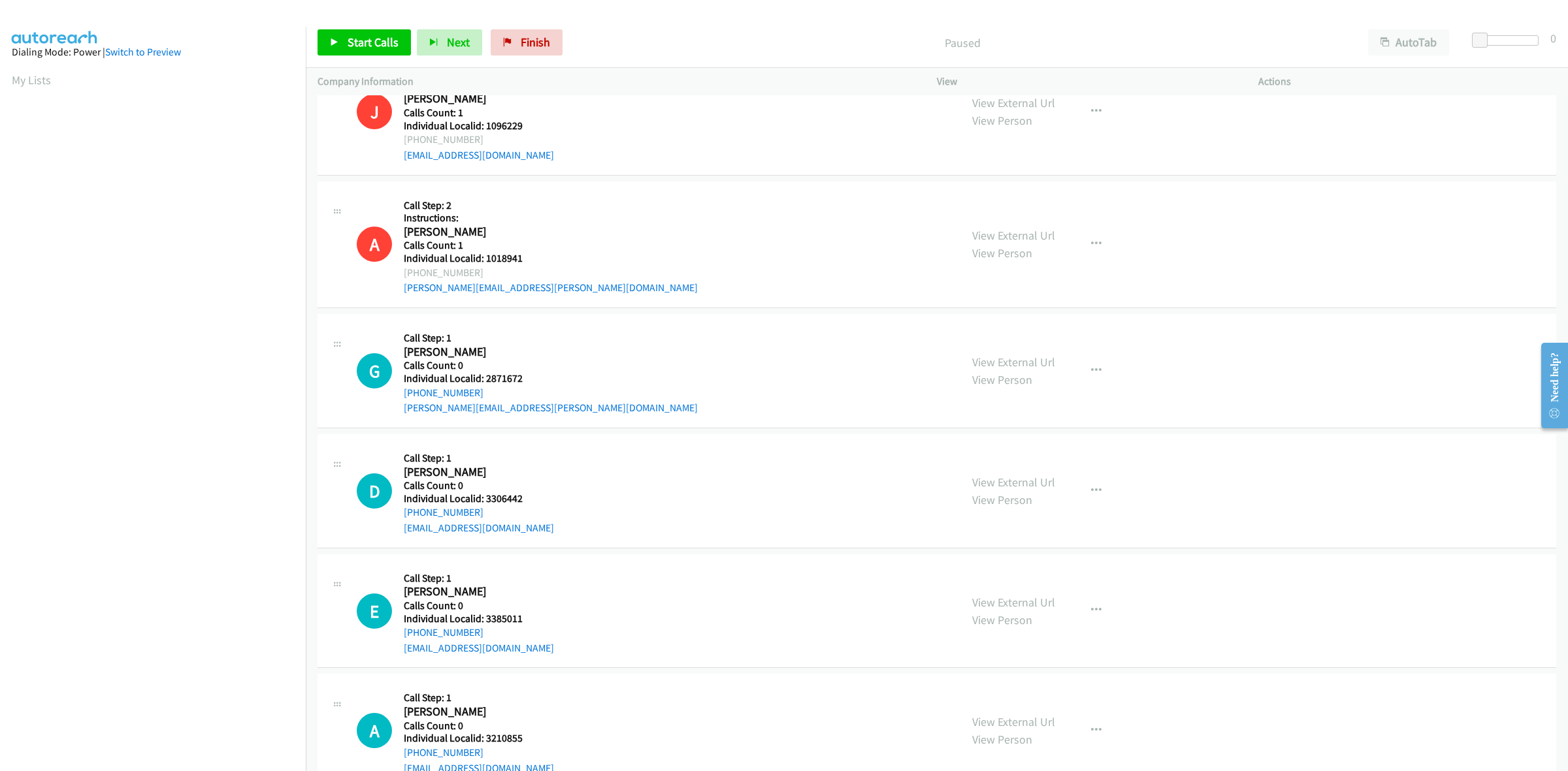
scroll to position [224, 0]
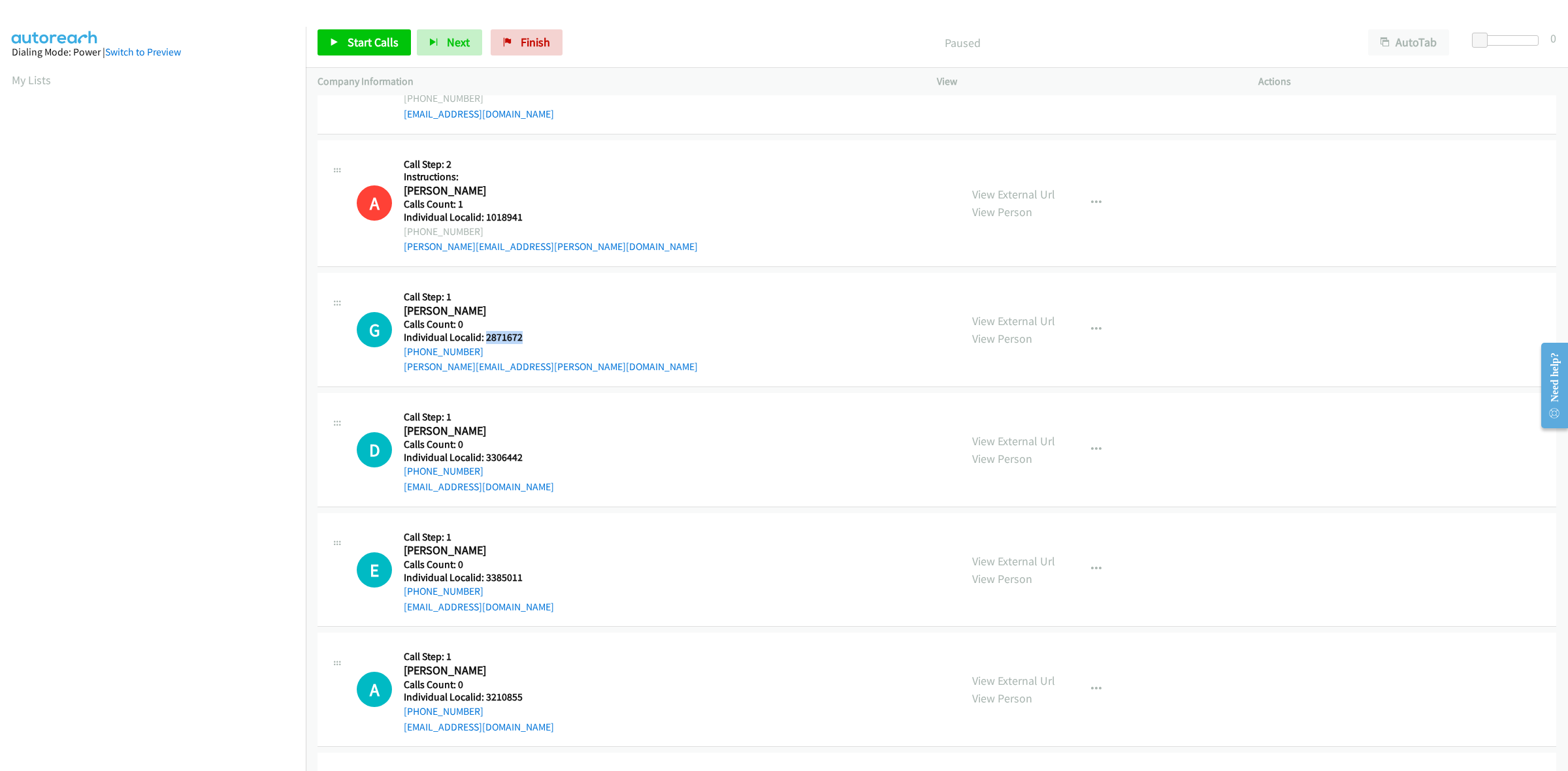
drag, startPoint x: 527, startPoint y: 334, endPoint x: 485, endPoint y: 338, distance: 42.2
click at [485, 338] on h5 "Individual Localid: 2871672" at bounding box center [551, 337] width 294 height 13
copy h5 "2871672"
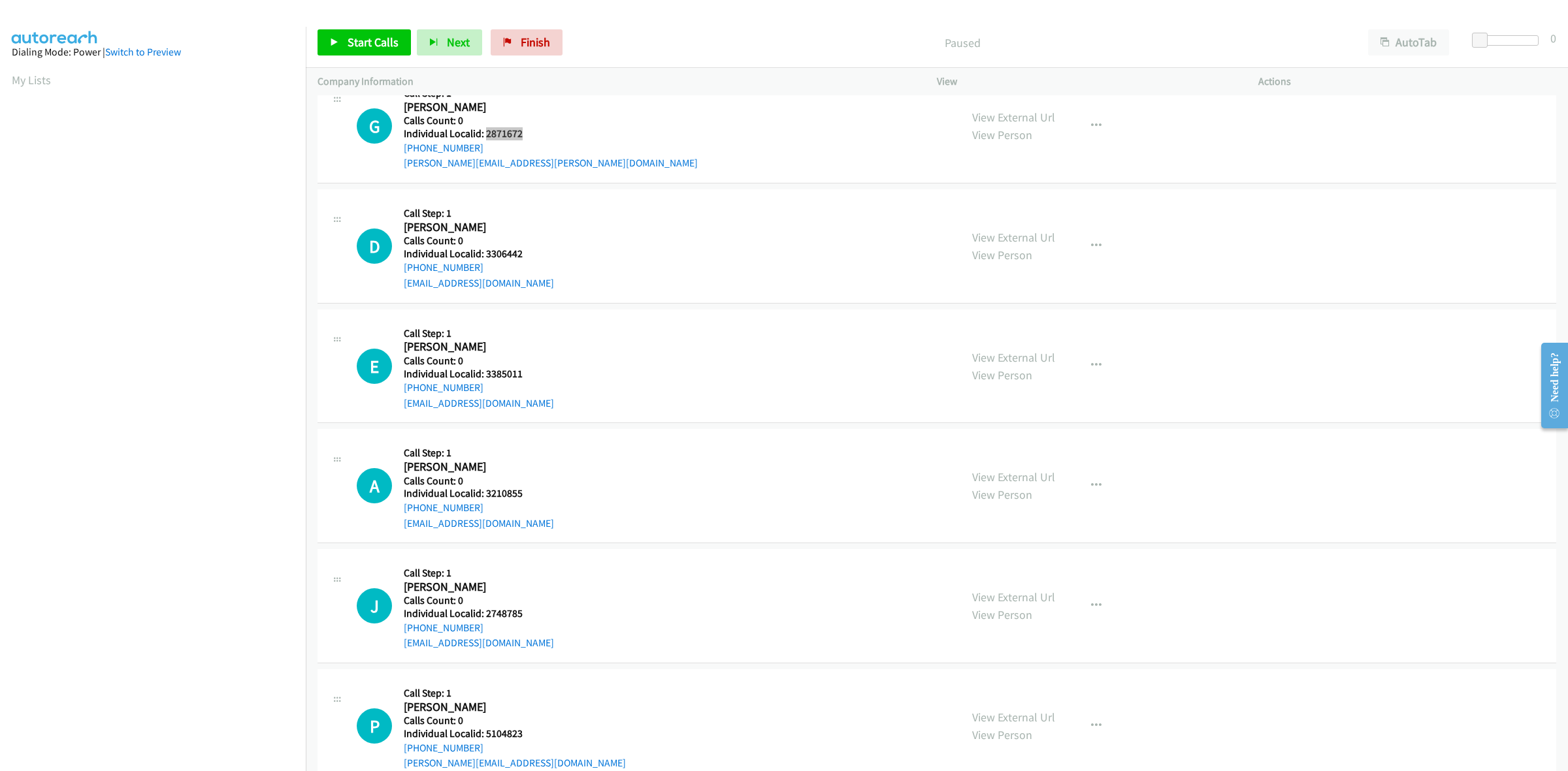
scroll to position [429, 0]
drag, startPoint x: 525, startPoint y: 256, endPoint x: 482, endPoint y: 252, distance: 43.2
click at [482, 252] on h5 "Individual Localid: 3306442" at bounding box center [479, 253] width 150 height 13
copy h5 "3306442"
click at [522, 226] on h2 "[PERSON_NAME]" at bounding box center [476, 227] width 145 height 15
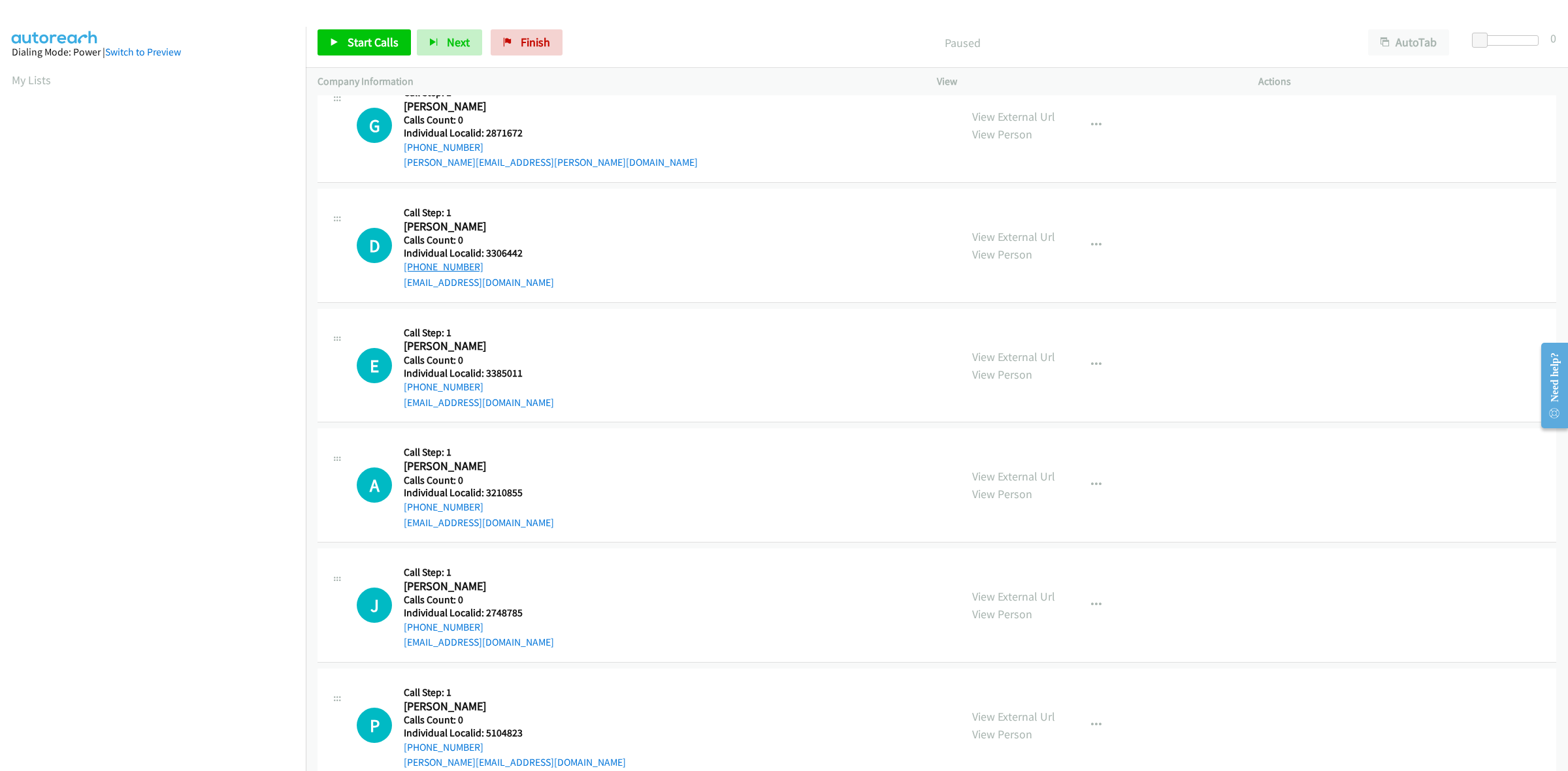
drag, startPoint x: 486, startPoint y: 261, endPoint x: 403, endPoint y: 268, distance: 83.3
click at [404, 268] on div "[PHONE_NUMBER]" at bounding box center [479, 266] width 150 height 16
copy link "[PHONE_NUMBER]"
drag, startPoint x: 524, startPoint y: 255, endPoint x: 486, endPoint y: 251, distance: 38.2
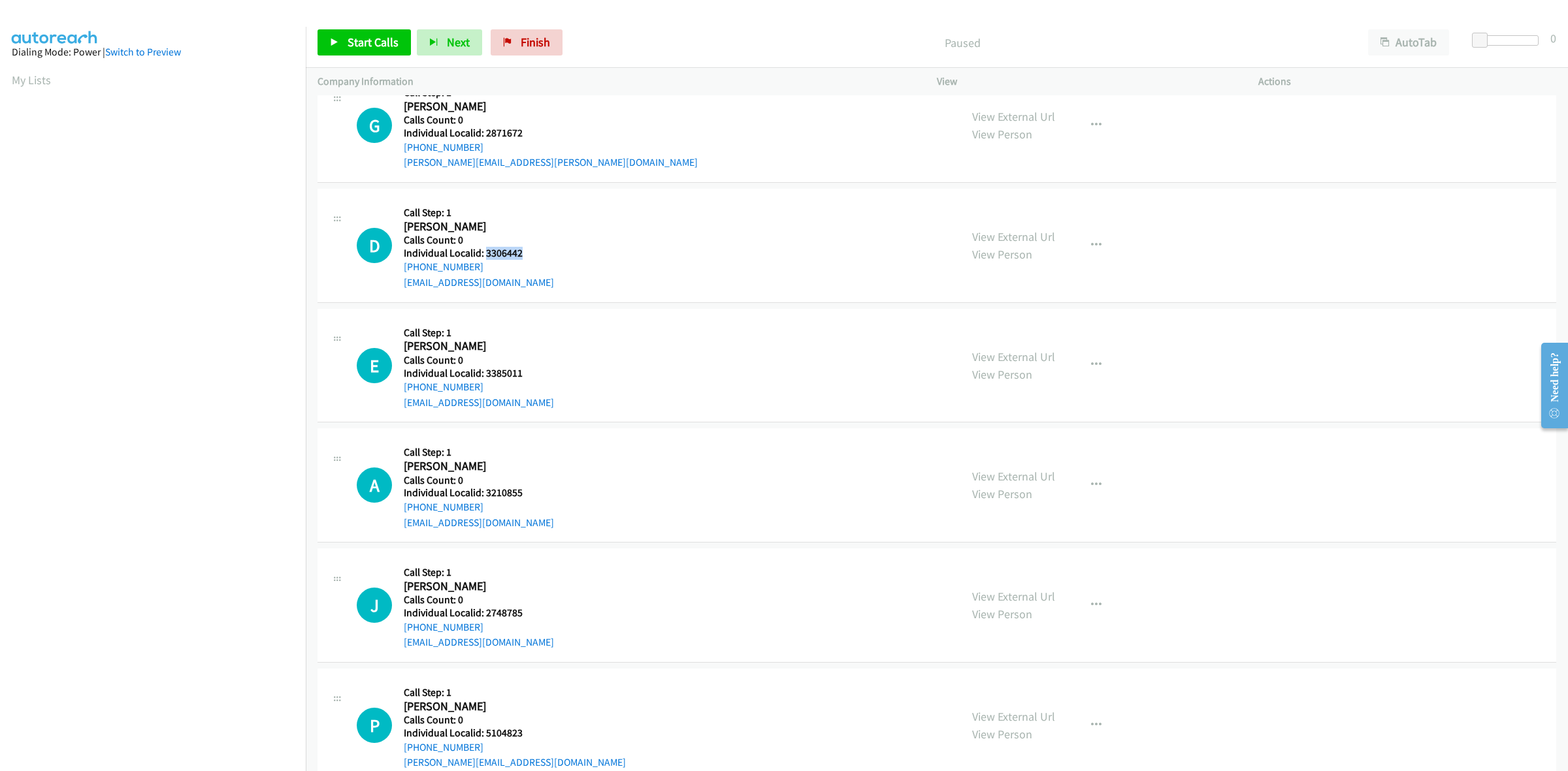
click at [486, 251] on h5 "Individual Localid: 3306442" at bounding box center [479, 253] width 150 height 13
copy h5 "3306442"
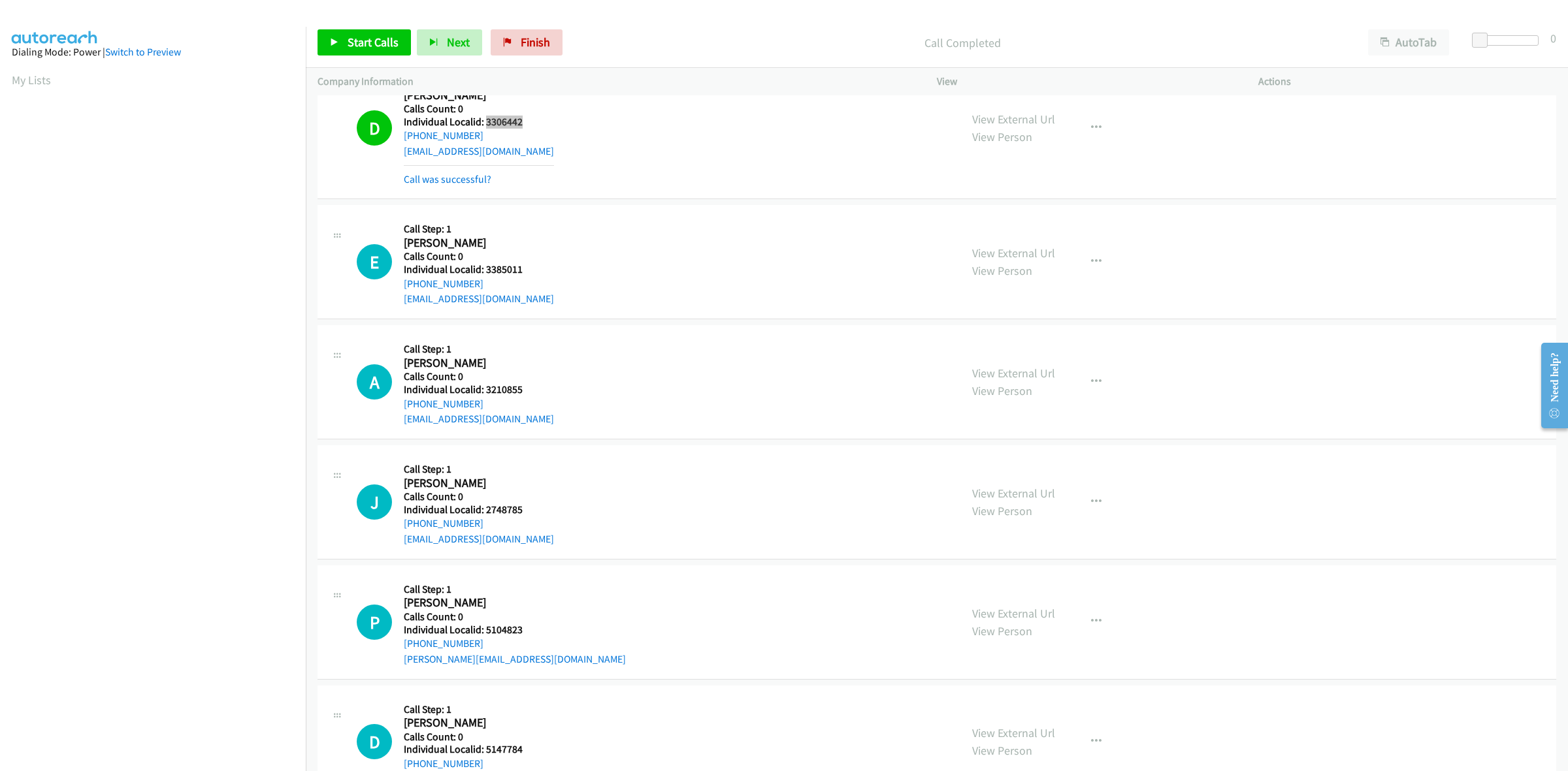
scroll to position [611, 0]
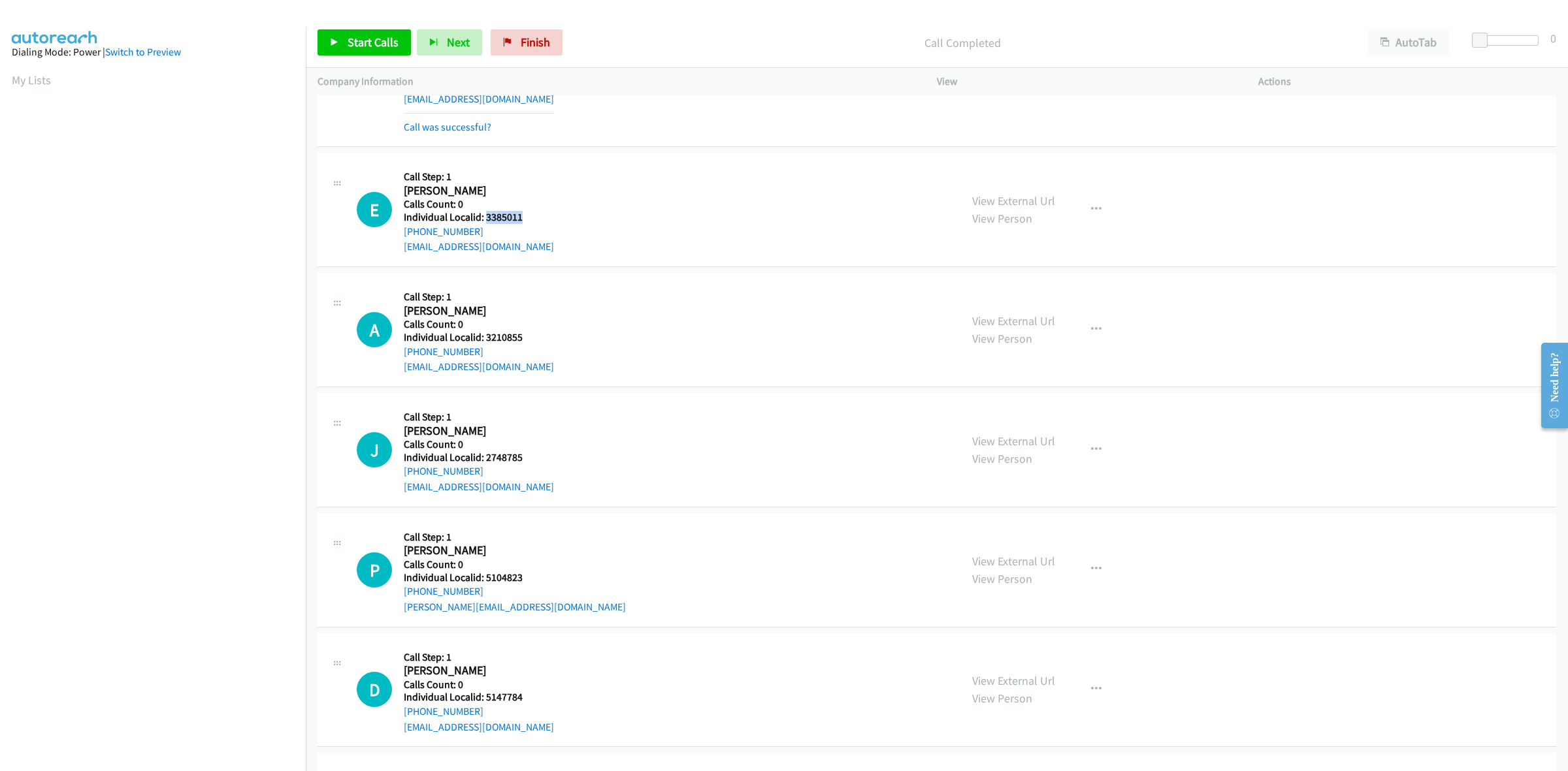
drag, startPoint x: 537, startPoint y: 217, endPoint x: 484, endPoint y: 216, distance: 53.0
click at [484, 216] on h5 "Individual Localid: 3385011" at bounding box center [479, 217] width 150 height 13
copy h5 "3385011"
click at [519, 186] on h2 "[PERSON_NAME]" at bounding box center [476, 191] width 145 height 15
drag, startPoint x: 474, startPoint y: 231, endPoint x: 400, endPoint y: 232, distance: 74.0
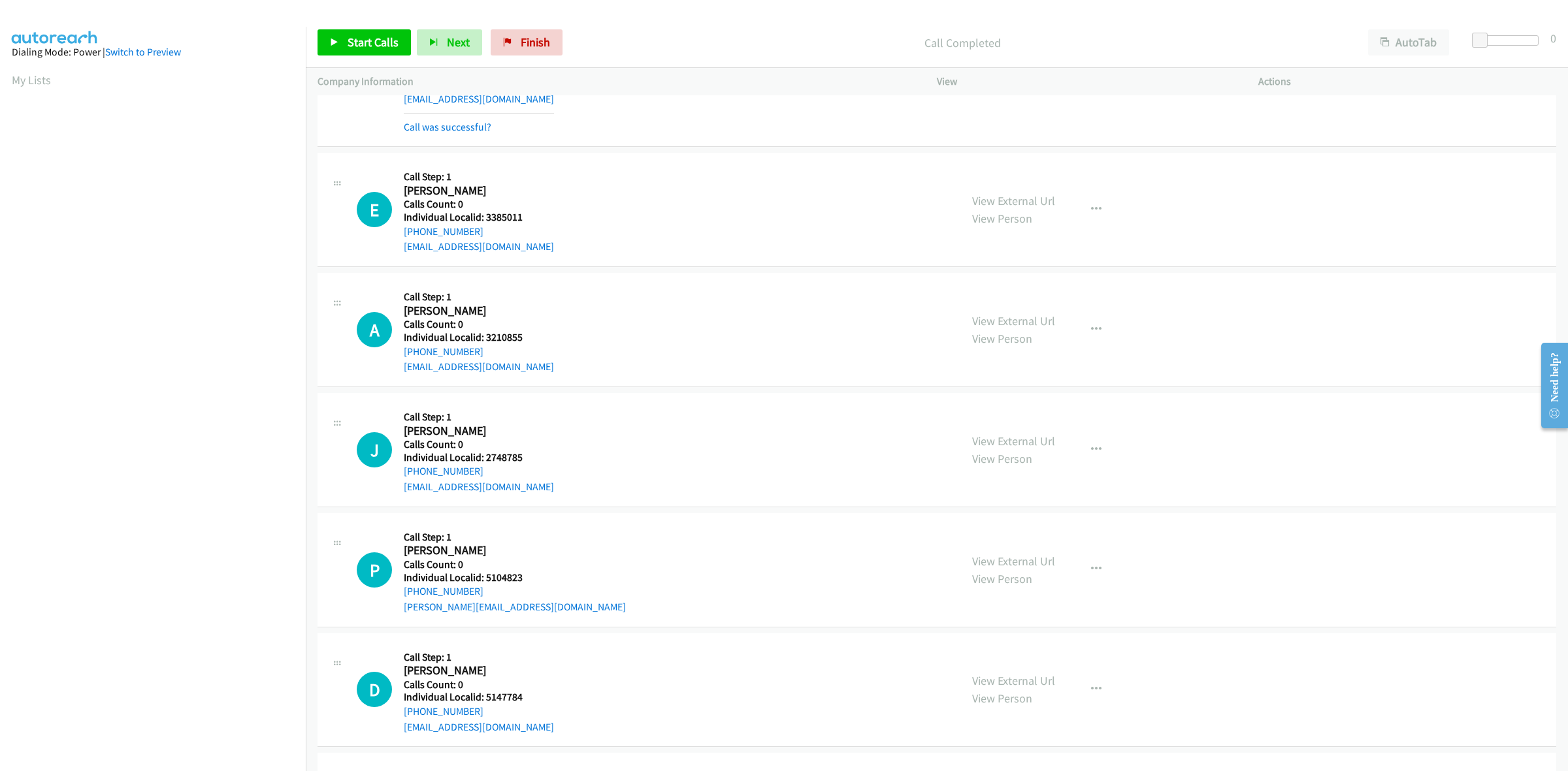
click at [400, 232] on div "E Callback Scheduled Call Step: 1 [PERSON_NAME] America/New_York Calls Count: 0…" at bounding box center [653, 210] width 592 height 90
copy link "[PHONE_NUMBER]"
drag, startPoint x: 507, startPoint y: 216, endPoint x: 484, endPoint y: 216, distance: 23.0
click at [484, 216] on h5 "Individual Localid: 3385011" at bounding box center [479, 217] width 150 height 13
copy h5 "3385011"
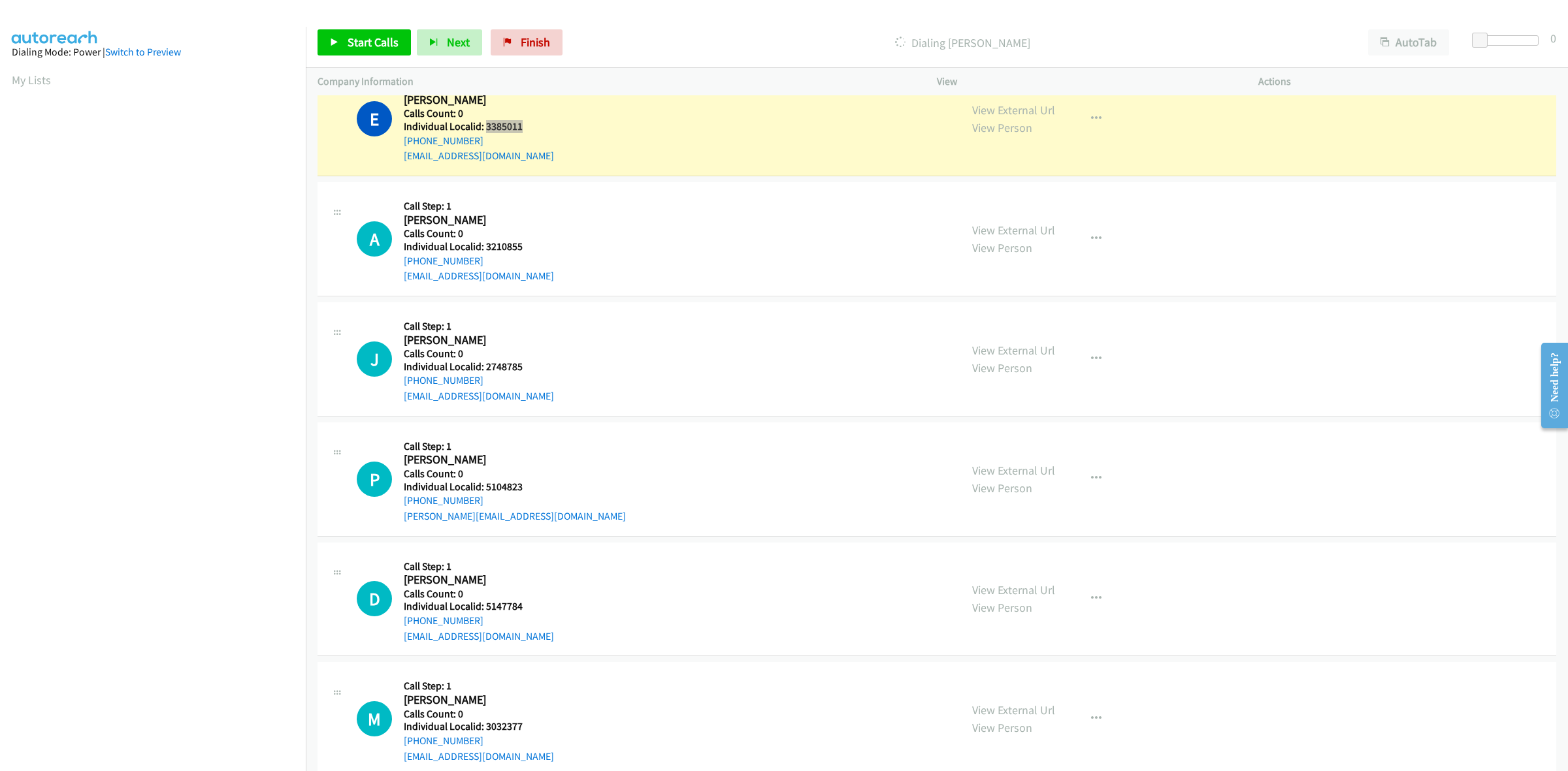
scroll to position [713, 0]
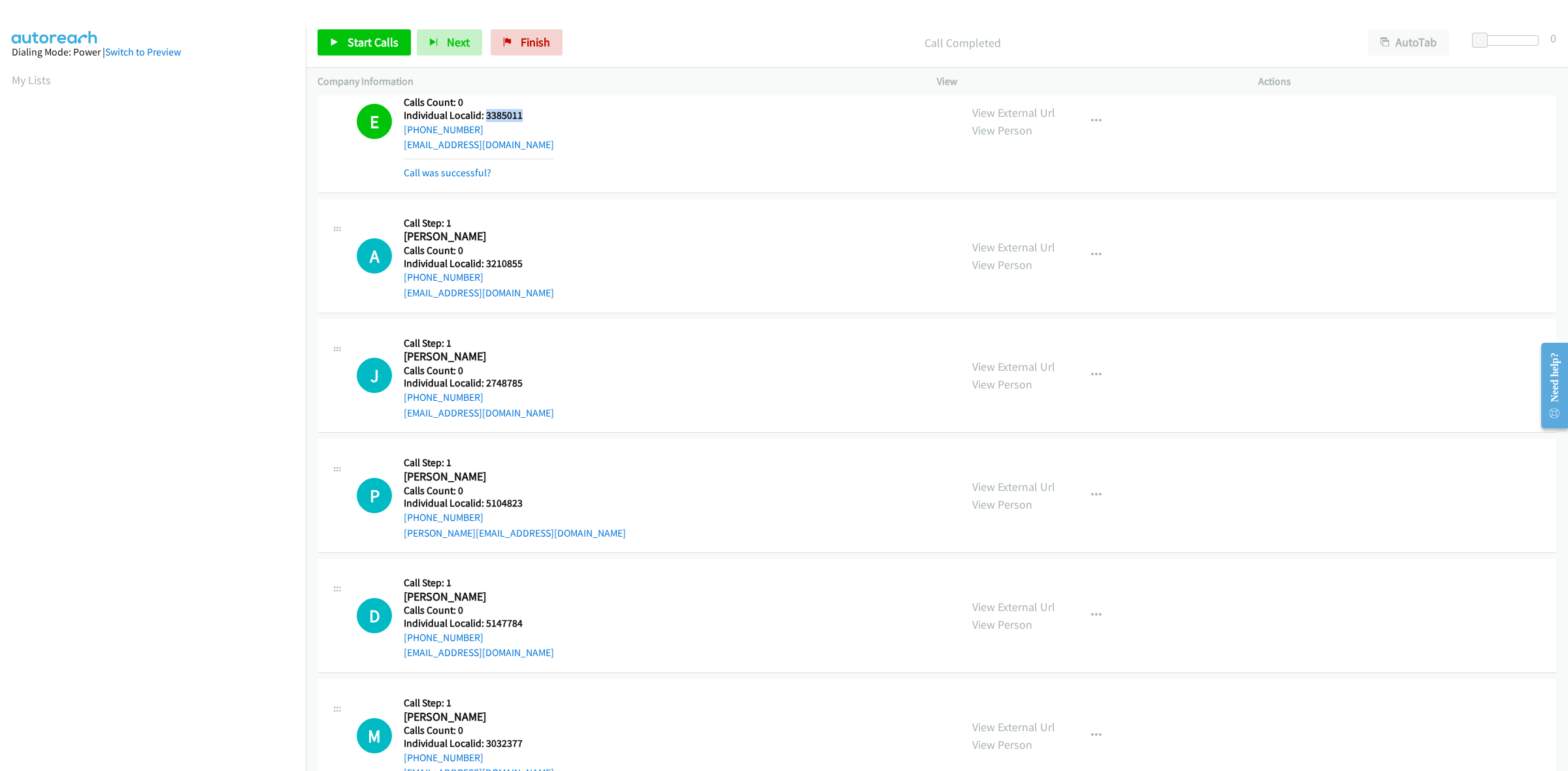
drag, startPoint x: 533, startPoint y: 238, endPoint x: 493, endPoint y: 233, distance: 40.3
click at [493, 233] on div "Callback Scheduled Call Step: 1 [PERSON_NAME] America/Los_Angeles Calls Count: …" at bounding box center [479, 256] width 150 height 90
click at [547, 257] on h5 "Individual Localid: 3210855" at bounding box center [479, 264] width 150 height 13
drag, startPoint x: 530, startPoint y: 262, endPoint x: 483, endPoint y: 265, distance: 47.1
click at [483, 265] on h5 "Individual Localid: 3210855" at bounding box center [479, 264] width 150 height 13
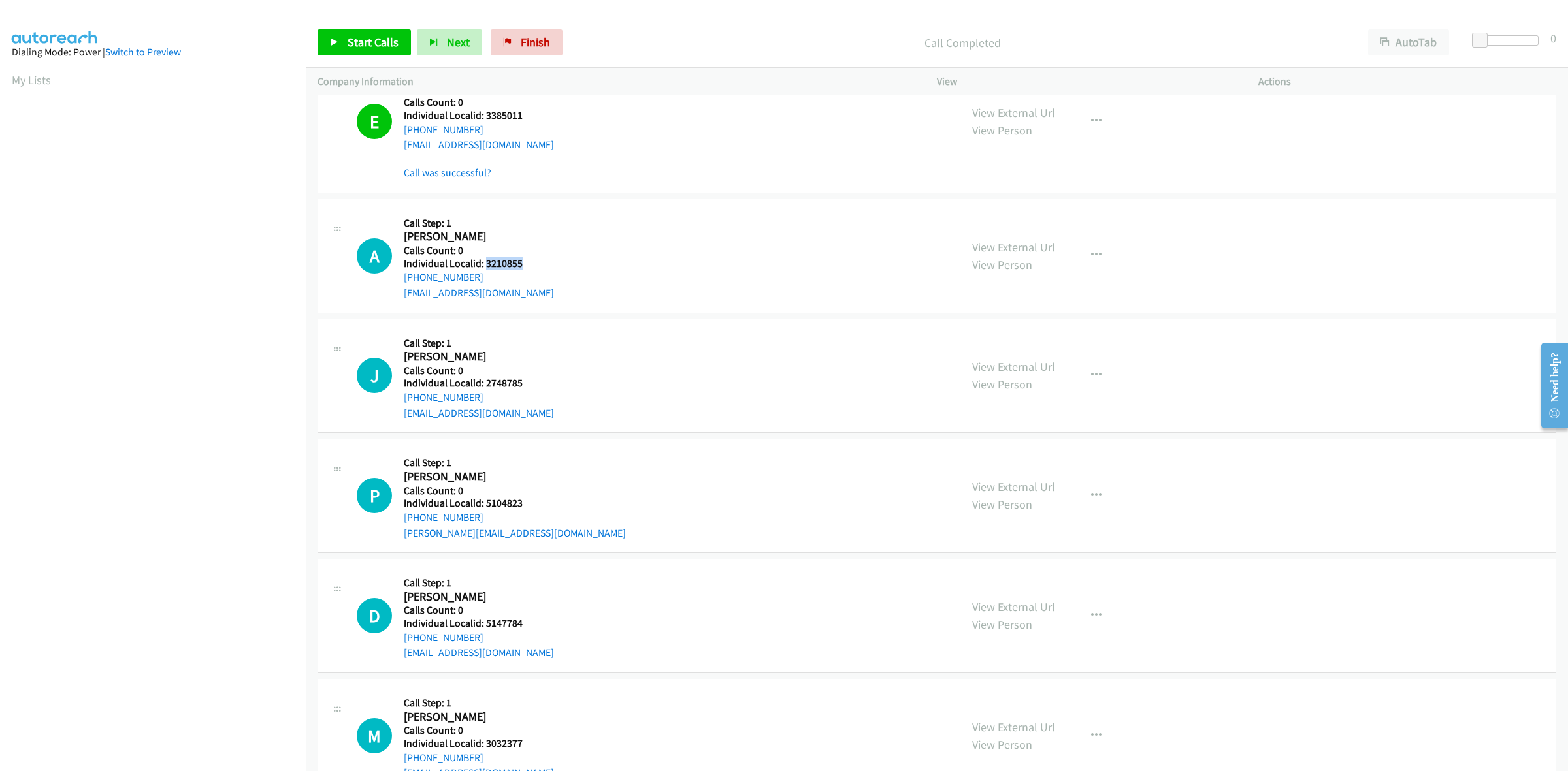
copy h5 "3210855"
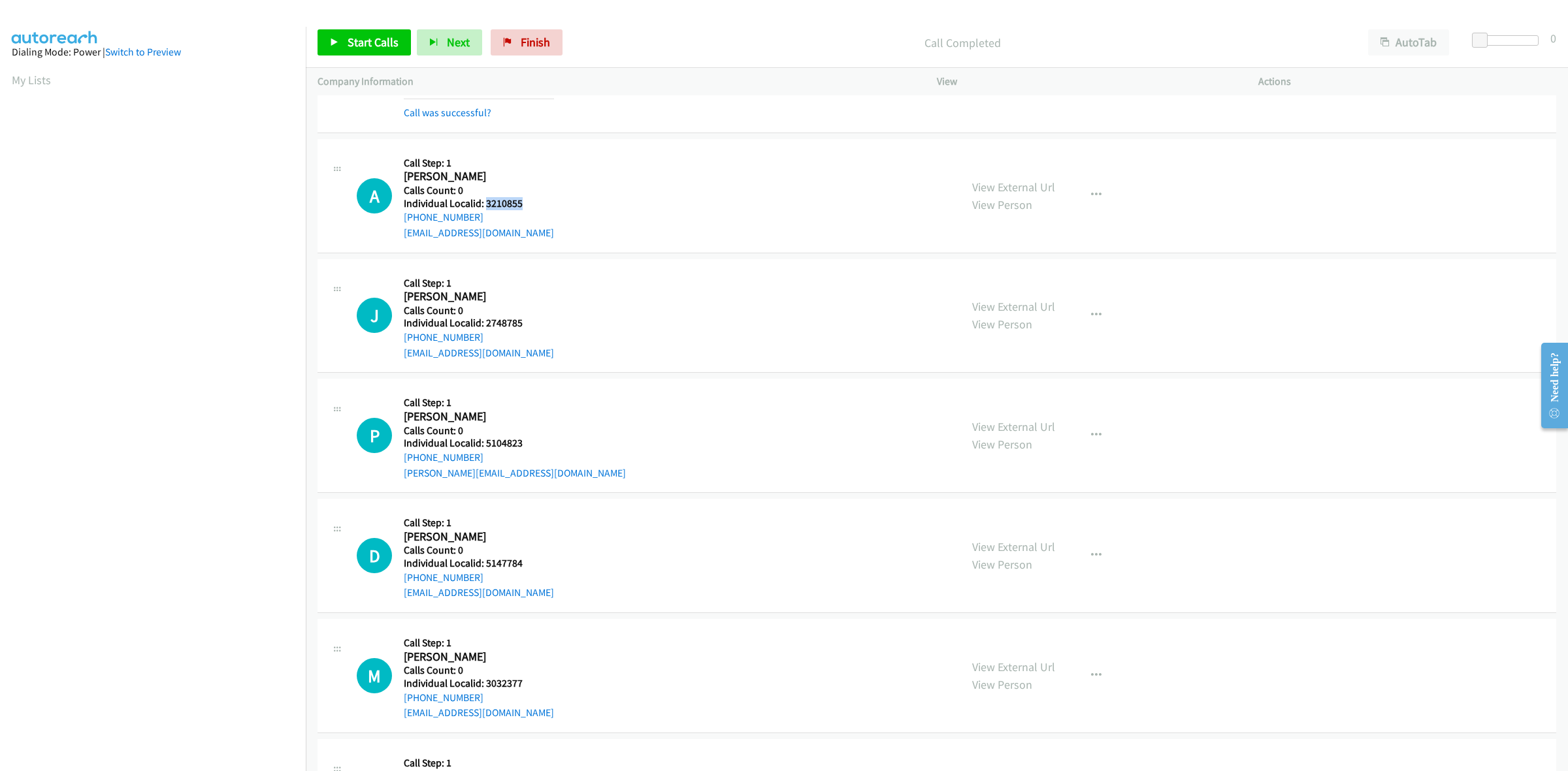
scroll to position [775, 0]
click at [517, 175] on h2 "[PERSON_NAME]" at bounding box center [476, 175] width 145 height 15
drag, startPoint x: 485, startPoint y: 217, endPoint x: 400, endPoint y: 217, distance: 85.0
click at [400, 217] on div "A Callback Scheduled Call Step: 1 Anthony Garcia America/Los_Angeles Calls Coun…" at bounding box center [653, 195] width 592 height 90
copy link "+1 714-791-3030"
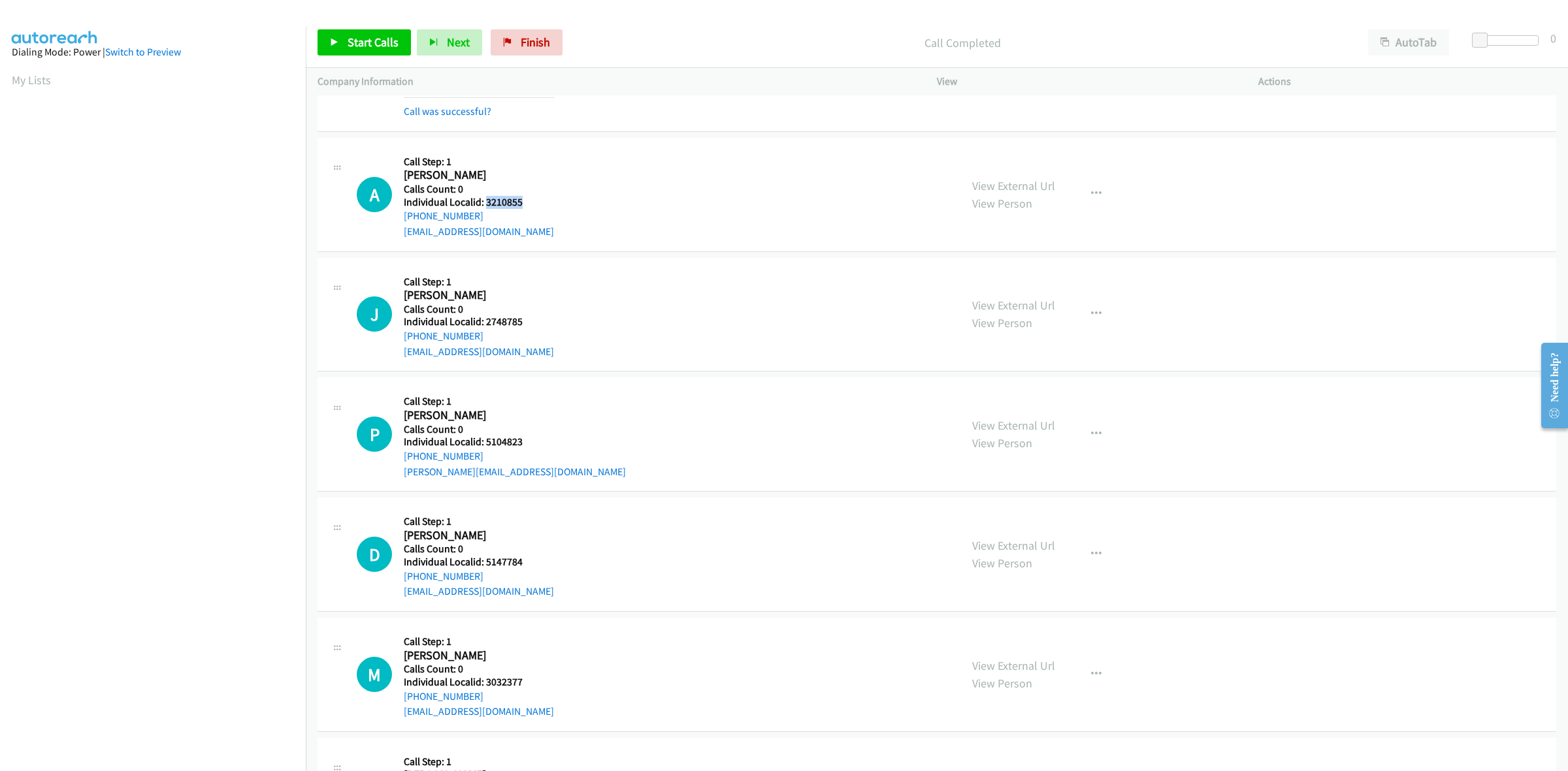
drag, startPoint x: 529, startPoint y: 202, endPoint x: 486, endPoint y: 201, distance: 43.0
click at [486, 201] on h5 "Individual Localid: 3210855" at bounding box center [479, 202] width 150 height 13
copy h5 "3210855"
click at [510, 175] on h2 "Anthony Garcia" at bounding box center [476, 175] width 145 height 15
drag, startPoint x: 486, startPoint y: 216, endPoint x: 402, endPoint y: 216, distance: 84.0
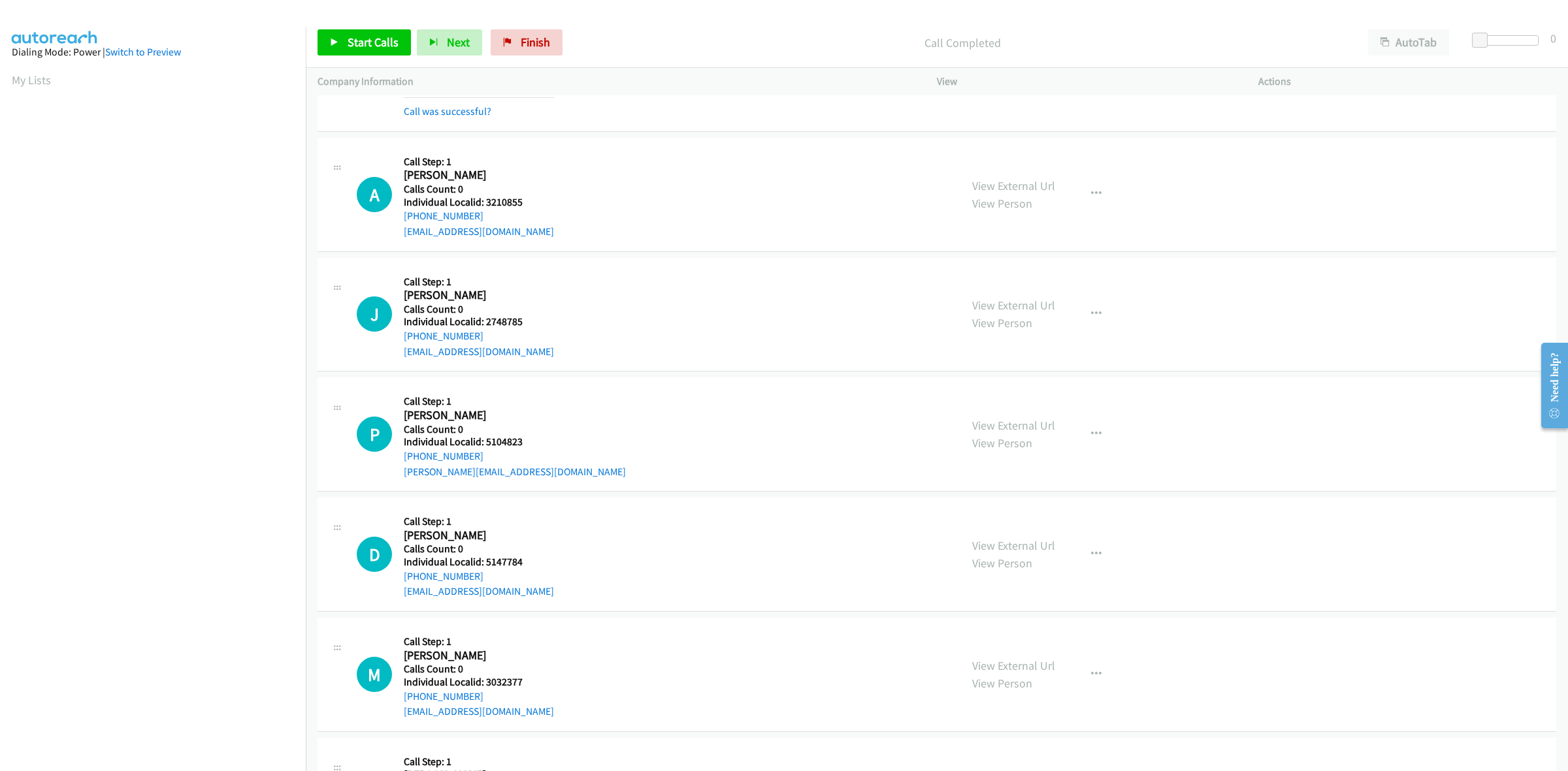
click at [402, 216] on div "A Callback Scheduled Call Step: 1 Anthony Garcia America/Los_Angeles Calls Coun…" at bounding box center [653, 195] width 592 height 90
drag, startPoint x: 527, startPoint y: 201, endPoint x: 485, endPoint y: 205, distance: 42.2
click at [485, 205] on h5 "Individual Localid: 3210855" at bounding box center [479, 202] width 150 height 13
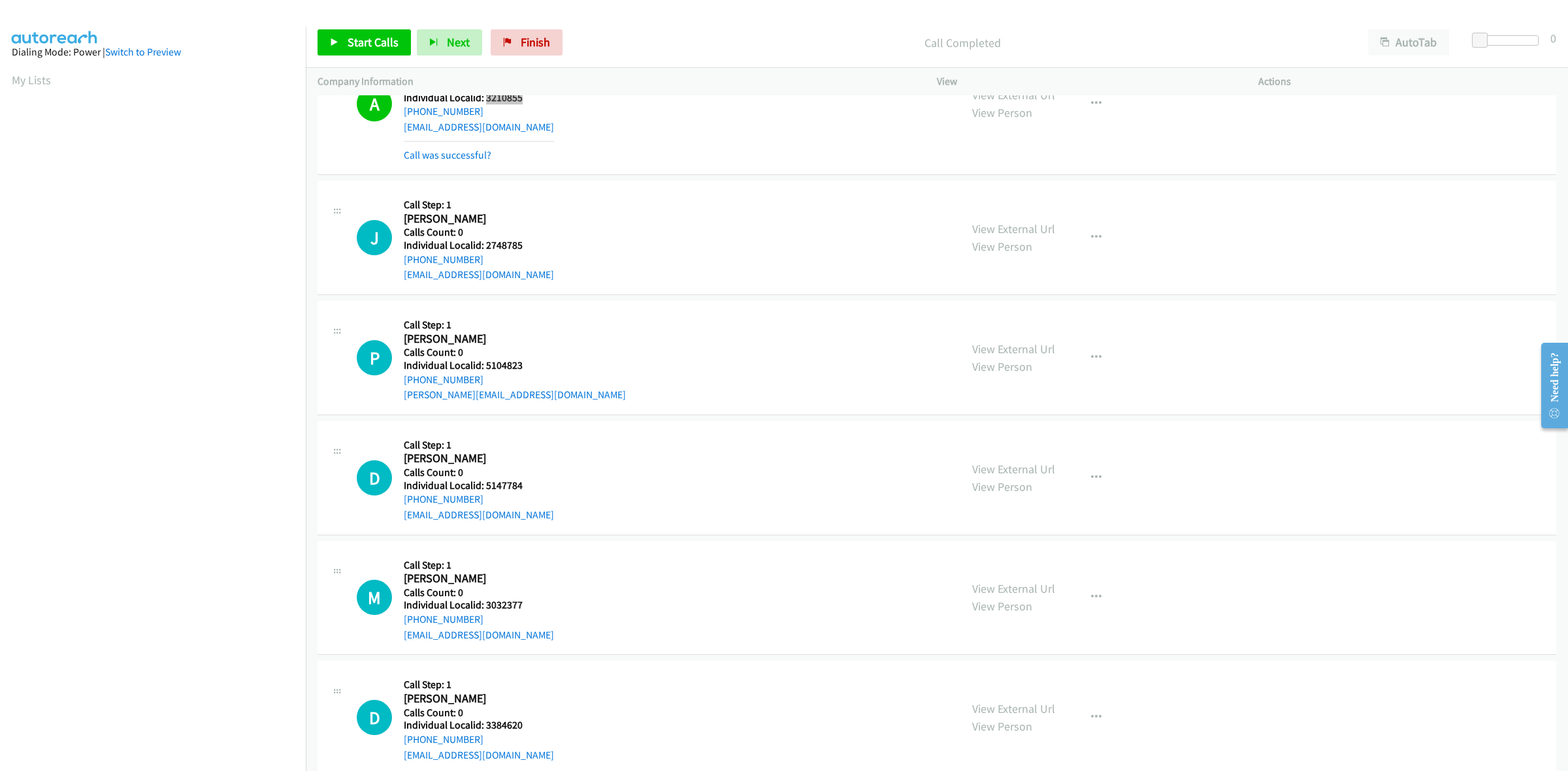
scroll to position [918, 0]
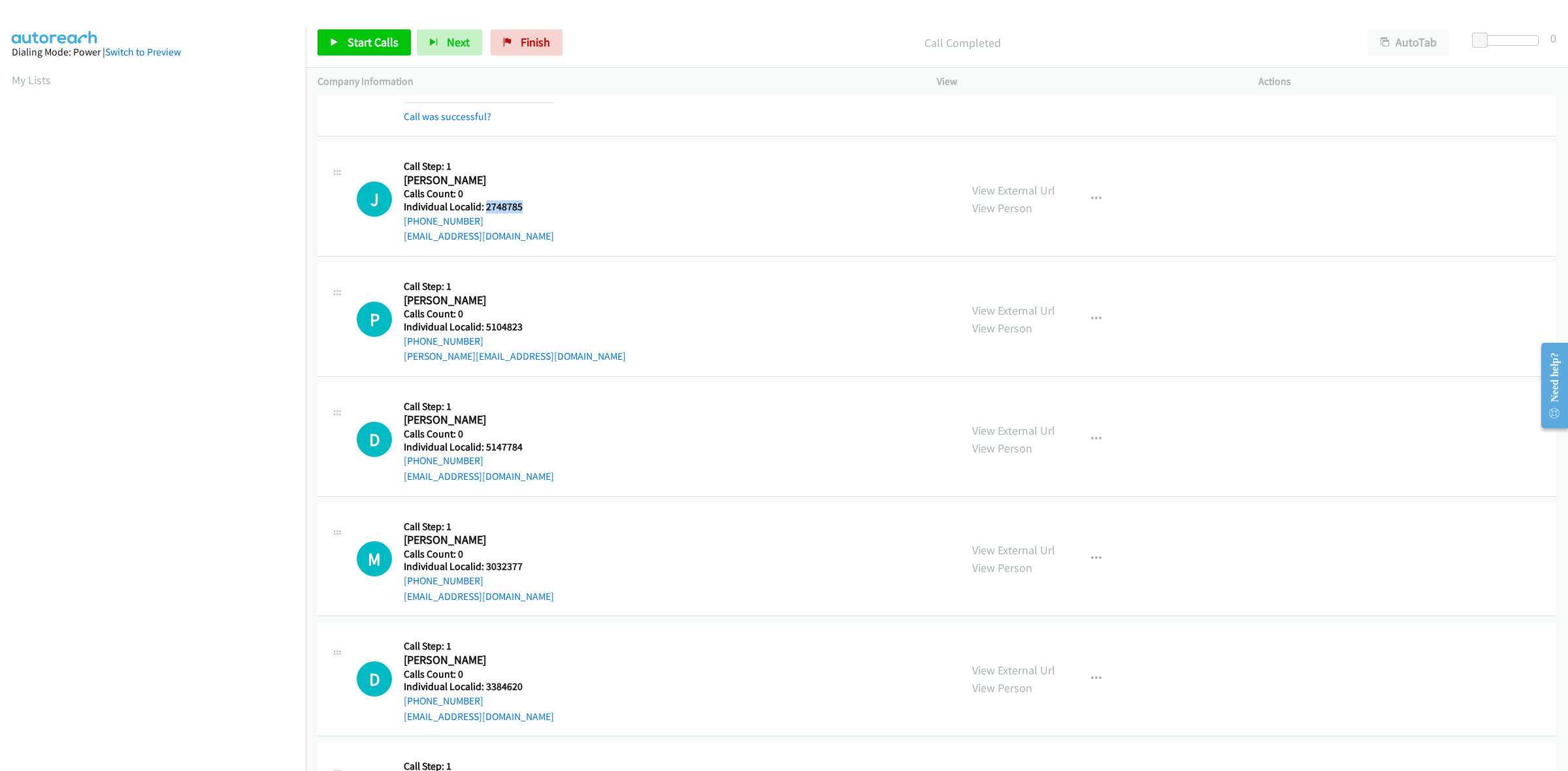
drag, startPoint x: 504, startPoint y: 207, endPoint x: 486, endPoint y: 209, distance: 18.1
click at [486, 209] on h5 "Individual Localid: 2748785" at bounding box center [479, 207] width 150 height 13
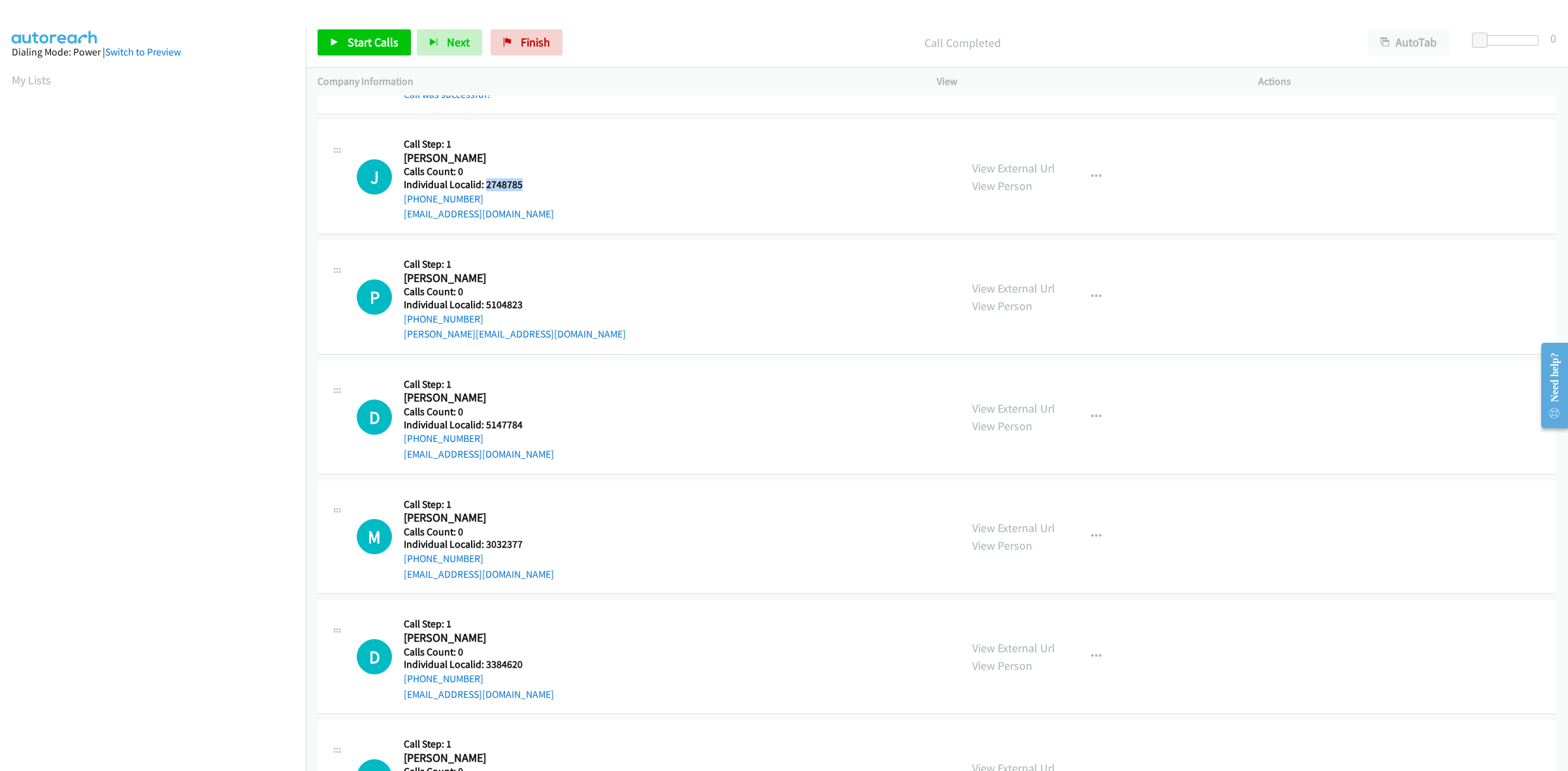
scroll to position [979, 0]
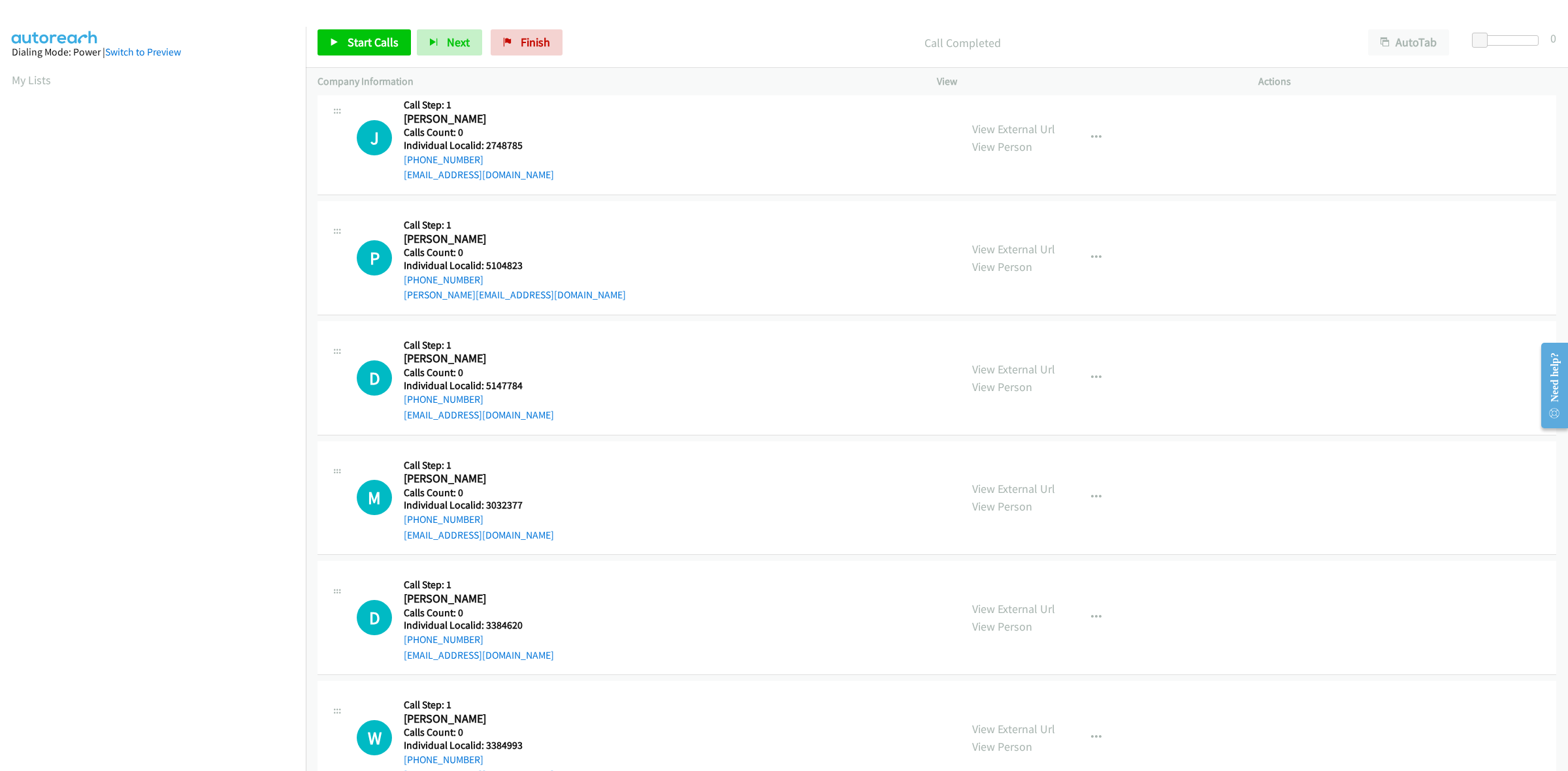
click at [678, 180] on div "J Callback Scheduled Call Step: 1 John Bianco America/New_York Calls Count: 0 I…" at bounding box center [653, 138] width 592 height 90
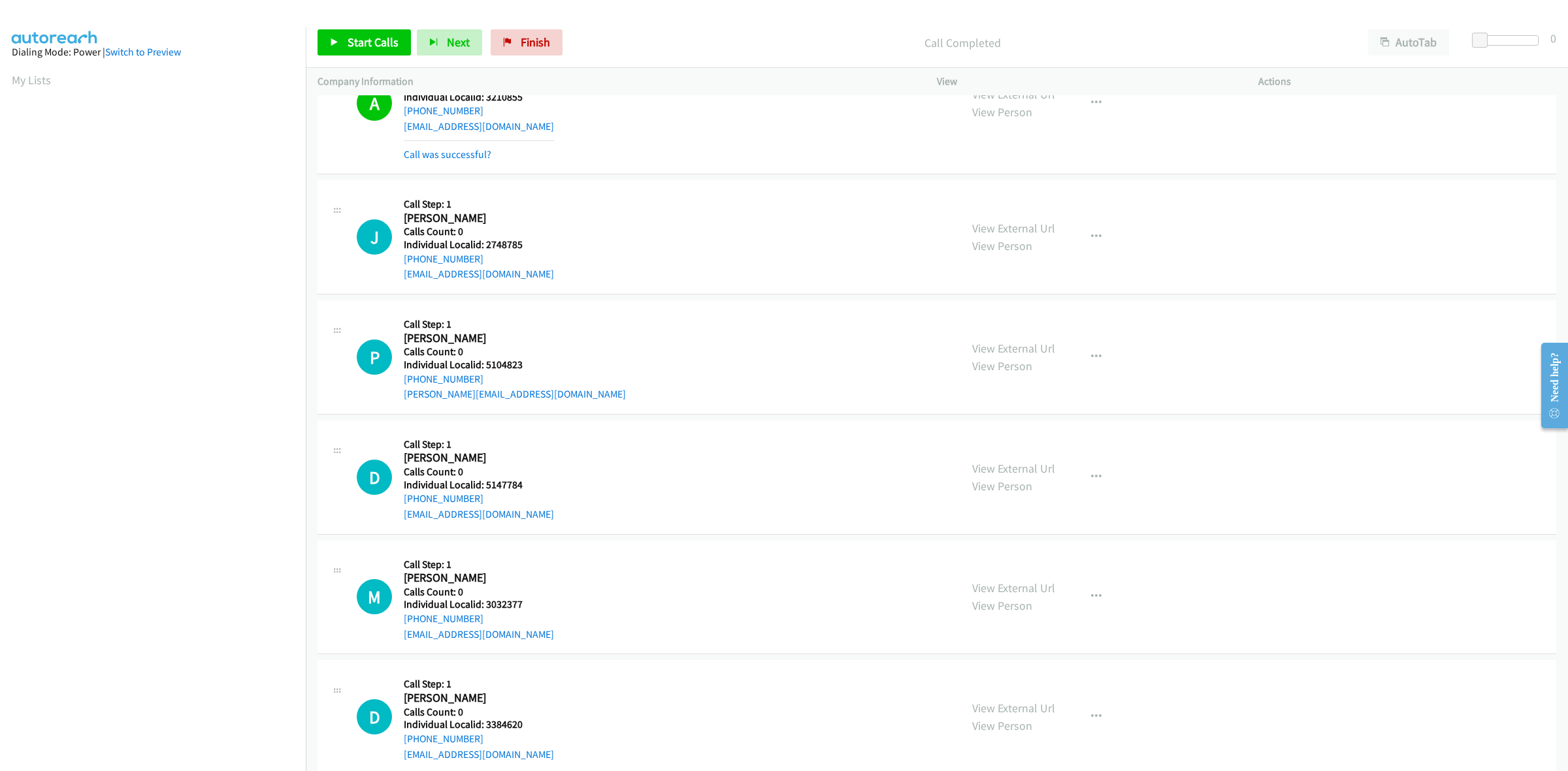
scroll to position [877, 0]
click at [568, 216] on div "J Callback Scheduled Call Step: 1 John Bianco America/New_York Calls Count: 0 I…" at bounding box center [653, 241] width 592 height 90
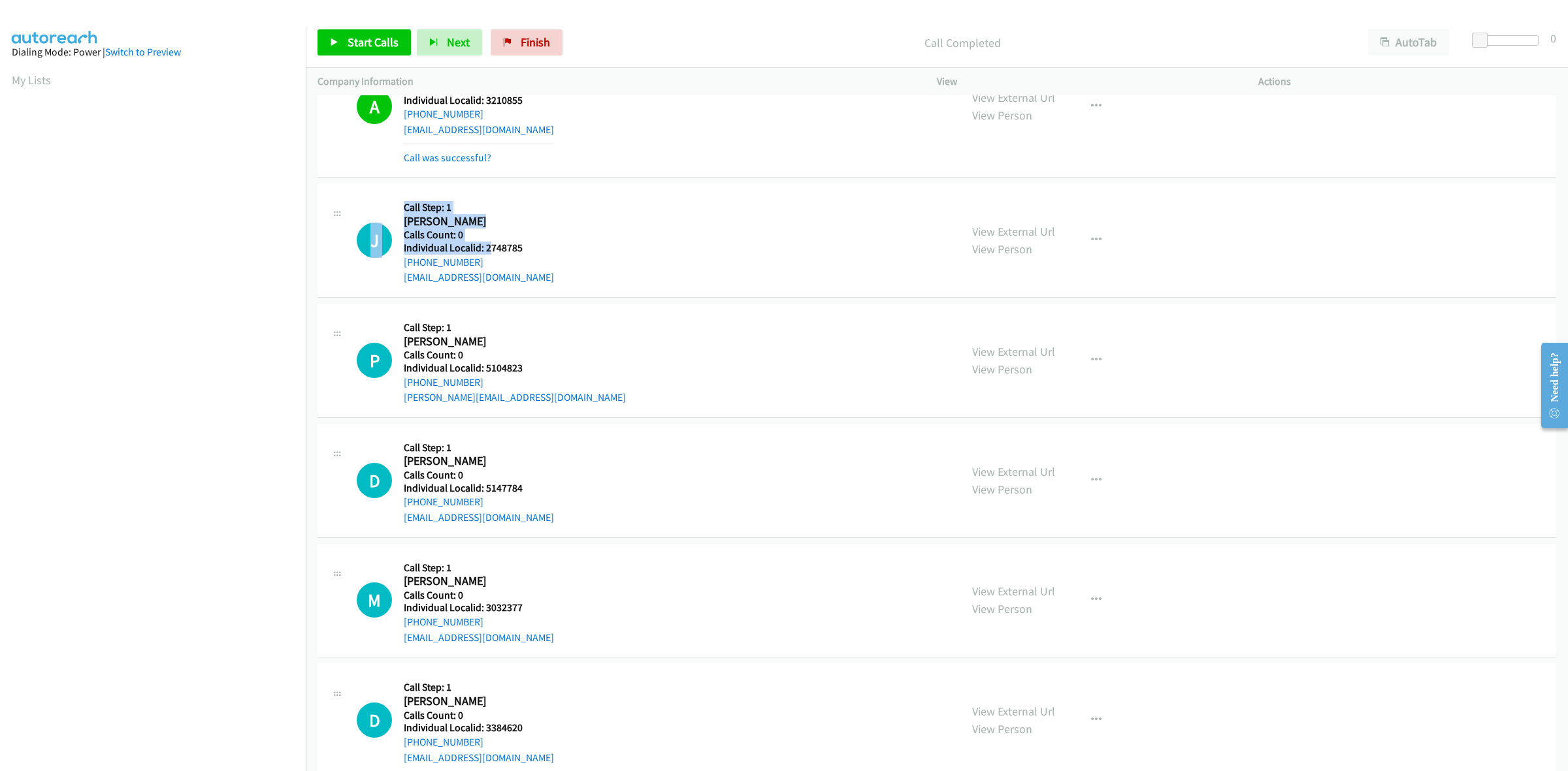
drag, startPoint x: 489, startPoint y: 255, endPoint x: 397, endPoint y: 261, distance: 92.2
click at [397, 261] on div "J Callback Scheduled Call Step: 1 John Bianco America/New_York Calls Count: 0 I…" at bounding box center [653, 241] width 592 height 90
click at [524, 249] on h5 "Individual Localid: 2748785" at bounding box center [479, 248] width 150 height 13
drag, startPoint x: 485, startPoint y: 260, endPoint x: 399, endPoint y: 261, distance: 86.0
click at [399, 261] on div "J Callback Scheduled Call Step: 1 John Bianco America/New_York Calls Count: 0 I…" at bounding box center [653, 241] width 592 height 90
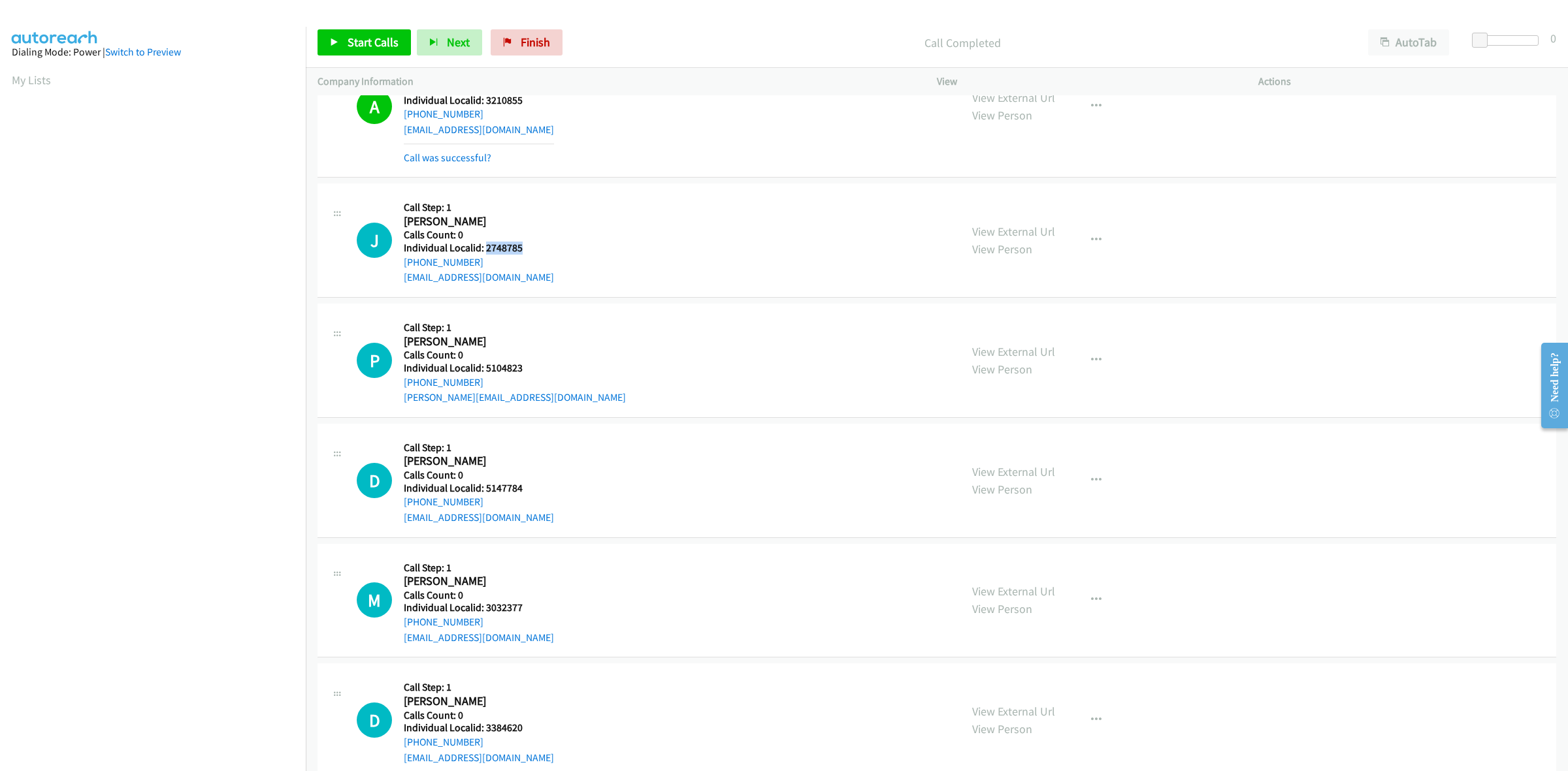
drag, startPoint x: 523, startPoint y: 241, endPoint x: 486, endPoint y: 246, distance: 37.3
click at [486, 246] on h5 "Individual Localid: 2748785" at bounding box center [479, 248] width 150 height 13
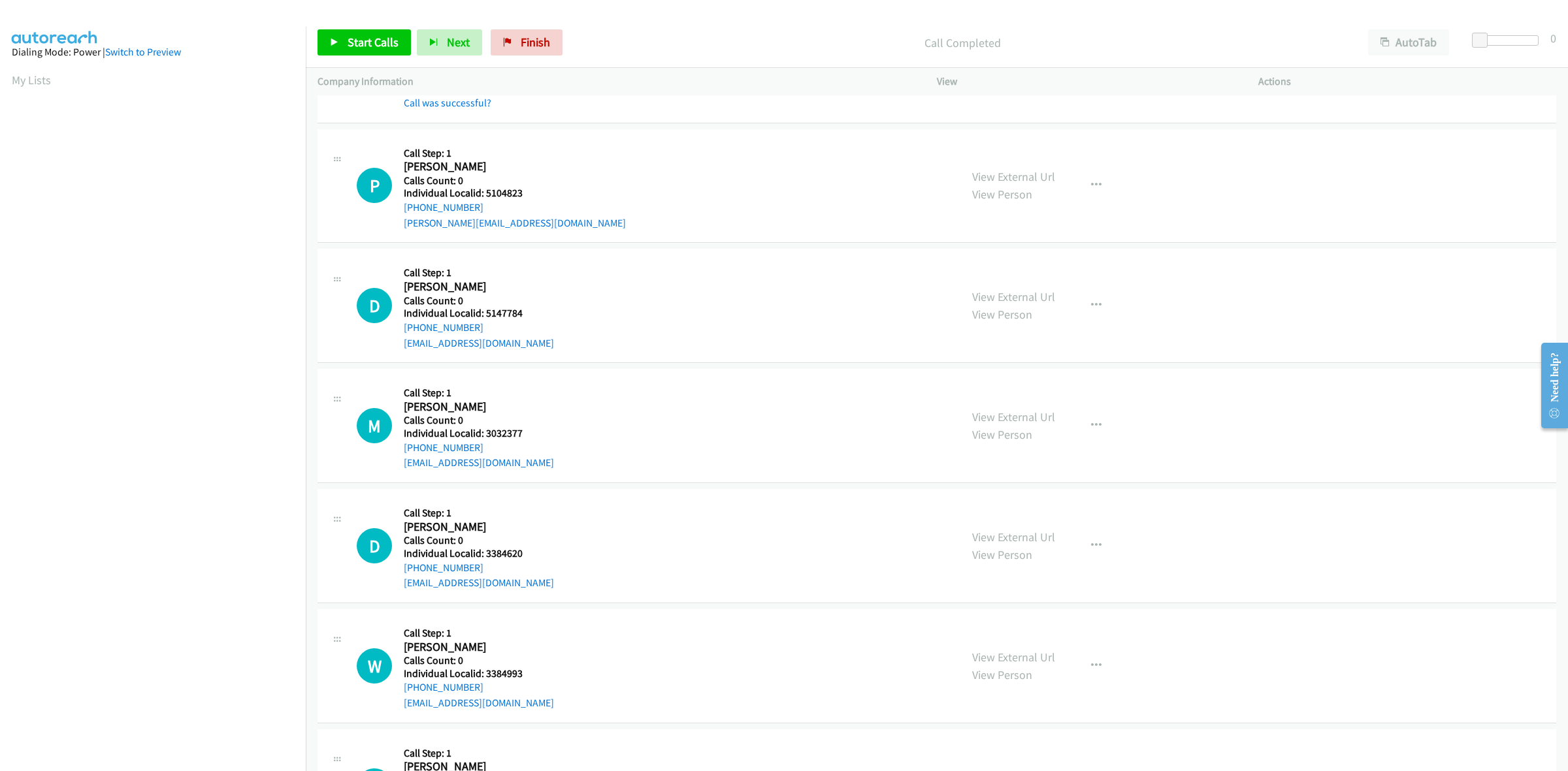
scroll to position [1081, 0]
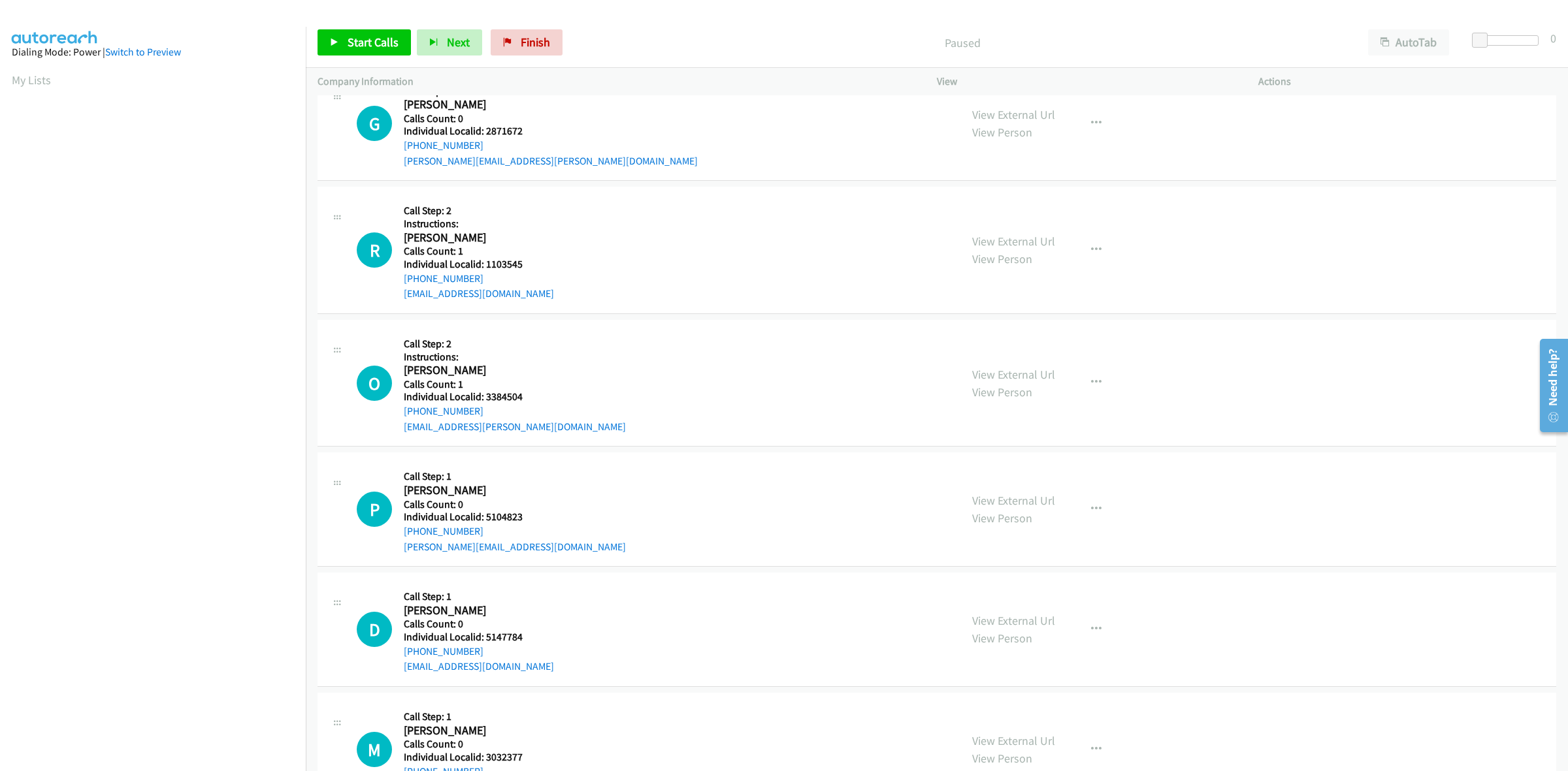
scroll to position [571, 0]
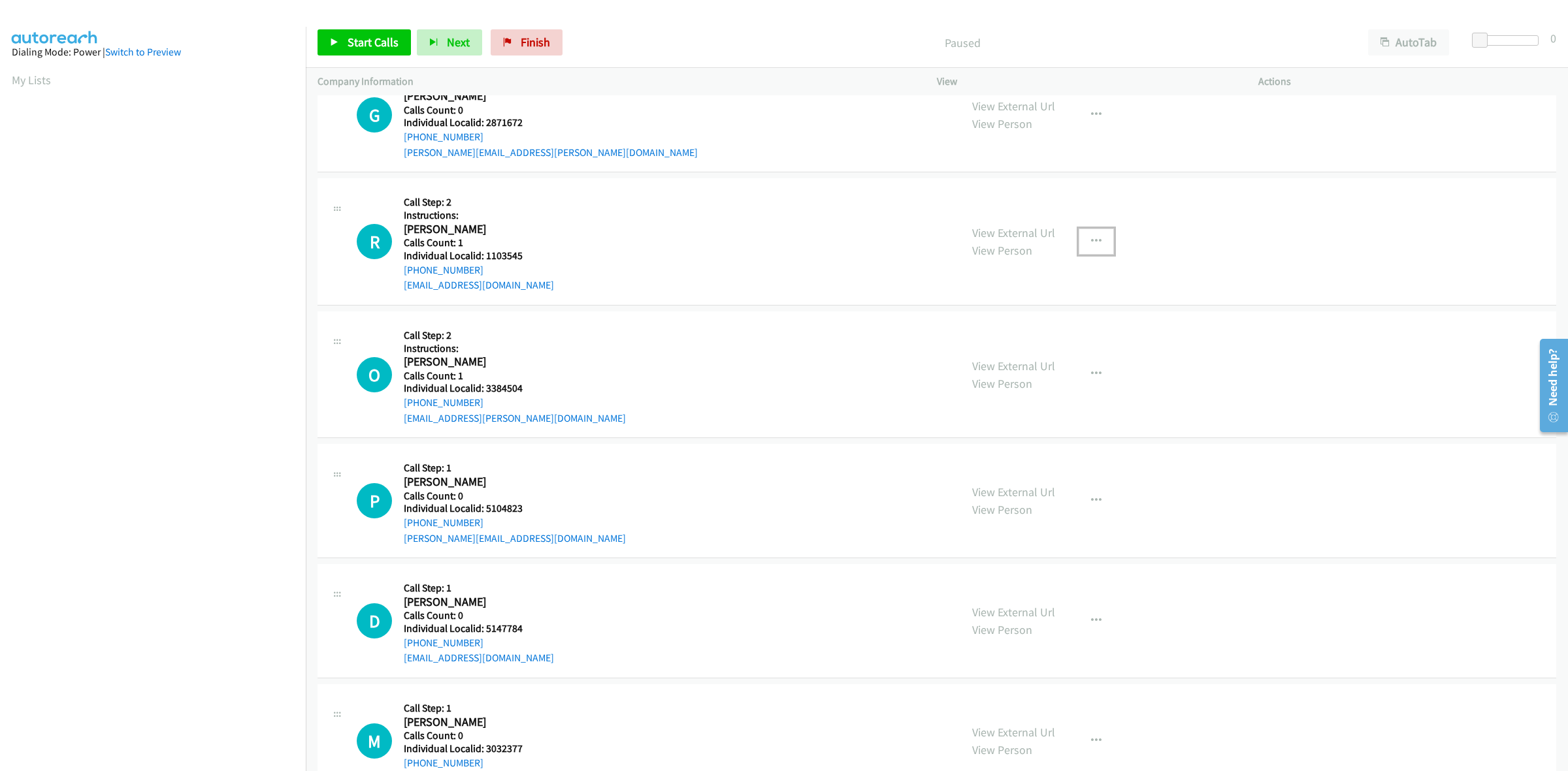
click at [1092, 243] on icon "button" at bounding box center [1096, 241] width 11 height 11
click at [1006, 327] on link "Skip Call" at bounding box center [1026, 327] width 174 height 26
click at [1084, 380] on button "button" at bounding box center [1096, 373] width 35 height 26
click at [1004, 458] on link "Skip Call" at bounding box center [1026, 459] width 174 height 26
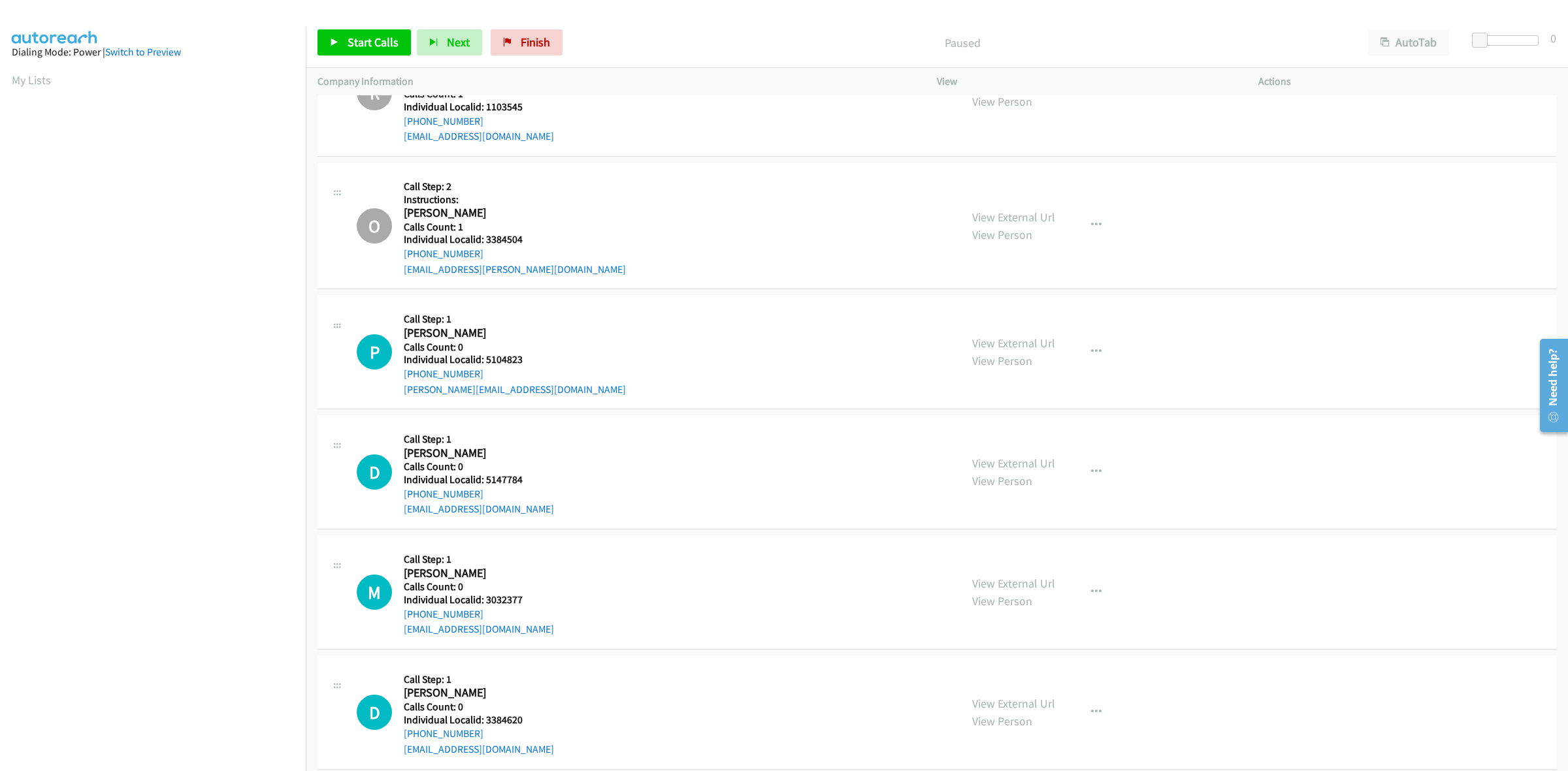
scroll to position [795, 0]
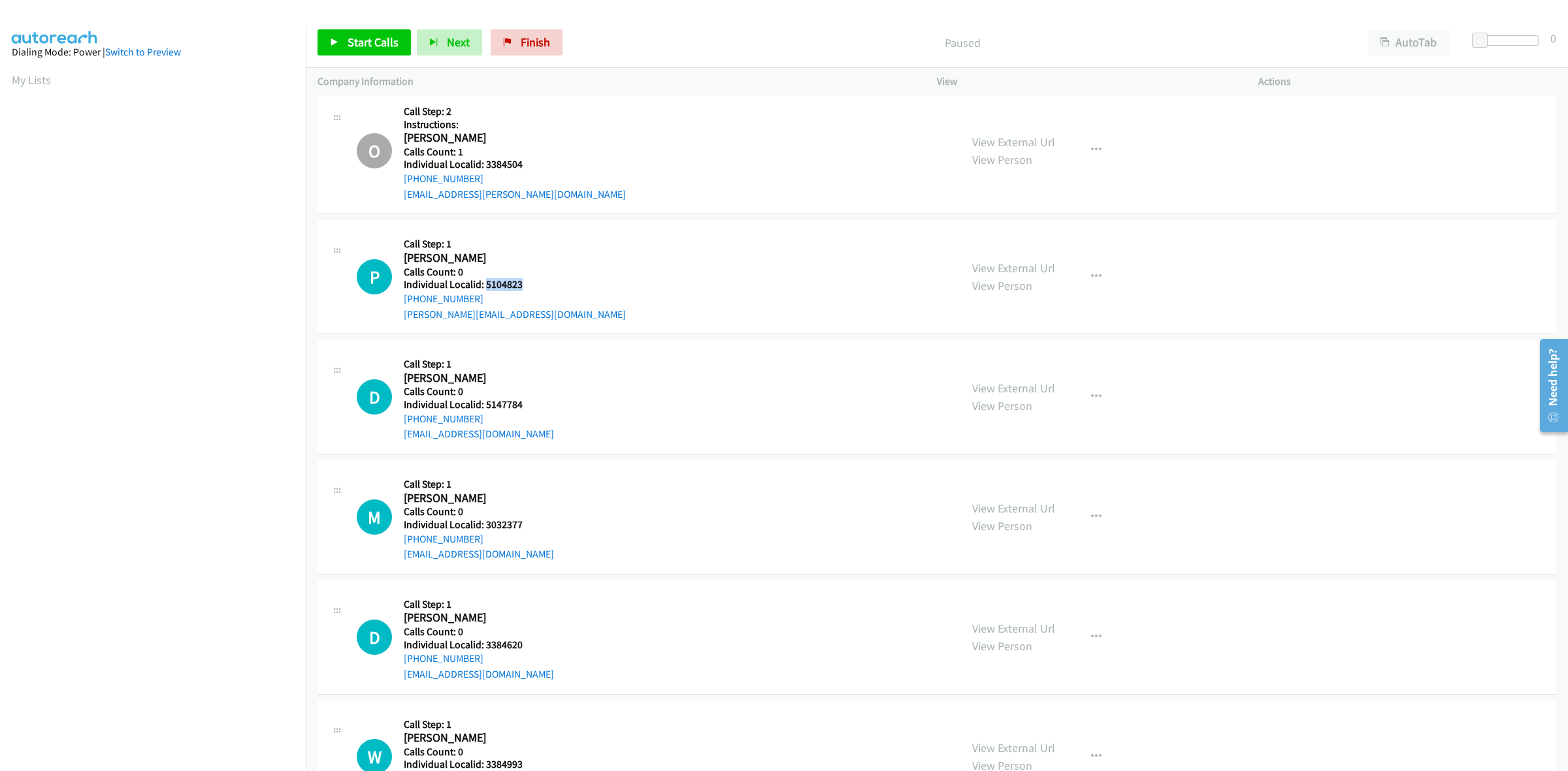
drag, startPoint x: 526, startPoint y: 287, endPoint x: 484, endPoint y: 281, distance: 42.4
click at [484, 281] on h5 "Individual Localid: 5104823" at bounding box center [515, 285] width 222 height 13
copy h5 "5104823"
click at [561, 139] on div "O Callback Scheduled Call Step: 2 Instructions: [PERSON_NAME] America/New_York …" at bounding box center [653, 150] width 592 height 103
drag, startPoint x: 480, startPoint y: 301, endPoint x: 396, endPoint y: 305, distance: 84.1
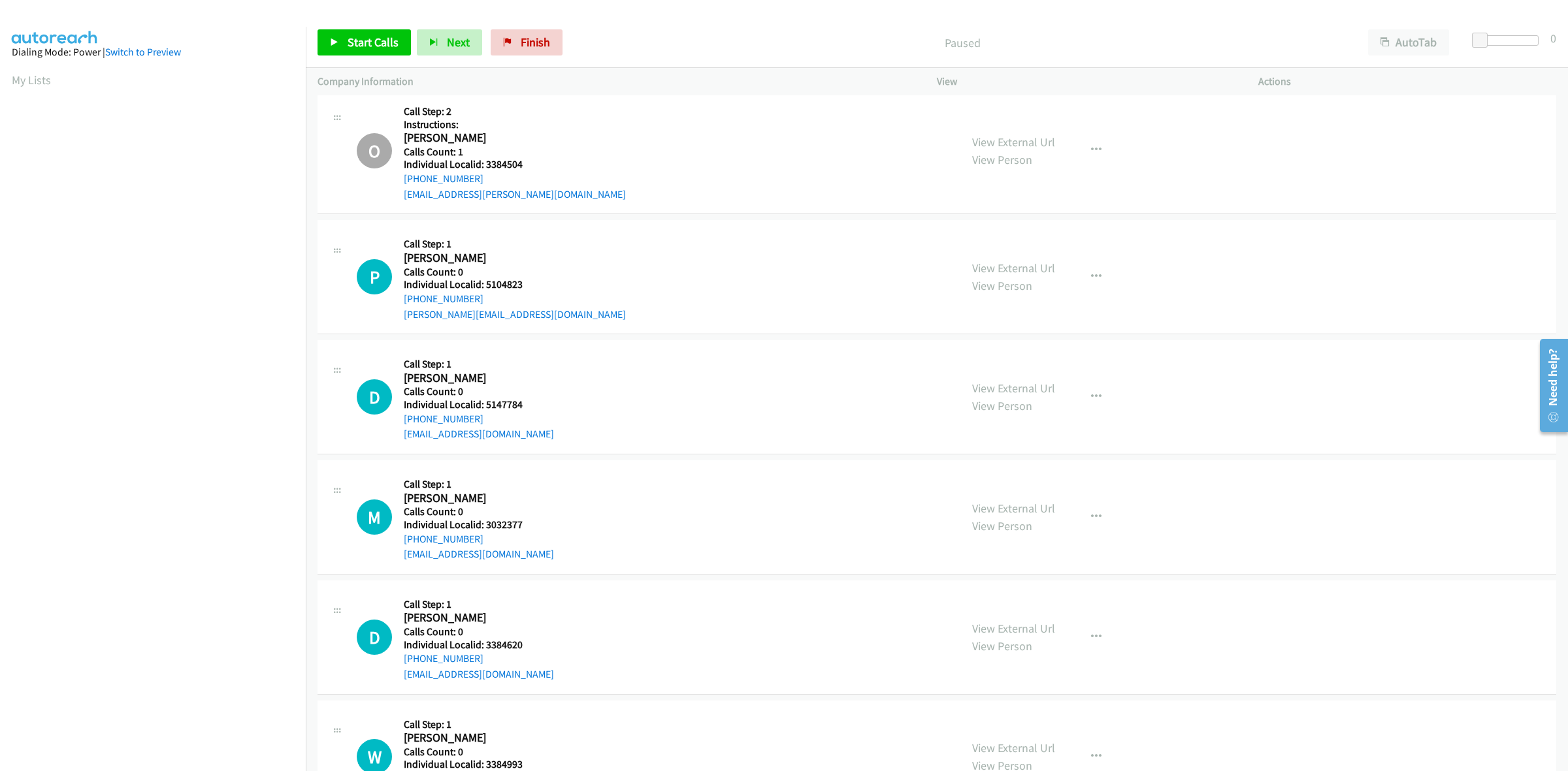
click at [396, 305] on div "P Callback Scheduled Call Step: 1 [PERSON_NAME] America/[GEOGRAPHIC_DATA] Calls…" at bounding box center [653, 276] width 592 height 90
copy link "[PHONE_NUMBER]"
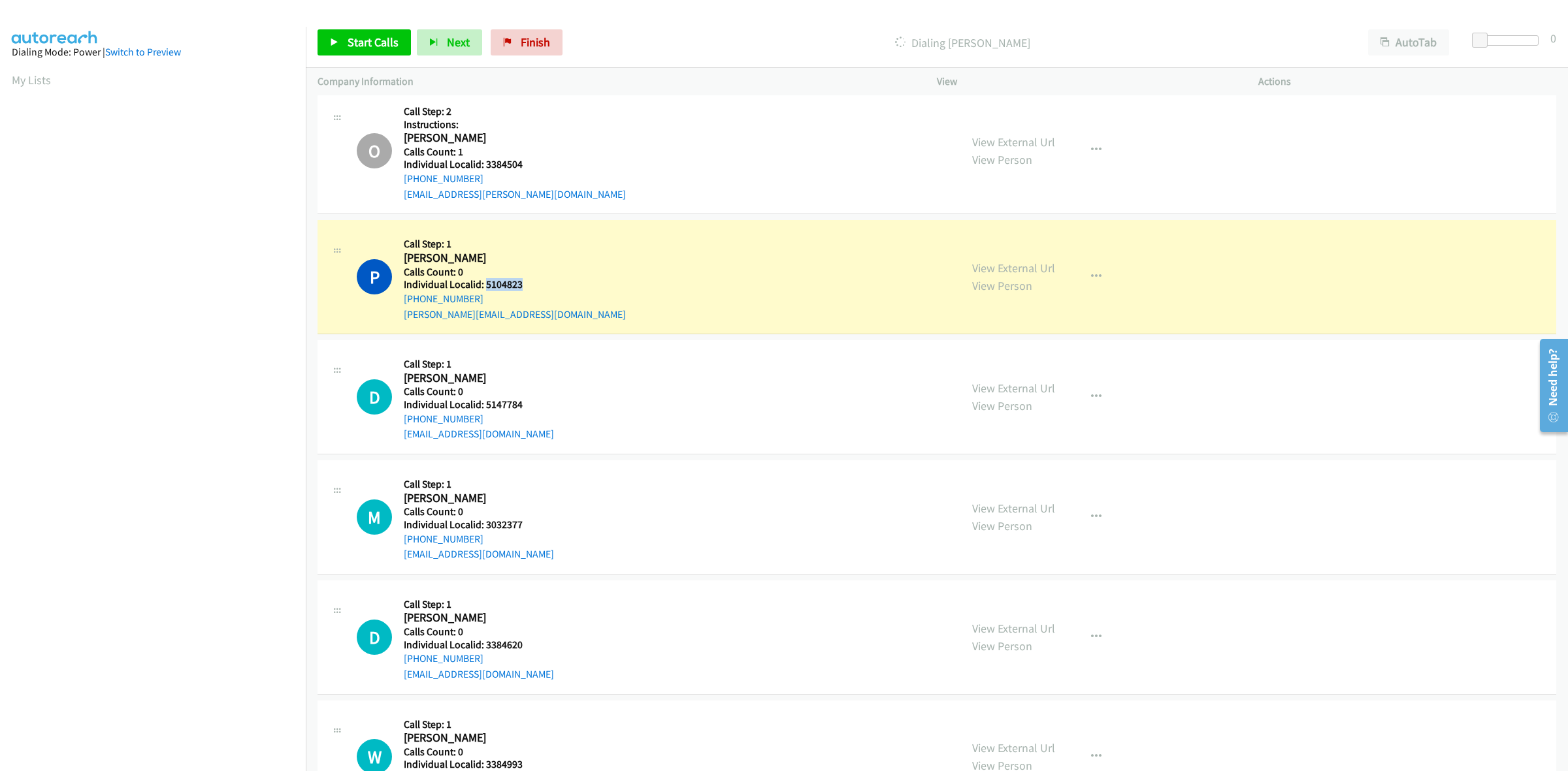
drag, startPoint x: 525, startPoint y: 282, endPoint x: 486, endPoint y: 286, distance: 39.2
click at [486, 286] on h5 "Individual Localid: 5104823" at bounding box center [515, 285] width 222 height 13
copy h5 "5104823"
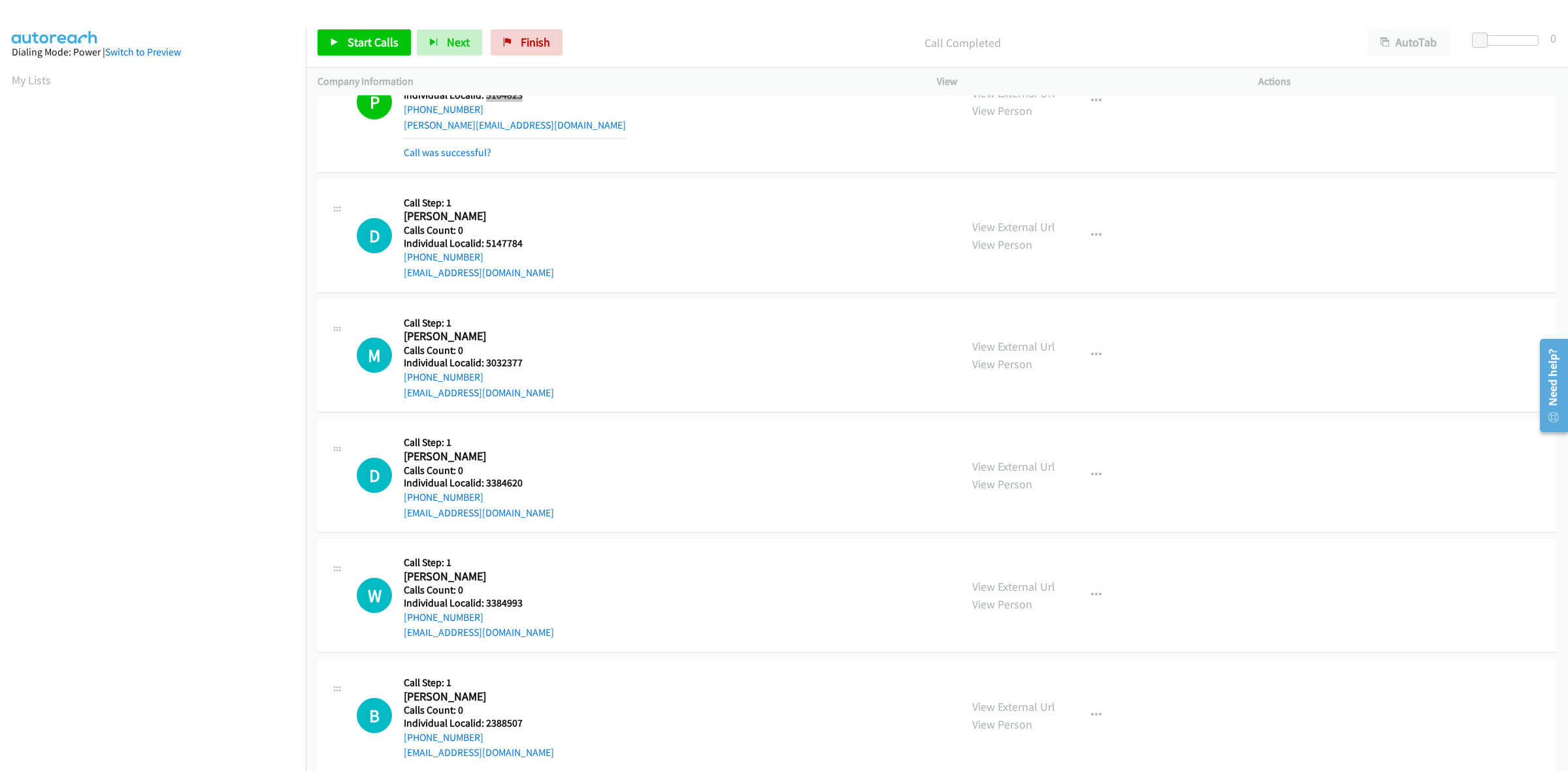
scroll to position [958, 0]
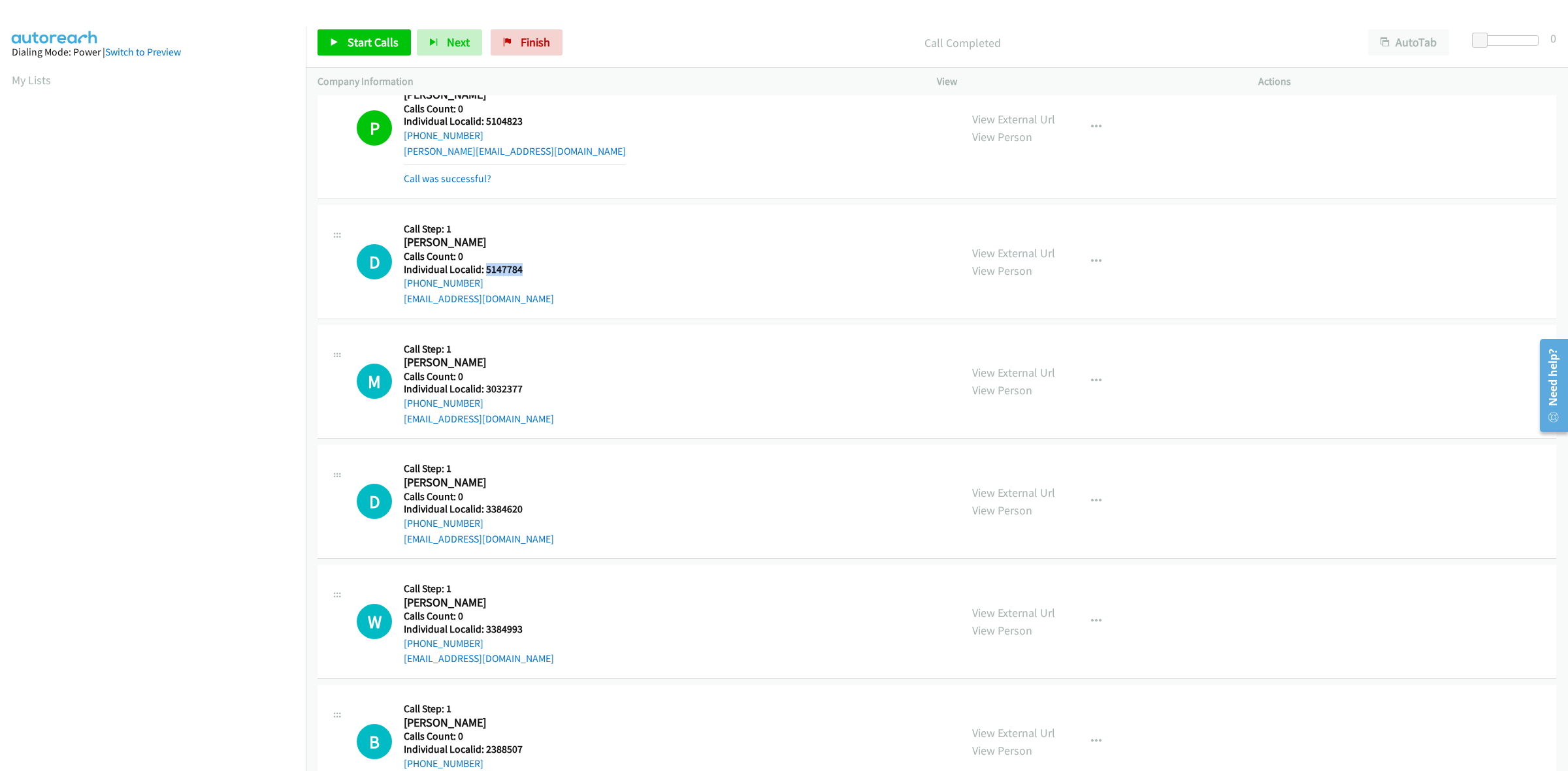
drag, startPoint x: 523, startPoint y: 271, endPoint x: 484, endPoint y: 270, distance: 39.0
click at [484, 270] on h5 "Individual Localid: 5147784" at bounding box center [479, 270] width 150 height 13
copy h5 "5147784"
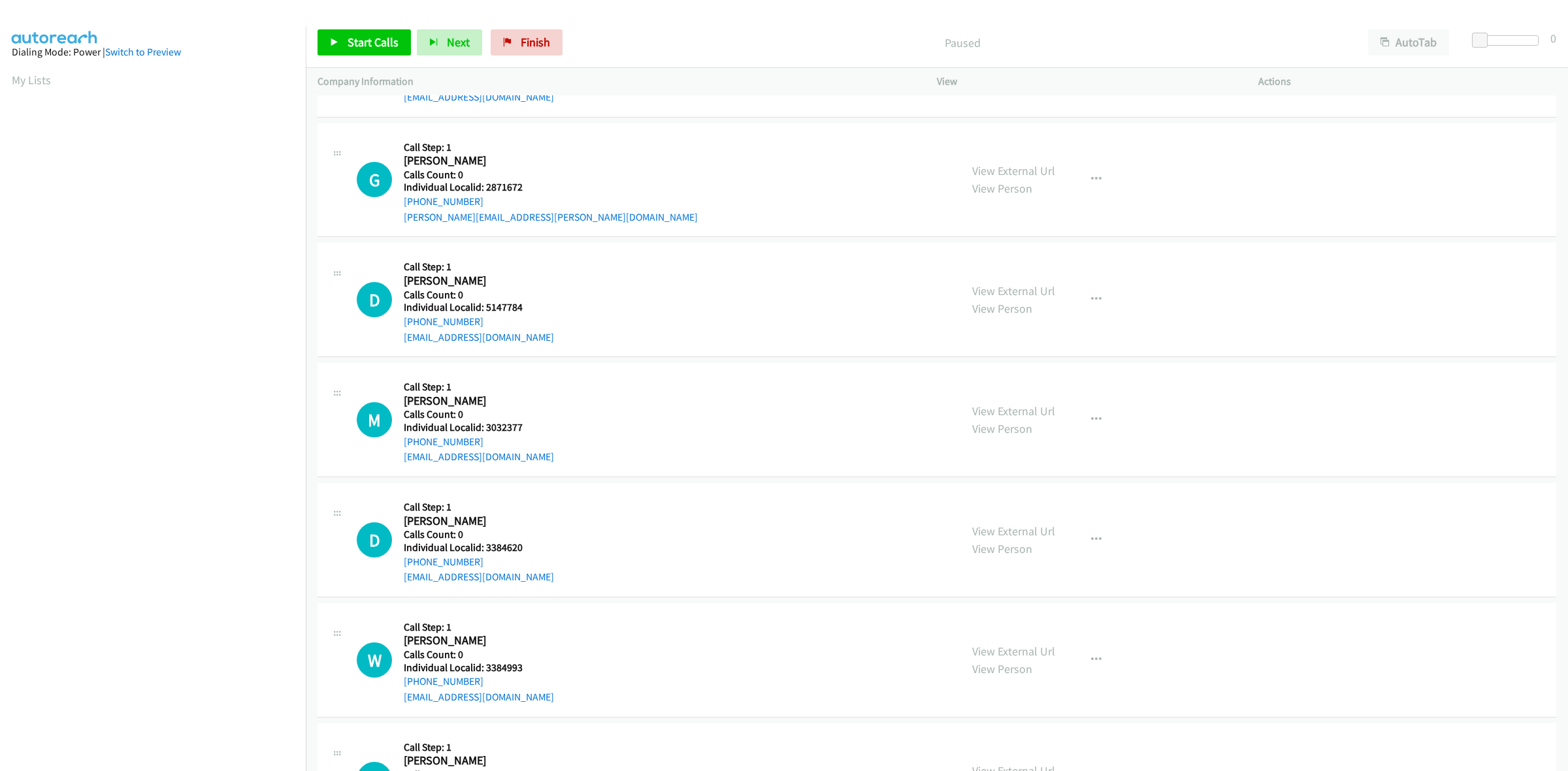
scroll to position [591, 0]
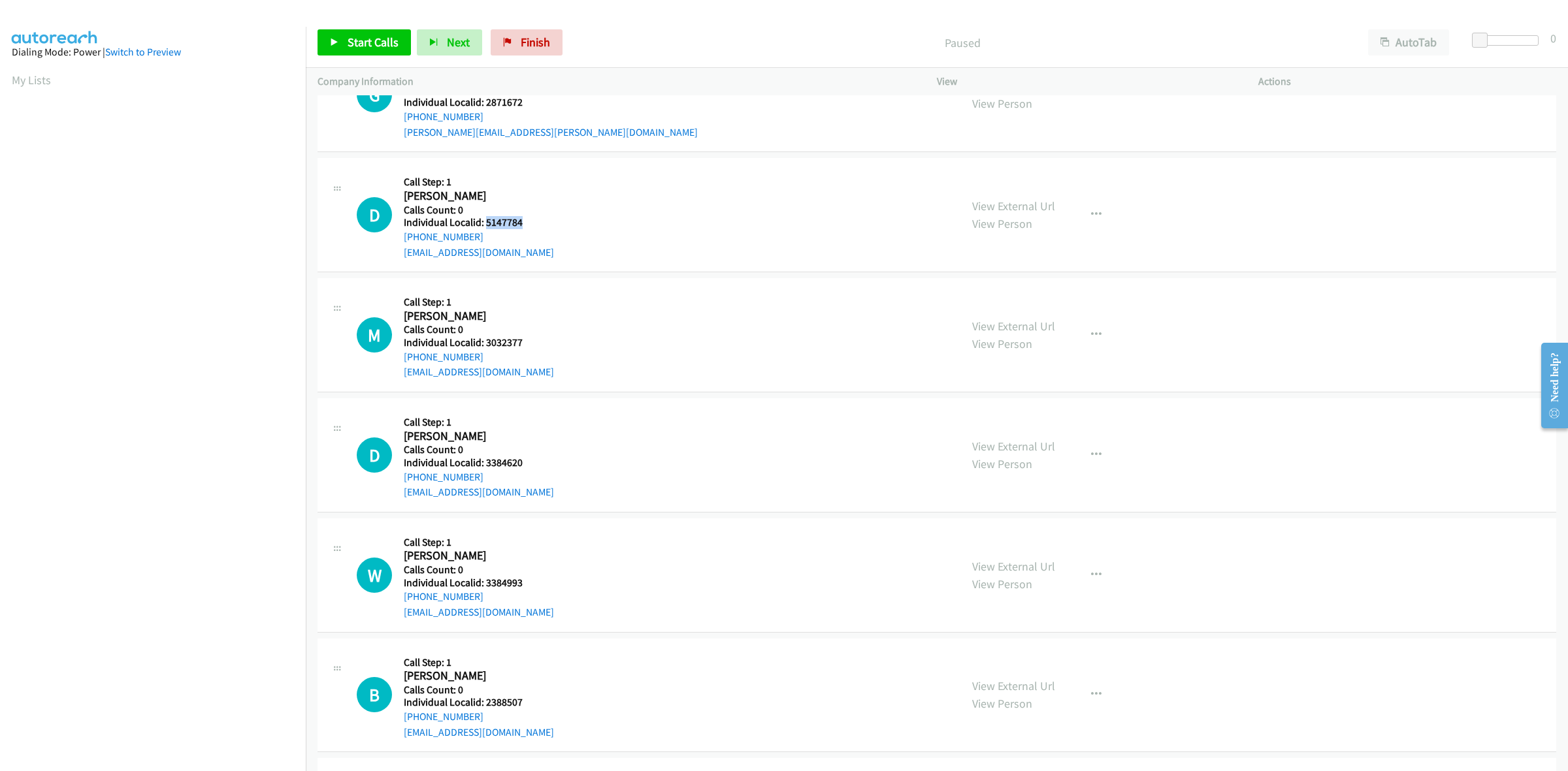
drag, startPoint x: 534, startPoint y: 222, endPoint x: 486, endPoint y: 224, distance: 48.0
click at [486, 224] on h5 "Individual Localid: 5147784" at bounding box center [479, 223] width 150 height 13
copy h5 "5147784"
click at [868, 216] on div "D Callback Scheduled Call Step: 1 [PERSON_NAME] America/New_York Calls Count: 0…" at bounding box center [653, 215] width 592 height 90
click at [544, 187] on h5 "Call Step: 1" at bounding box center [479, 182] width 150 height 13
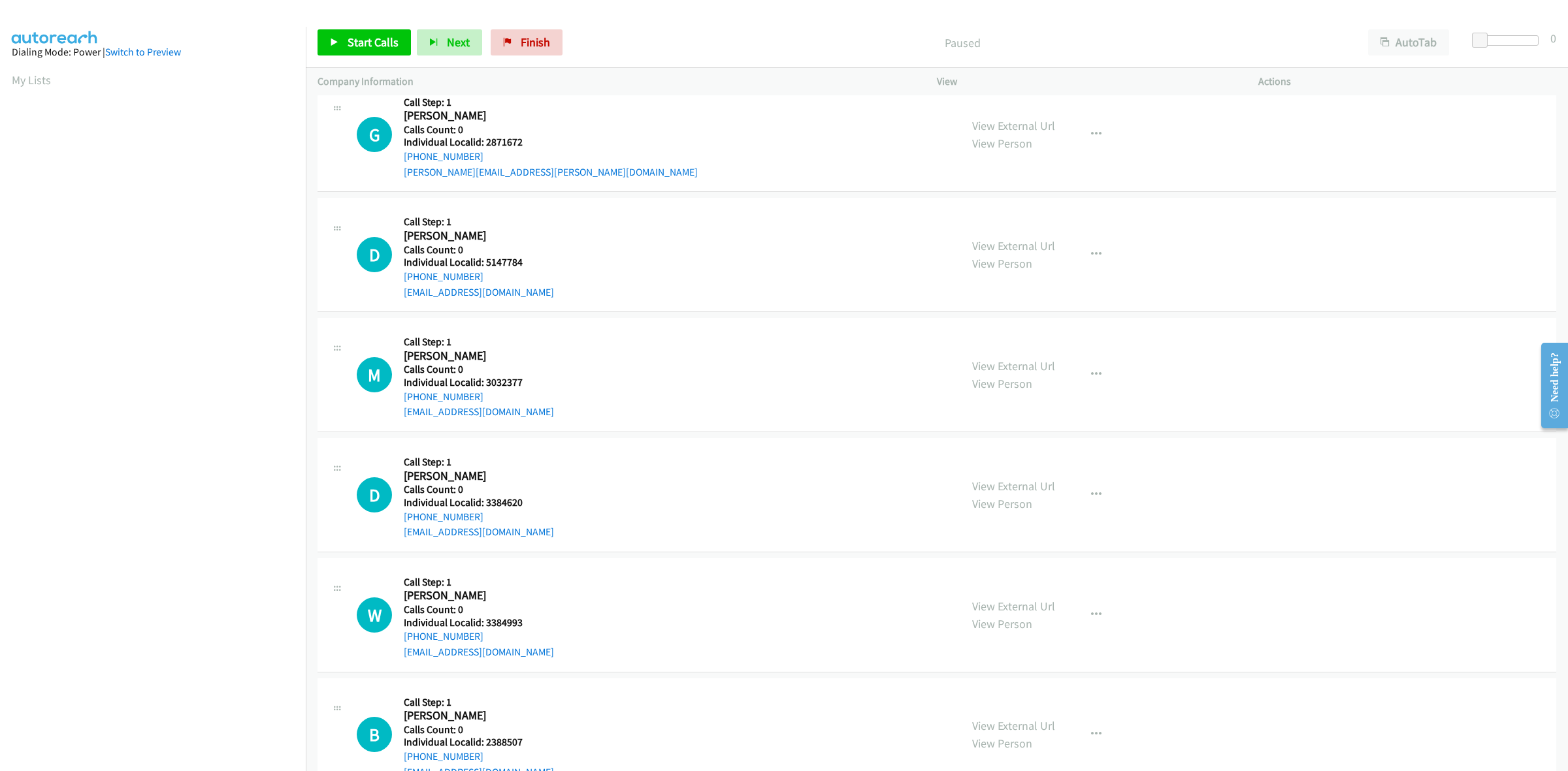
scroll to position [550, 0]
drag, startPoint x: 462, startPoint y: 275, endPoint x: 402, endPoint y: 281, distance: 60.3
click at [402, 281] on div "D Callback Scheduled Call Step: 1 [PERSON_NAME] America/New_York Calls Count: 0…" at bounding box center [653, 256] width 592 height 90
copy link "[PHONE_NUMBER]"
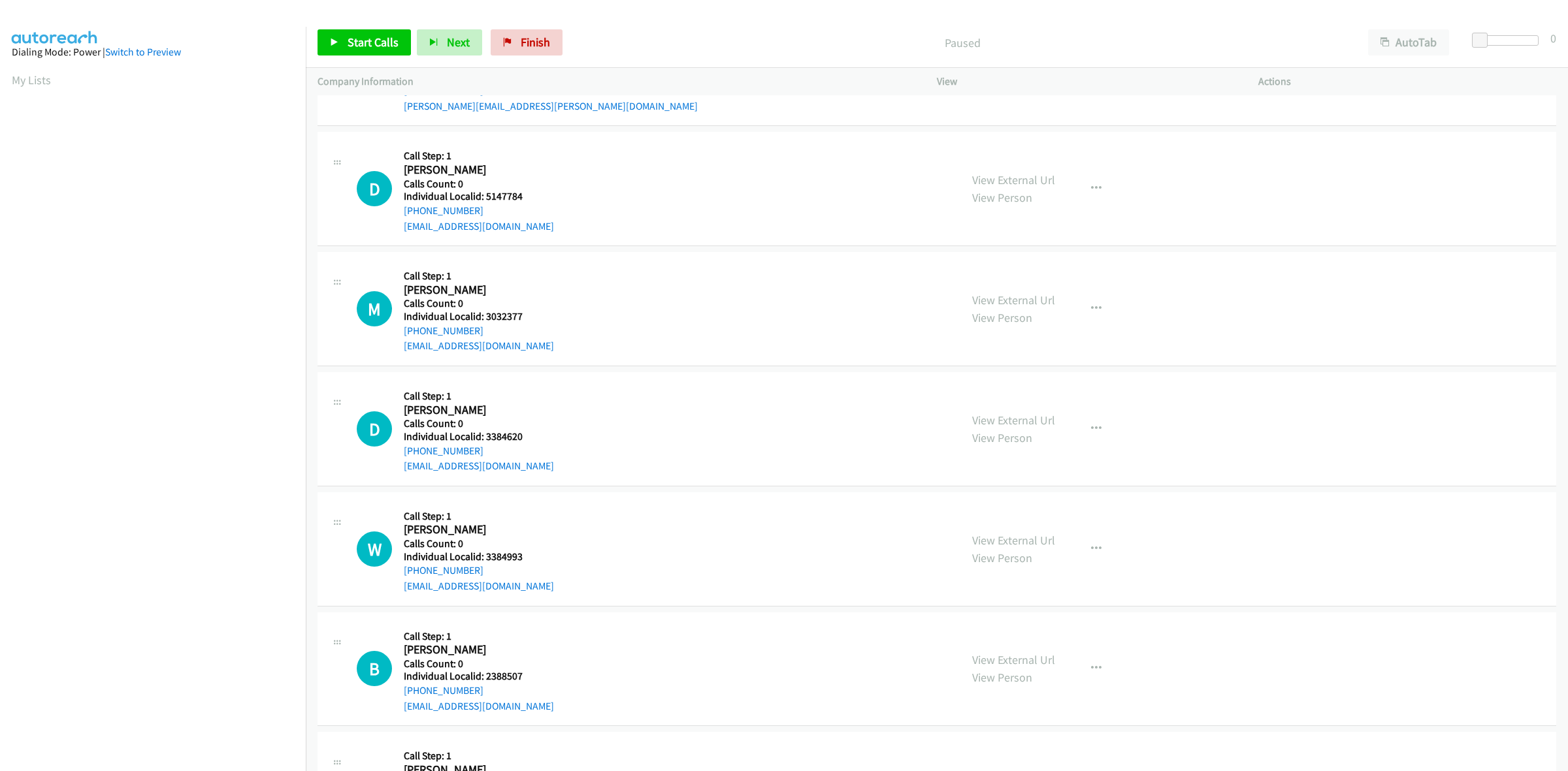
scroll to position [632, 0]
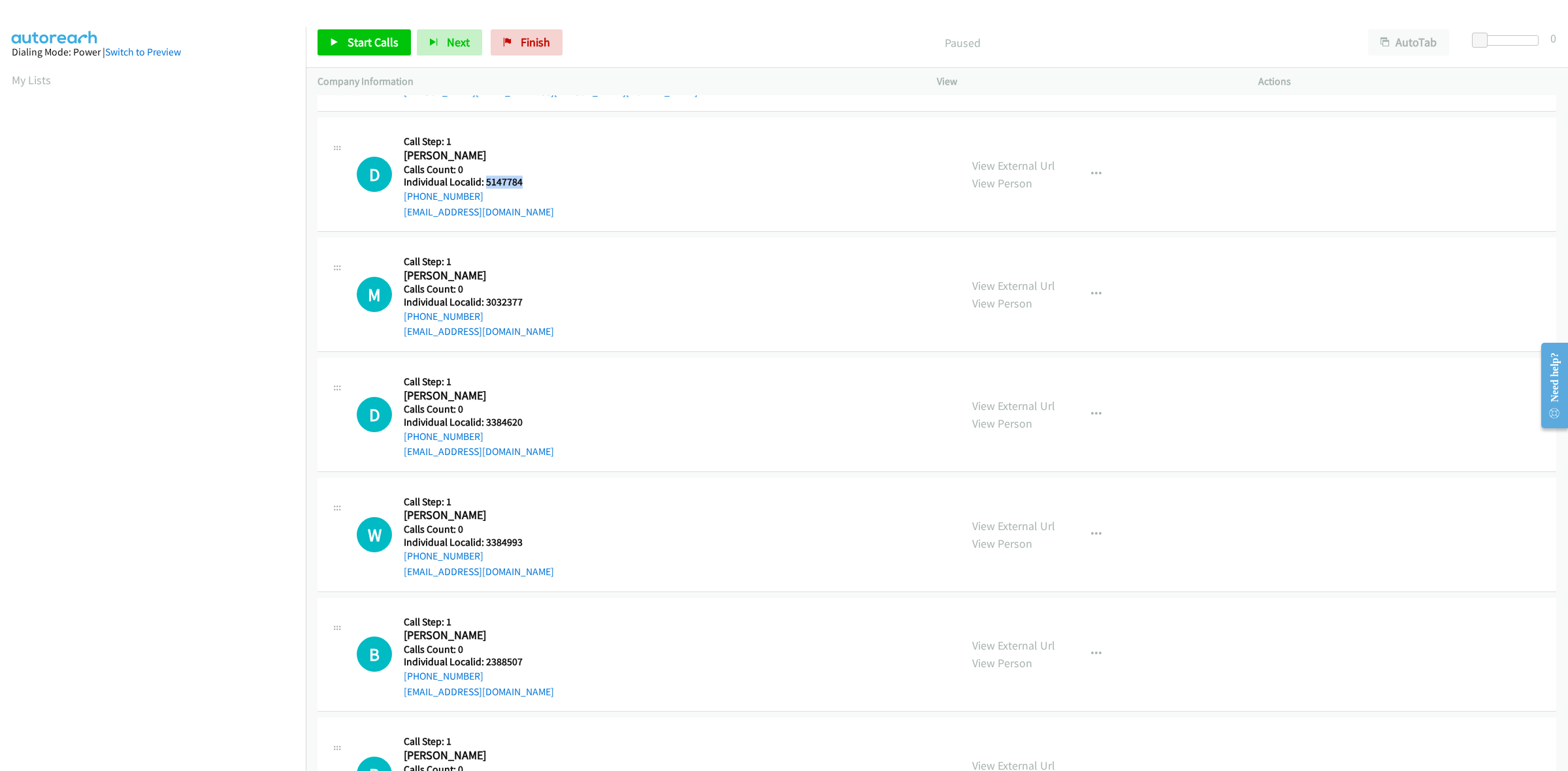
drag, startPoint x: 524, startPoint y: 180, endPoint x: 486, endPoint y: 184, distance: 38.2
click at [486, 184] on h5 "Individual Localid: 5147784" at bounding box center [479, 182] width 150 height 13
copy h5 "5147784"
